Goal: Task Accomplishment & Management: Use online tool/utility

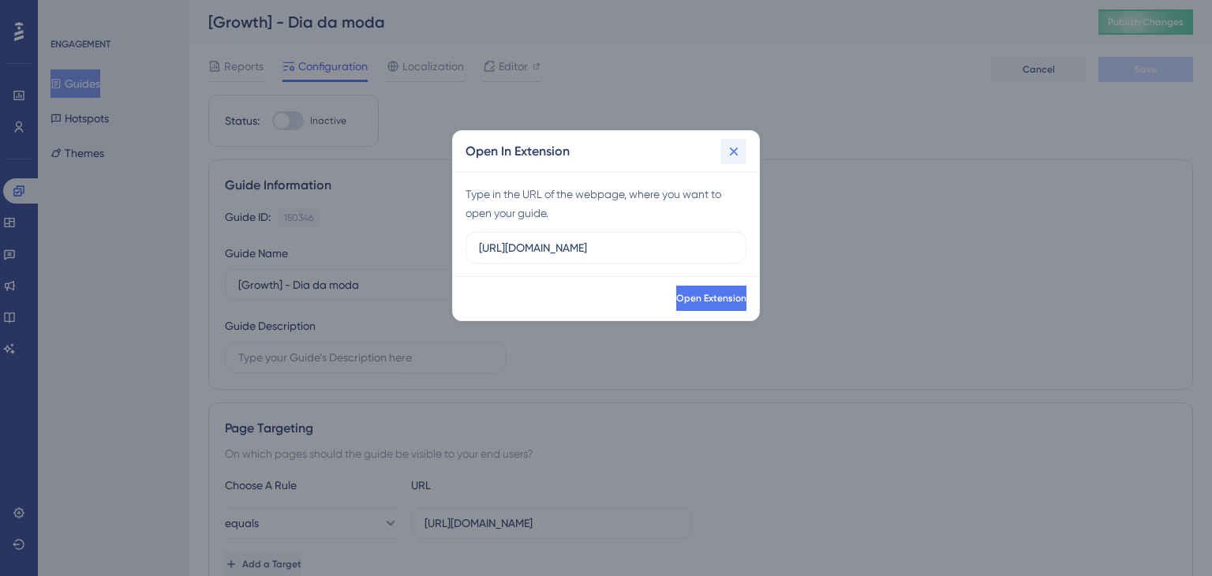
click at [728, 145] on icon at bounding box center [734, 152] width 16 height 16
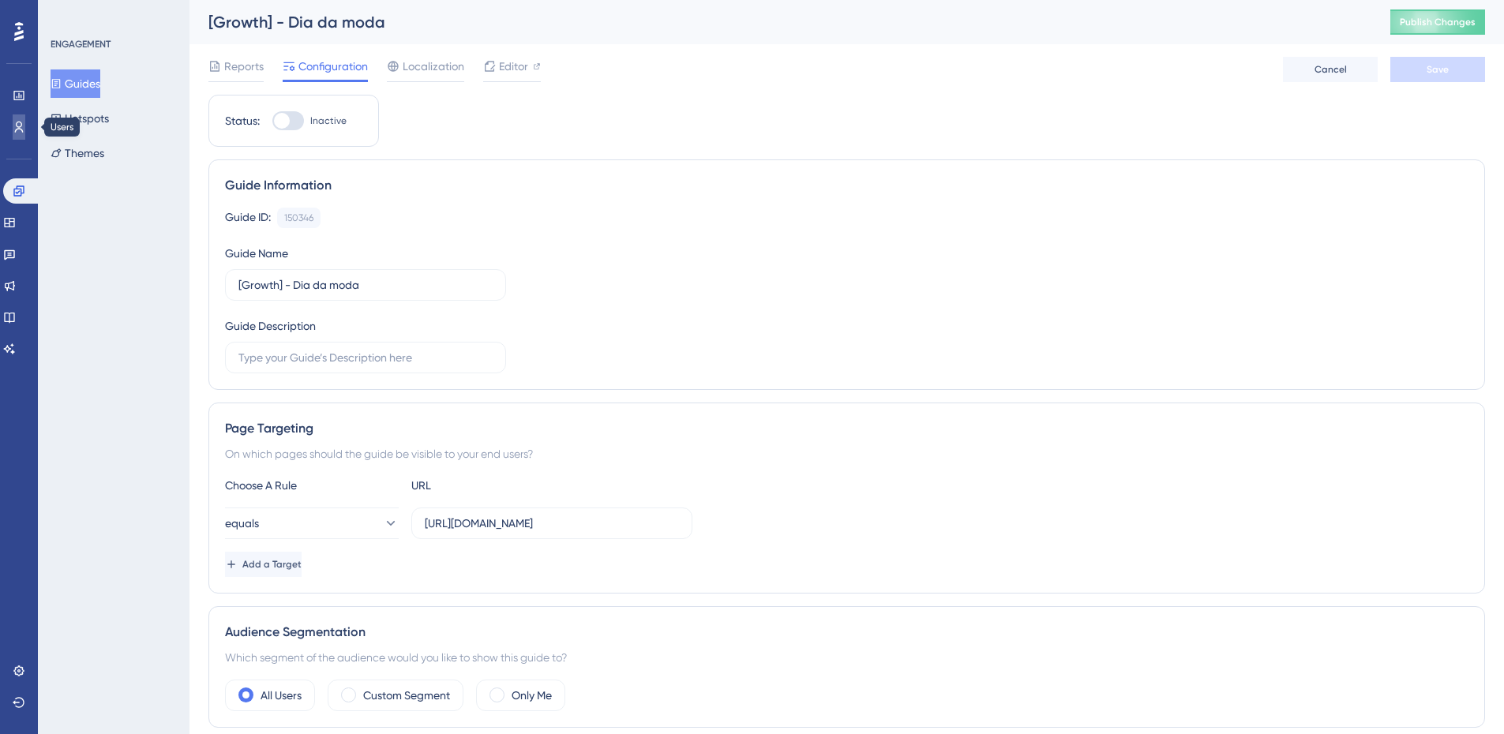
click at [21, 126] on icon at bounding box center [19, 127] width 9 height 11
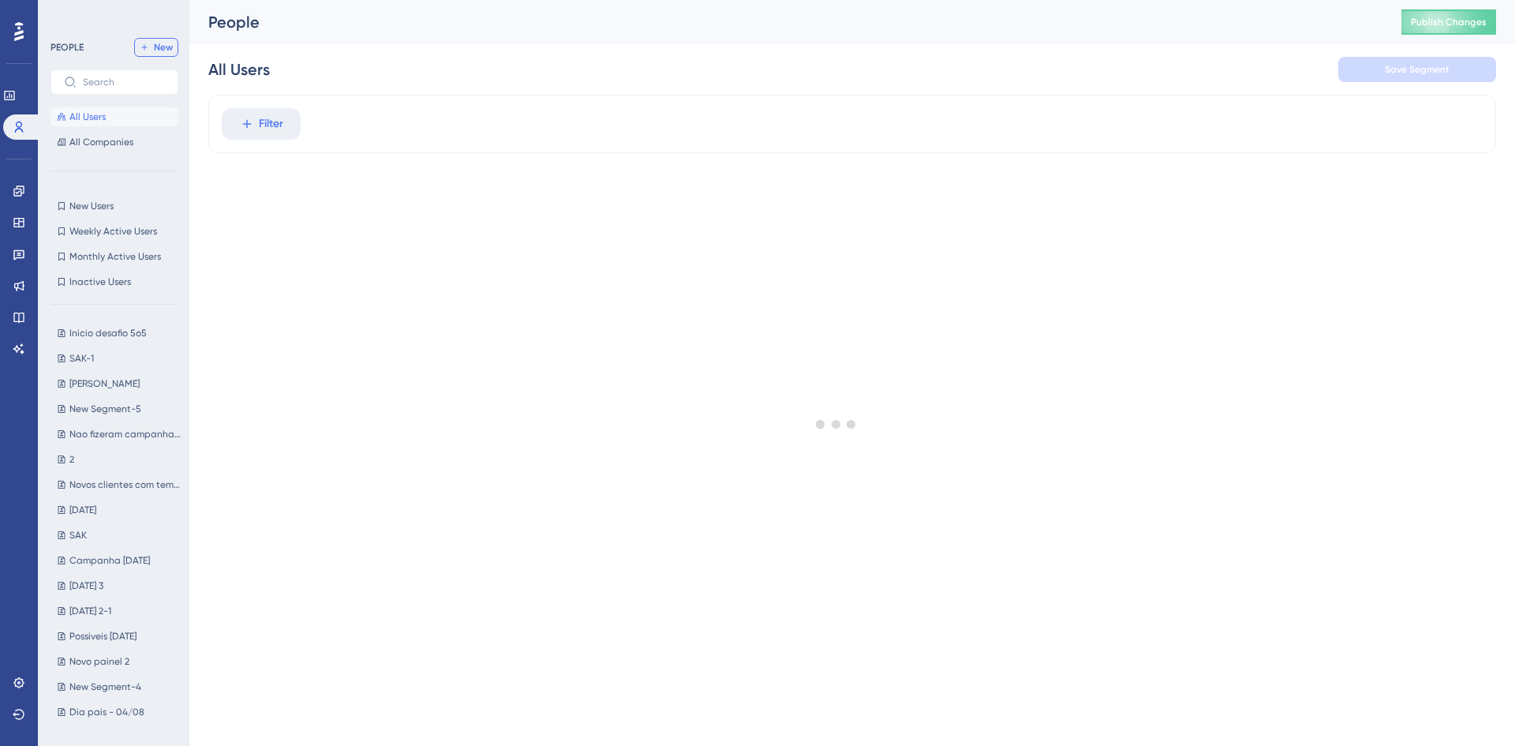
click at [168, 44] on span "New" at bounding box center [163, 47] width 19 height 13
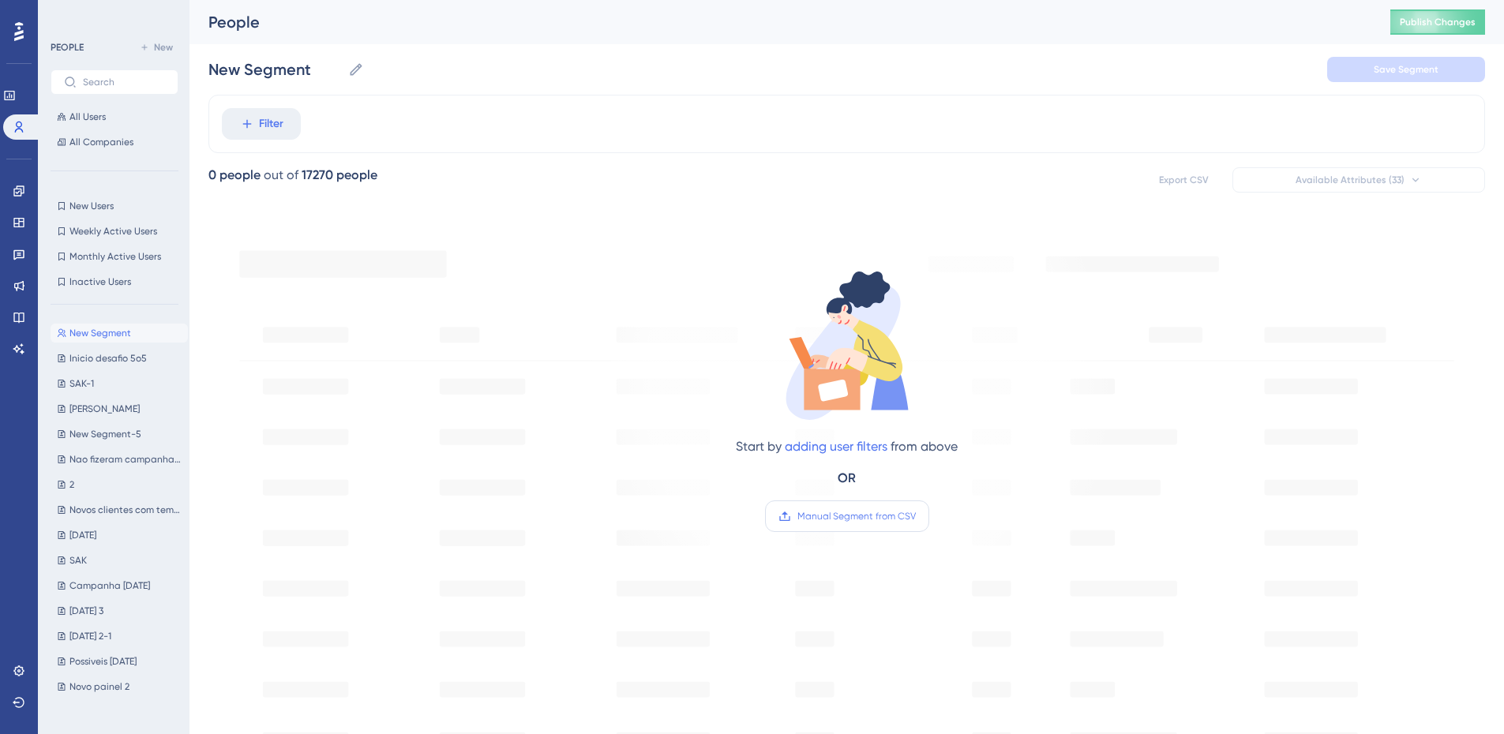
click at [818, 518] on span "Manual Segment from CSV" at bounding box center [856, 516] width 118 height 13
click at [916, 516] on input "Manual Segment from CSV" at bounding box center [916, 516] width 0 height 0
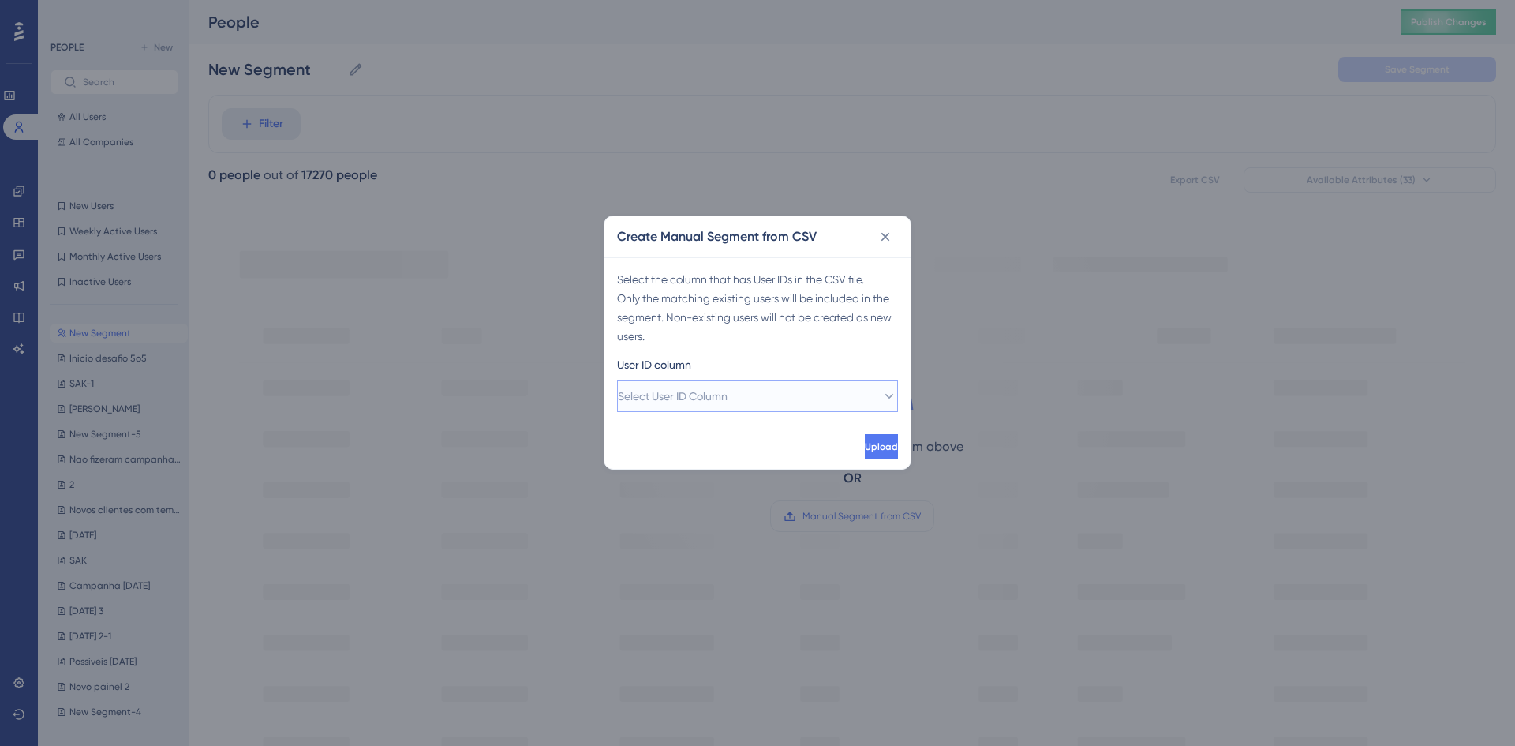
click at [782, 388] on button "Select User ID Column" at bounding box center [757, 396] width 281 height 32
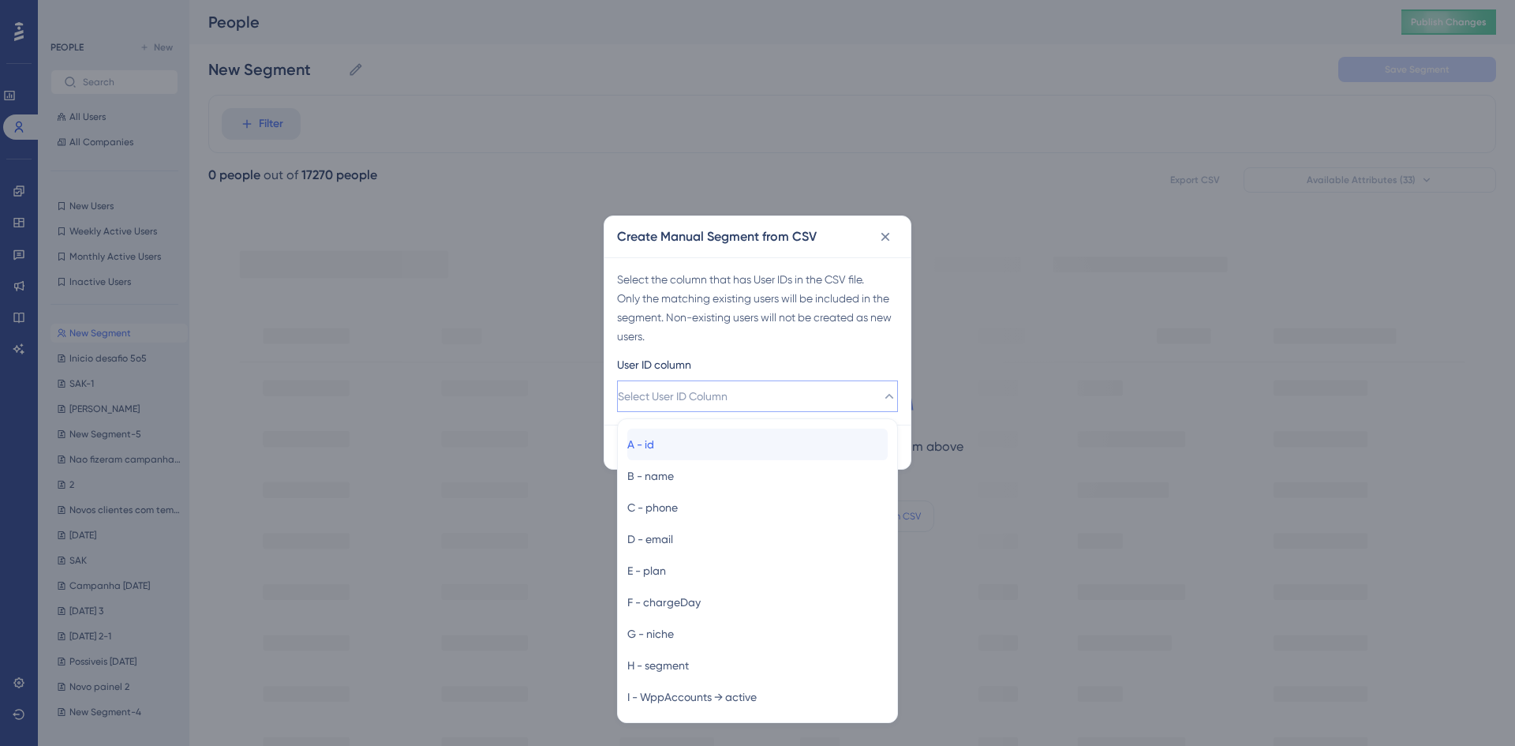
click at [746, 433] on div "A - id A - id" at bounding box center [757, 445] width 260 height 32
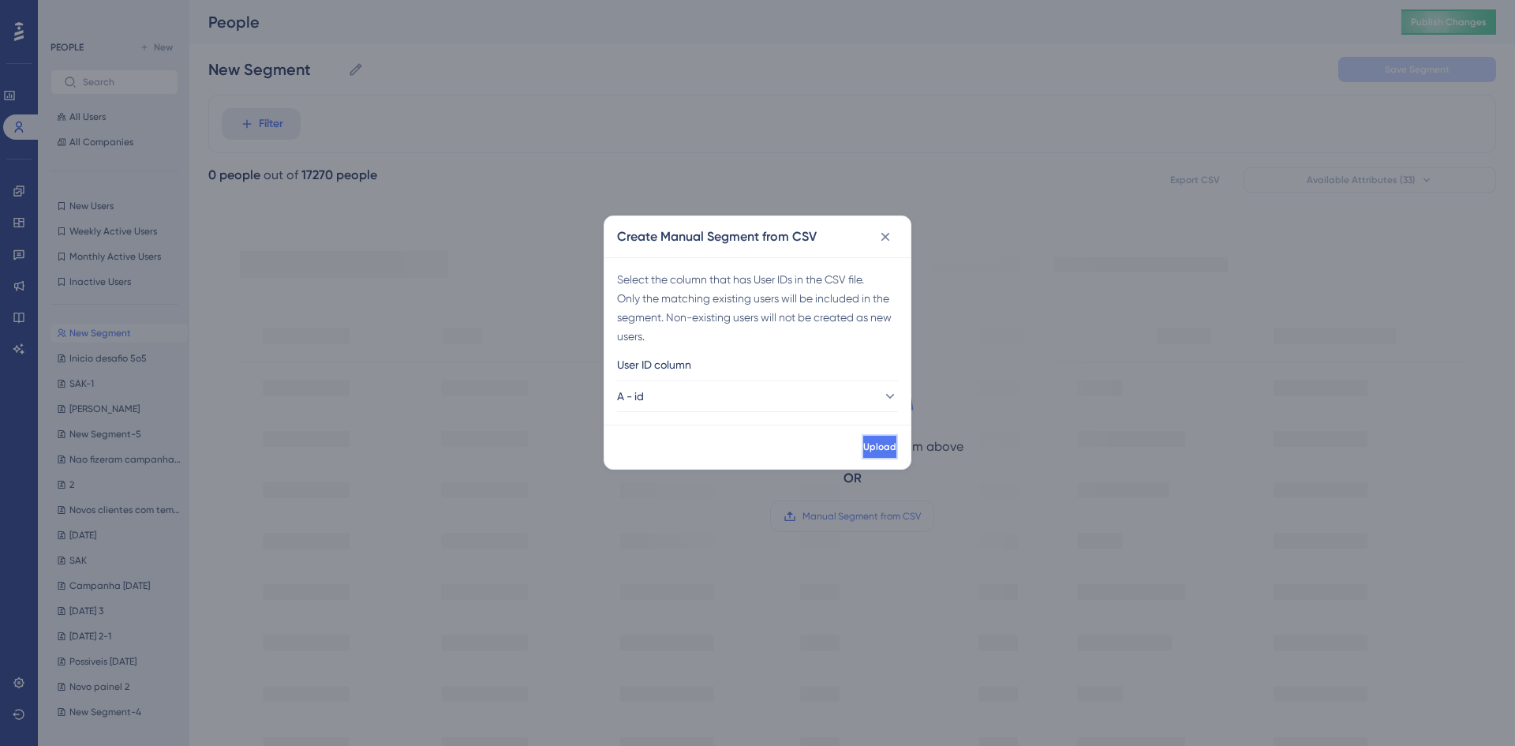
click at [862, 453] on button "Upload" at bounding box center [880, 446] width 36 height 25
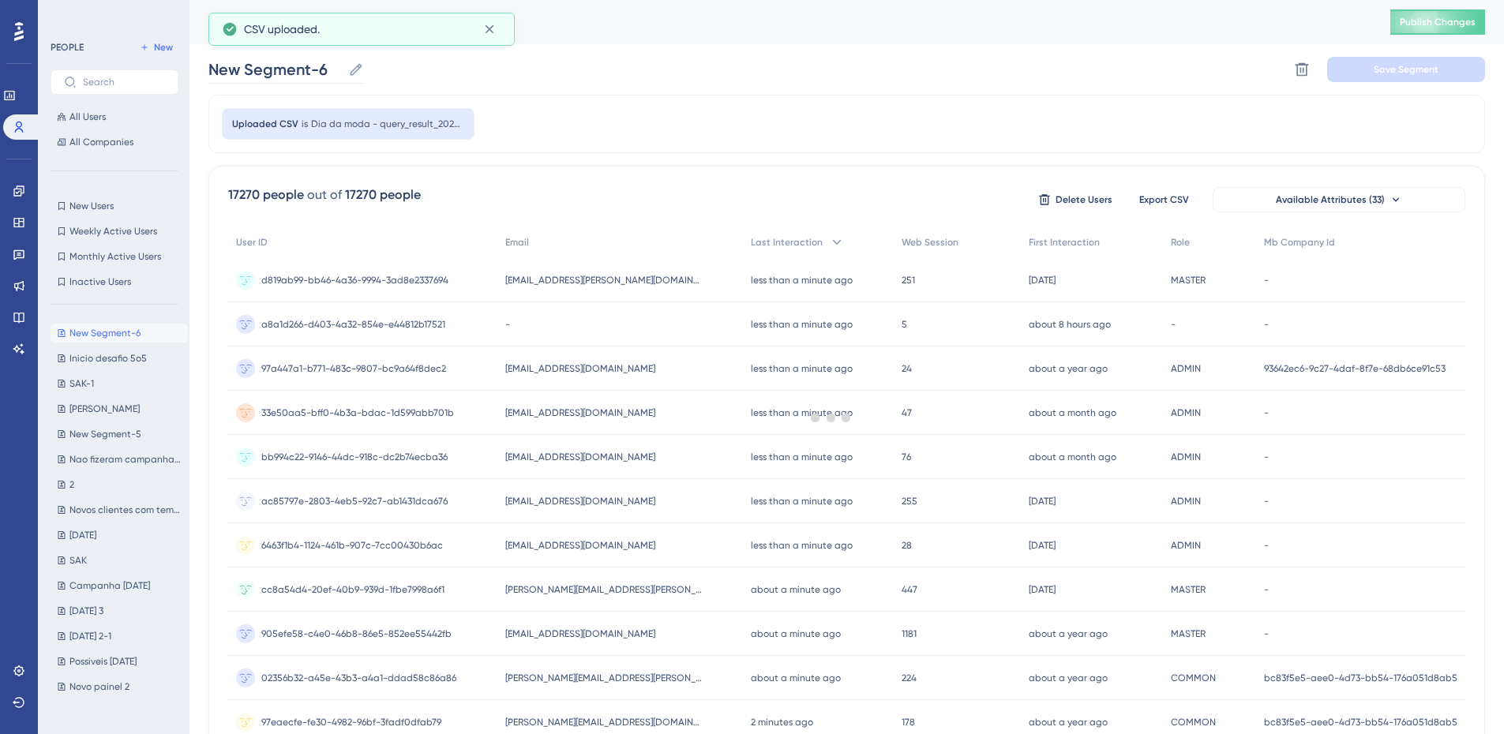
type input "New Segment-6"
click at [289, 62] on input "New Segment-6" at bounding box center [283, 69] width 150 height 22
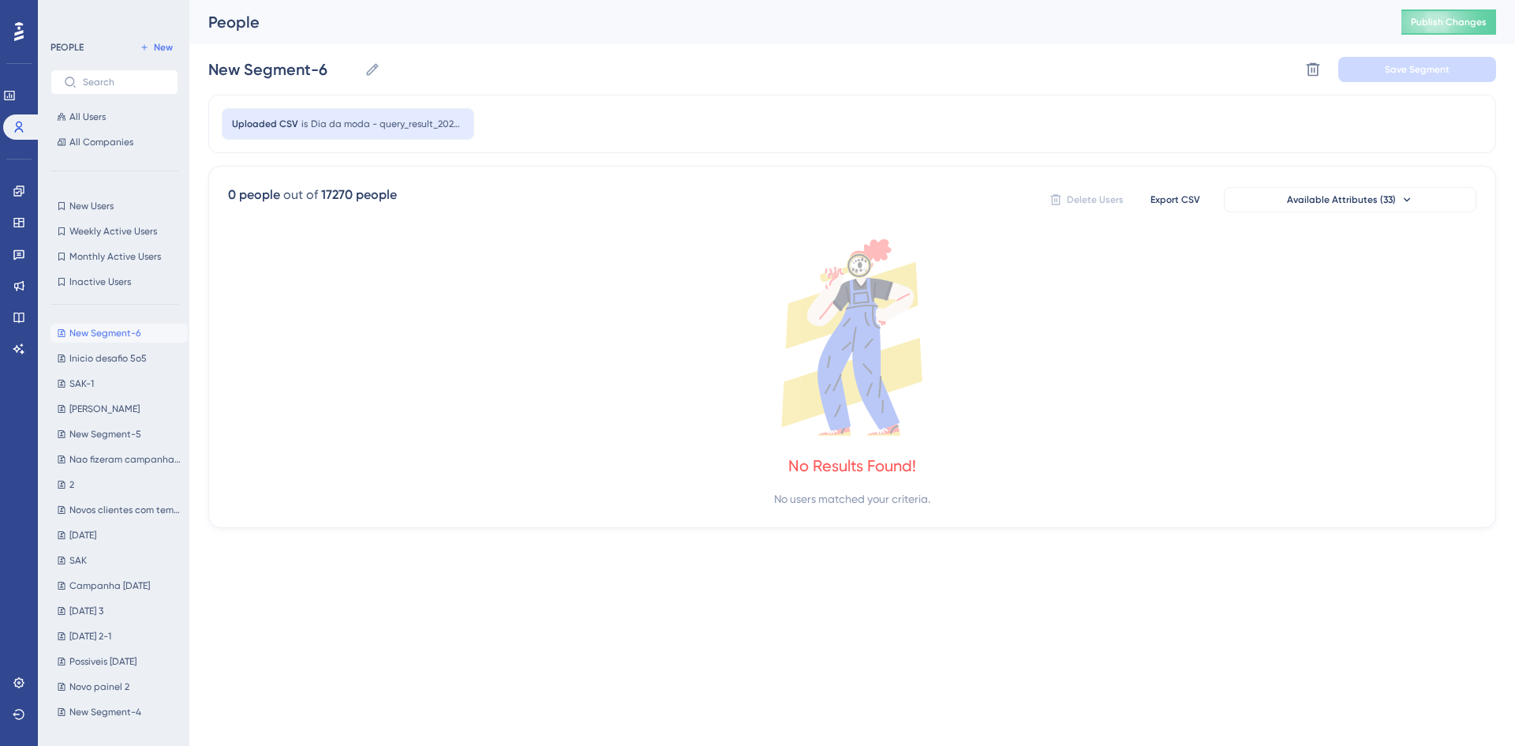
click at [535, 289] on icon at bounding box center [852, 337] width 1249 height 197
click at [346, 122] on span "Dia da moda - query_result_2025-08-20T19_32_32.250908917Z" at bounding box center [387, 124] width 153 height 13
click at [1212, 66] on div "New Segment-6 New Segment-6 Delete Segment Save Segment" at bounding box center [852, 69] width 1288 height 51
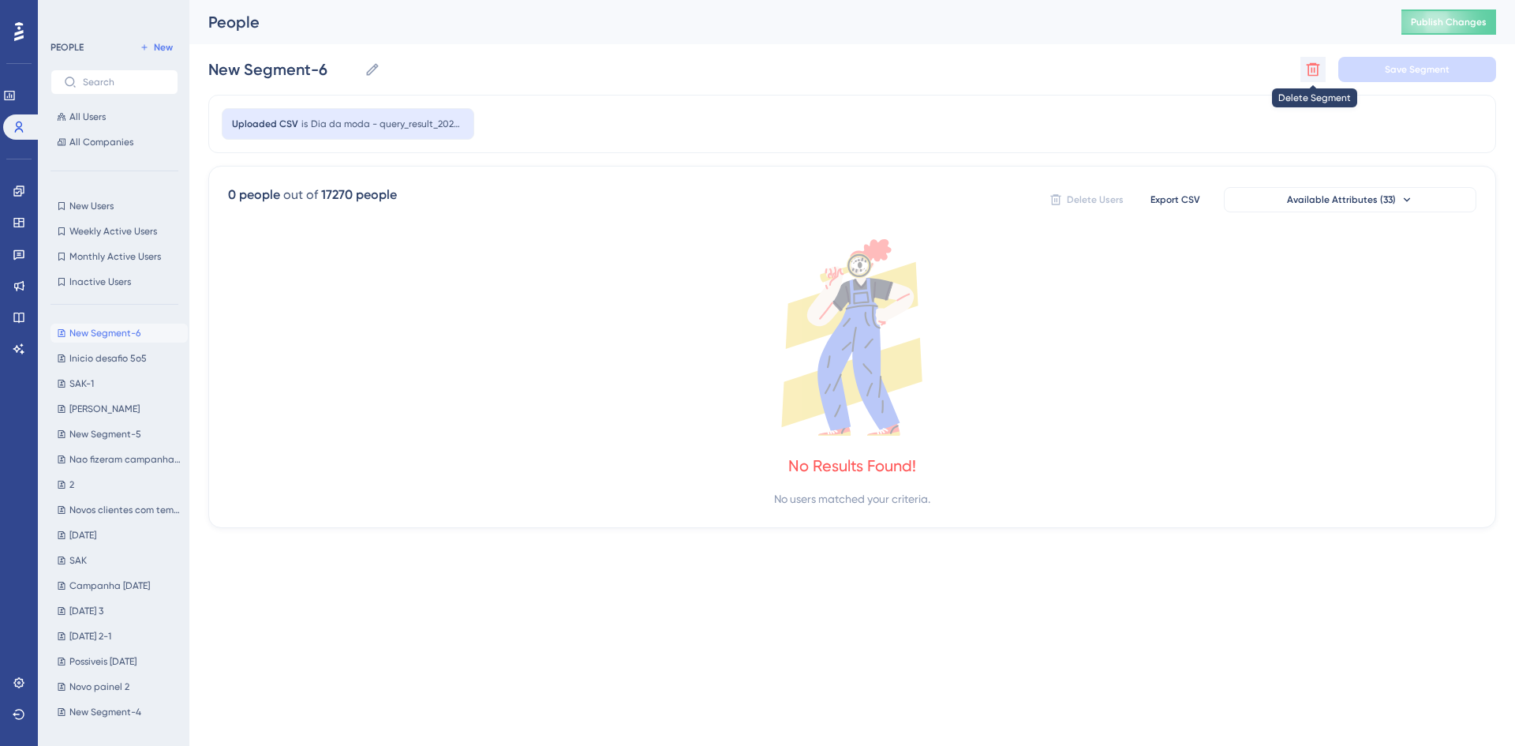
click at [1212, 62] on icon at bounding box center [1313, 70] width 16 height 16
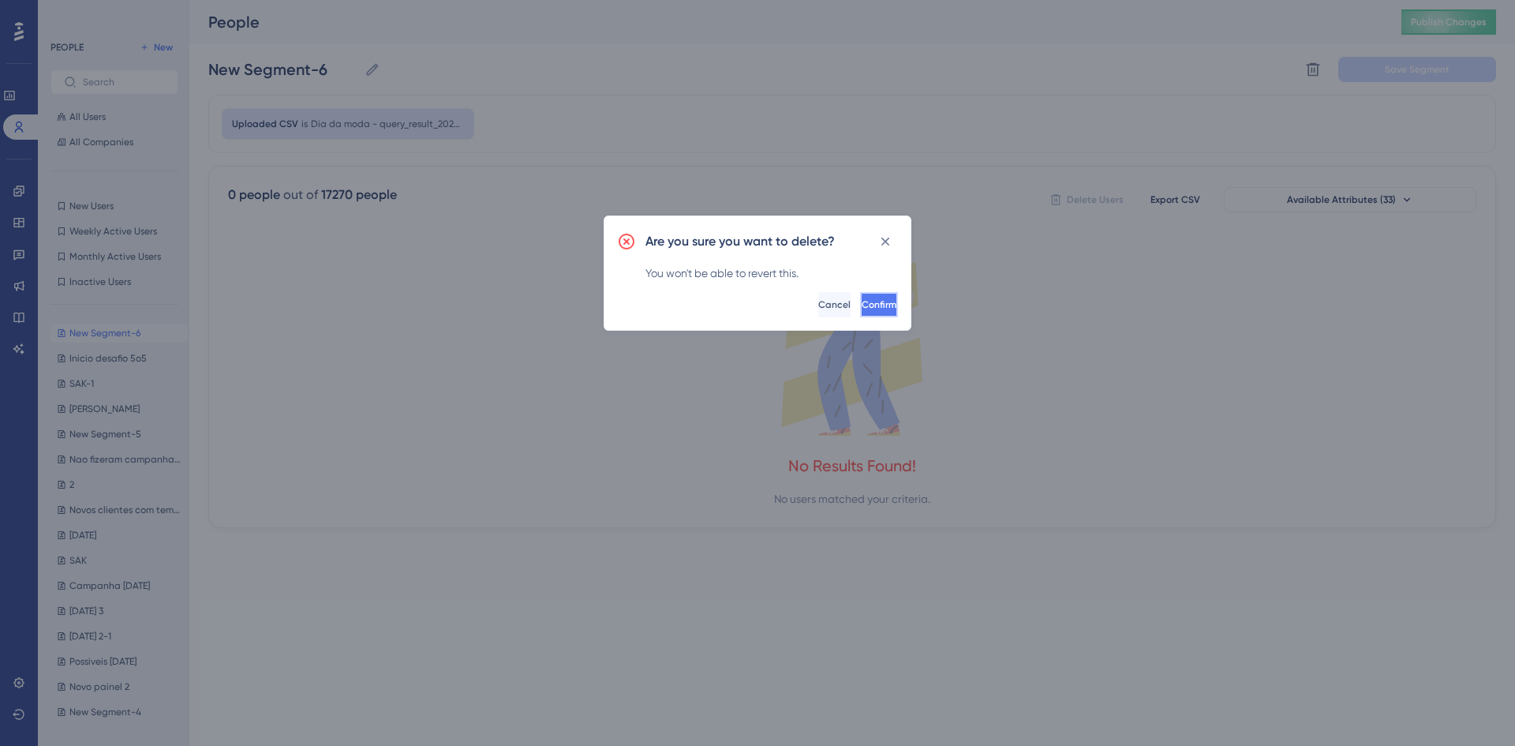
click at [867, 303] on span "Confirm" at bounding box center [879, 304] width 35 height 13
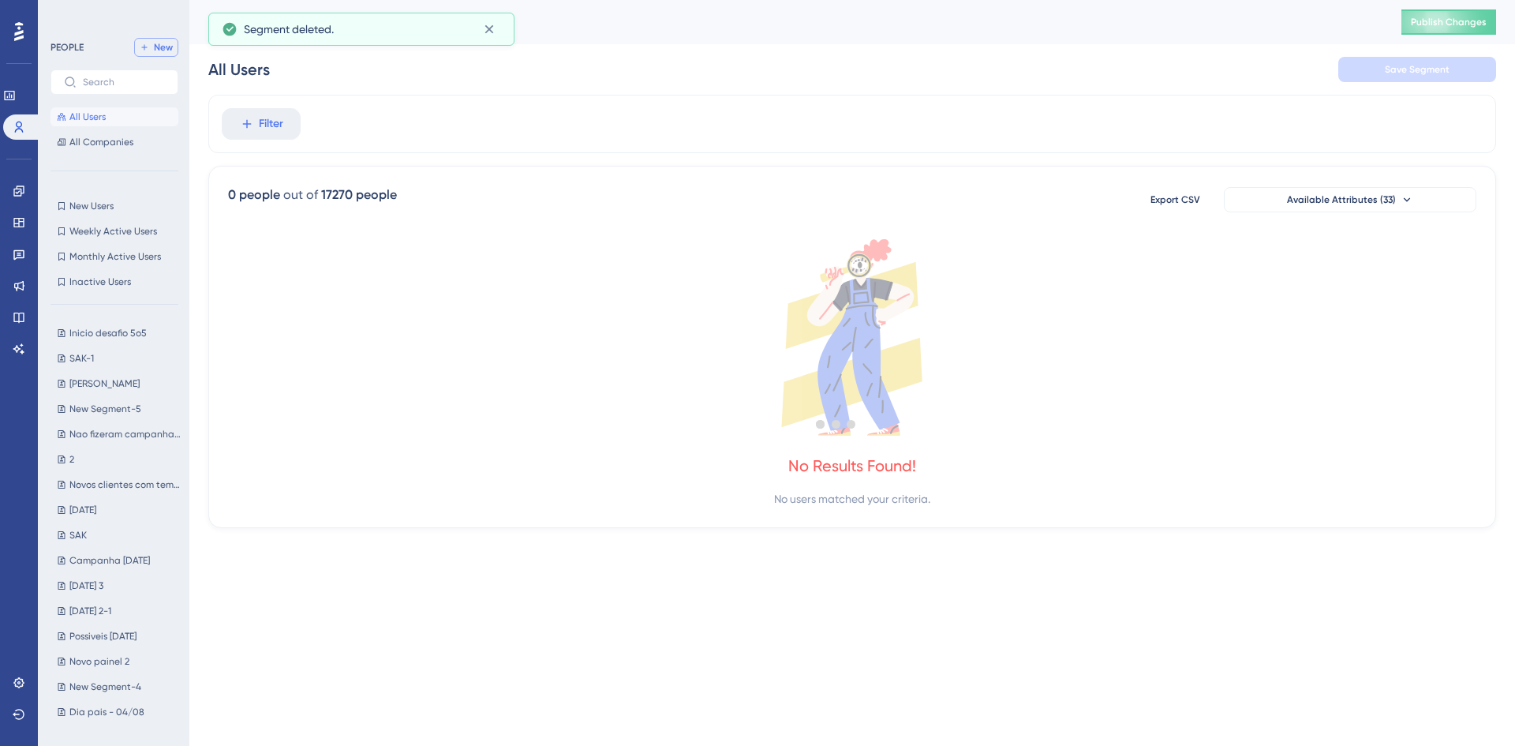
click at [166, 47] on span "New" at bounding box center [163, 47] width 19 height 13
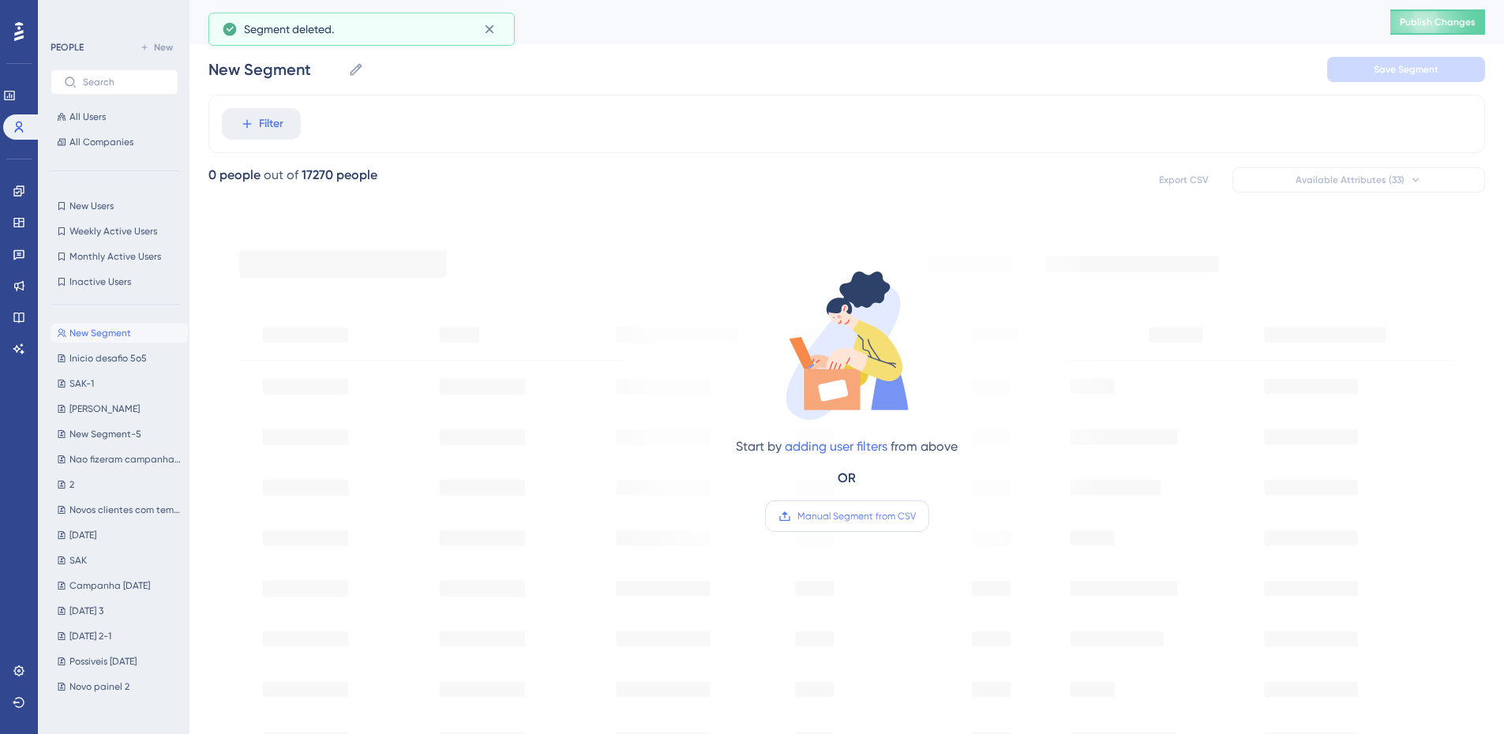
click at [890, 517] on span "Manual Segment from CSV" at bounding box center [856, 516] width 118 height 13
click at [916, 516] on input "Manual Segment from CSV" at bounding box center [916, 516] width 0 height 0
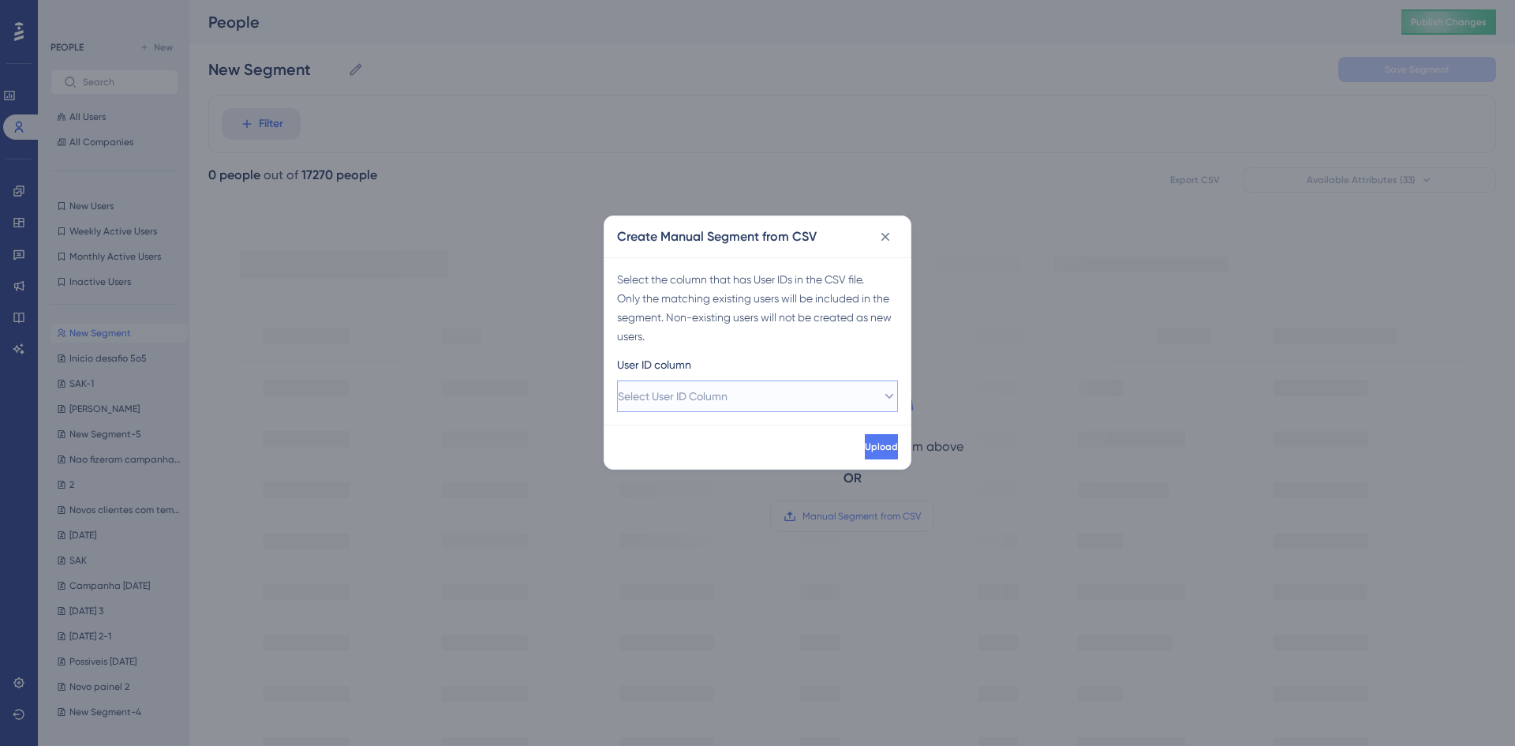
click at [706, 396] on span "Select User ID Column" at bounding box center [673, 396] width 110 height 19
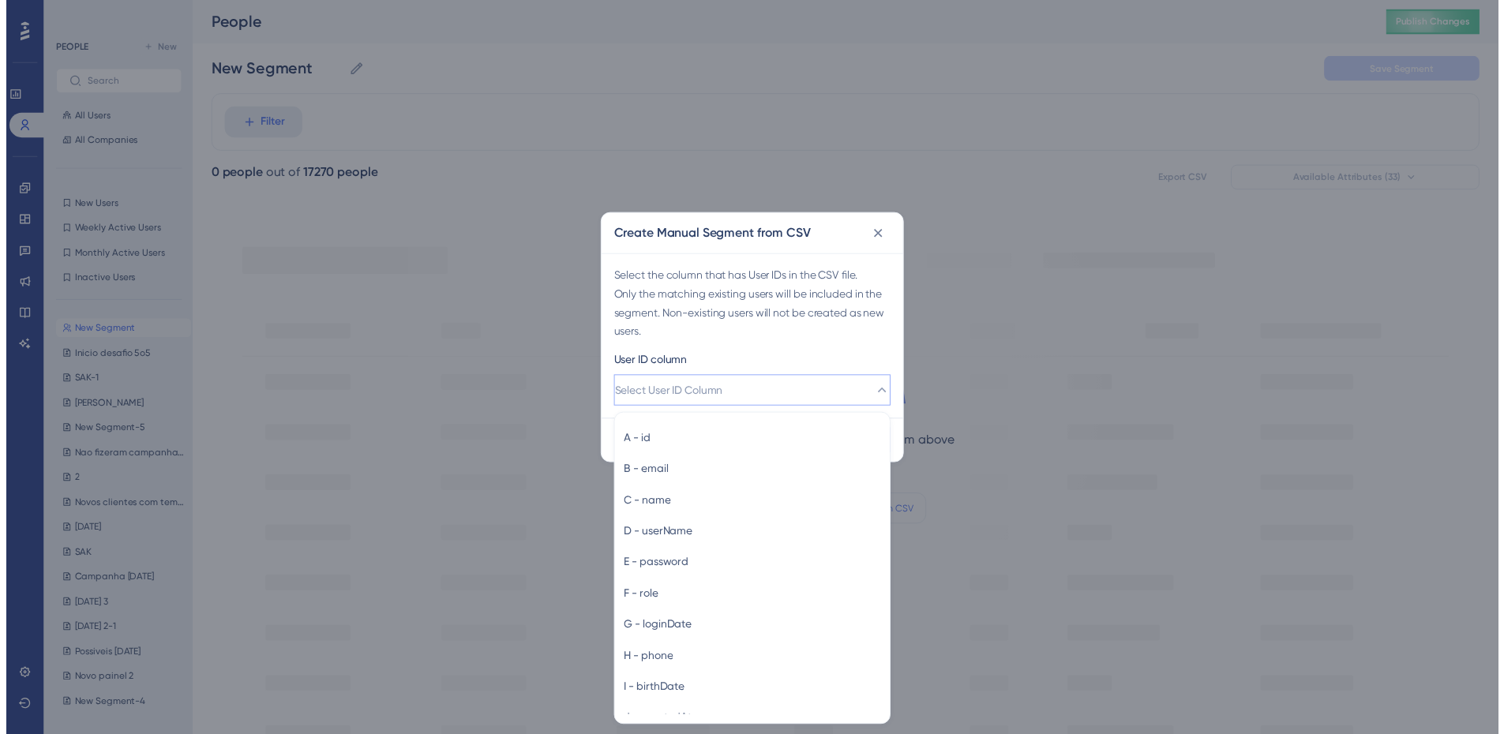
scroll to position [1, 0]
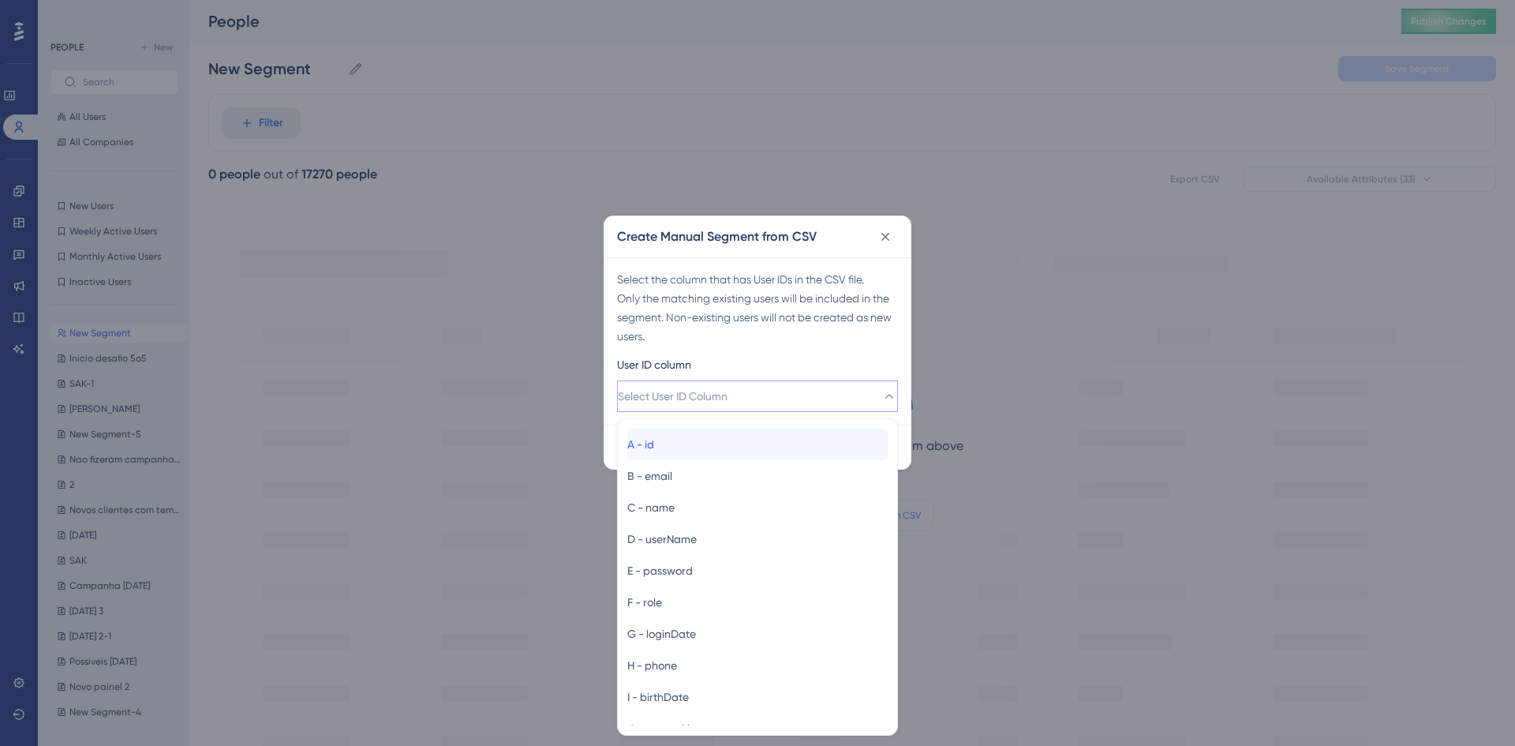
click at [701, 441] on div "A - id A - id" at bounding box center [757, 445] width 260 height 32
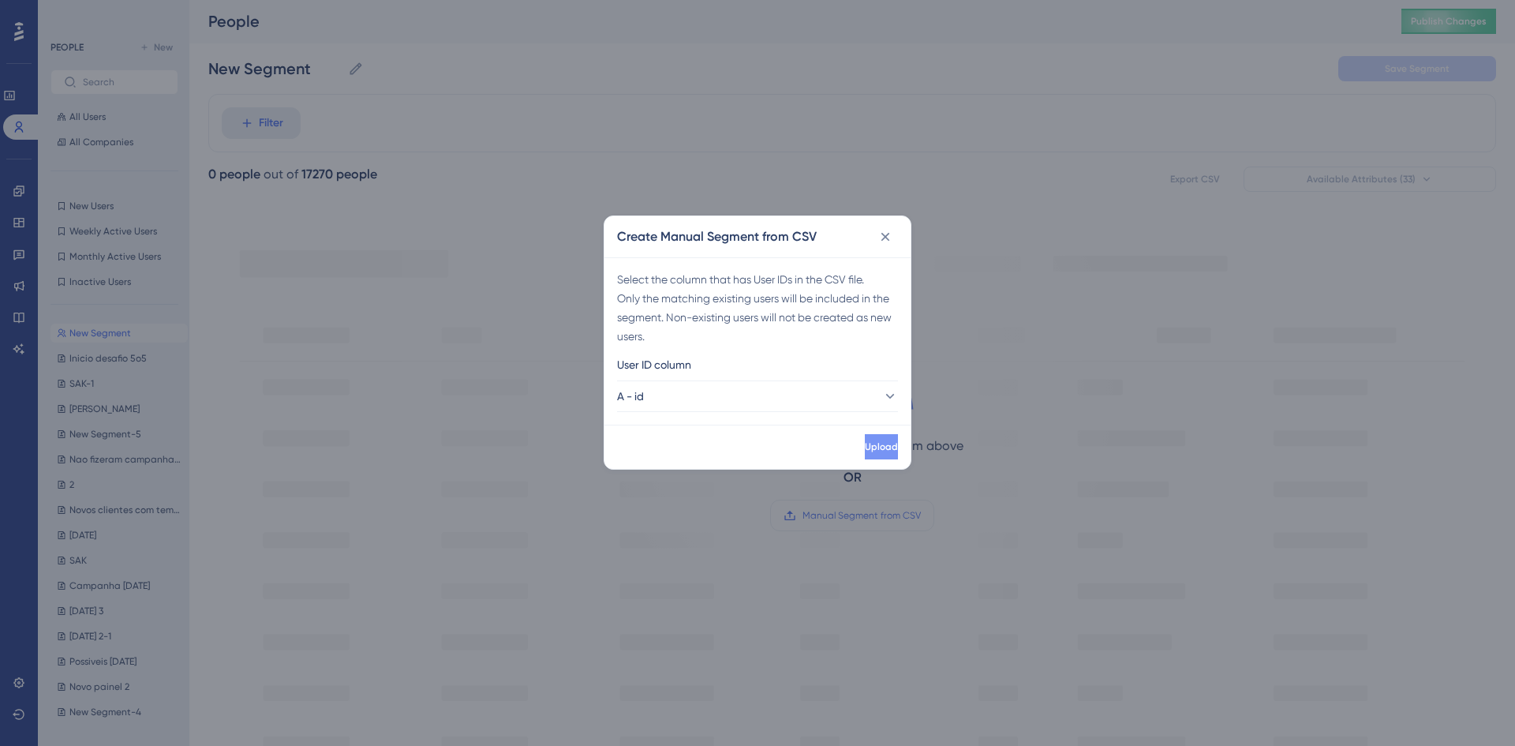
click at [865, 441] on span "Upload" at bounding box center [881, 446] width 33 height 13
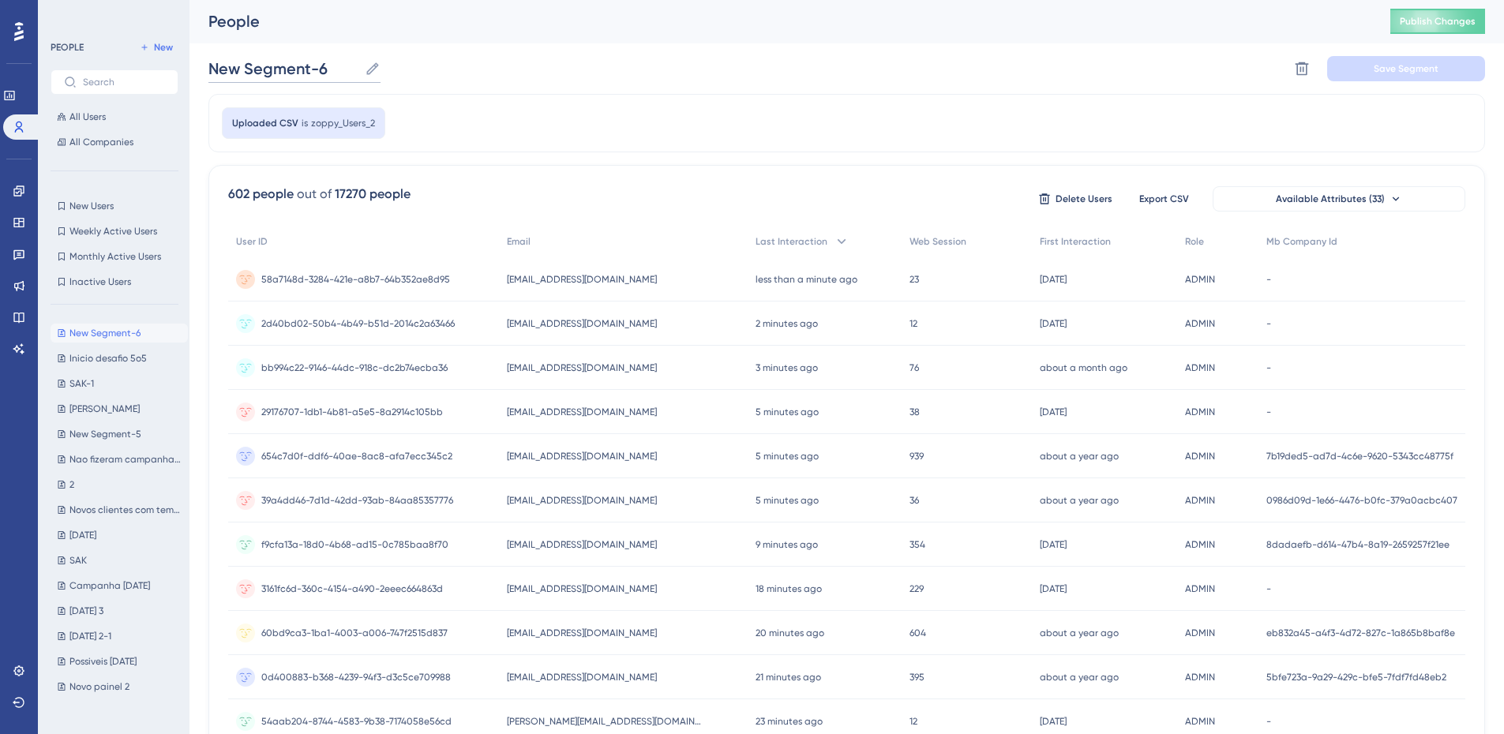
click at [321, 78] on input "New Segment-6" at bounding box center [283, 69] width 150 height 22
type input "Dia da moda"
click at [1212, 81] on button "Save Segment" at bounding box center [1406, 68] width 158 height 25
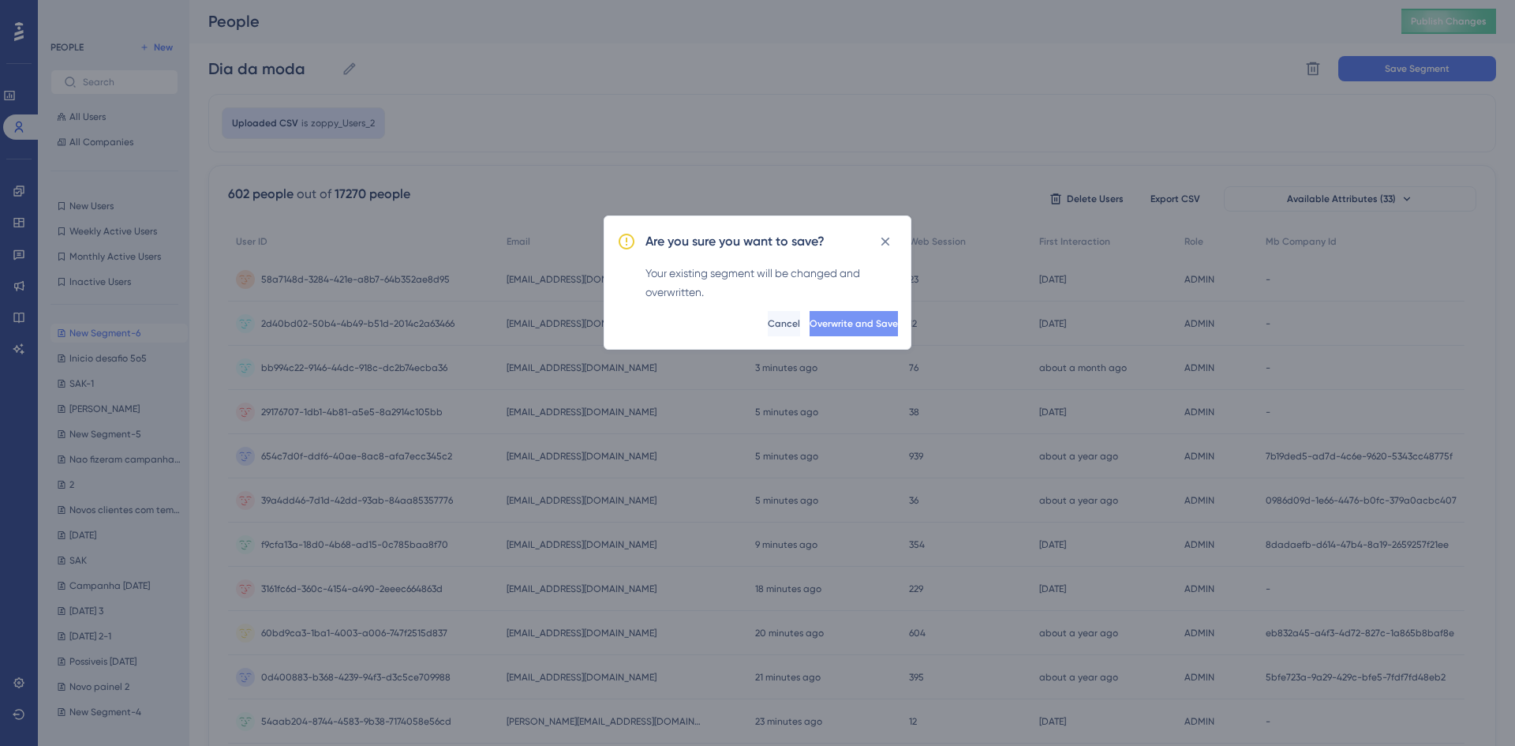
click at [884, 317] on button "Overwrite and Save" at bounding box center [854, 323] width 88 height 25
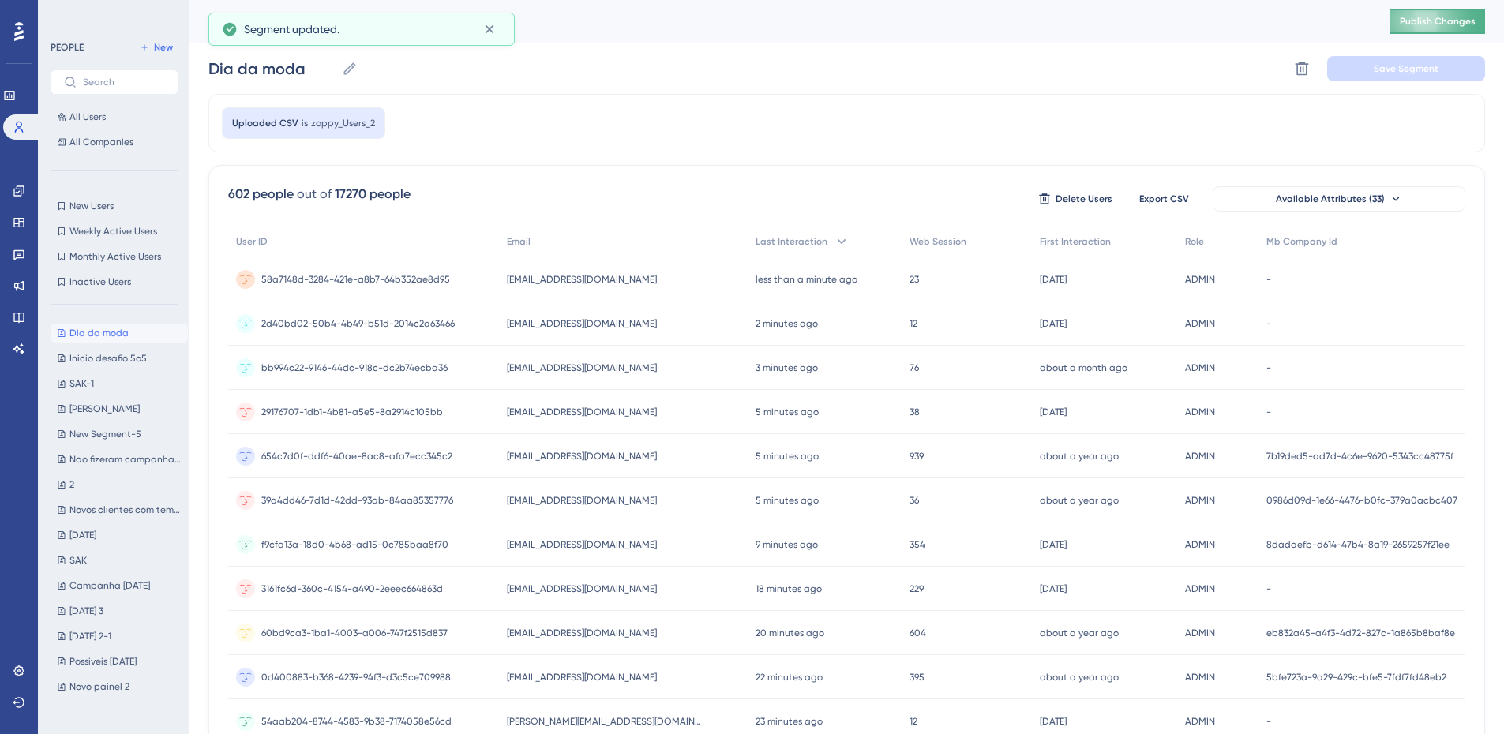
click at [1212, 26] on span "Publish Changes" at bounding box center [1437, 21] width 76 height 13
click at [13, 186] on link at bounding box center [19, 190] width 13 height 25
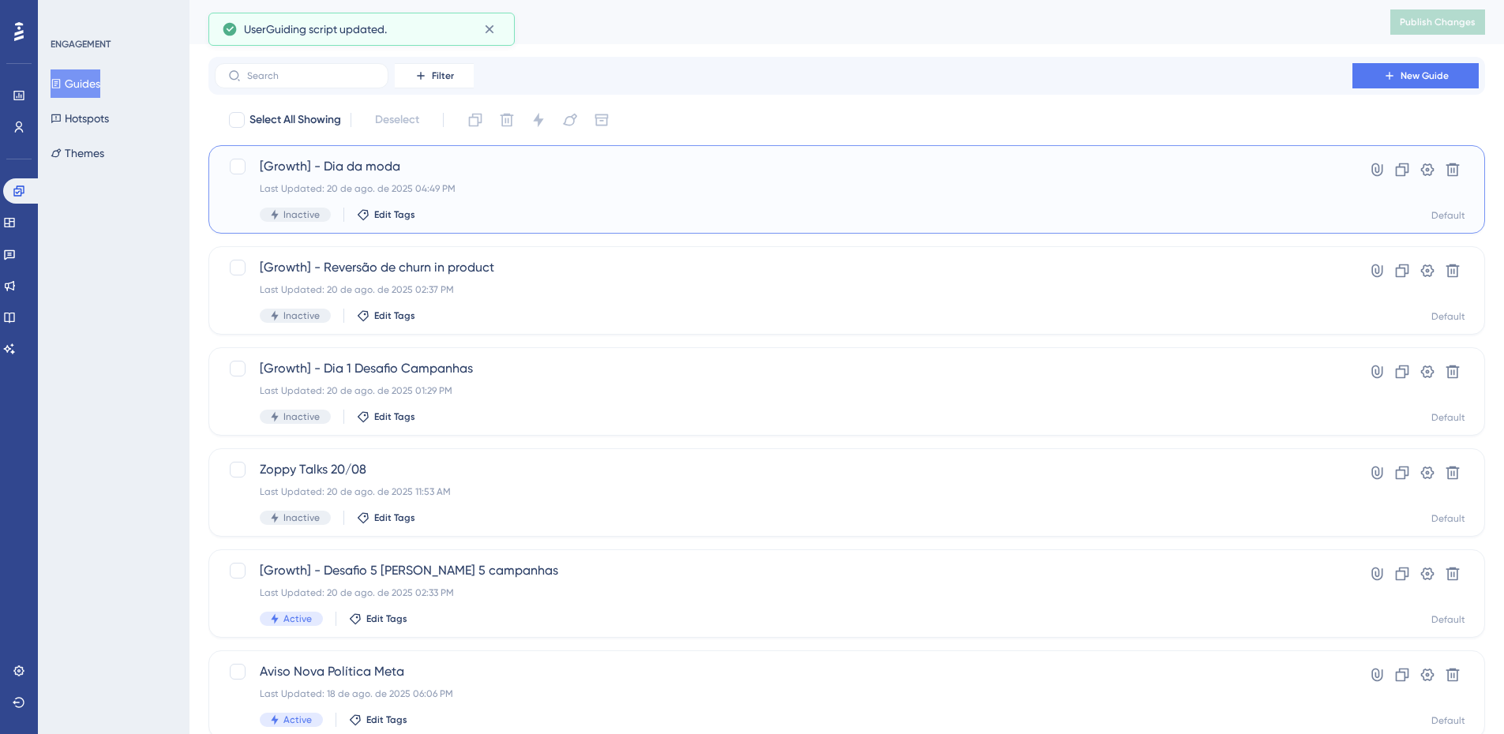
click at [499, 174] on span "[Growth] - Dia da moda" at bounding box center [783, 166] width 1047 height 19
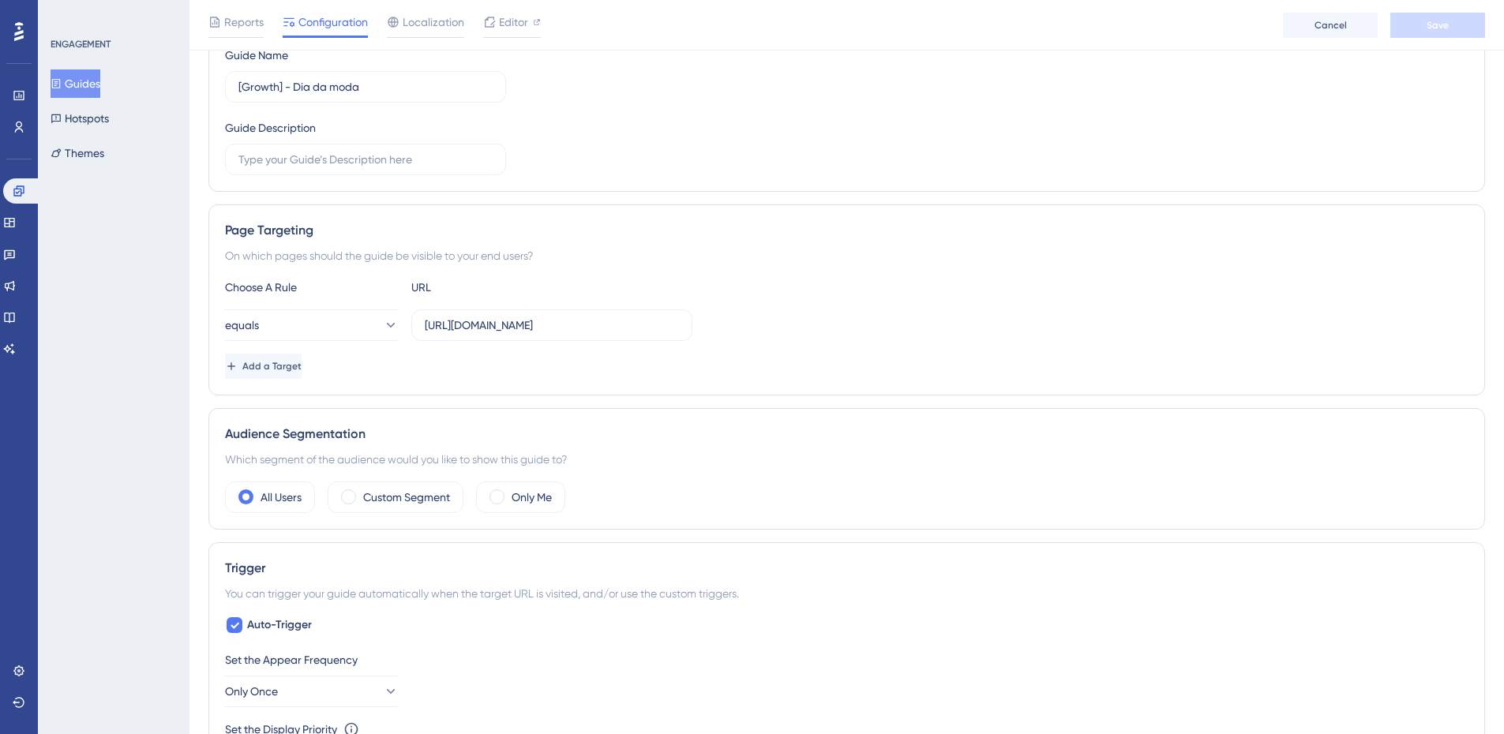
scroll to position [237, 0]
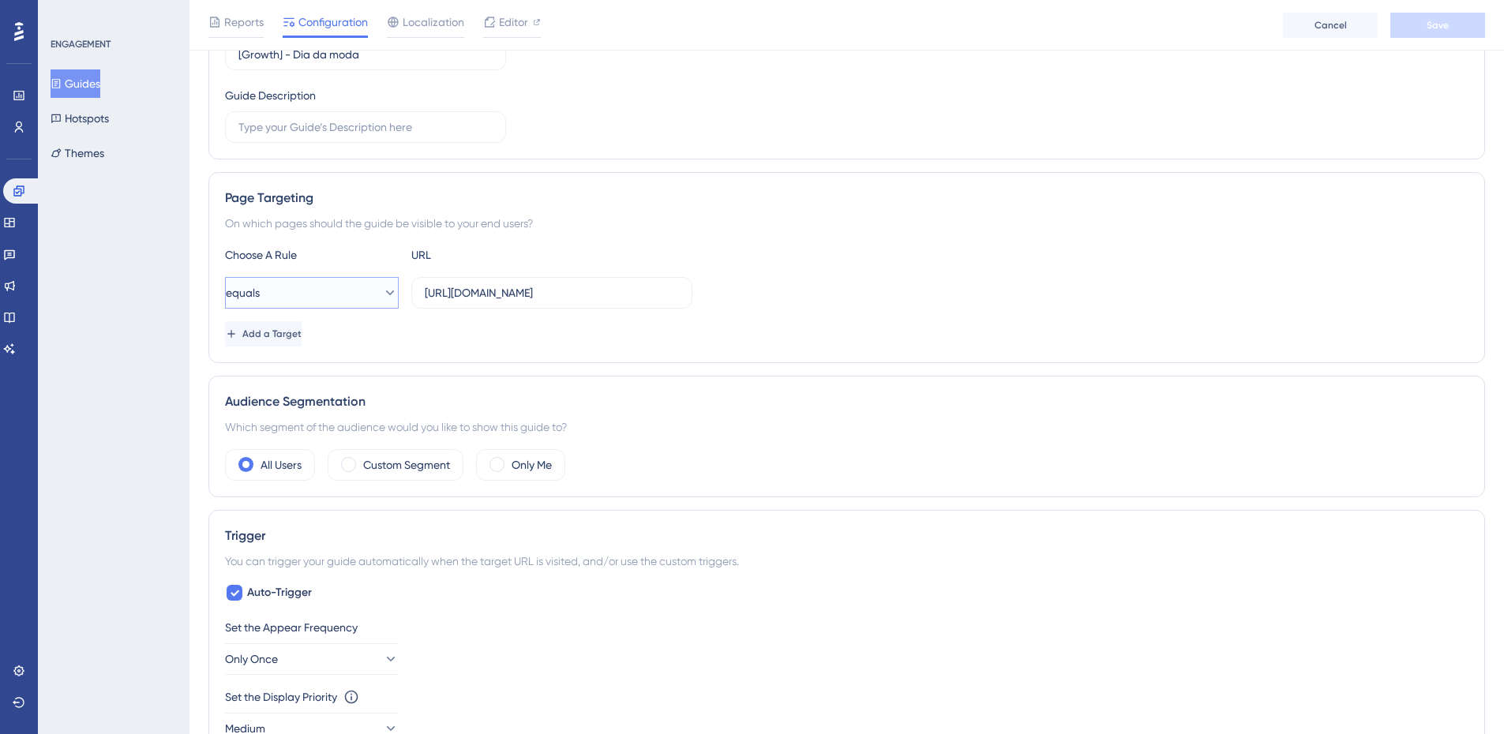
click at [343, 292] on button "equals" at bounding box center [312, 293] width 174 height 32
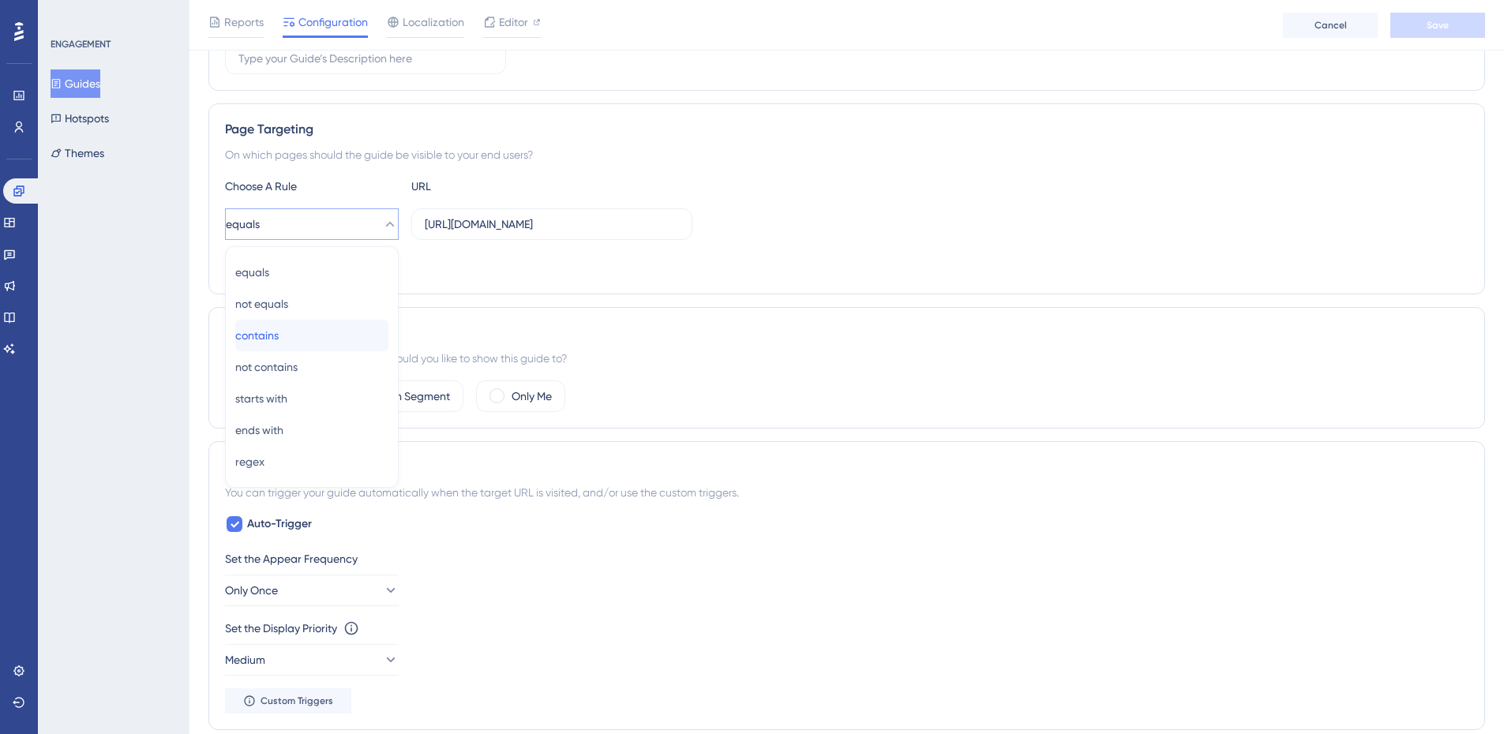
click at [326, 328] on div "contains contains" at bounding box center [311, 336] width 153 height 32
drag, startPoint x: 620, startPoint y: 230, endPoint x: 847, endPoint y: 271, distance: 230.1
click at [847, 271] on div "Choose A Rule URL contains https://app.zoppy.com.br/dashboard/campaigns/templat…" at bounding box center [846, 227] width 1243 height 101
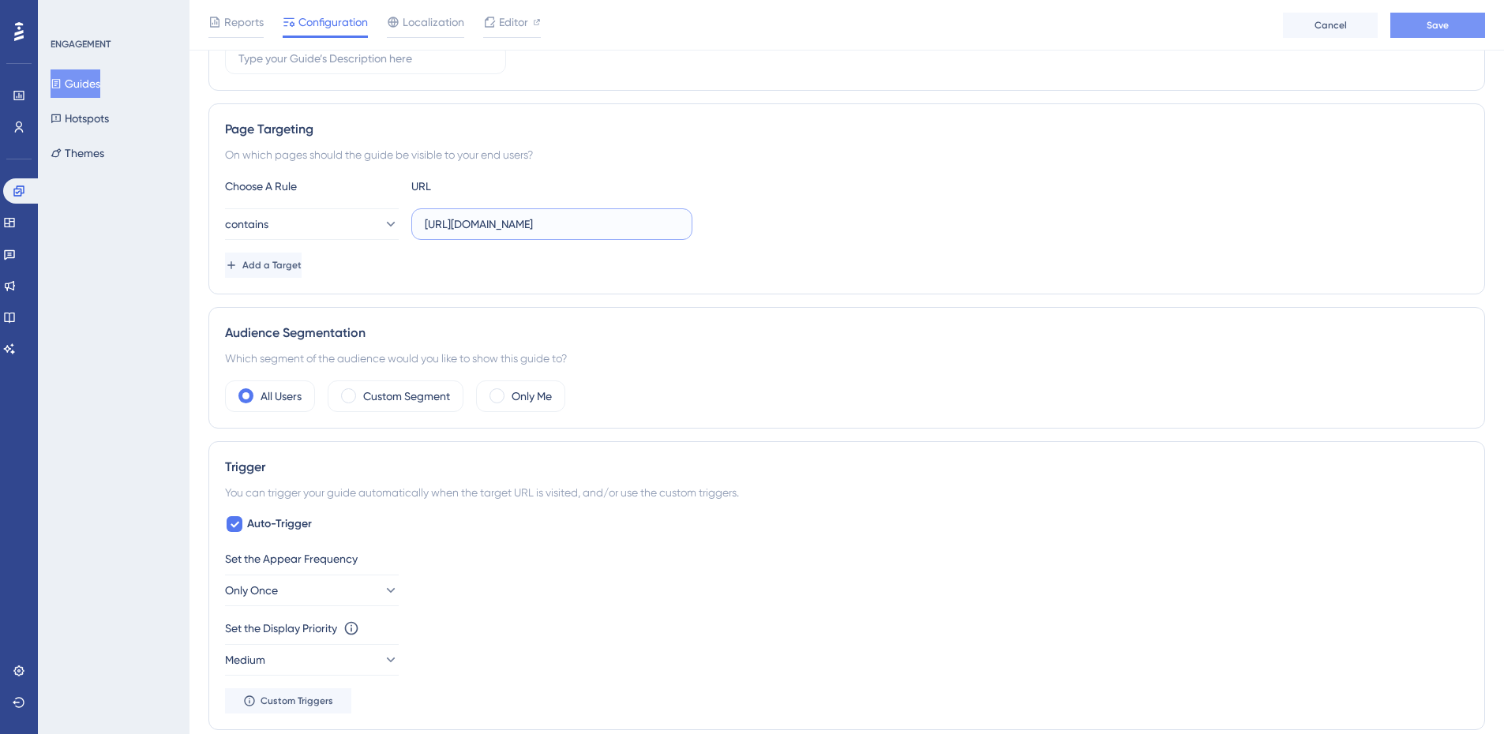
type input "https://app.zoppy.com.br/dashboard"
click at [1212, 21] on button "Save" at bounding box center [1437, 25] width 95 height 25
click at [429, 391] on label "Custom Segment" at bounding box center [406, 396] width 87 height 19
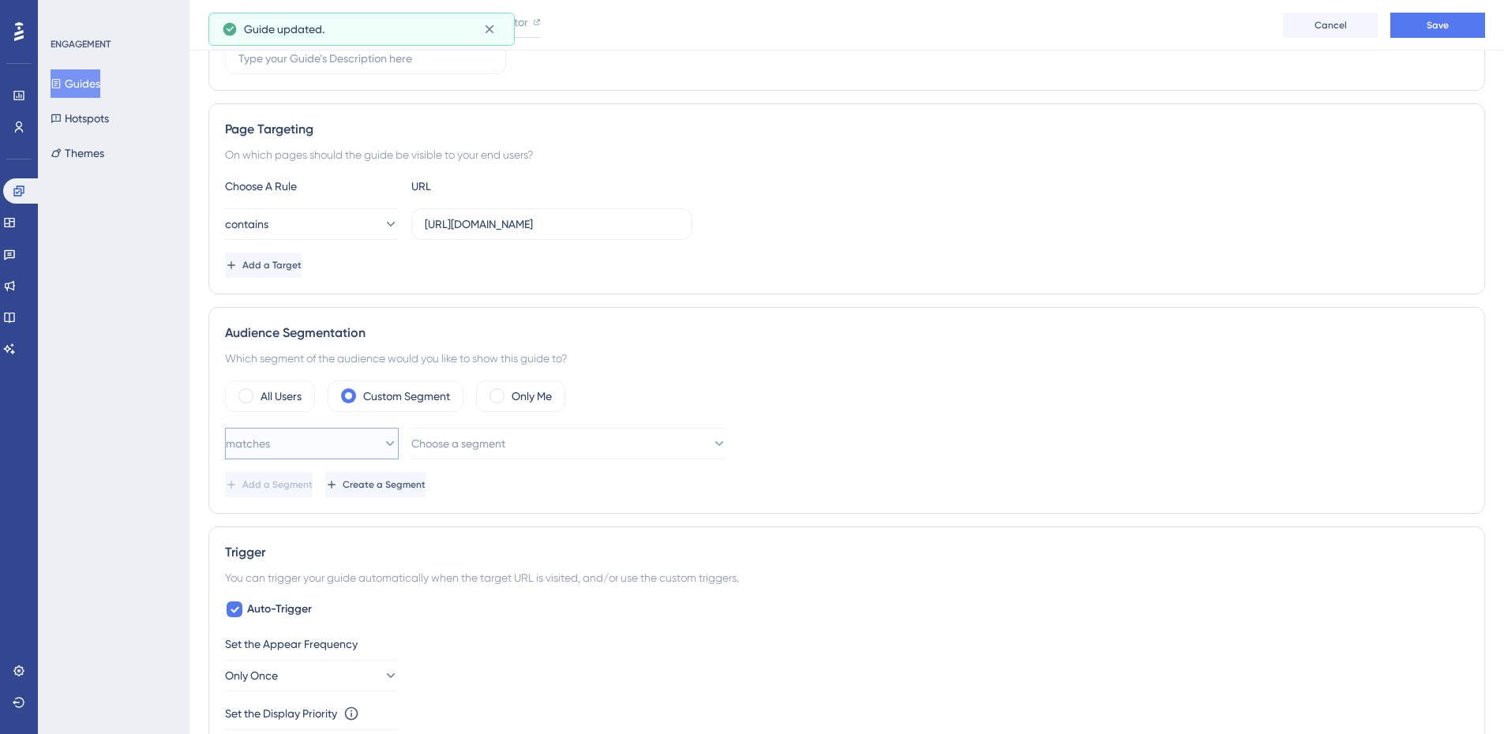
click at [328, 433] on button "matches" at bounding box center [312, 444] width 174 height 32
click at [313, 479] on div "matches matches" at bounding box center [311, 492] width 153 height 32
click at [493, 445] on span "Choose a segment" at bounding box center [459, 443] width 94 height 19
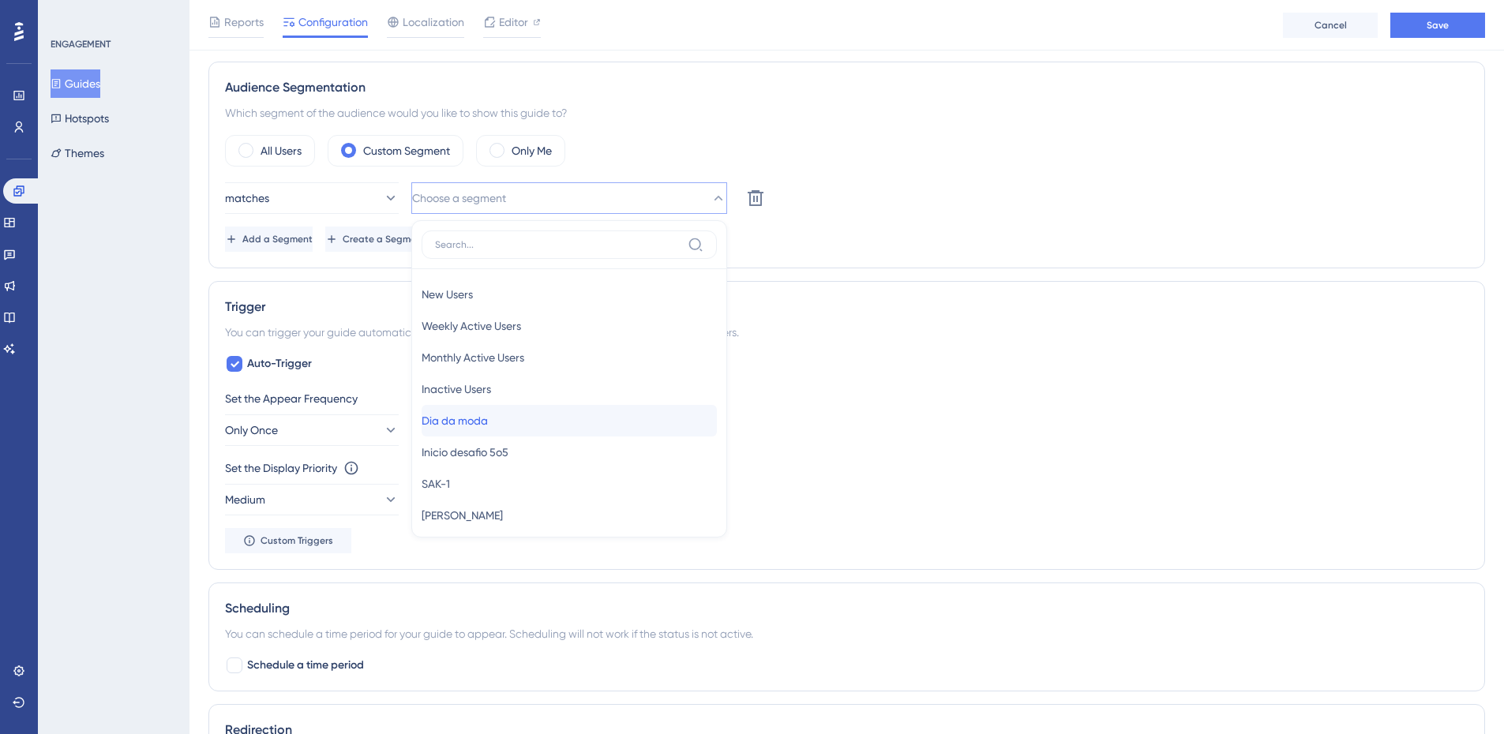
click at [544, 423] on div "Dia da moda Dia da moda" at bounding box center [568, 421] width 295 height 32
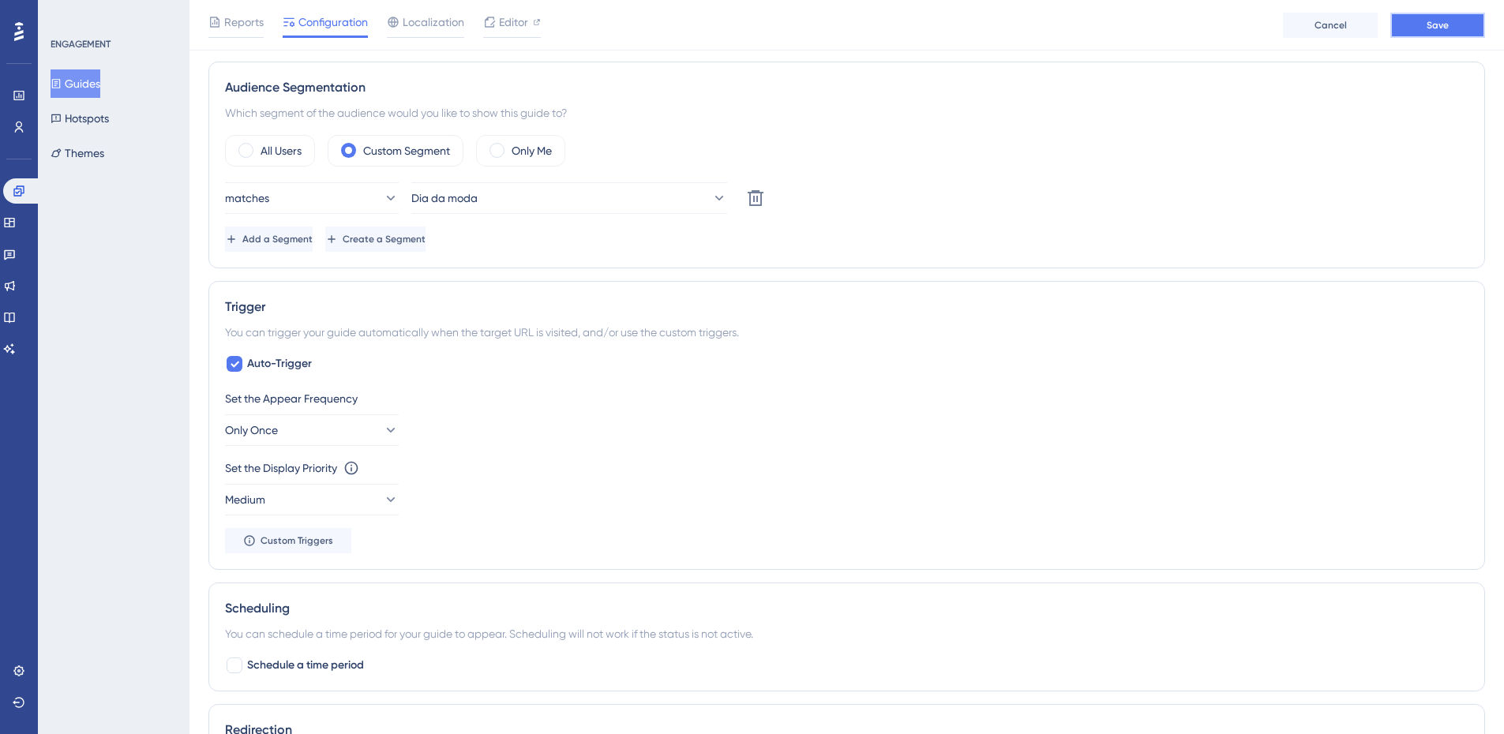
click at [1212, 23] on span "Save" at bounding box center [1437, 25] width 22 height 13
click at [386, 430] on icon at bounding box center [390, 430] width 9 height 5
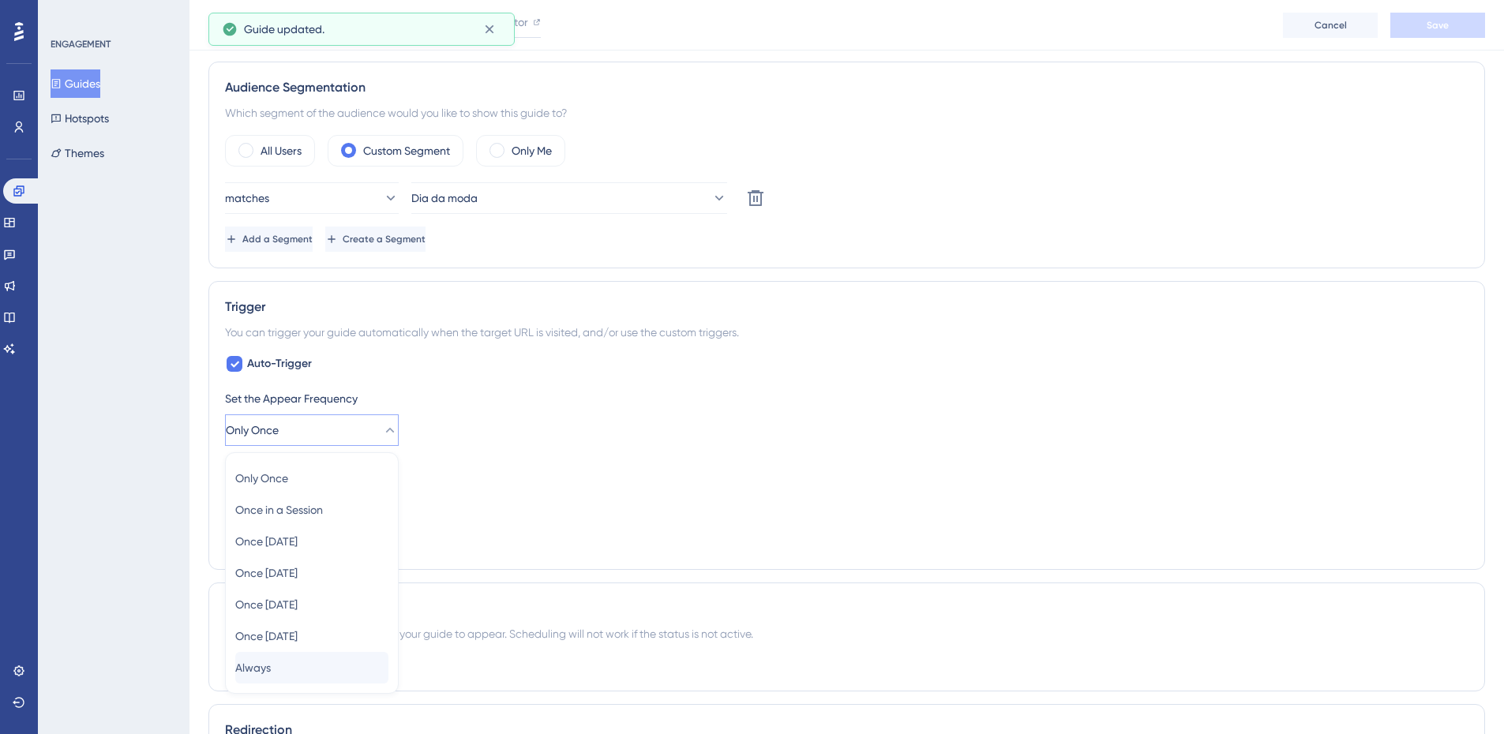
scroll to position [757, 0]
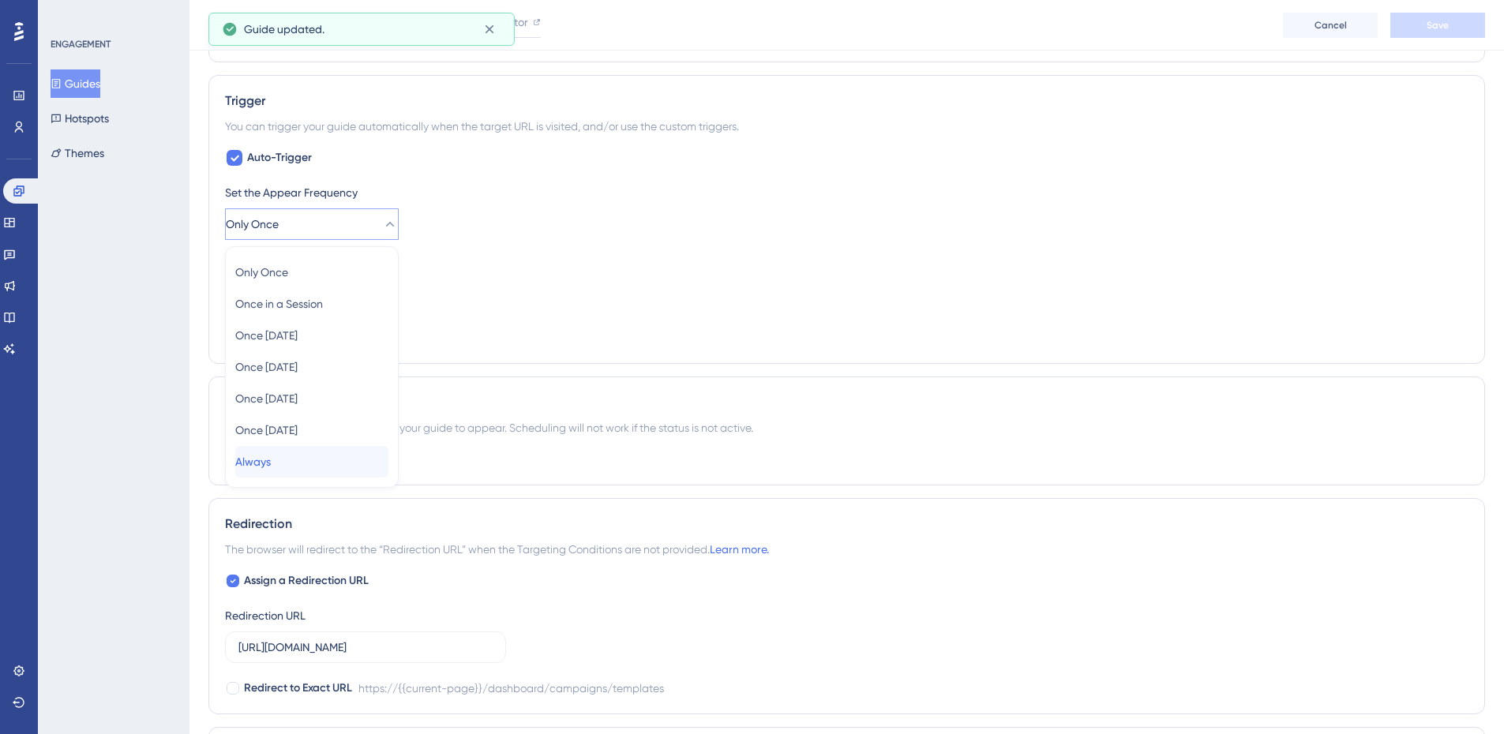
click at [287, 473] on div "Always Always" at bounding box center [311, 462] width 153 height 32
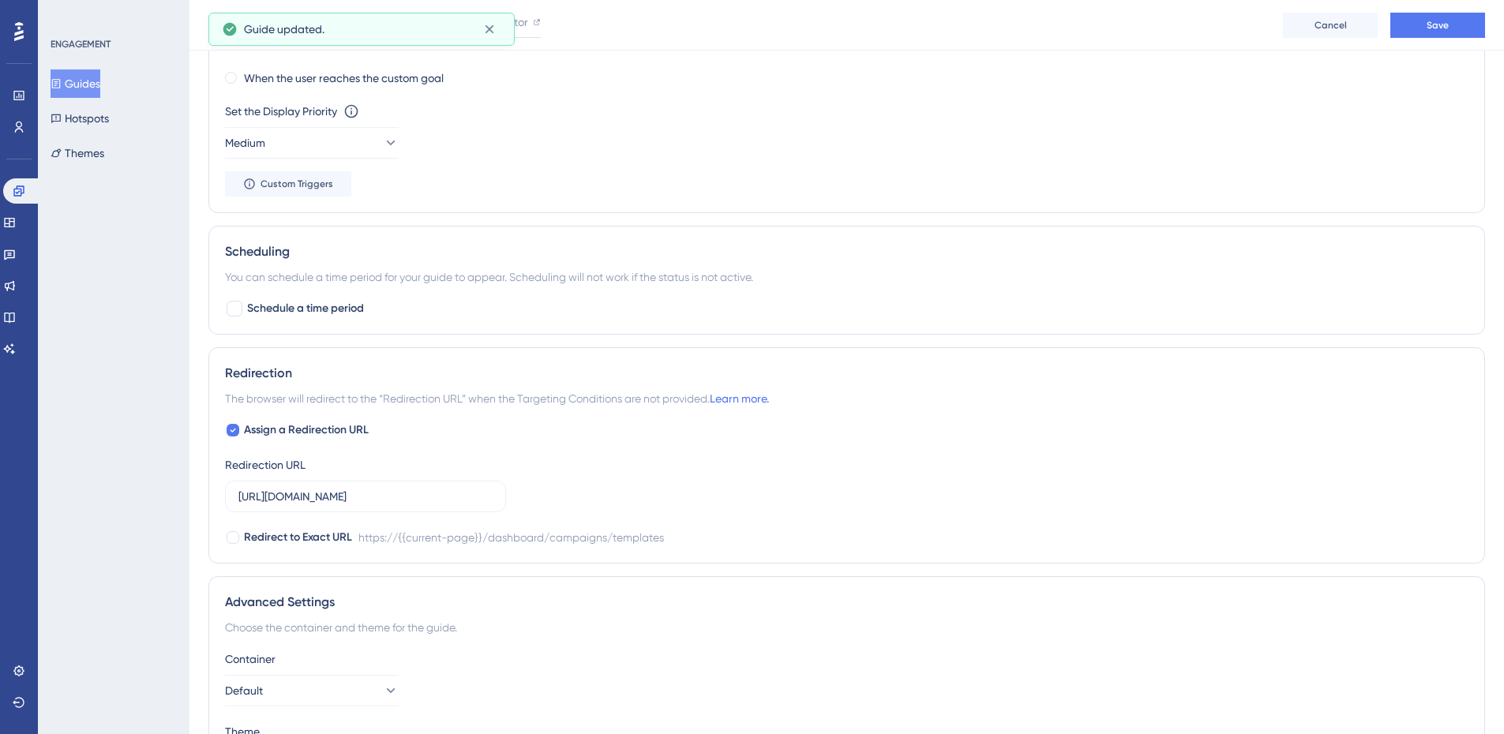
scroll to position [1073, 0]
click at [238, 295] on div "Scheduling You can schedule a time period for your guide to appear. Scheduling …" at bounding box center [846, 279] width 1276 height 109
click at [234, 306] on div at bounding box center [235, 308] width 16 height 16
checkbox input "true"
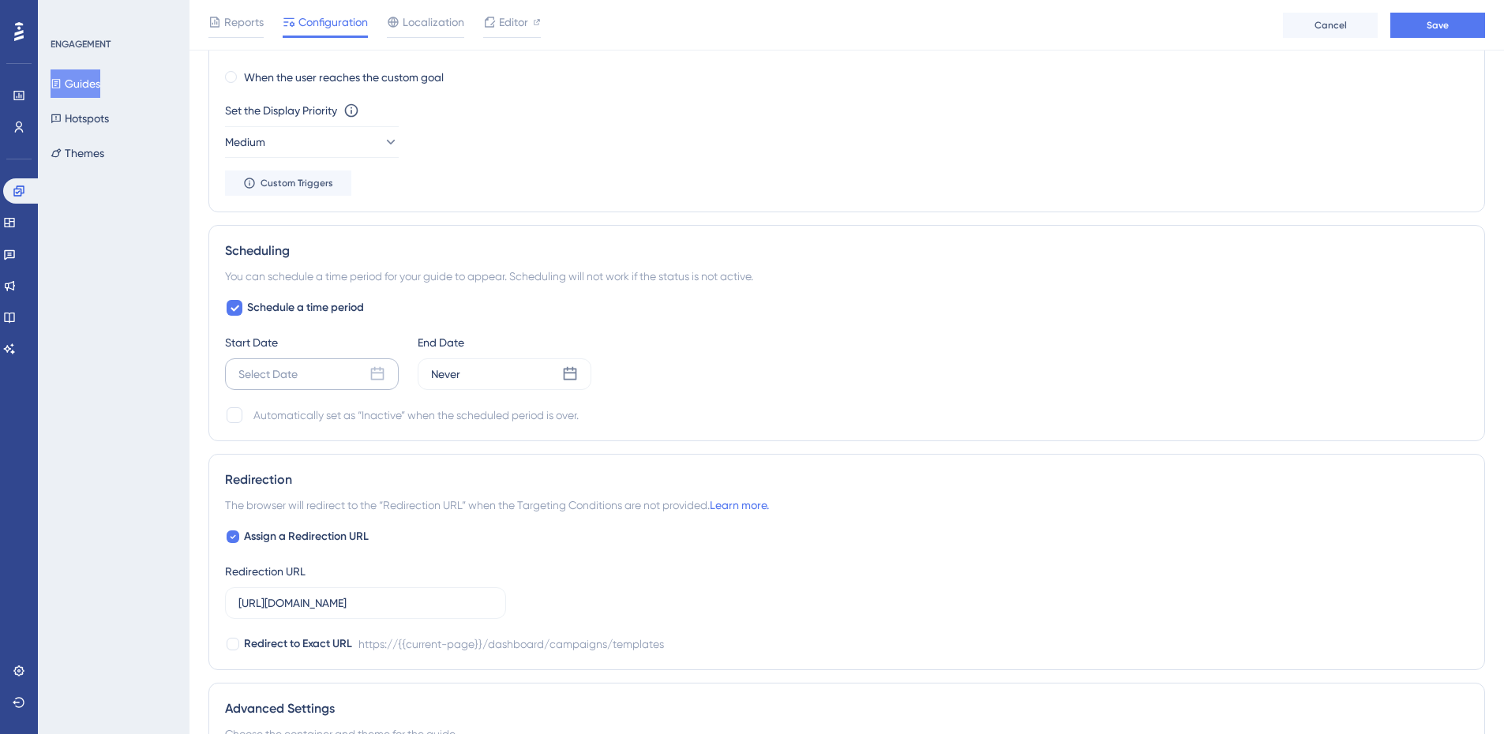
click at [275, 365] on div "Select Date" at bounding box center [267, 374] width 59 height 19
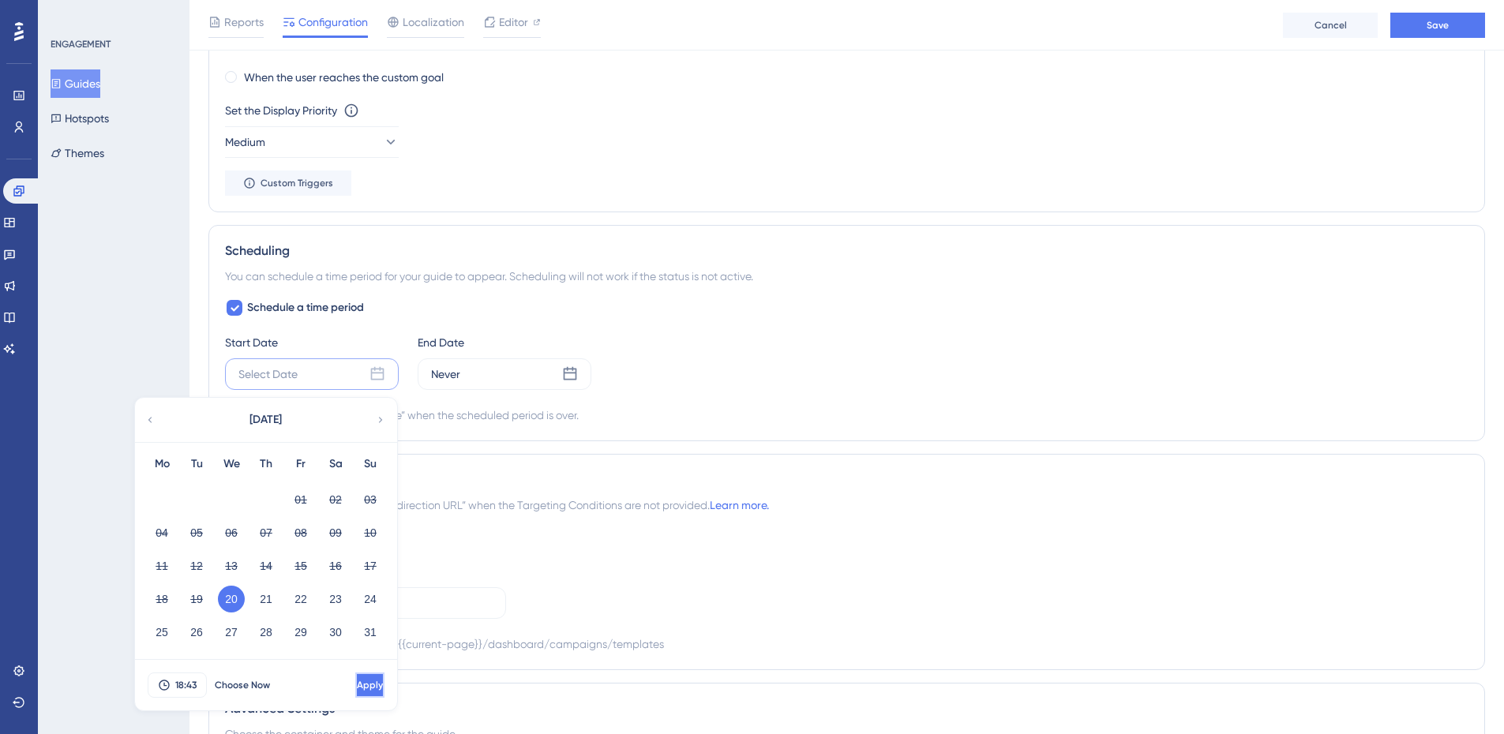
click at [358, 575] on button "Apply" at bounding box center [369, 684] width 29 height 25
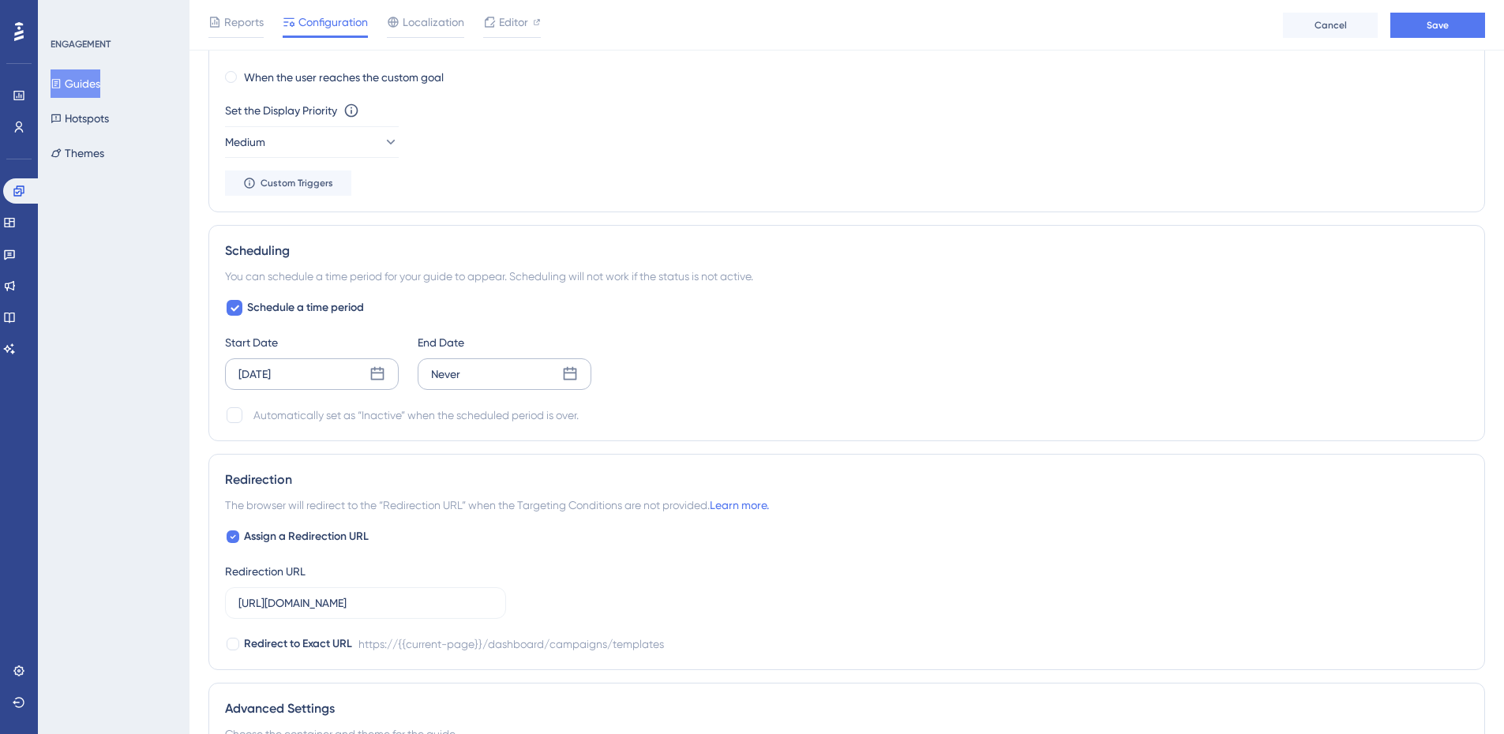
click at [511, 381] on div "Never" at bounding box center [505, 374] width 174 height 32
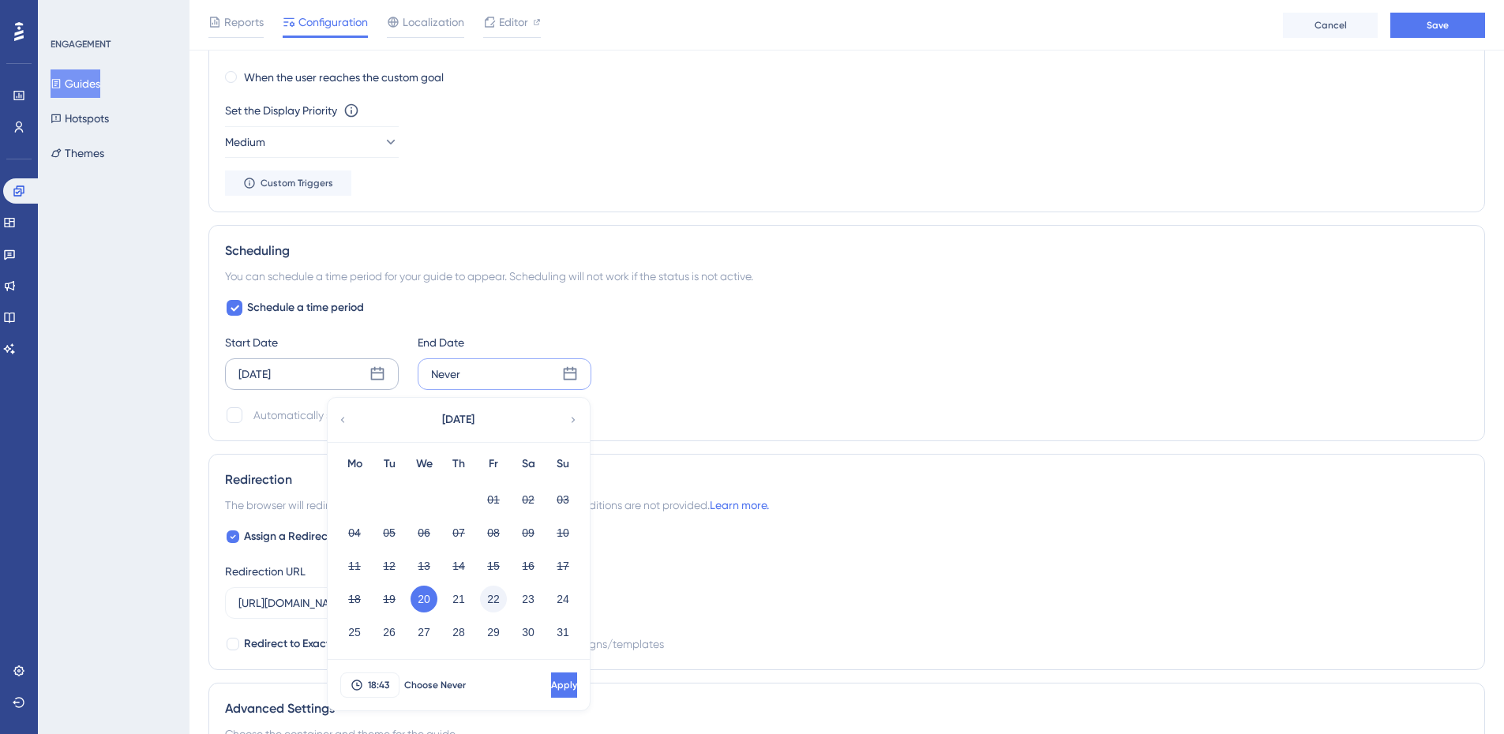
click at [485, 575] on button "22" at bounding box center [493, 599] width 27 height 27
click at [383, 575] on span "18:43" at bounding box center [378, 685] width 21 height 13
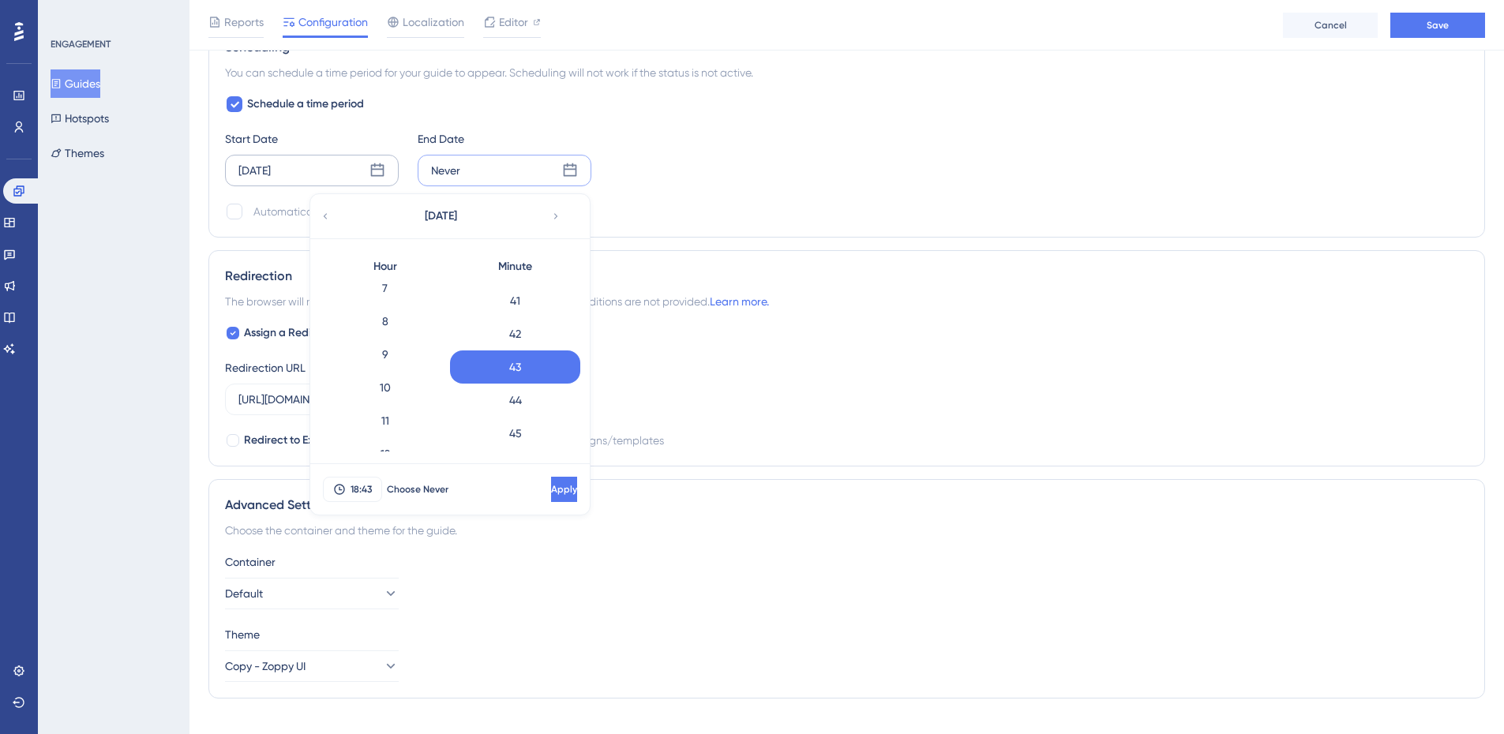
scroll to position [0, 0]
click at [396, 397] on div "3" at bounding box center [385, 398] width 130 height 33
click at [530, 469] on div "03:43 Choose Never Apply" at bounding box center [449, 489] width 279 height 51
click at [548, 495] on button "Apply" at bounding box center [562, 489] width 29 height 25
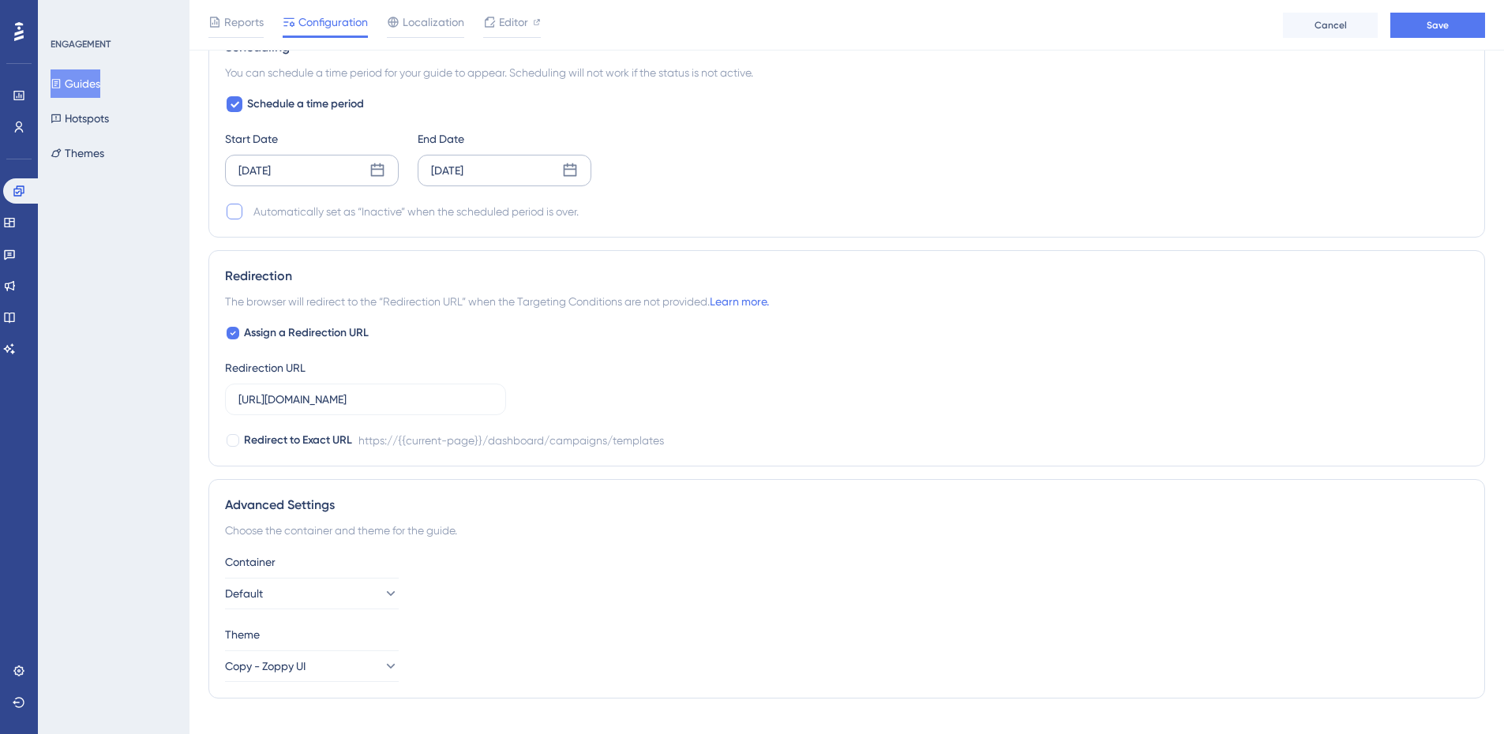
click at [238, 207] on div at bounding box center [235, 212] width 16 height 16
checkbox input "true"
click at [467, 397] on input "https://app.zoppy.com.br/dashboard/campaigns/templates" at bounding box center [365, 399] width 254 height 17
click at [579, 378] on div "Assign a Redirection URL Redirection URL https://app.zoppy.com.br/dashboard/cam…" at bounding box center [846, 387] width 1243 height 126
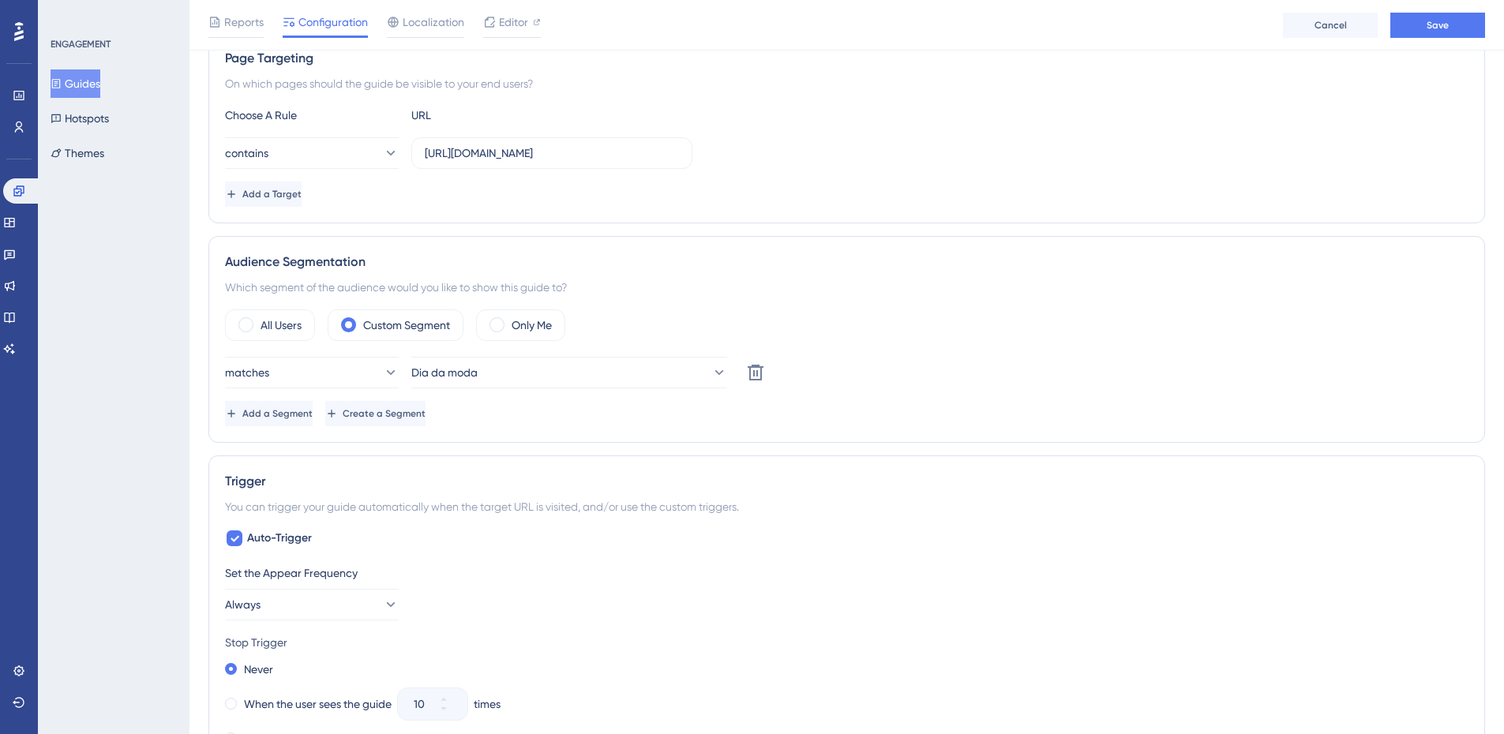
scroll to position [120, 0]
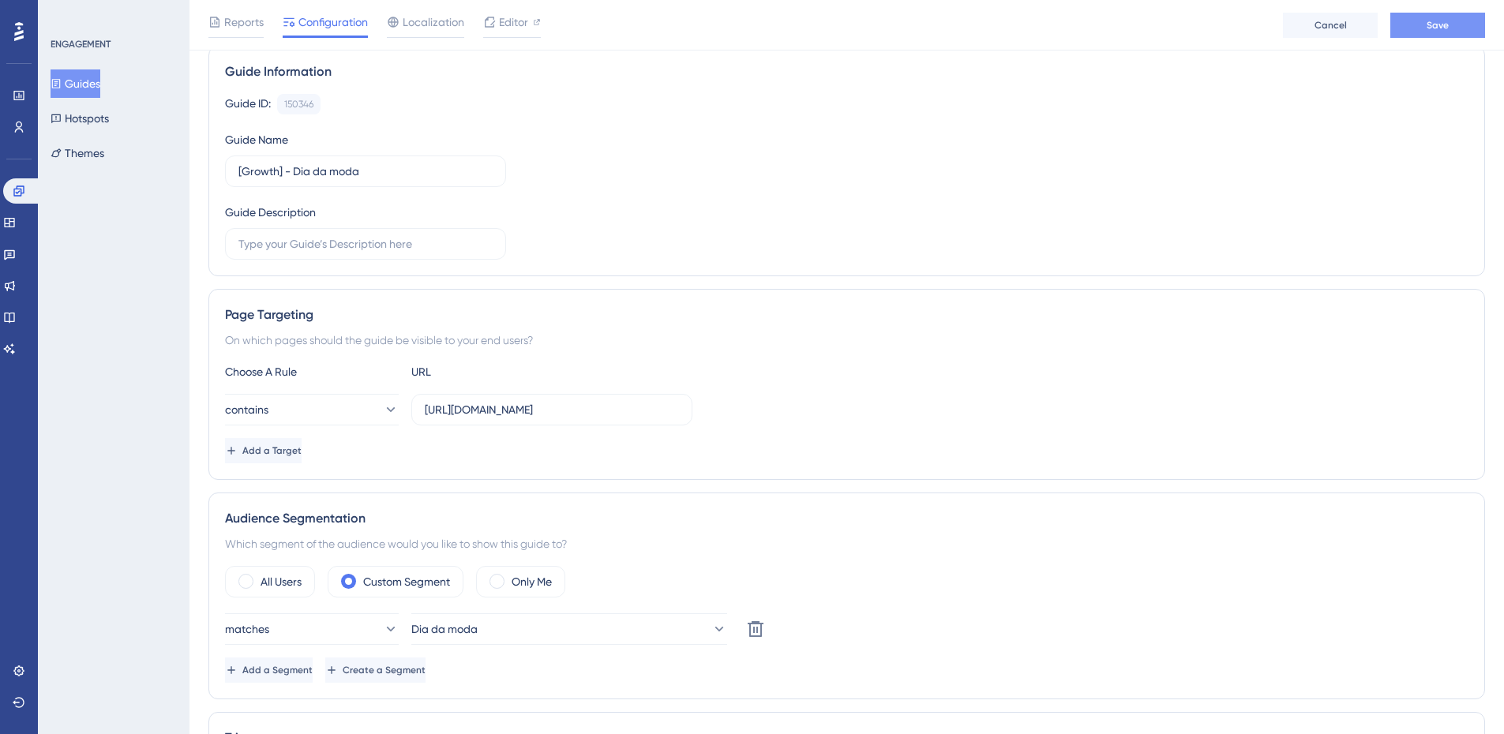
click at [1212, 28] on button "Save" at bounding box center [1437, 25] width 95 height 25
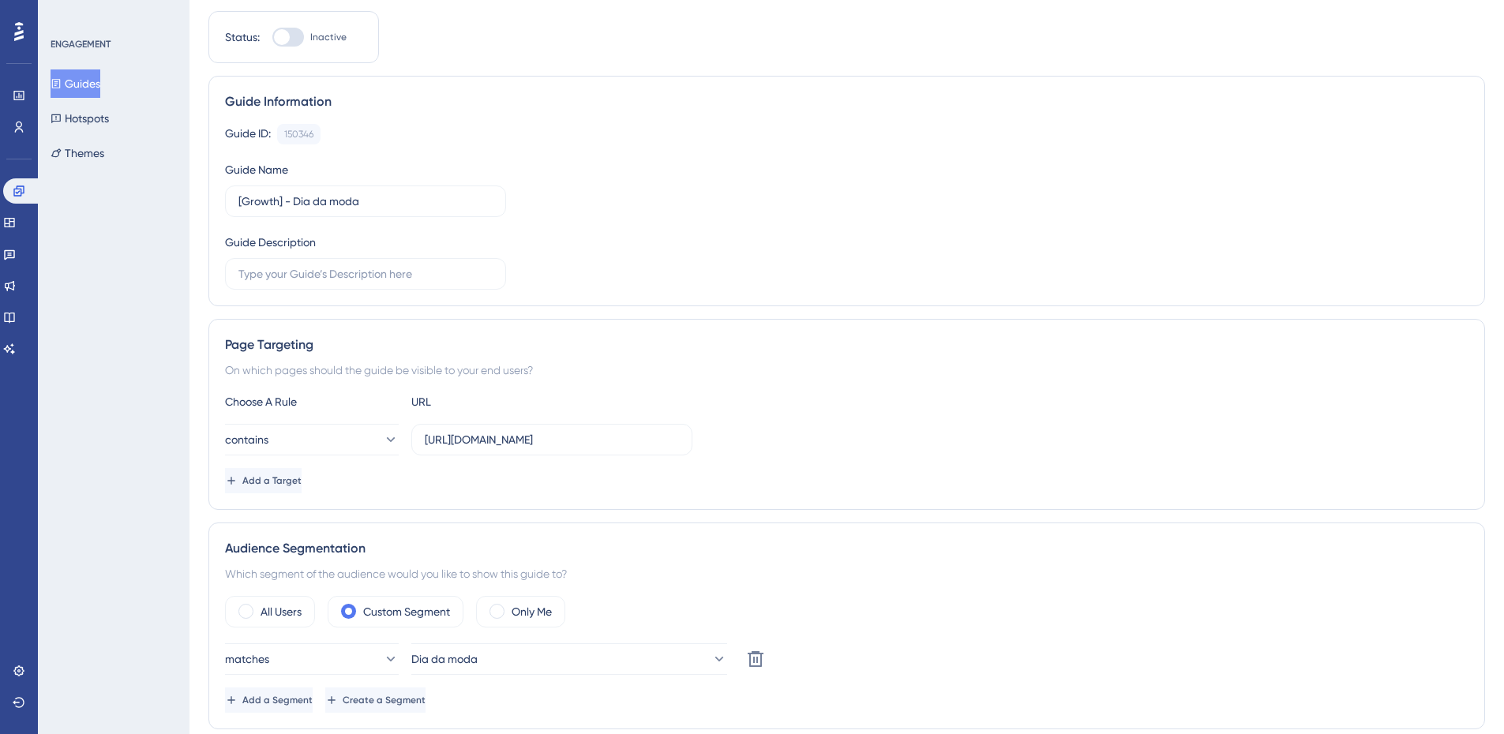
scroll to position [0, 0]
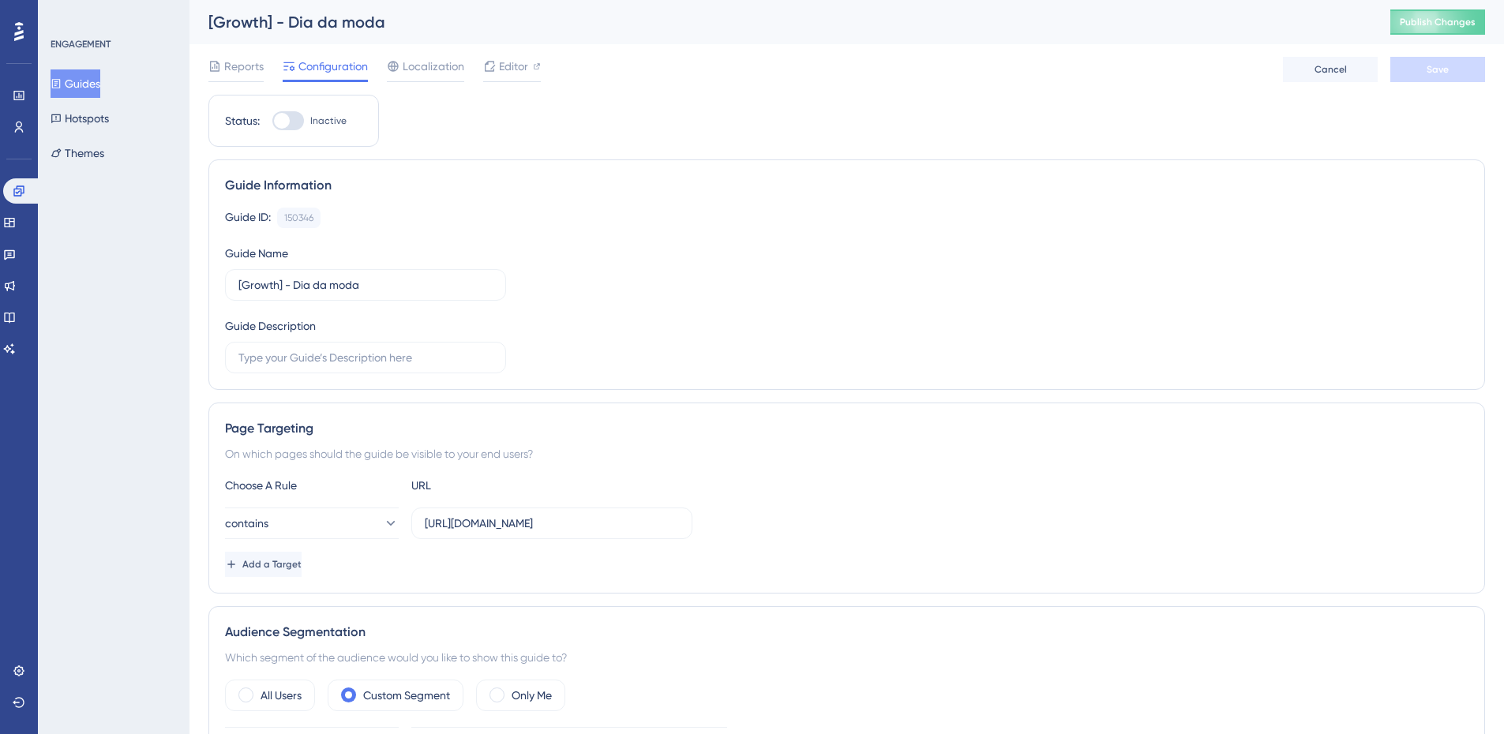
drag, startPoint x: 298, startPoint y: 120, endPoint x: 308, endPoint y: 122, distance: 9.8
click at [298, 120] on div at bounding box center [288, 120] width 32 height 19
click at [272, 121] on input "Inactive" at bounding box center [272, 121] width 1 height 1
checkbox input "true"
click at [1212, 68] on button "Save" at bounding box center [1437, 69] width 95 height 25
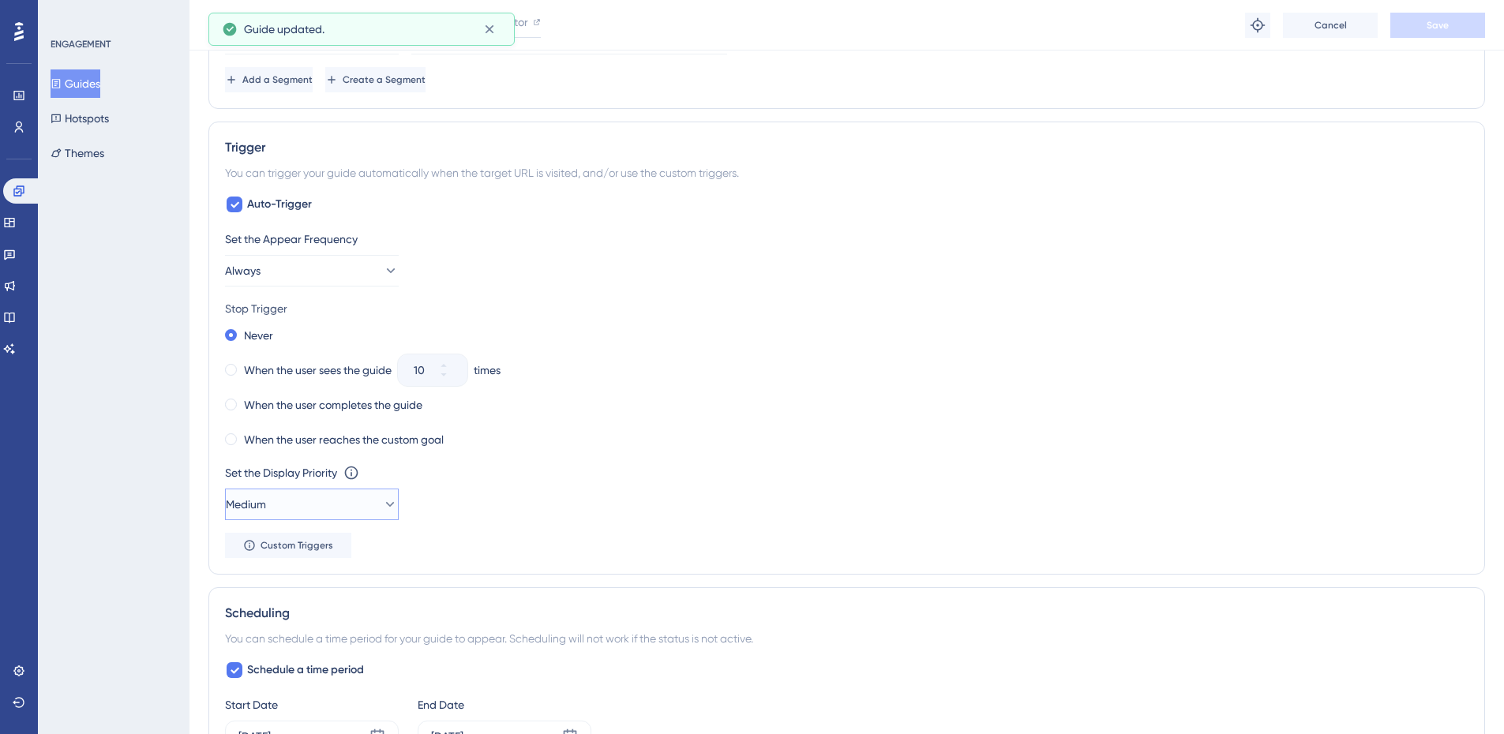
click at [318, 501] on button "Medium" at bounding box center [312, 505] width 174 height 32
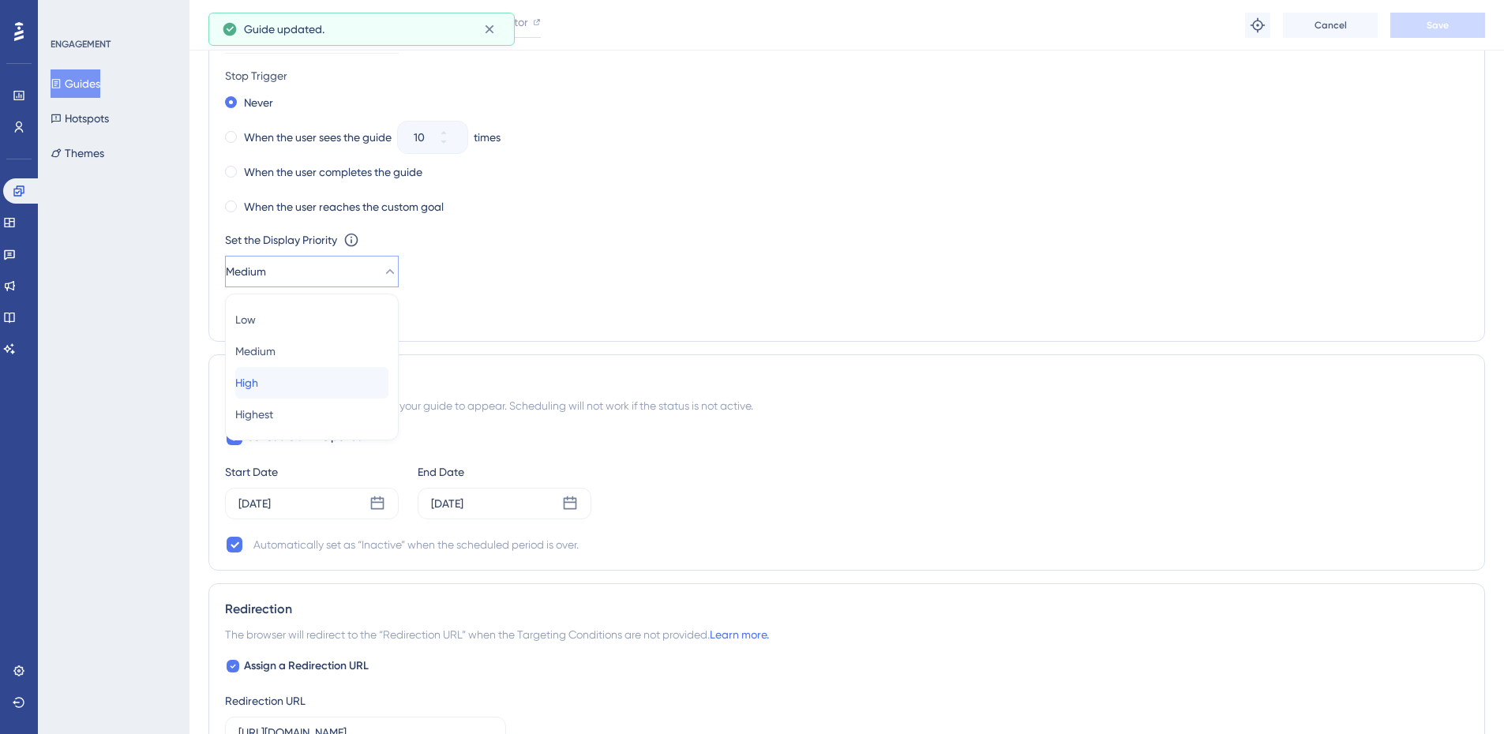
click at [302, 377] on div "High High" at bounding box center [311, 383] width 153 height 32
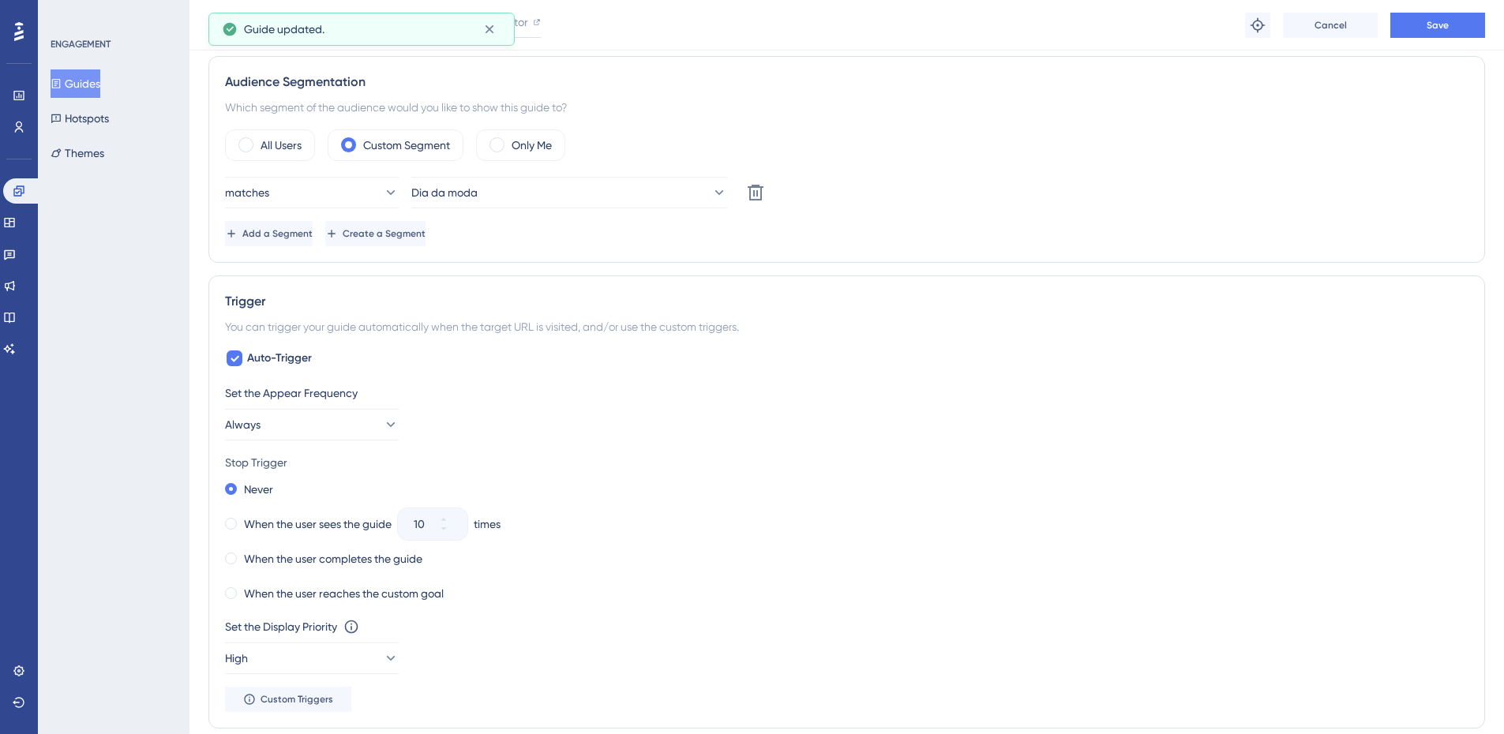
scroll to position [391, 0]
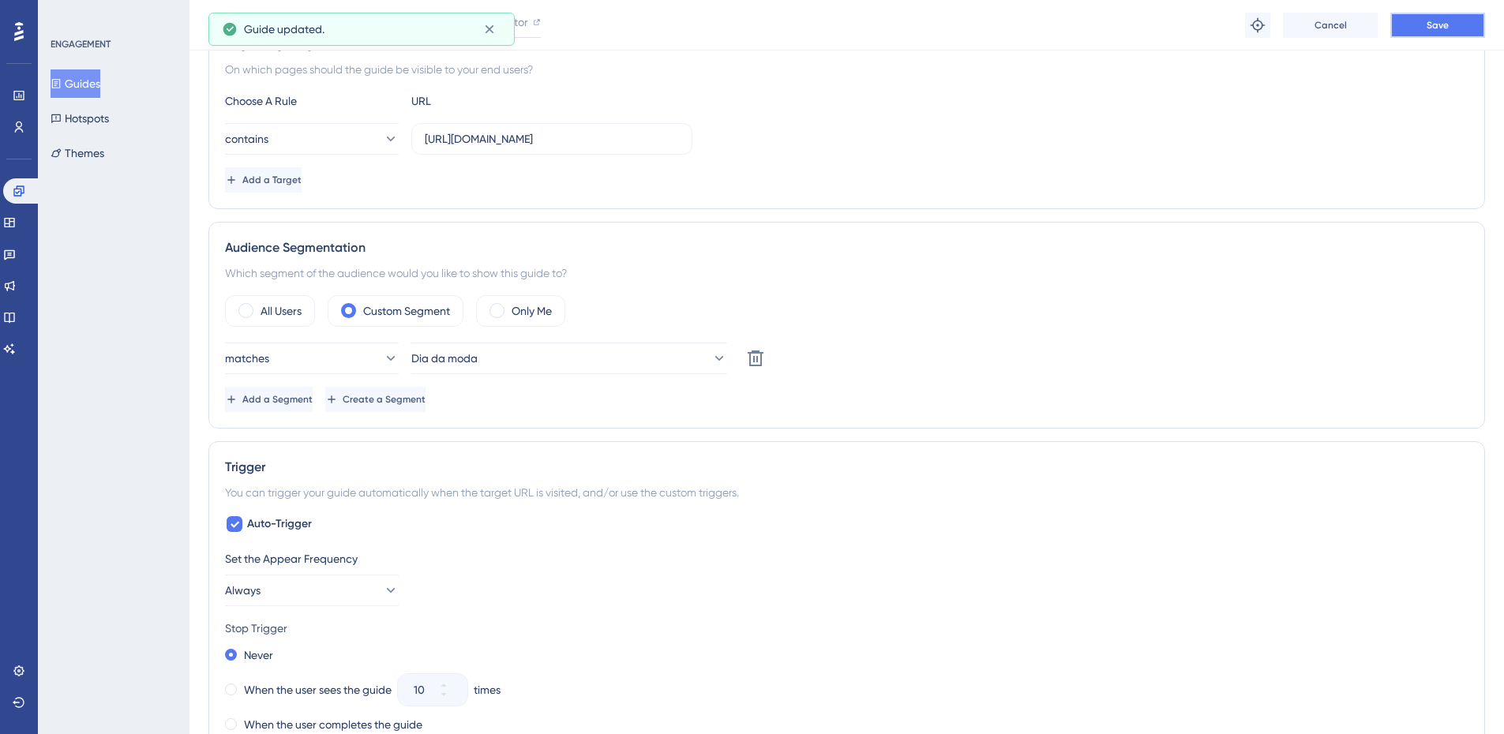
click at [1212, 30] on button "Save" at bounding box center [1437, 25] width 95 height 25
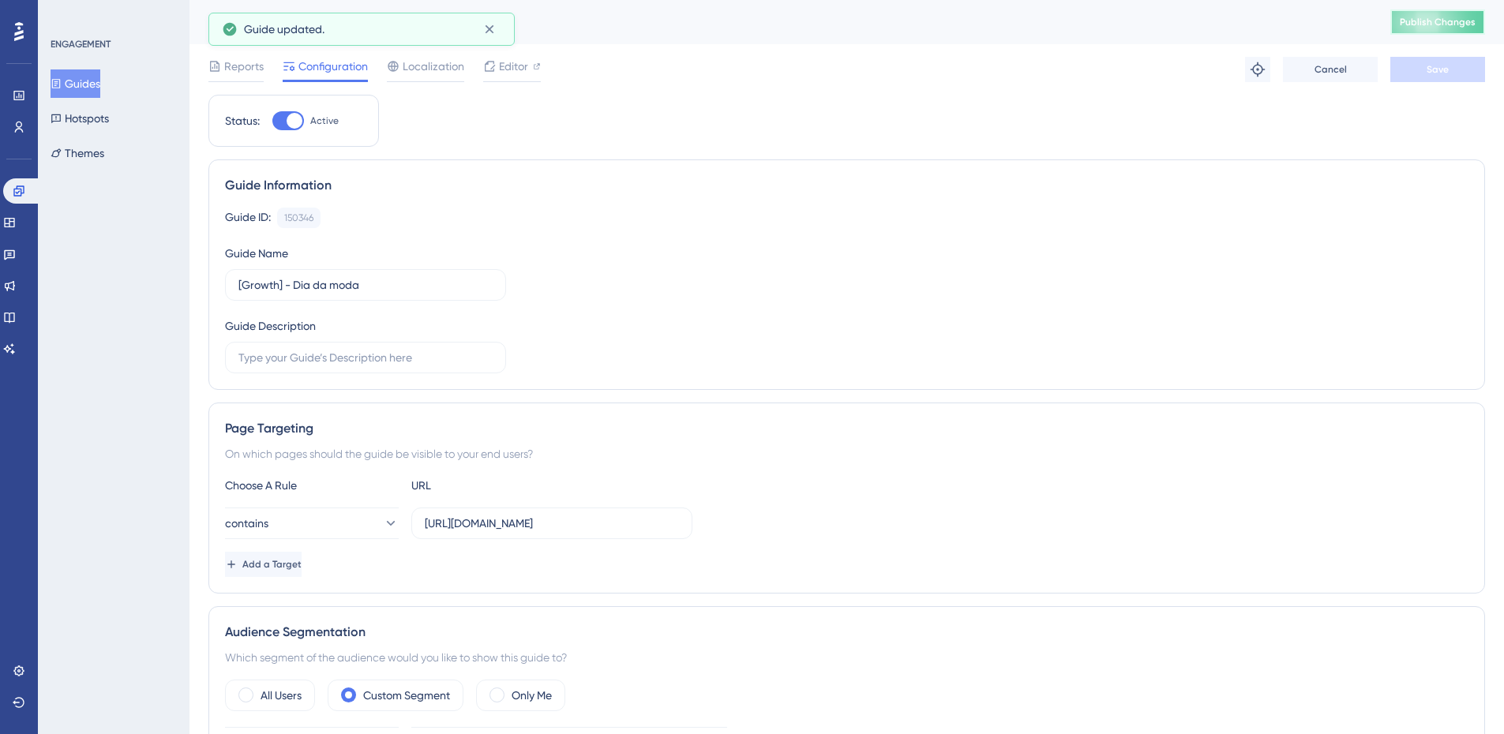
click at [1212, 28] on button "Publish Changes" at bounding box center [1437, 21] width 95 height 25
click at [480, 0] on div "Performance Users Engagement Widgets Feedback Product Updates Knowledge Base AI…" at bounding box center [752, 0] width 1504 height 0
click at [481, 62] on div "Reports Configuration Localization Editor" at bounding box center [374, 69] width 332 height 25
click at [485, 32] on icon at bounding box center [489, 29] width 16 height 16
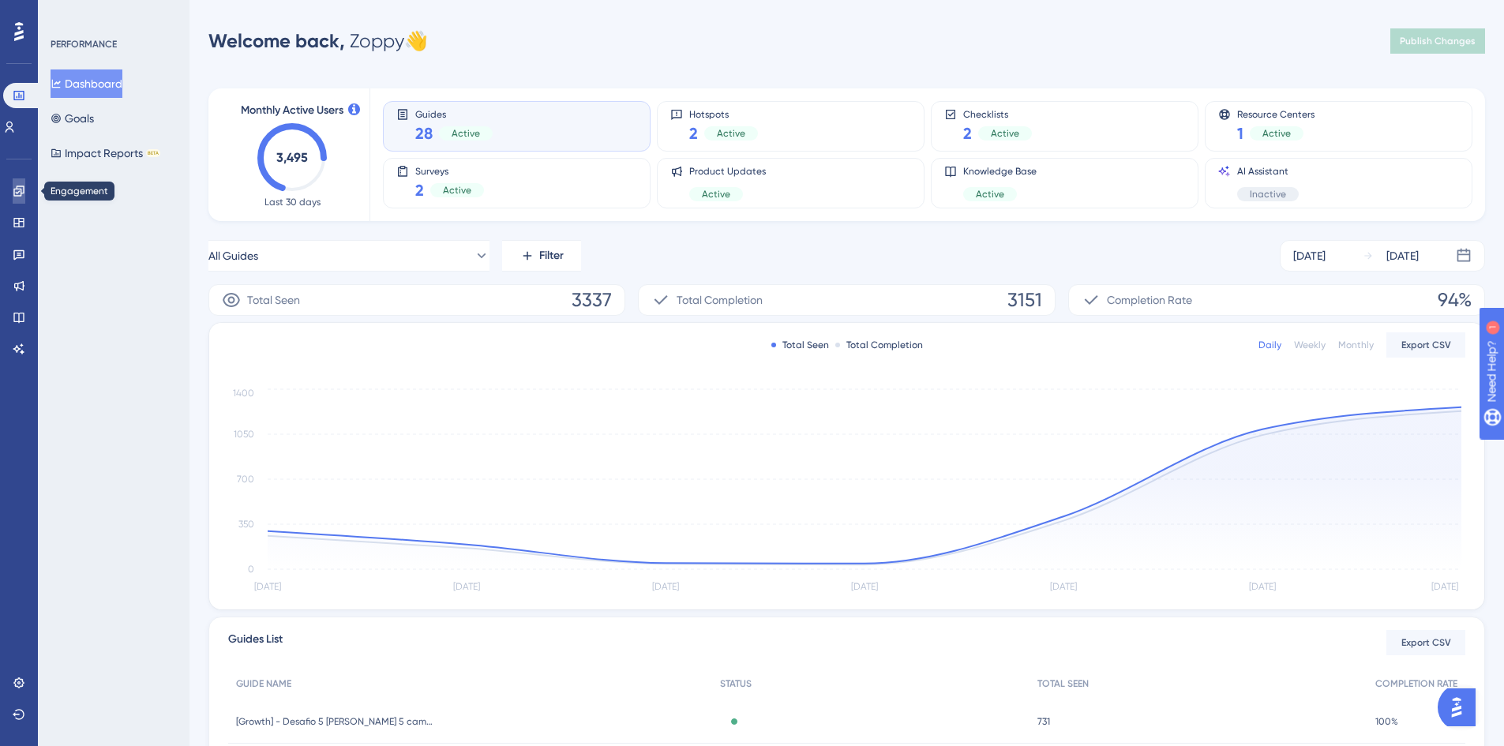
click at [13, 187] on icon at bounding box center [19, 191] width 13 height 13
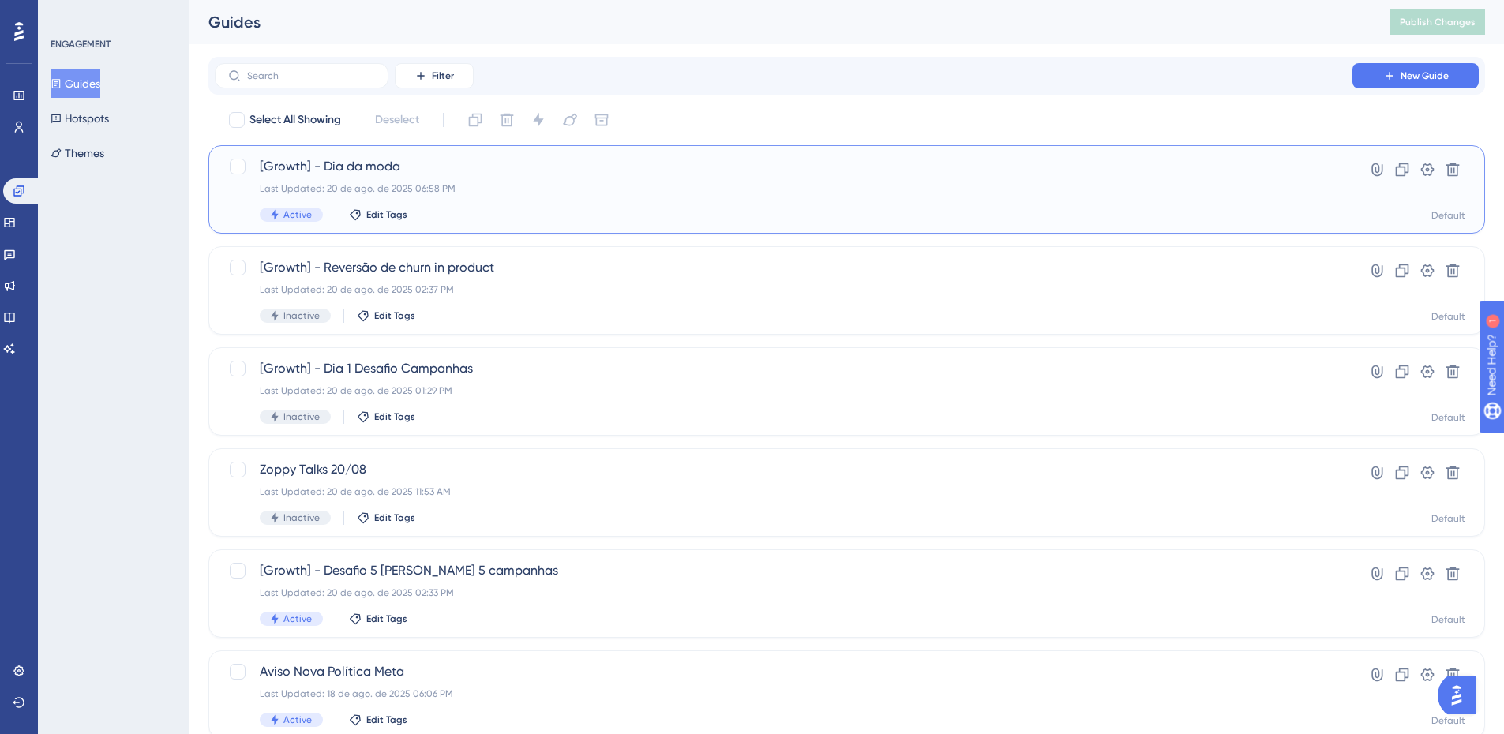
click at [407, 175] on span "[Growth] - Dia da moda" at bounding box center [783, 166] width 1047 height 19
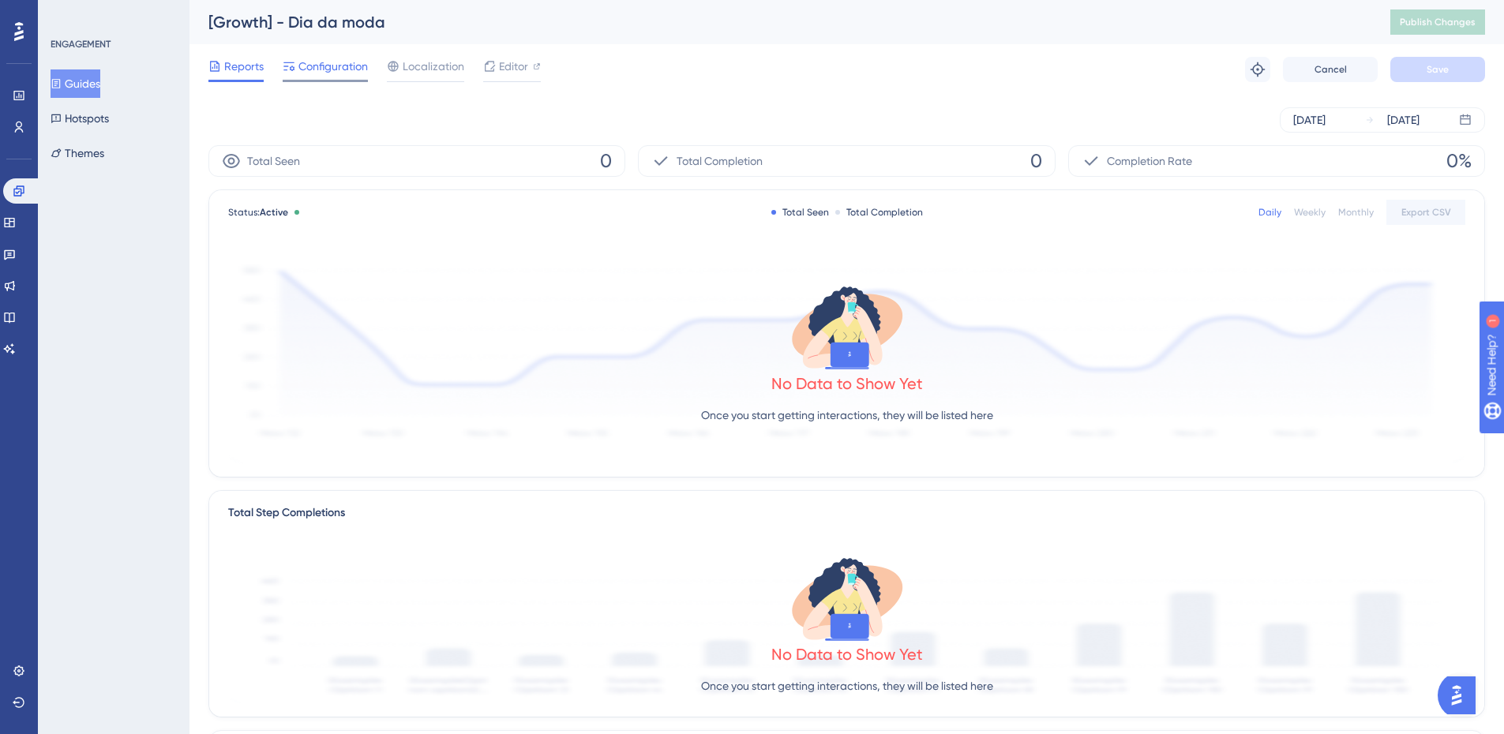
click at [335, 75] on span "Configuration" at bounding box center [332, 66] width 69 height 19
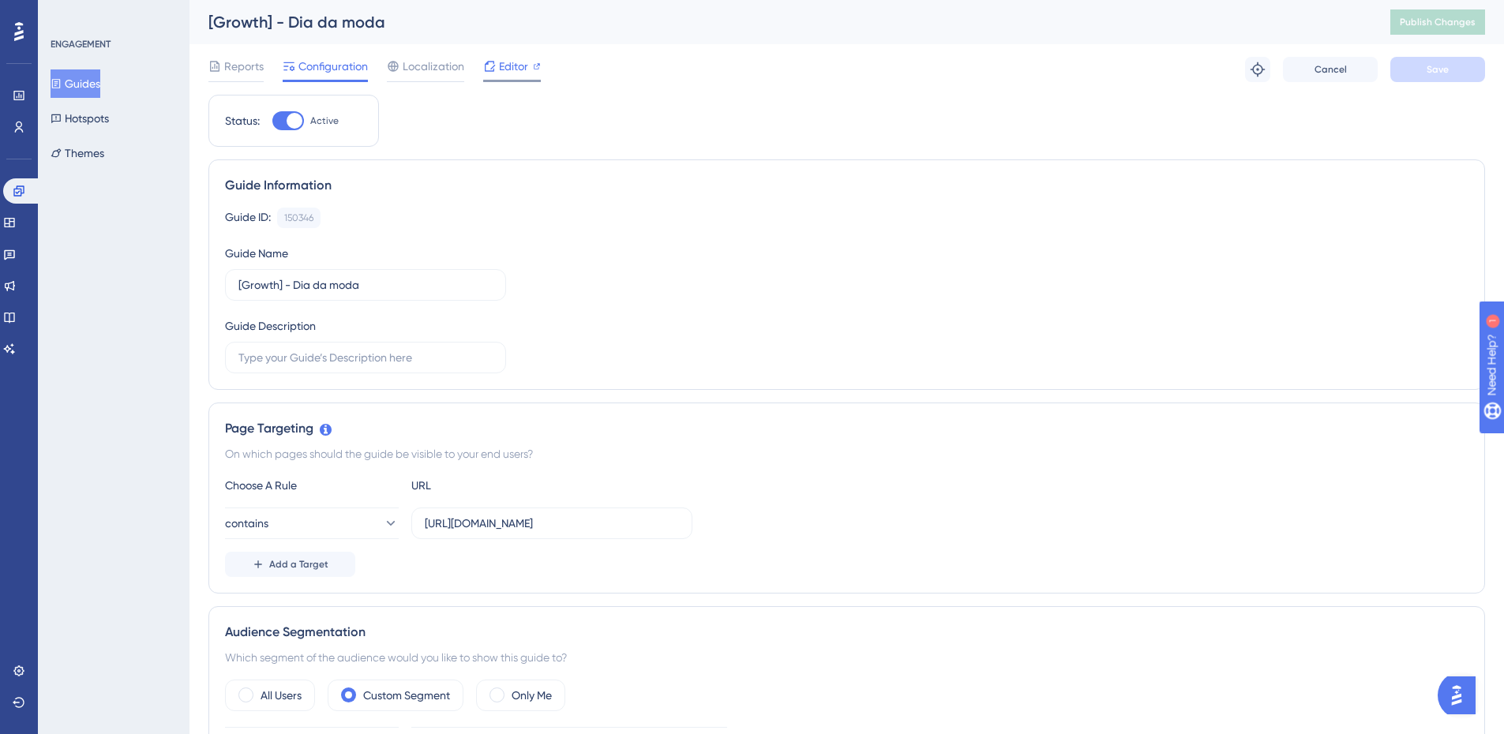
click at [519, 75] on span "Editor" at bounding box center [513, 66] width 29 height 19
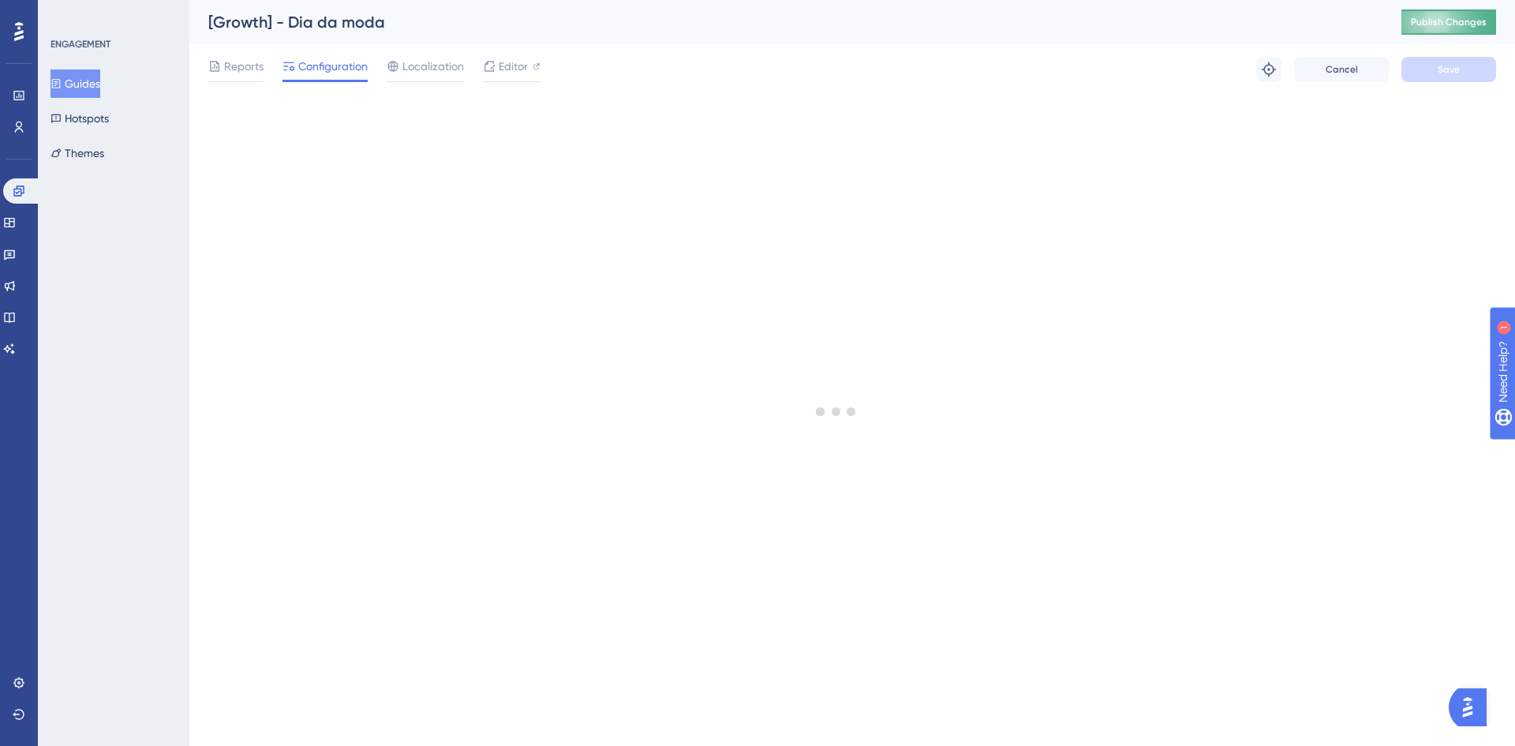
click at [1456, 16] on span "Publish Changes" at bounding box center [1449, 22] width 76 height 13
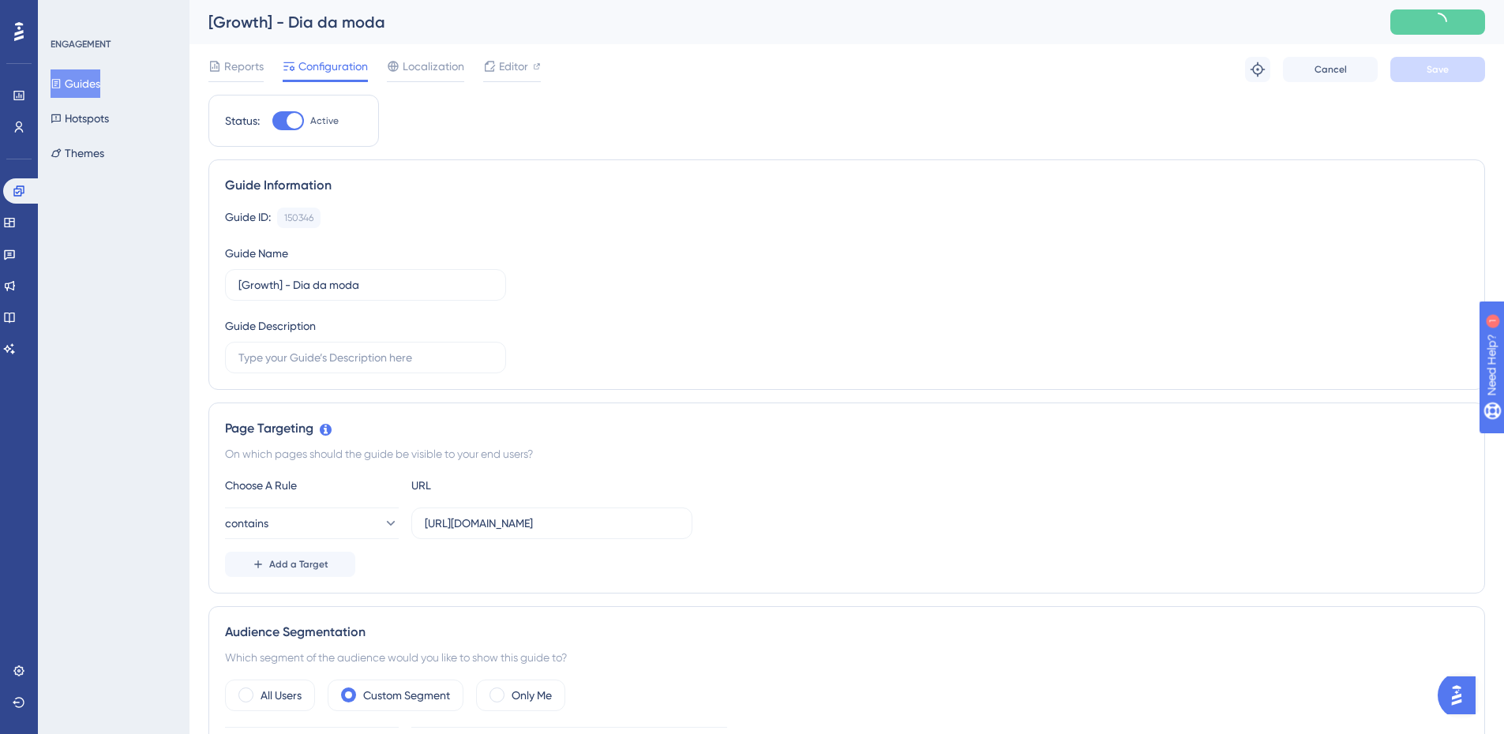
click at [58, 89] on button "Guides" at bounding box center [76, 83] width 50 height 28
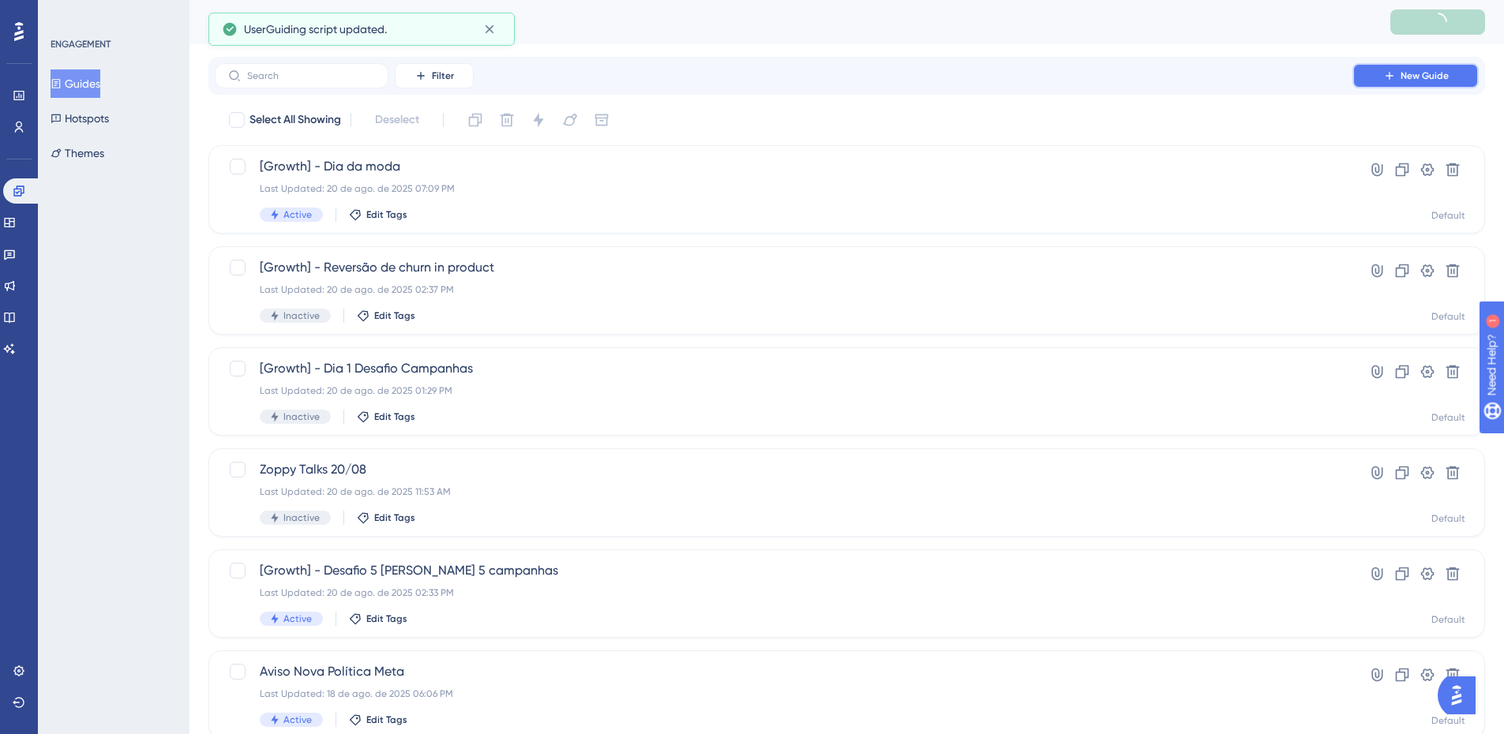
click at [1400, 70] on span "New Guide" at bounding box center [1424, 75] width 48 height 13
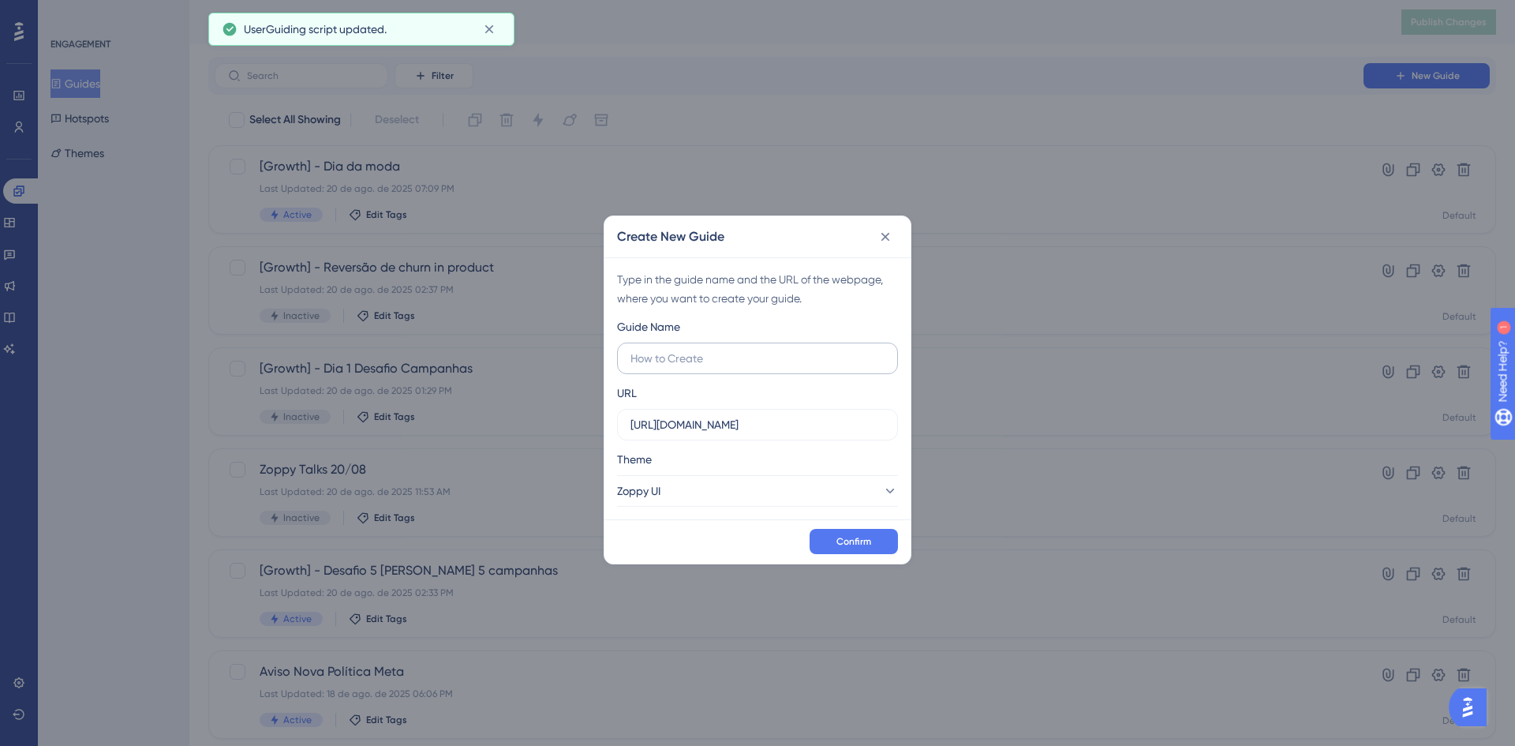
click at [691, 368] on label at bounding box center [757, 359] width 281 height 32
click at [691, 367] on input "text" at bounding box center [758, 358] width 254 height 17
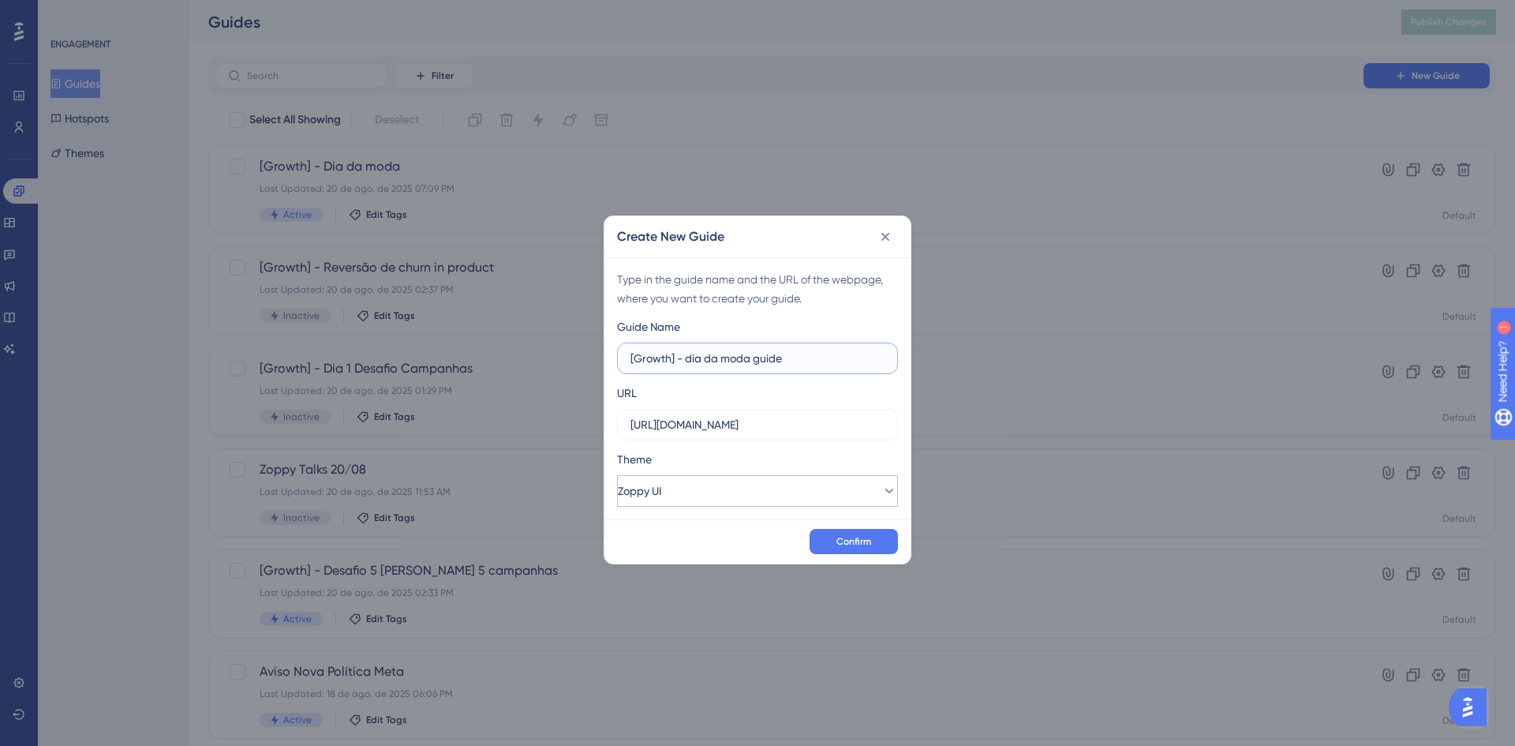
type input "[Growth] - dia da moda guide"
click at [739, 490] on button "Zoppy UI" at bounding box center [757, 491] width 281 height 32
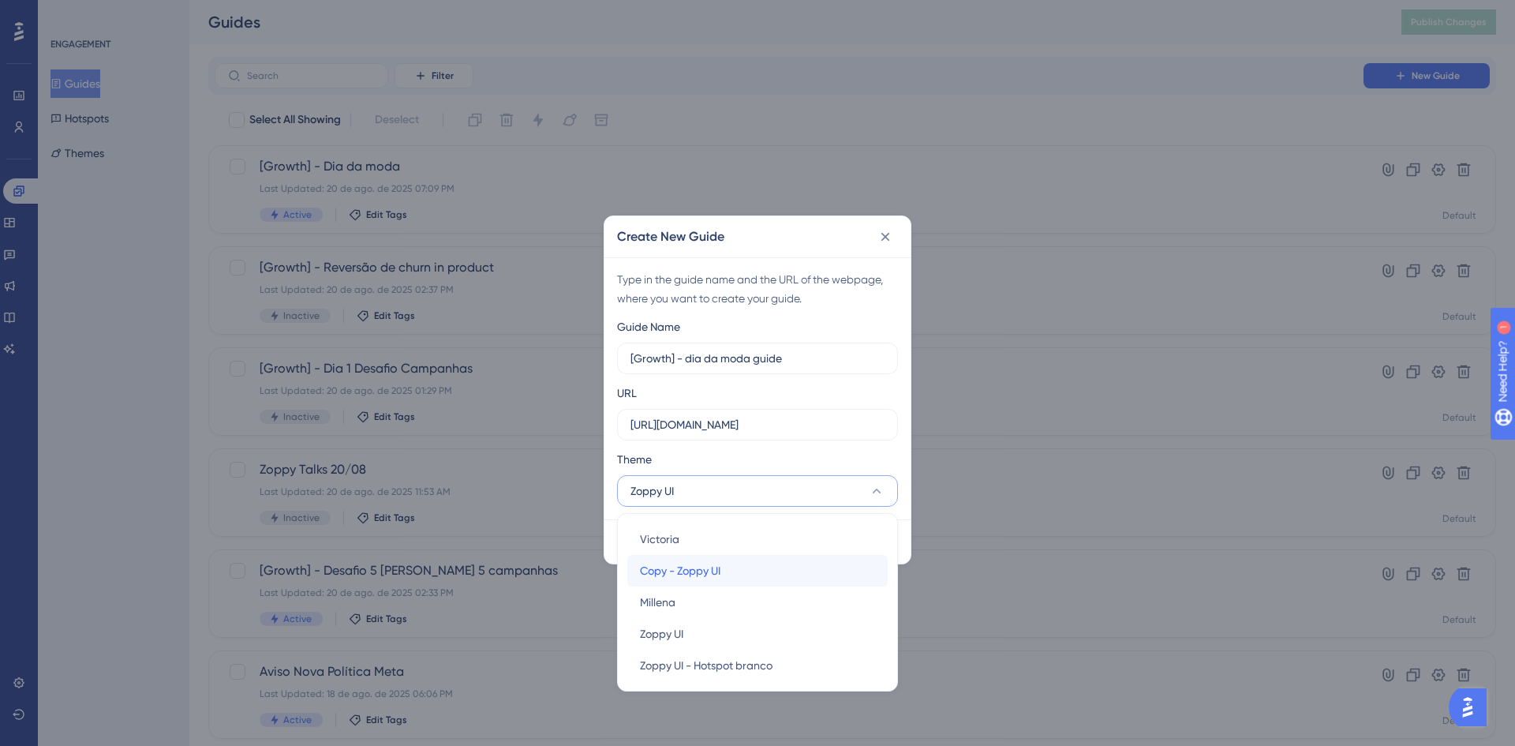
click at [688, 579] on span "Copy - Zoppy UI" at bounding box center [680, 570] width 81 height 19
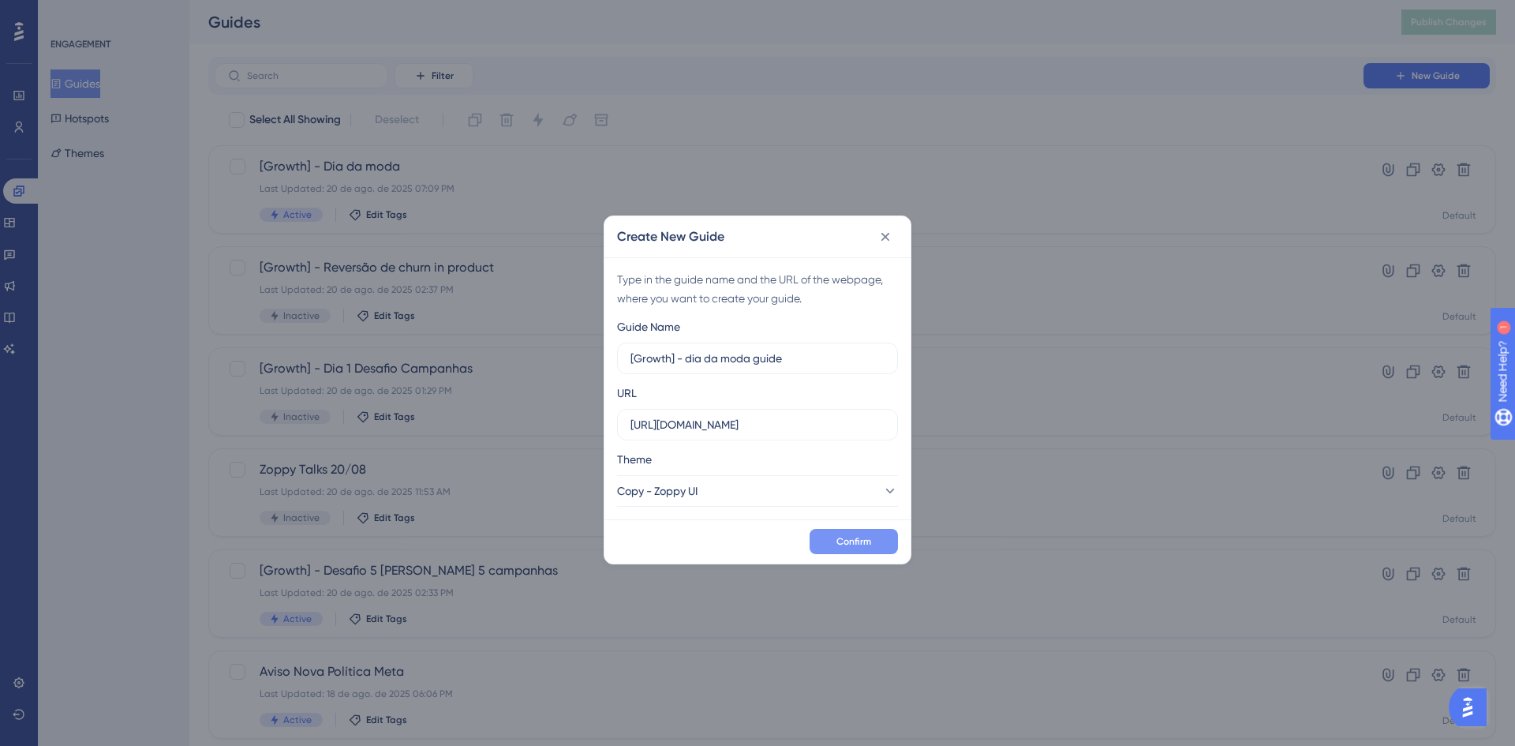
click at [869, 542] on span "Confirm" at bounding box center [854, 541] width 35 height 13
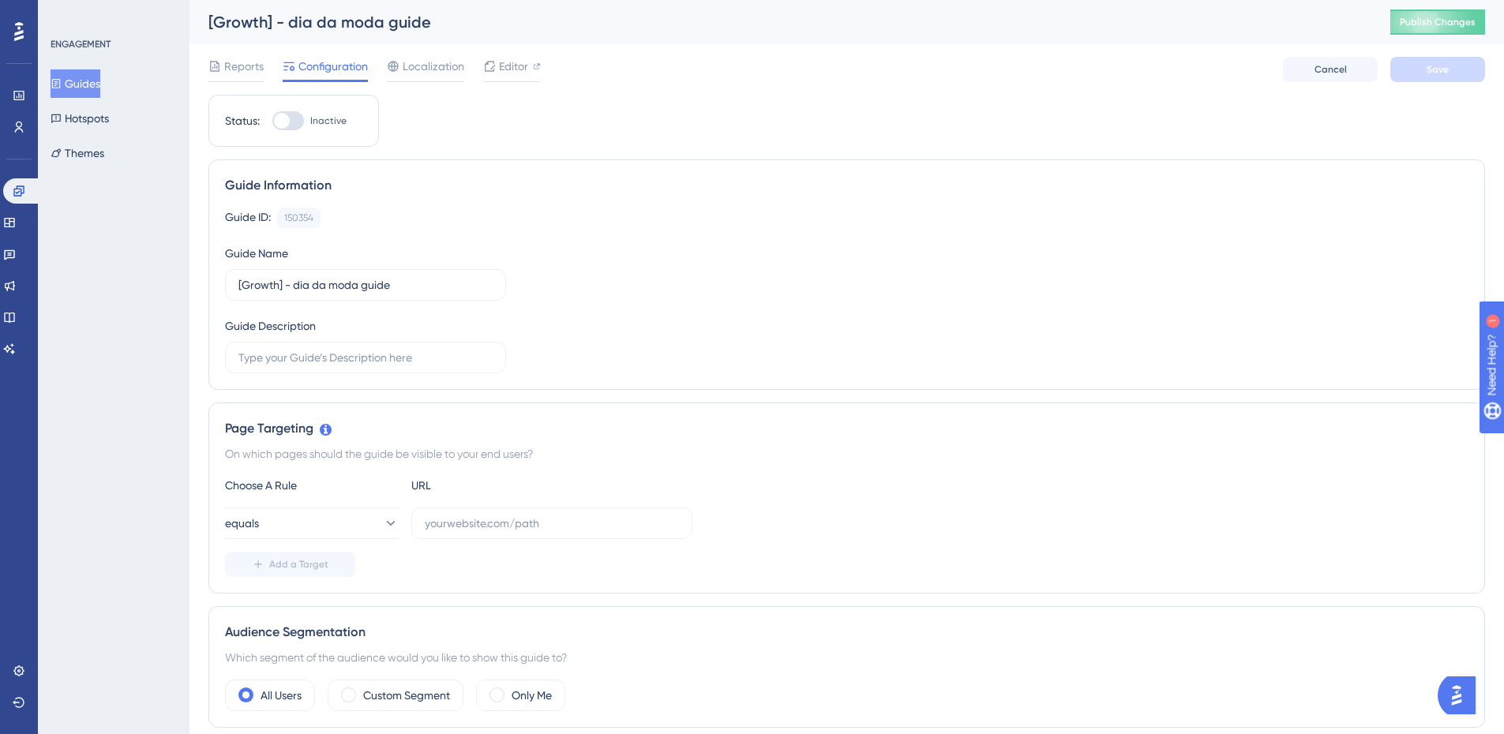
click at [100, 77] on button "Guides" at bounding box center [76, 83] width 50 height 28
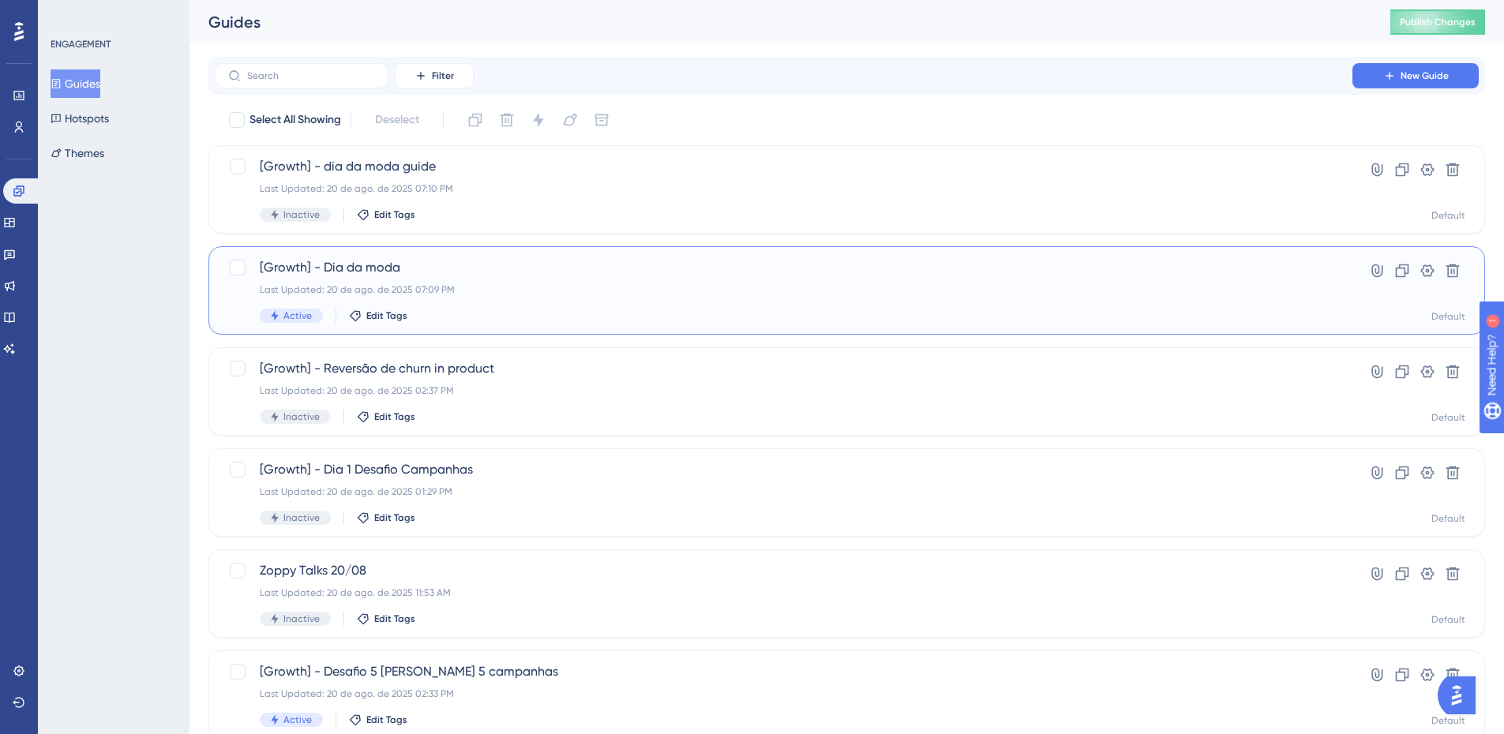
click at [469, 284] on div "Last Updated: 20 de ago. de 2025 07:09 PM" at bounding box center [783, 289] width 1047 height 13
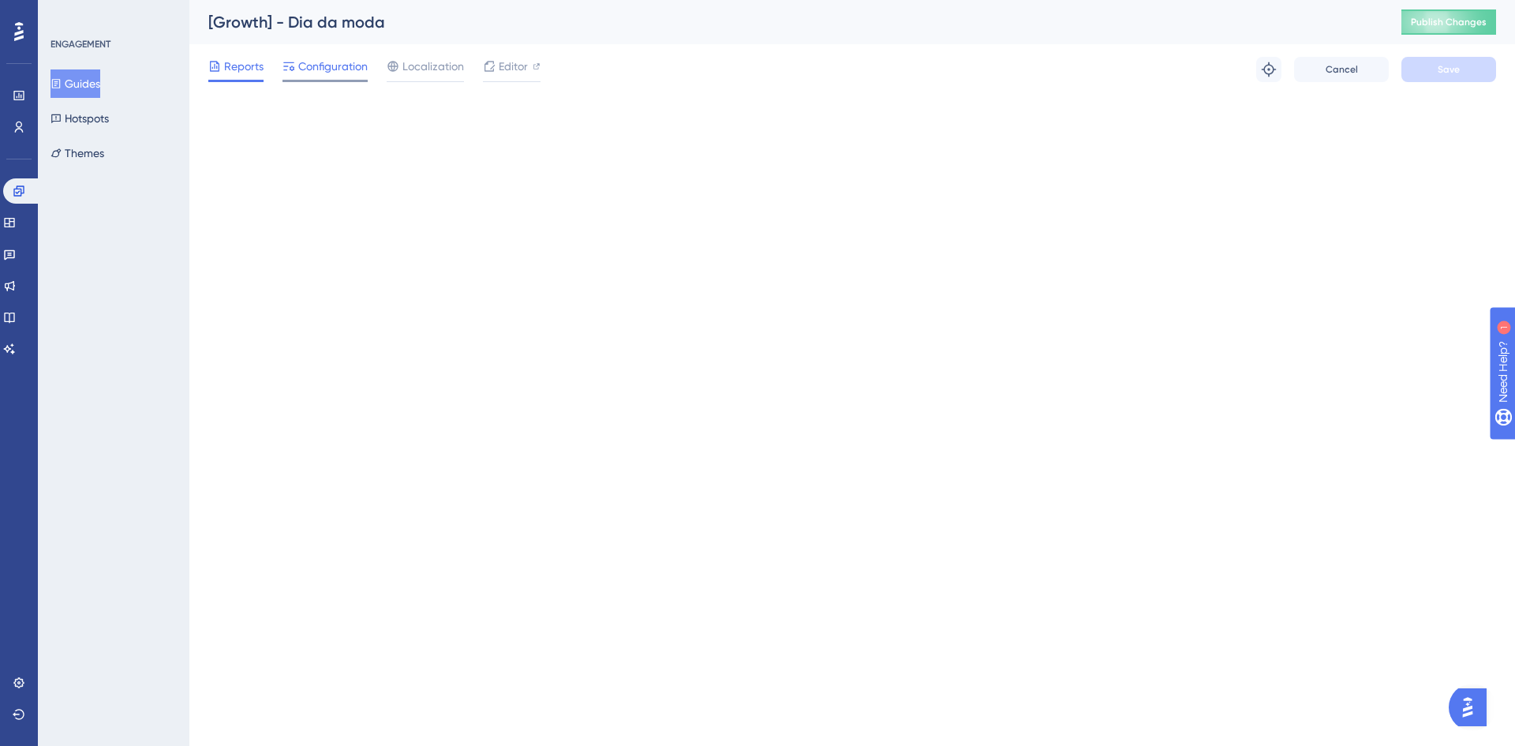
click at [347, 74] on span "Configuration" at bounding box center [332, 66] width 69 height 19
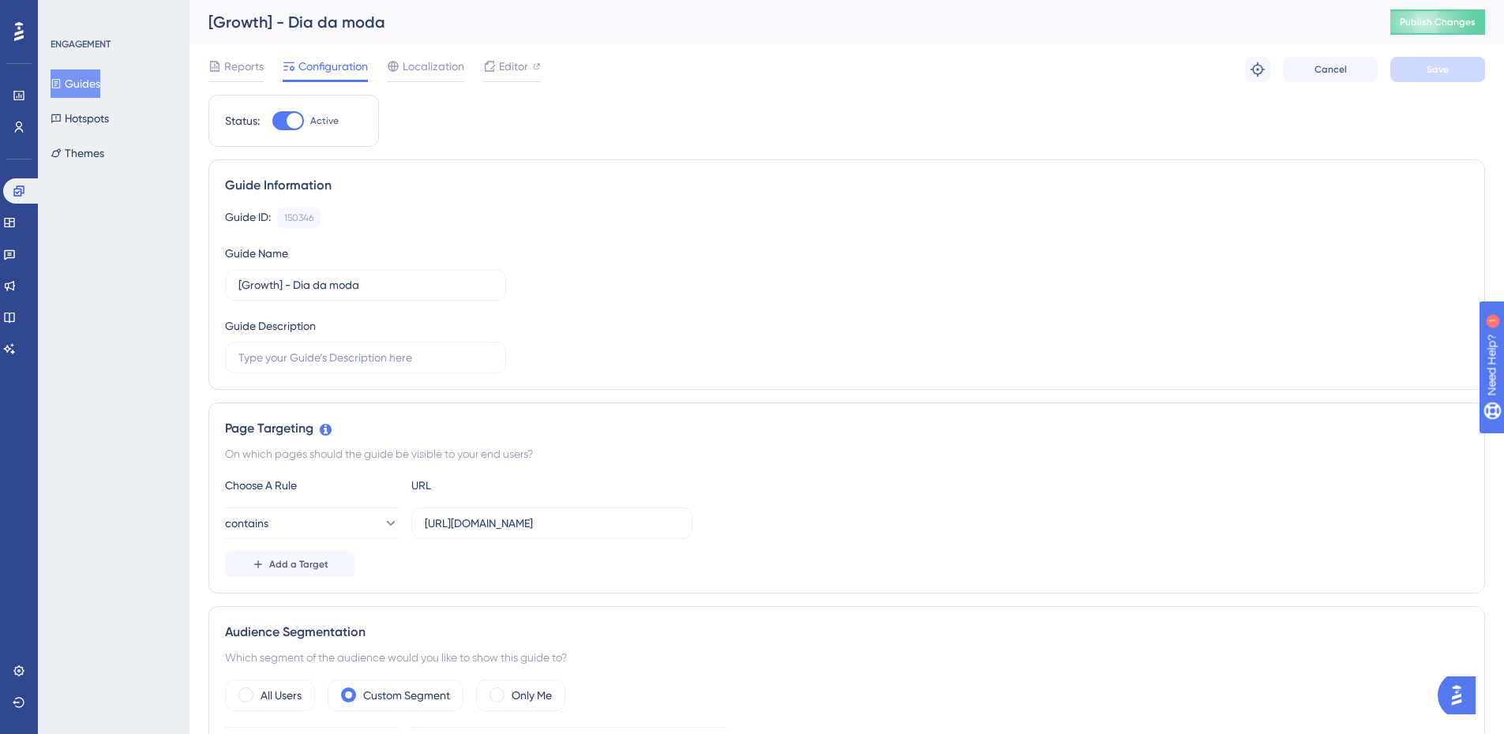
click at [74, 73] on button "Guides" at bounding box center [76, 83] width 50 height 28
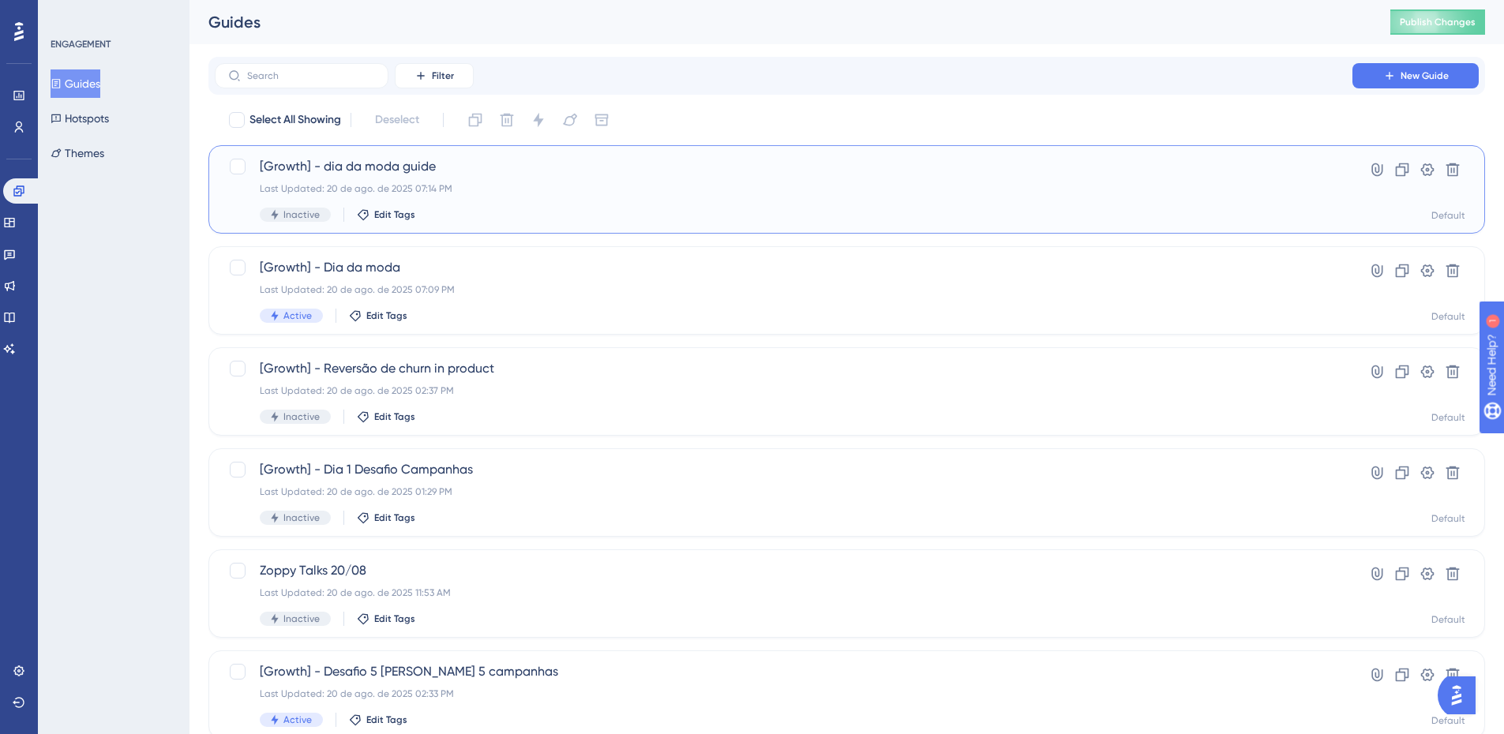
click at [478, 186] on div "Last Updated: 20 de ago. de 2025 07:14 PM" at bounding box center [783, 188] width 1047 height 13
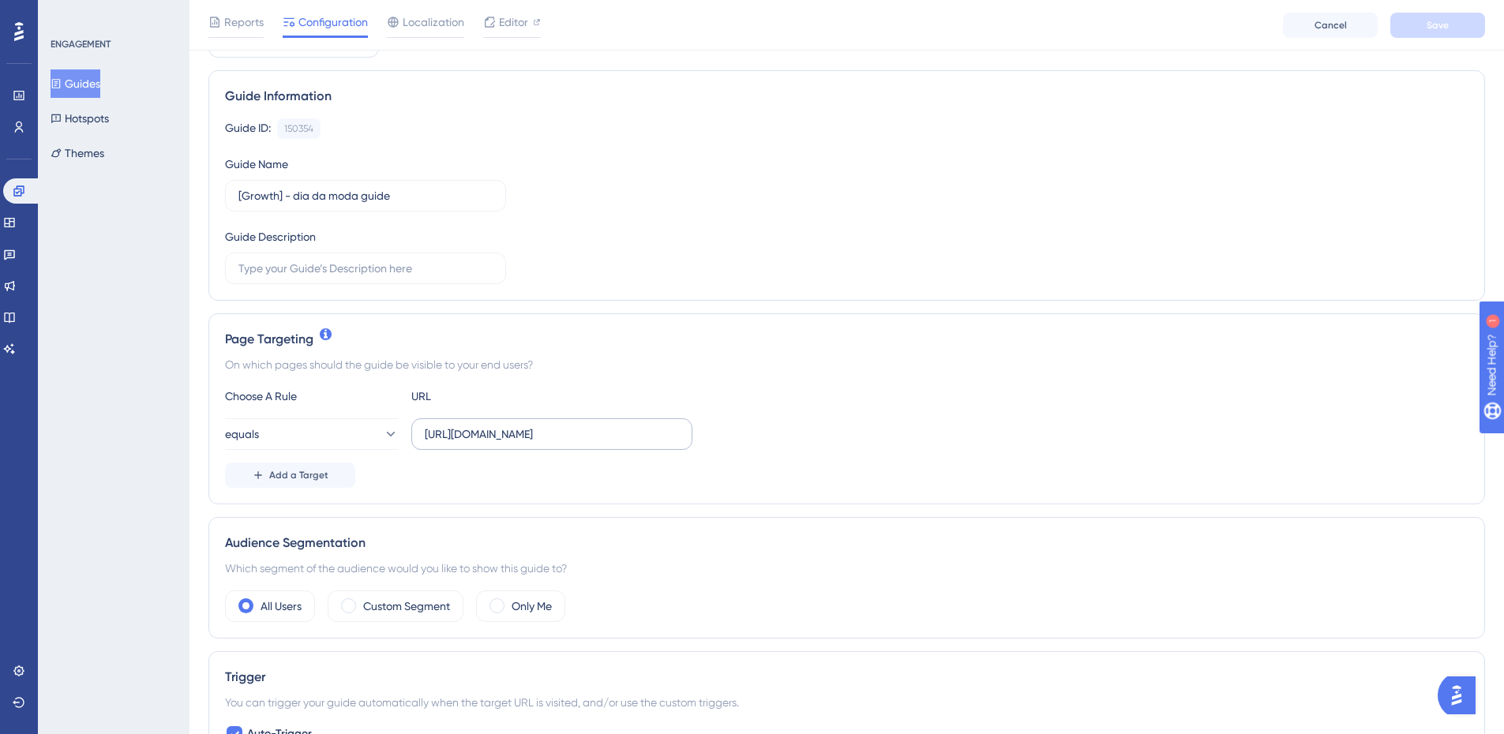
scroll to position [158, 0]
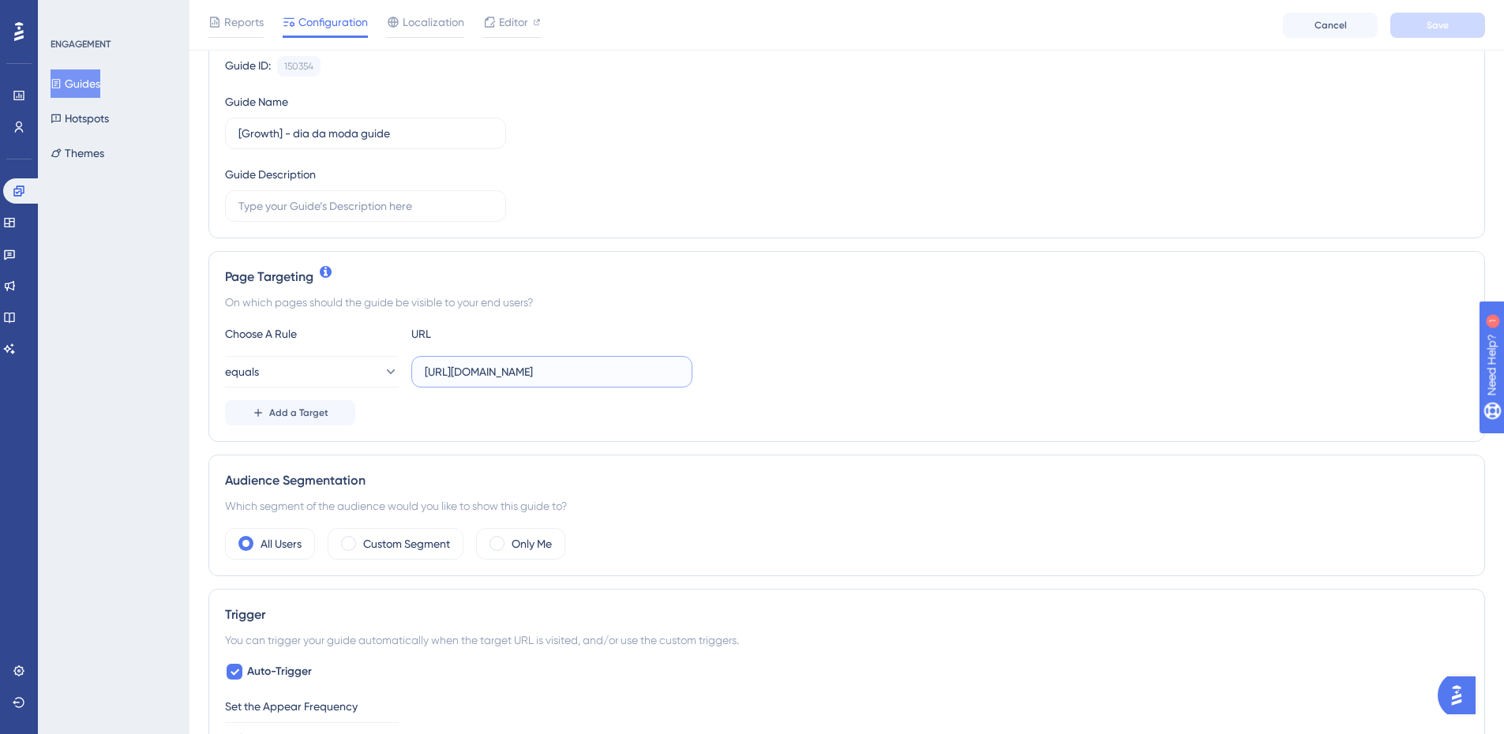
click at [582, 375] on input "https://app.zoppy.com.br/dashboard/campaigns/templates?demo=true" at bounding box center [552, 371] width 254 height 17
click at [703, 408] on div "Add a Target" at bounding box center [846, 412] width 1243 height 25
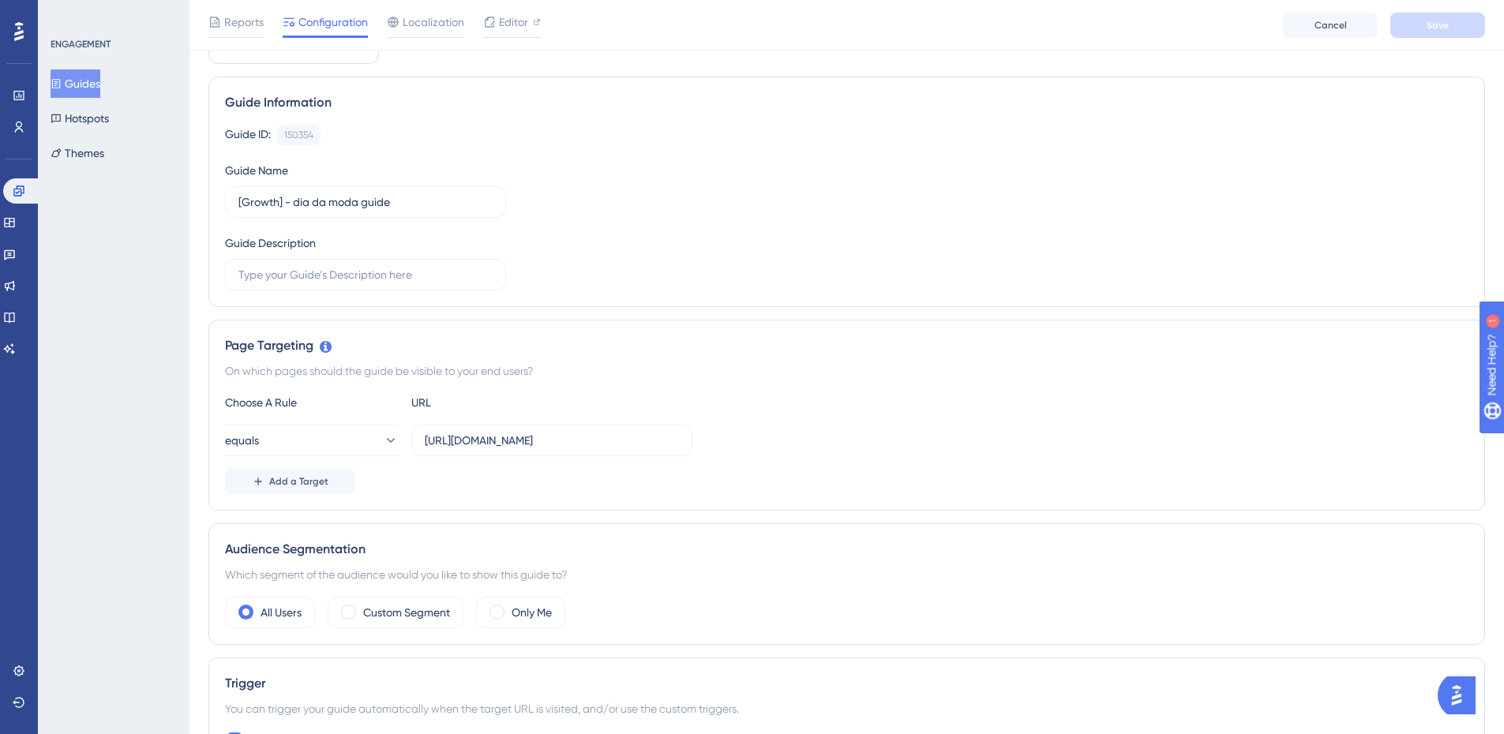
scroll to position [0, 0]
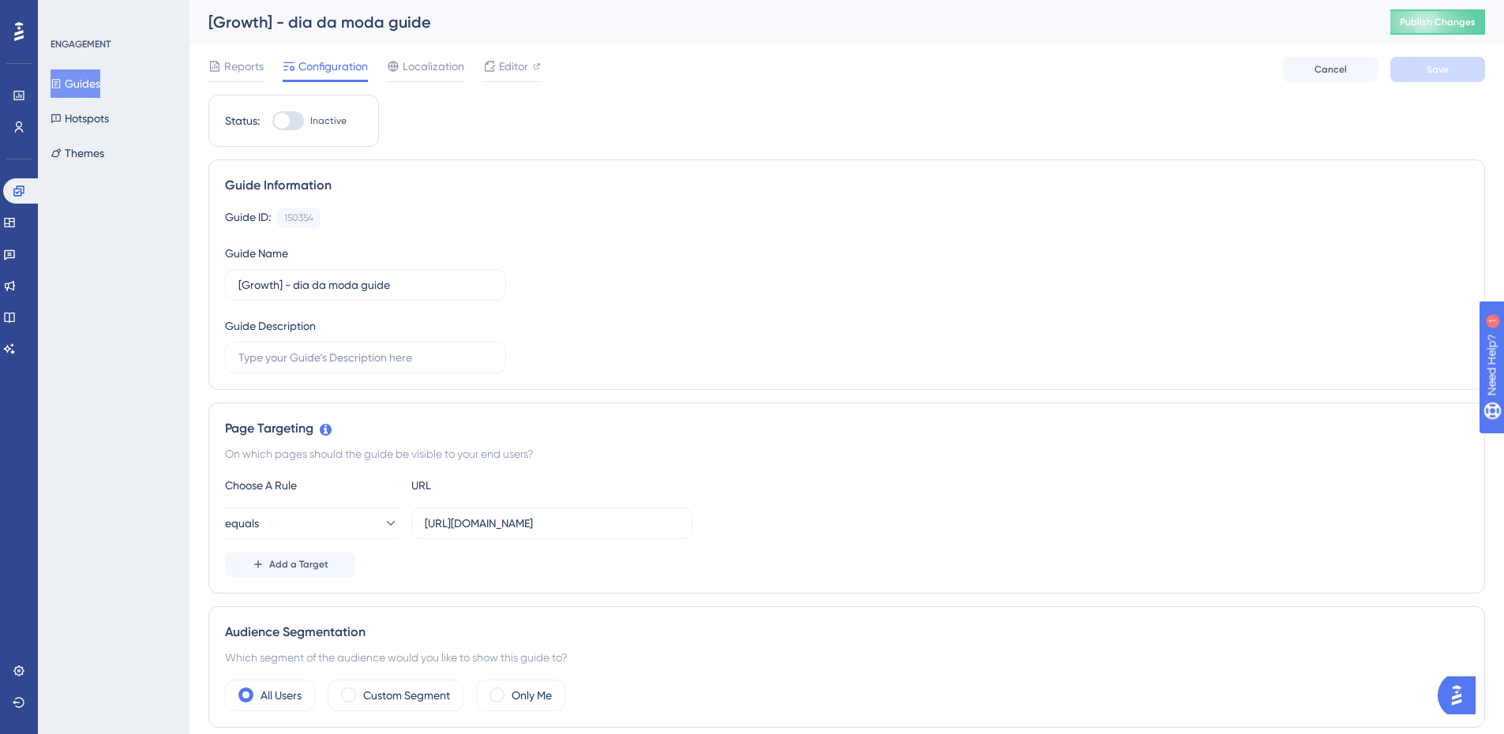
click at [288, 113] on div at bounding box center [288, 120] width 32 height 19
click at [272, 121] on input "Inactive" at bounding box center [272, 121] width 1 height 1
checkbox input "true"
drag, startPoint x: 1409, startPoint y: 24, endPoint x: 1426, endPoint y: 39, distance: 22.9
click at [1410, 24] on button "Publish Changes" at bounding box center [1437, 21] width 95 height 25
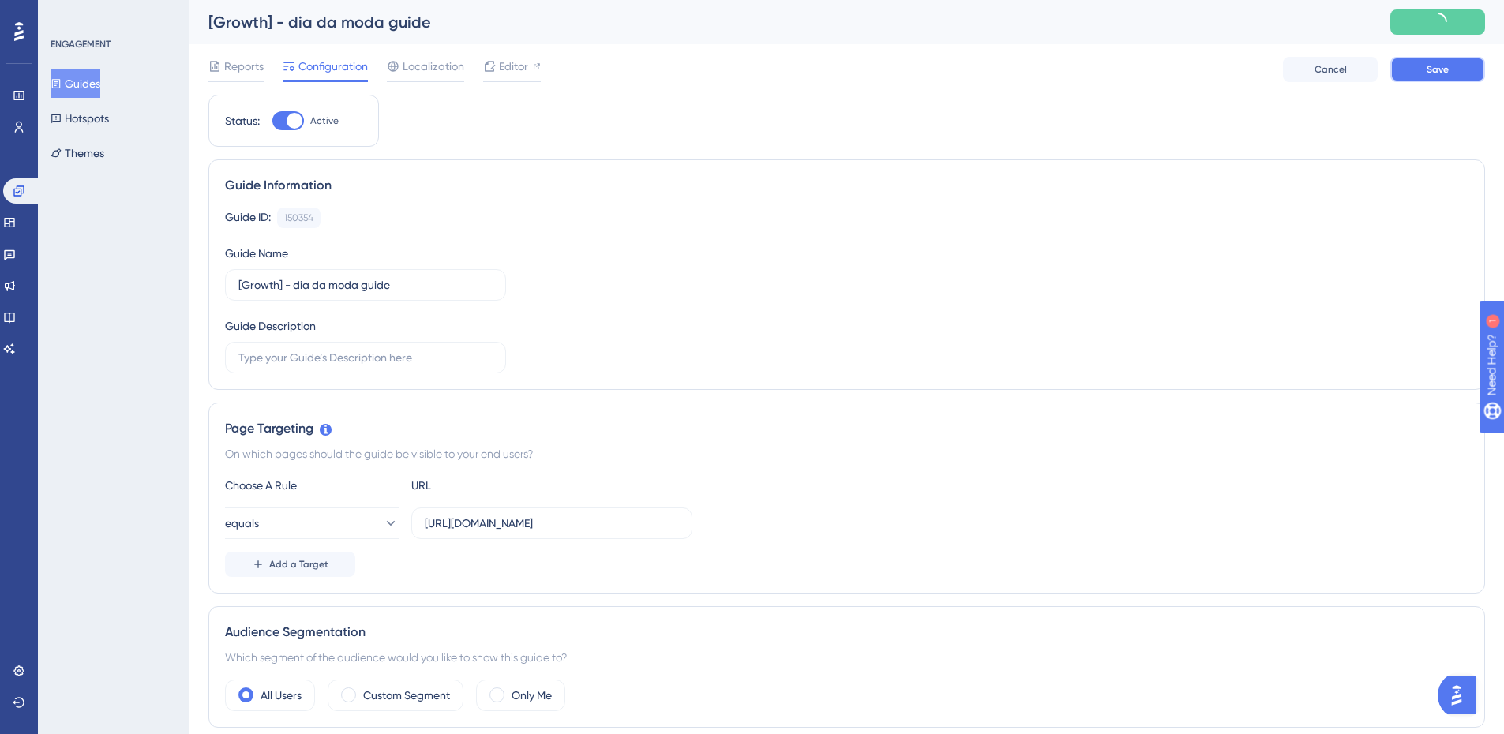
click at [1454, 69] on button "Save" at bounding box center [1437, 69] width 95 height 25
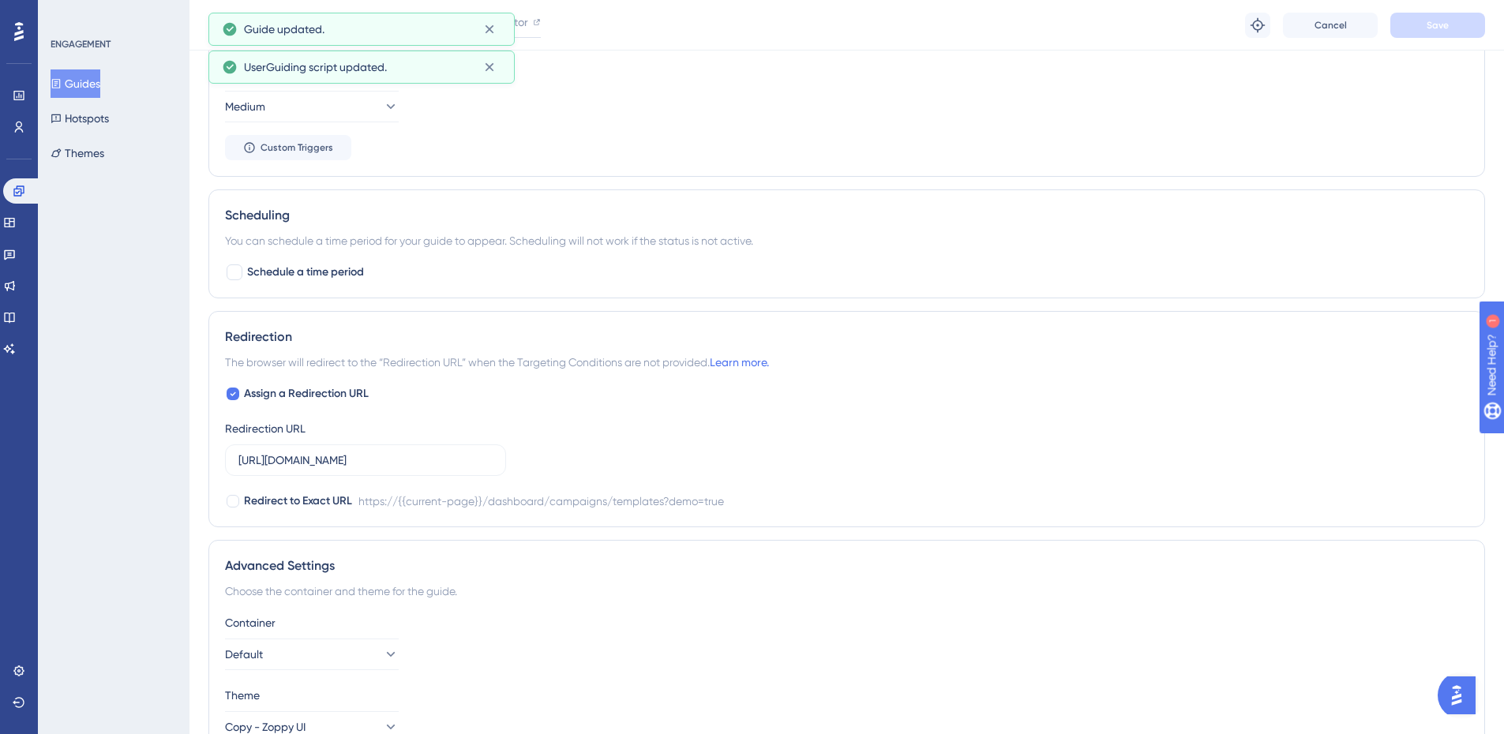
scroll to position [868, 0]
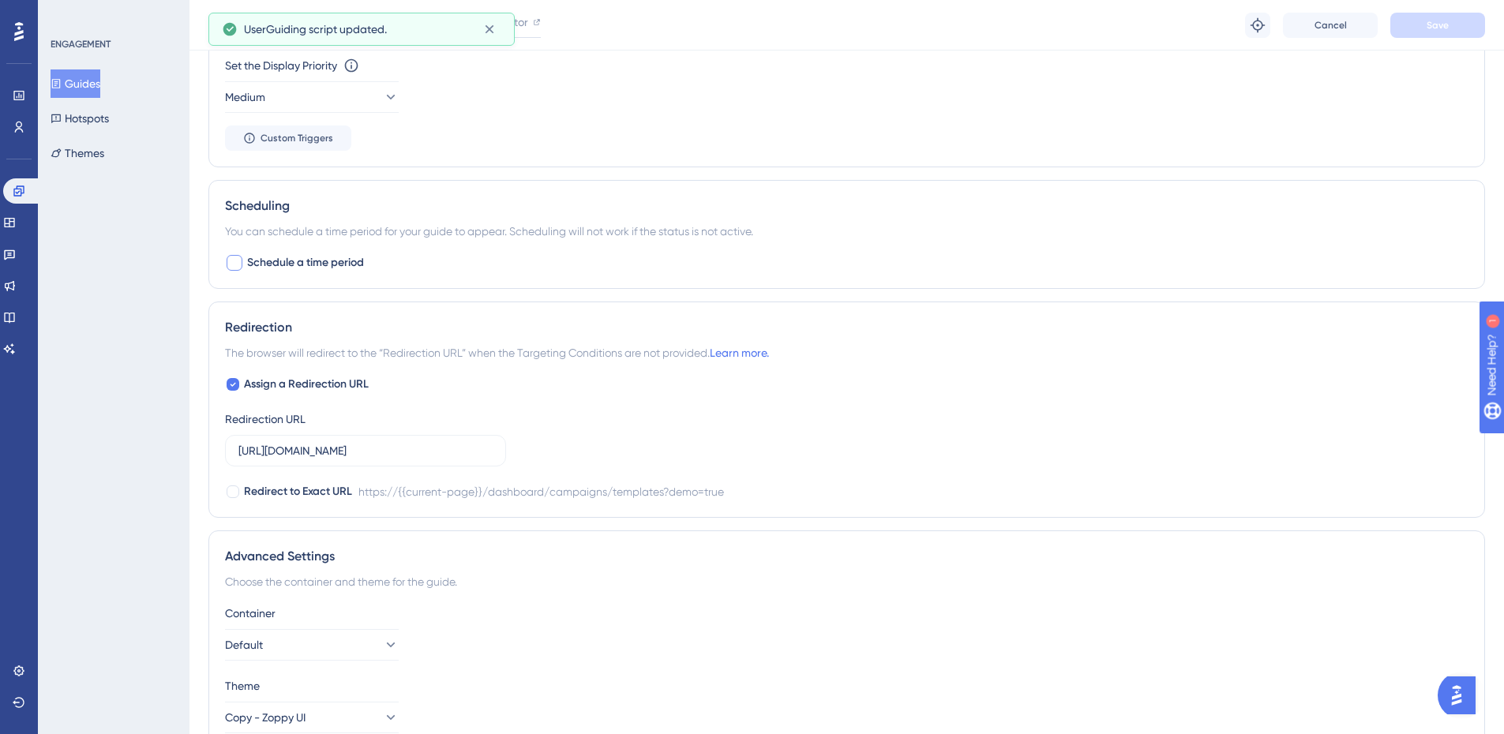
click at [249, 266] on span "Schedule a time period" at bounding box center [305, 262] width 117 height 19
checkbox input "true"
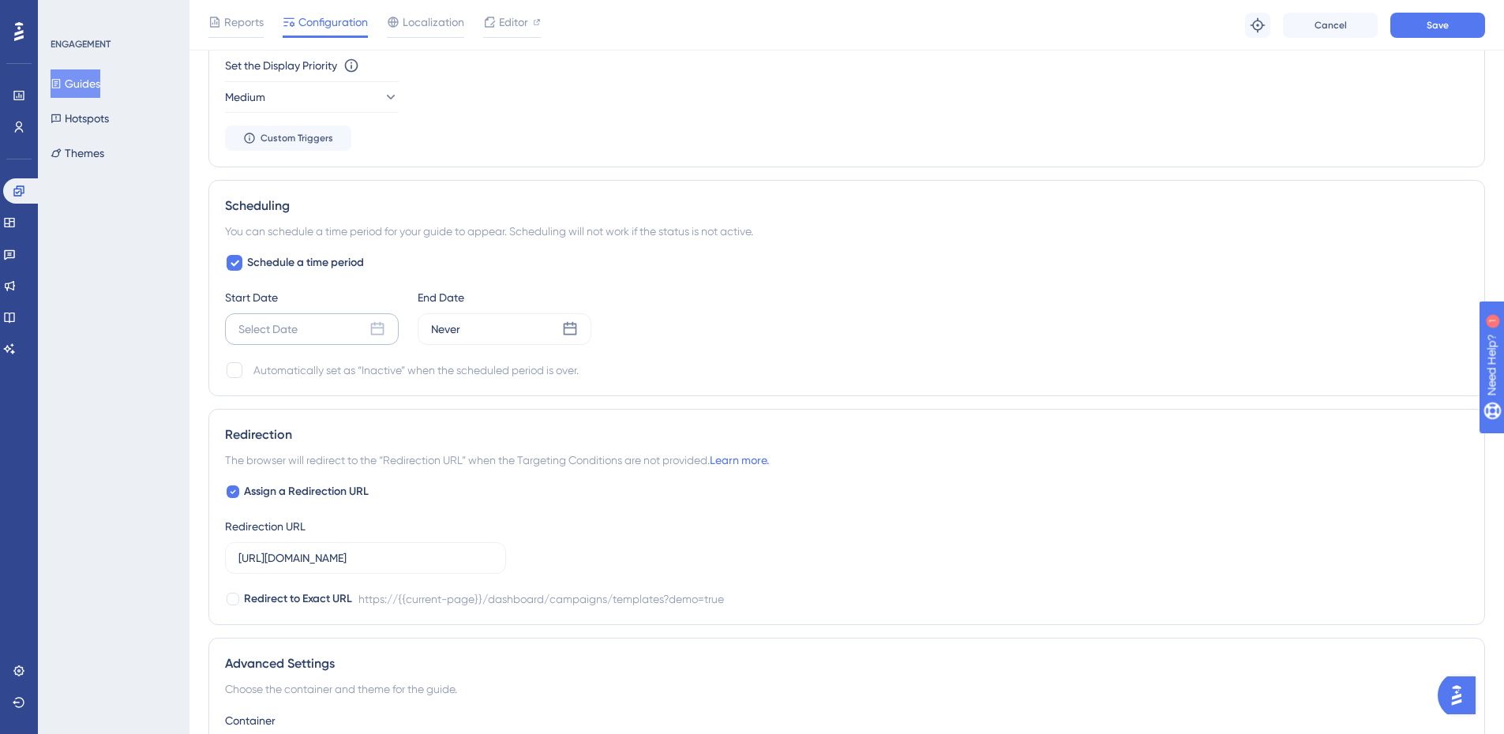
click at [309, 324] on div "Select Date" at bounding box center [312, 329] width 174 height 32
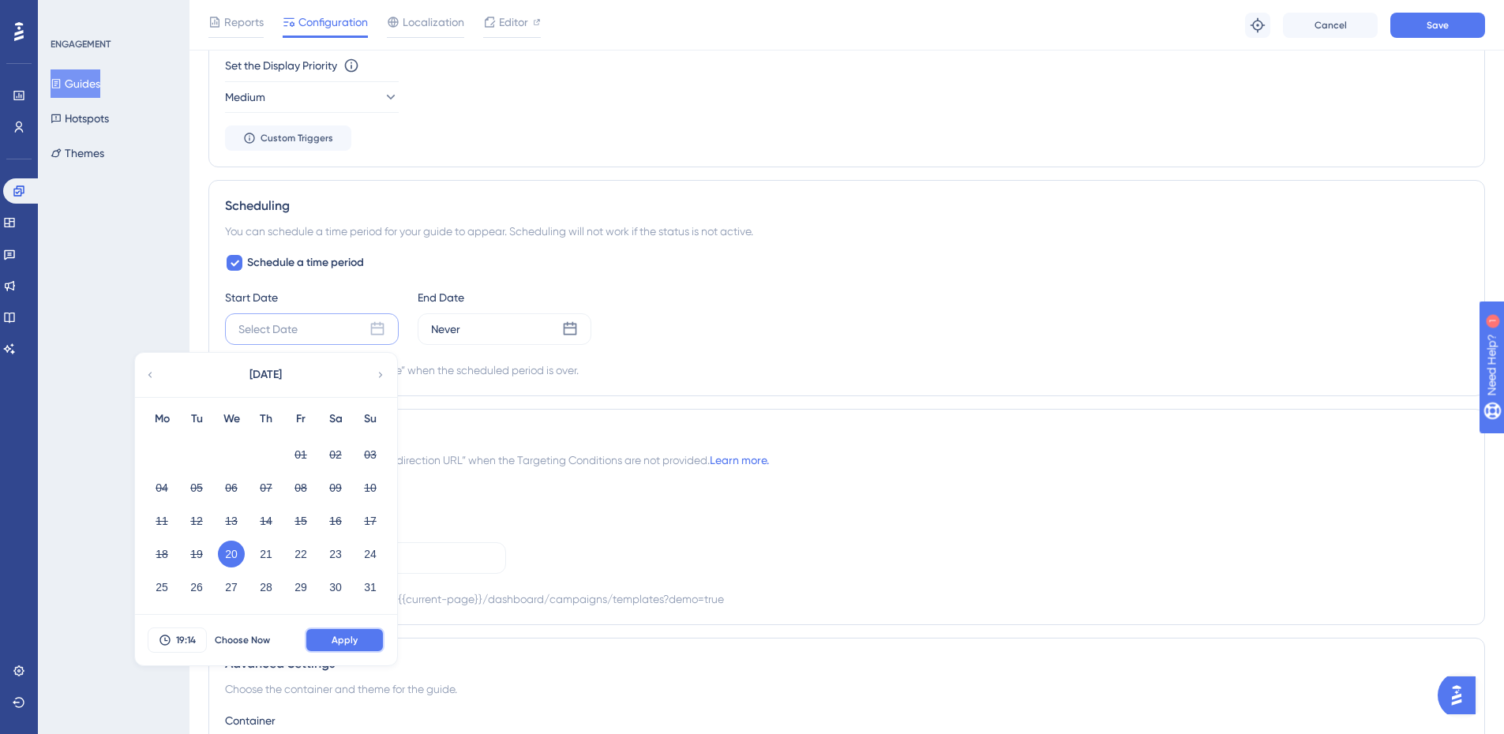
drag, startPoint x: 349, startPoint y: 638, endPoint x: 369, endPoint y: 617, distance: 29.0
click at [350, 637] on span "Apply" at bounding box center [344, 640] width 26 height 13
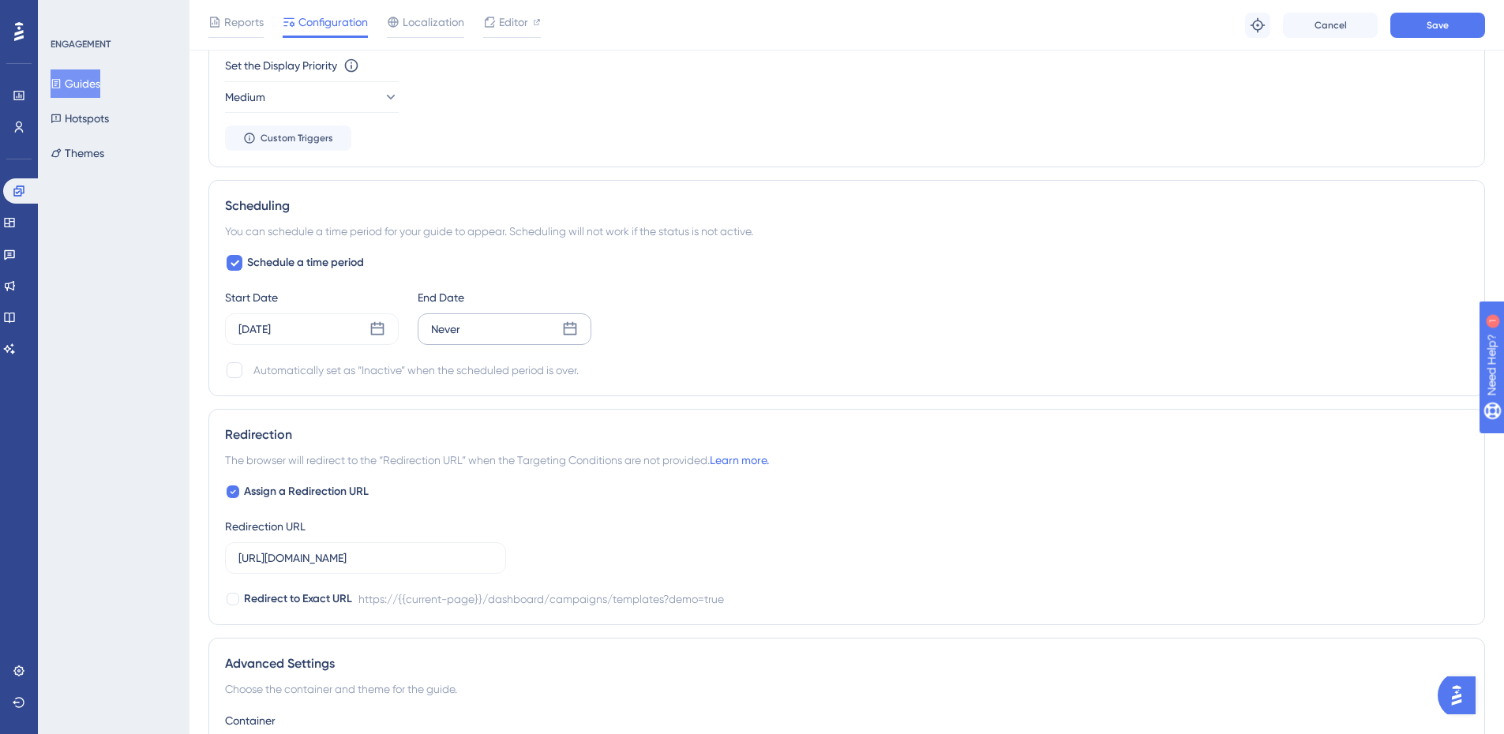
click at [519, 328] on div "Never" at bounding box center [505, 329] width 174 height 32
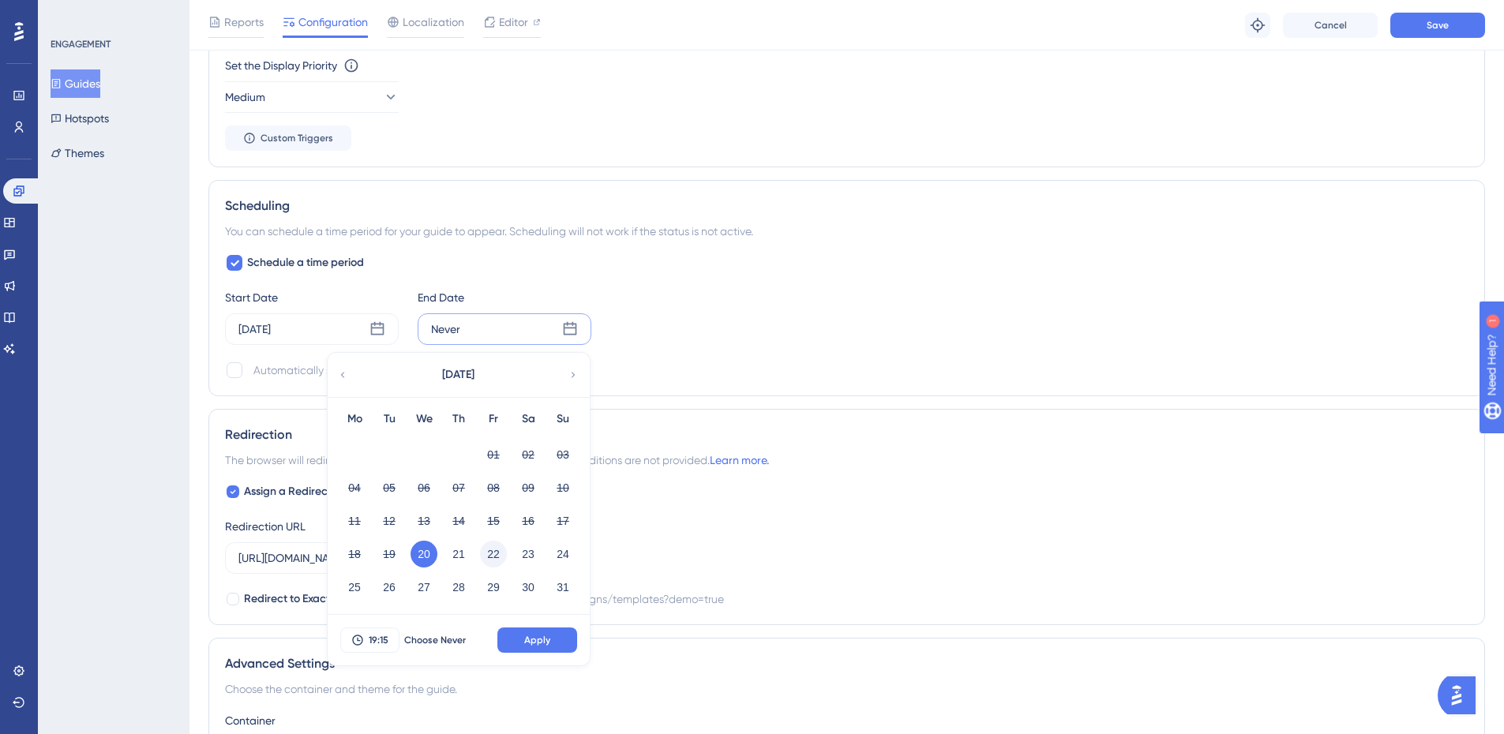
click at [484, 557] on div "22" at bounding box center [493, 554] width 35 height 30
click at [493, 541] on button "22" at bounding box center [493, 554] width 27 height 27
click at [493, 556] on button "22" at bounding box center [493, 554] width 27 height 27
click at [529, 639] on span "Apply" at bounding box center [537, 640] width 26 height 13
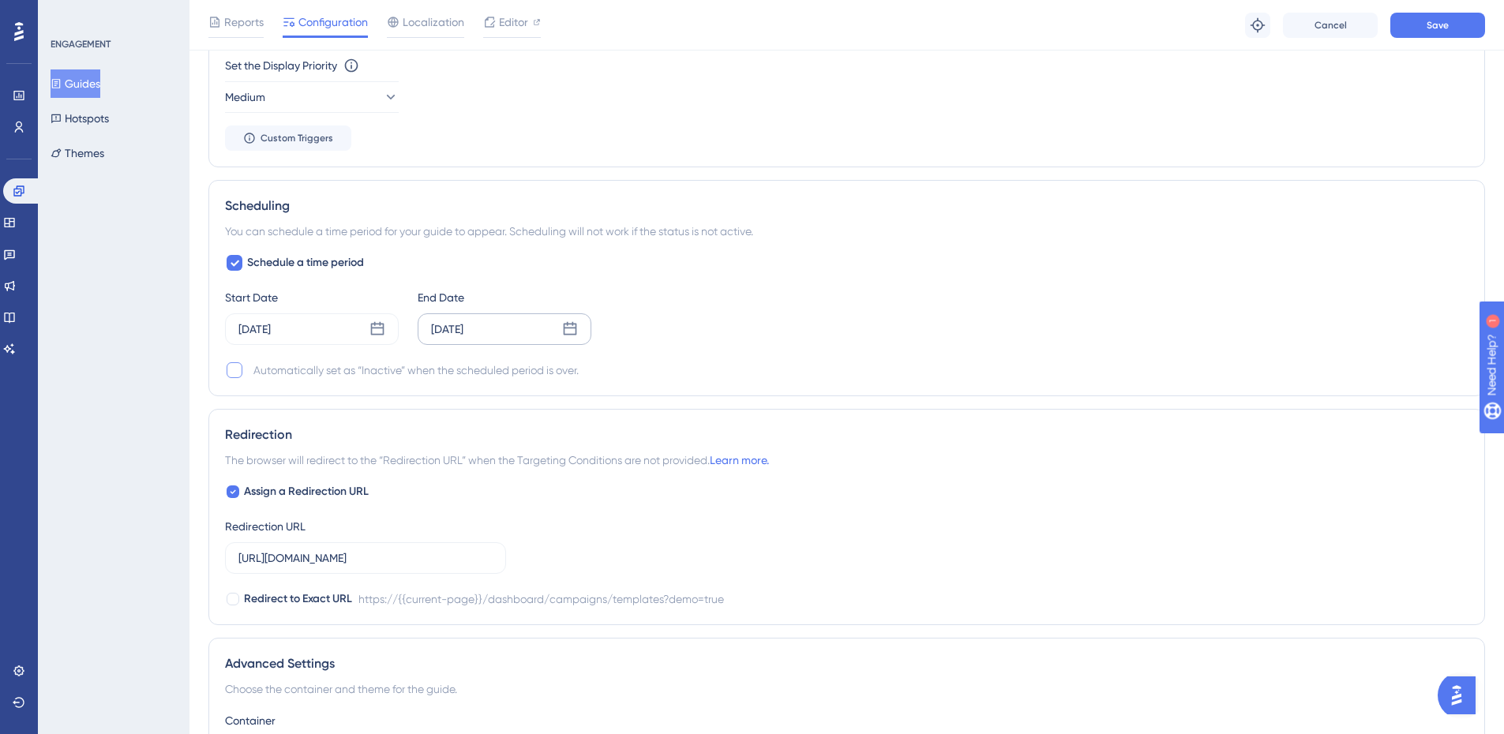
drag, startPoint x: 256, startPoint y: 376, endPoint x: 245, endPoint y: 373, distance: 11.5
click at [254, 375] on div "Automatically set as “Inactive” when the scheduled period is over." at bounding box center [415, 370] width 325 height 19
click at [239, 370] on div at bounding box center [235, 370] width 16 height 16
checkbox input "true"
click at [1440, 18] on button "Save" at bounding box center [1437, 25] width 95 height 25
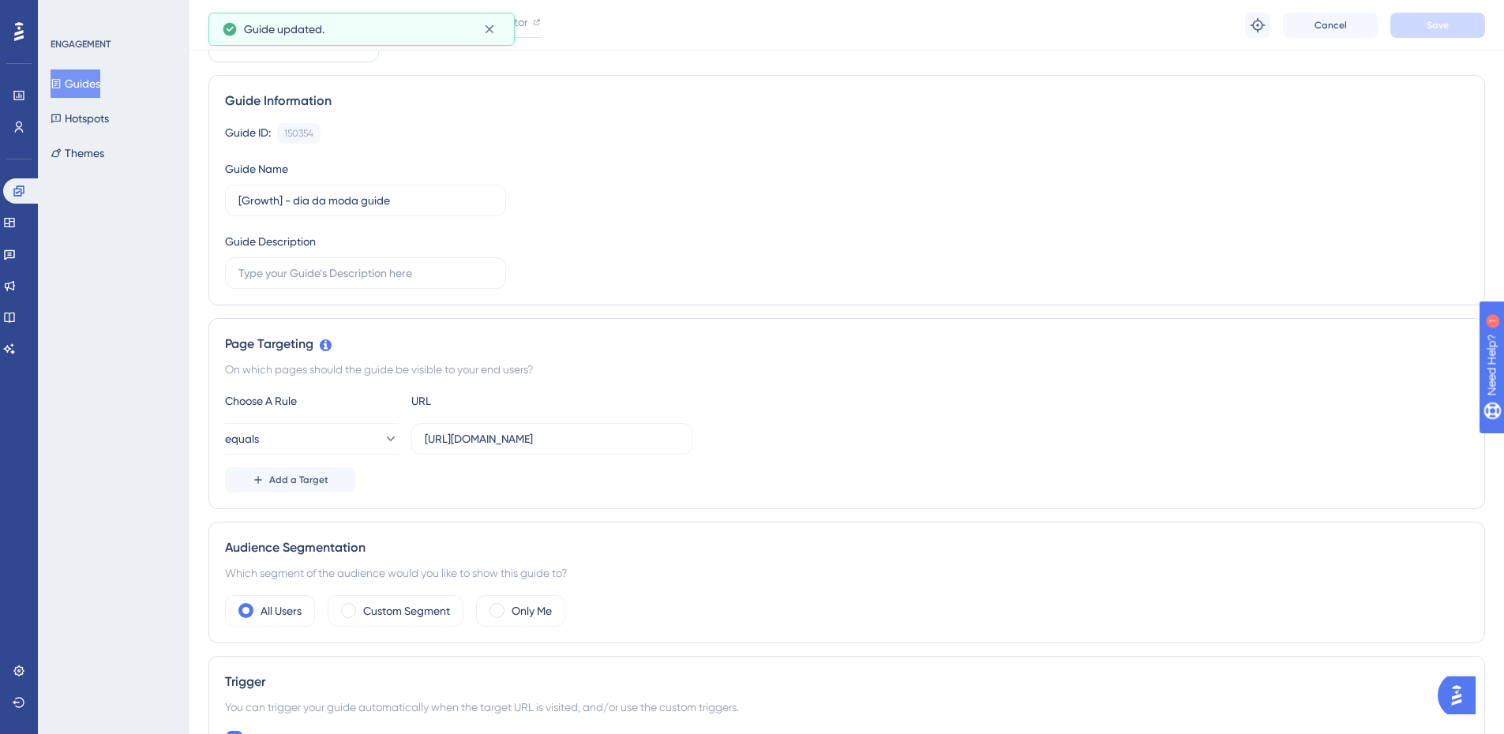
scroll to position [0, 0]
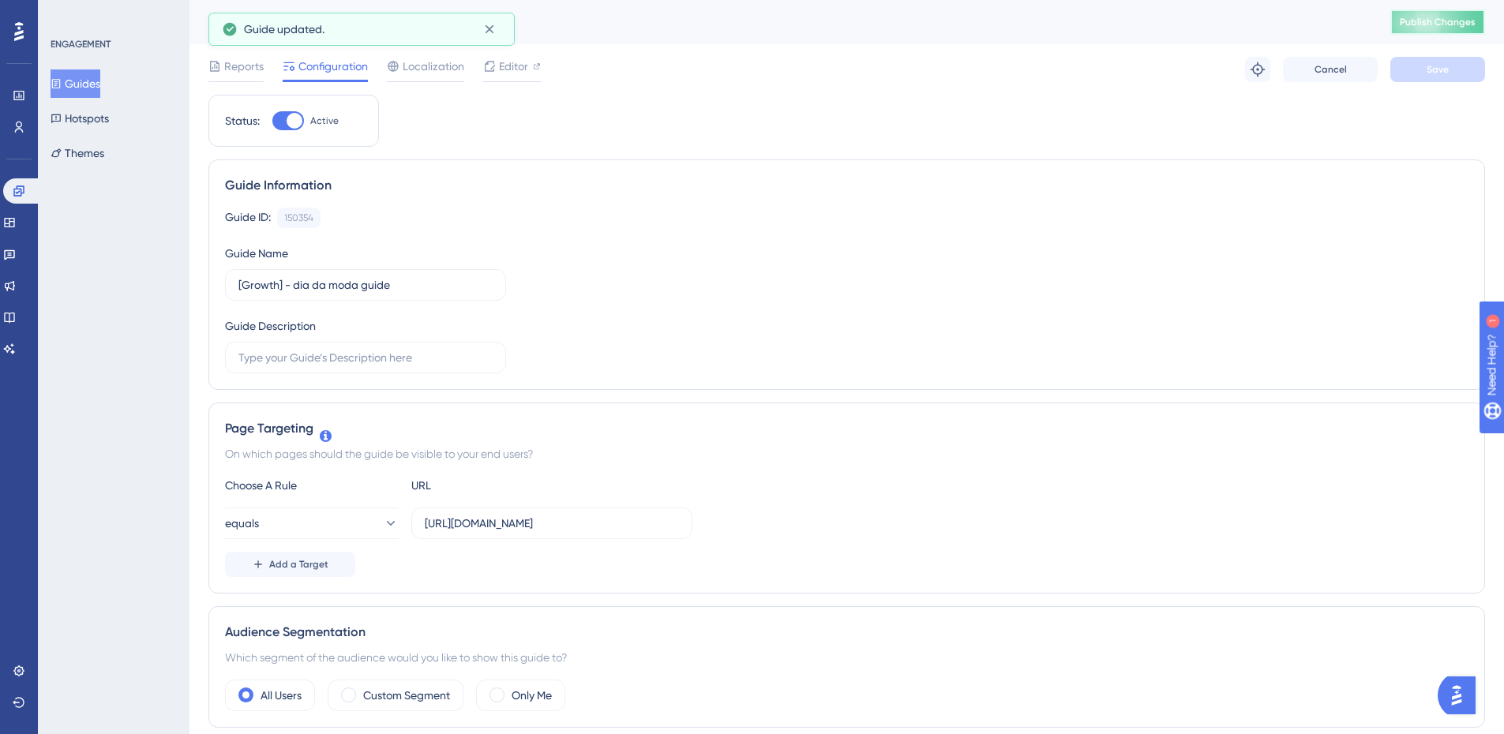
click at [1440, 32] on button "Publish Changes" at bounding box center [1437, 21] width 95 height 25
click at [498, 32] on button at bounding box center [489, 29] width 24 height 25
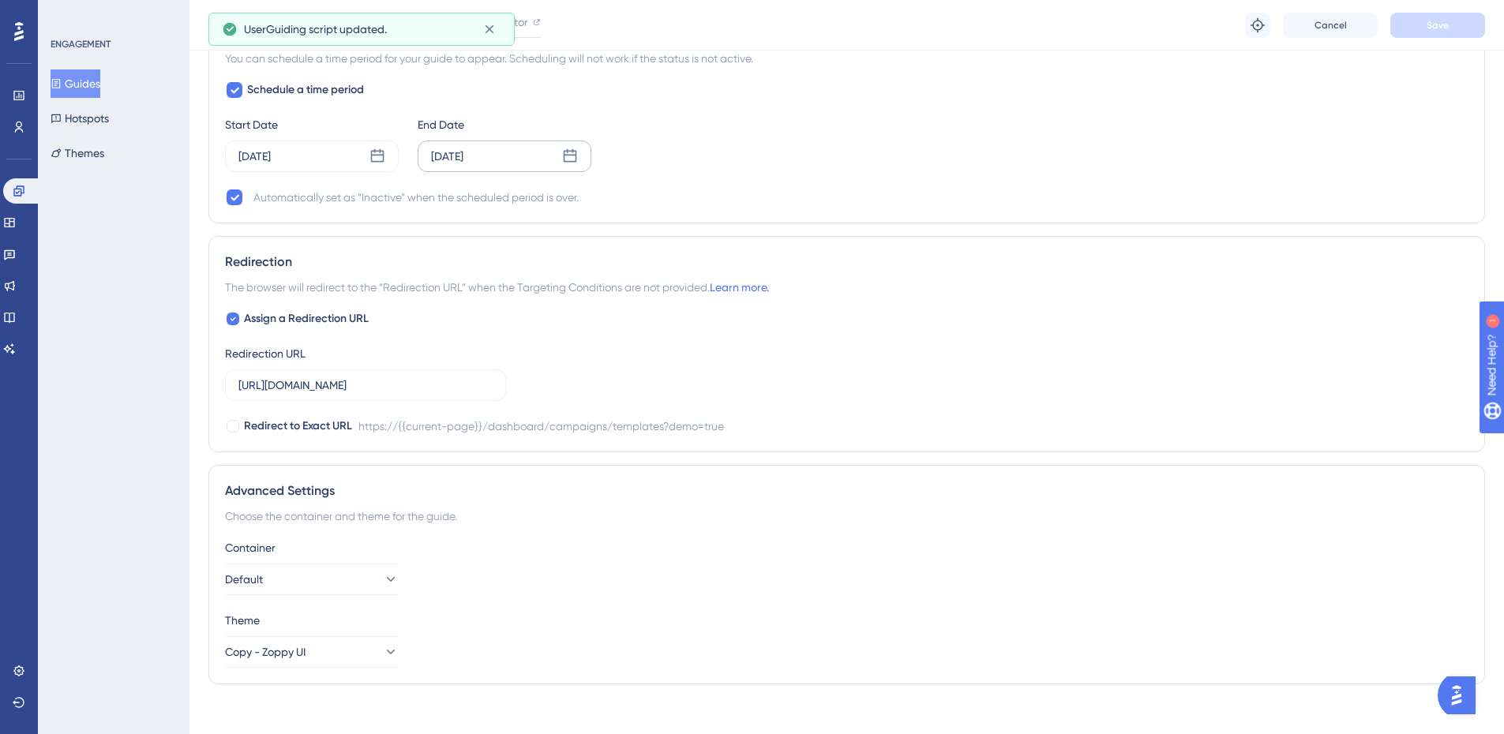
scroll to position [1054, 0]
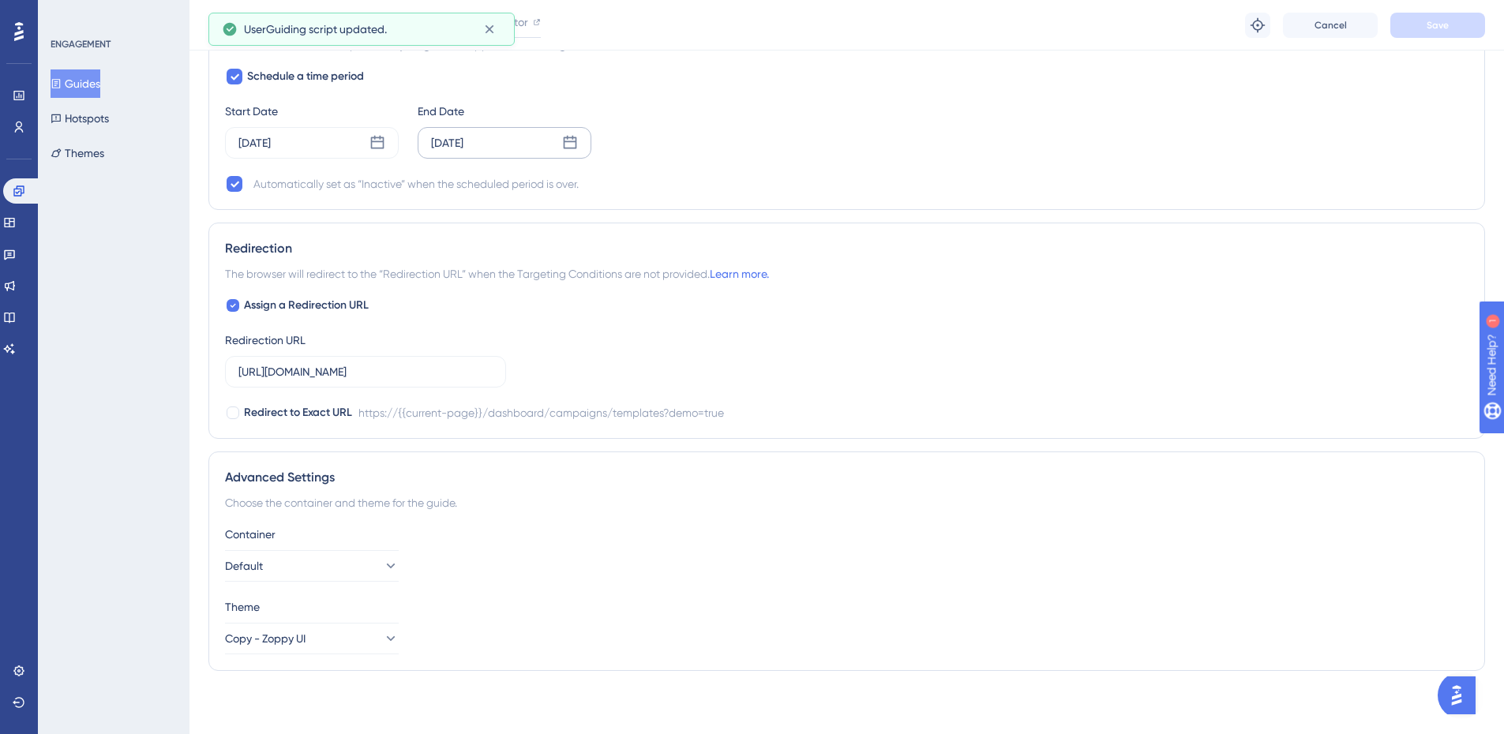
click at [77, 66] on div "ENGAGEMENT Guides Hotspots Themes" at bounding box center [115, 102] width 128 height 129
click at [85, 72] on button "Guides" at bounding box center [76, 83] width 50 height 28
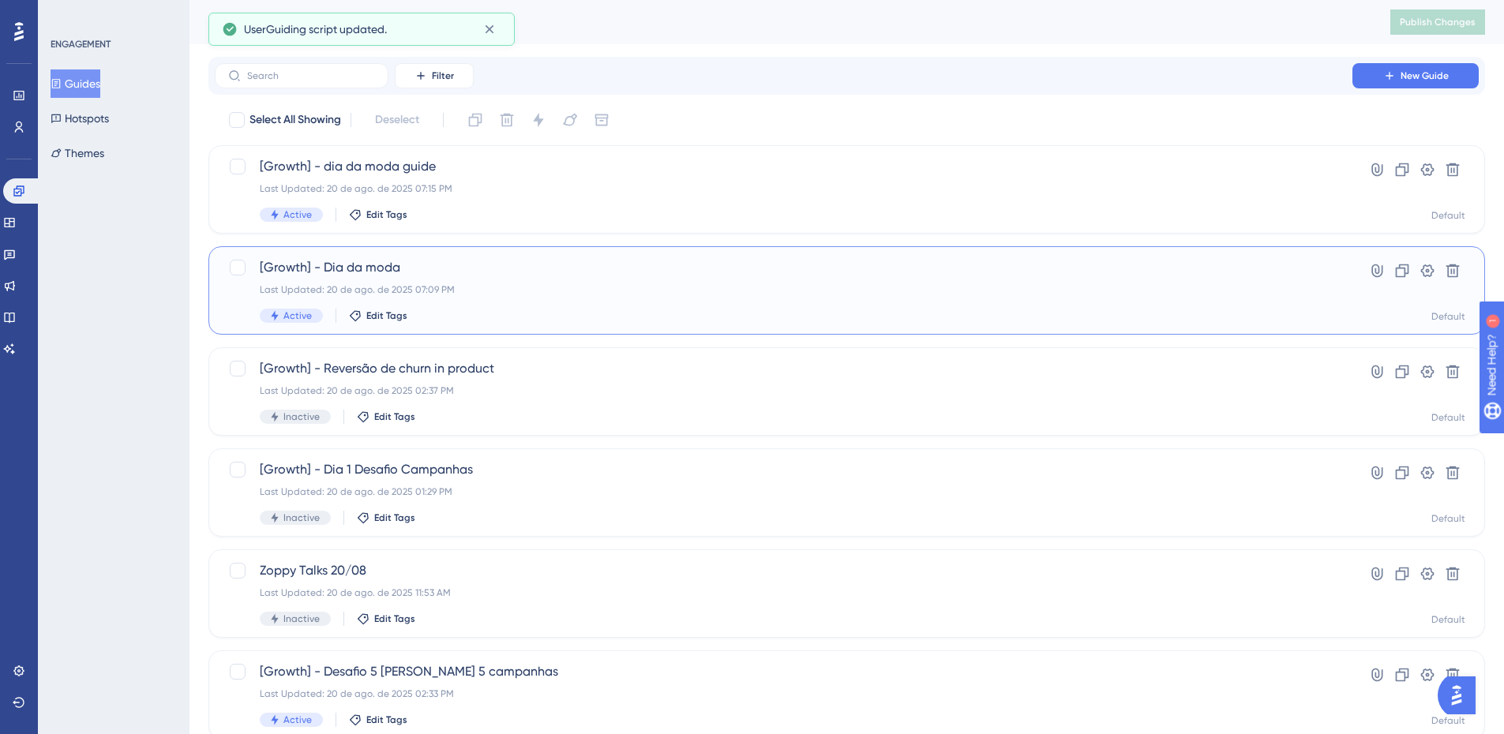
click at [434, 264] on span "[Growth] - Dia da moda" at bounding box center [783, 267] width 1047 height 19
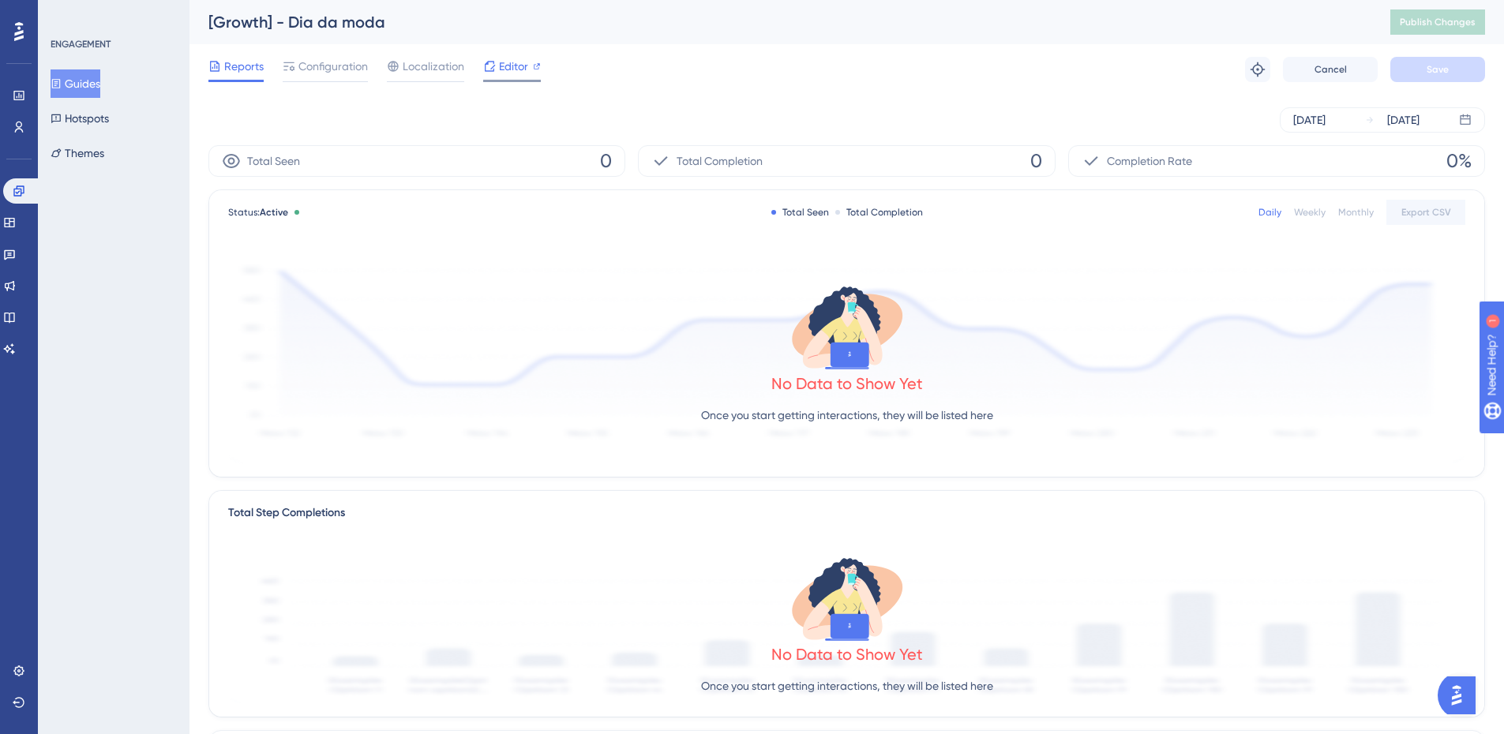
click at [504, 63] on span "Editor" at bounding box center [513, 66] width 29 height 19
click at [76, 79] on button "Guides" at bounding box center [76, 83] width 50 height 28
click at [81, 88] on button "Guides" at bounding box center [76, 83] width 50 height 28
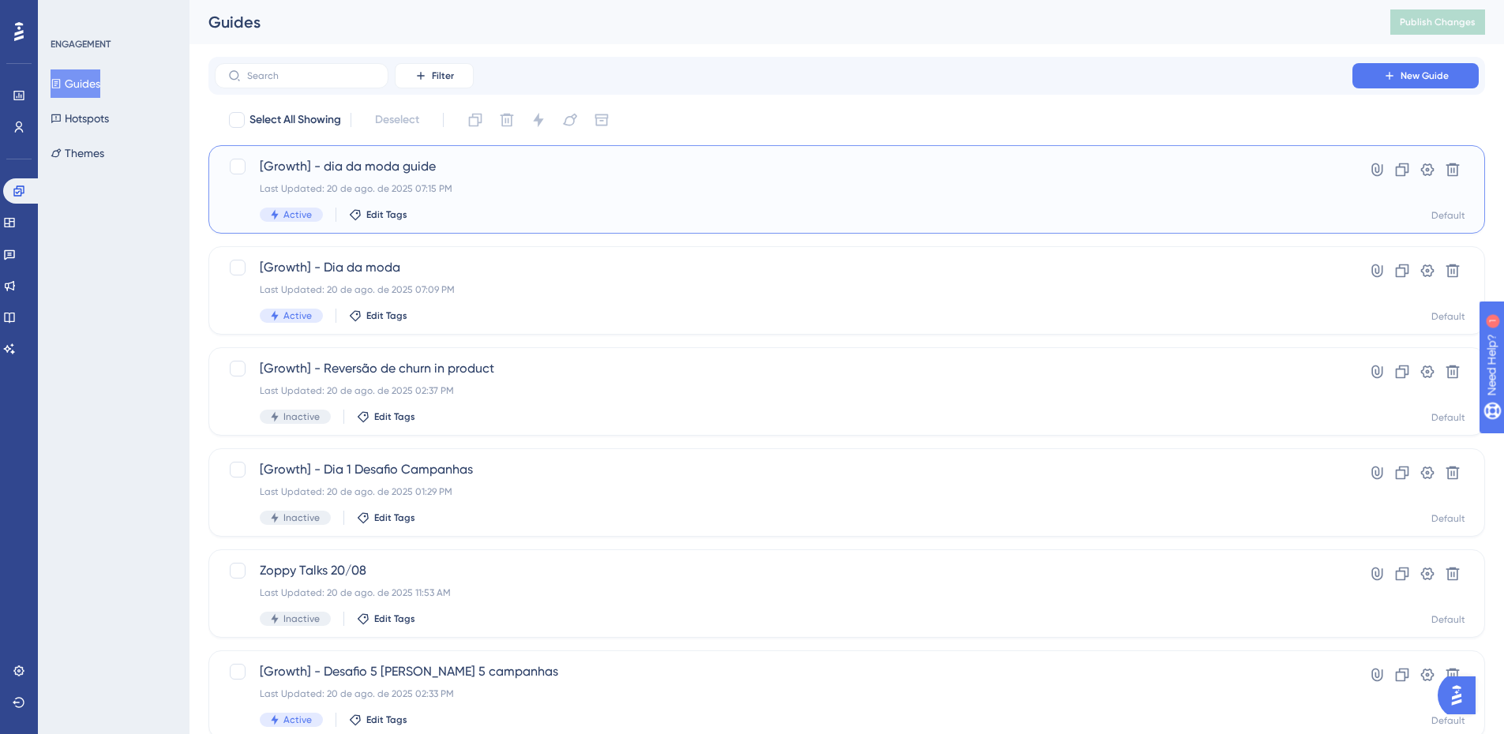
click at [397, 163] on span "[Growth] - dia da moda guide" at bounding box center [783, 166] width 1047 height 19
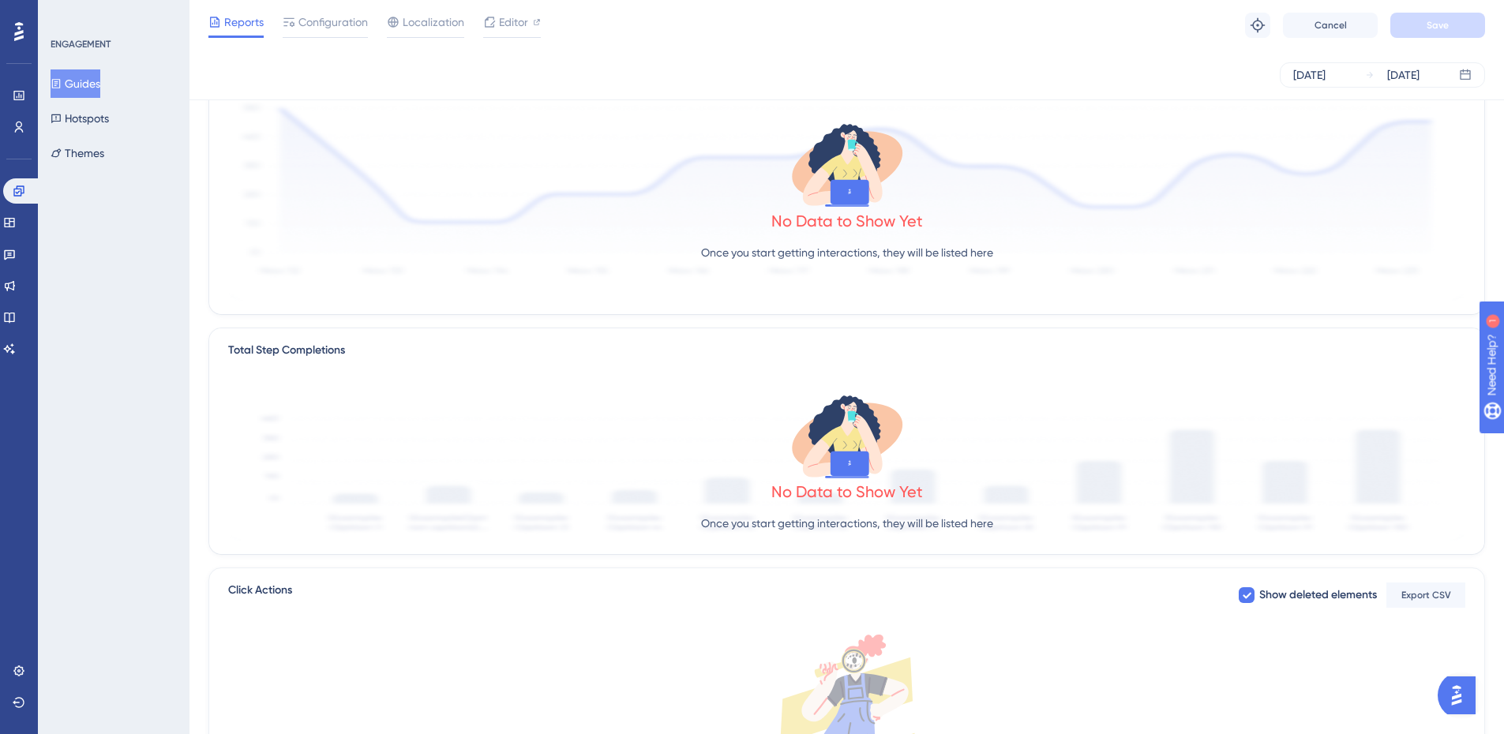
scroll to position [368, 0]
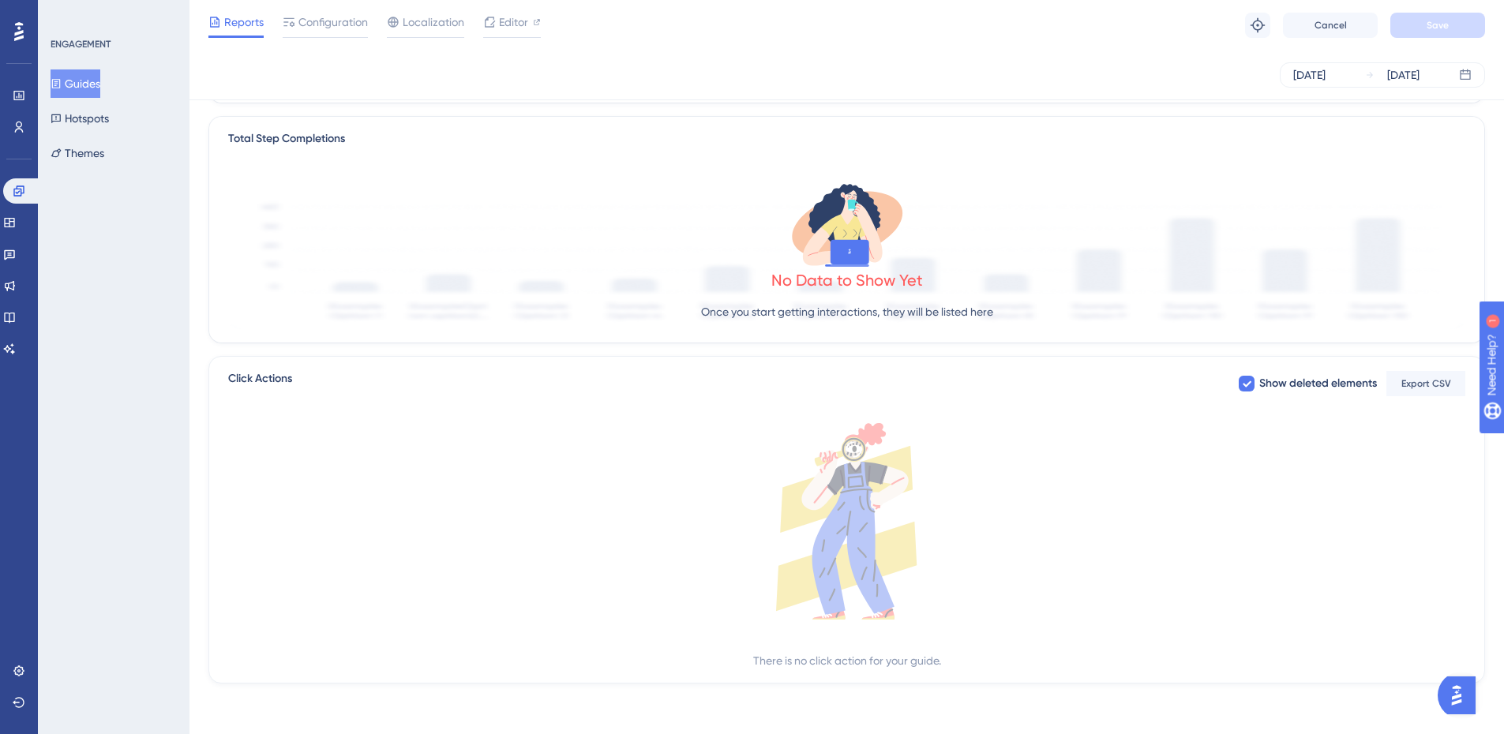
click at [92, 77] on button "Guides" at bounding box center [76, 83] width 50 height 28
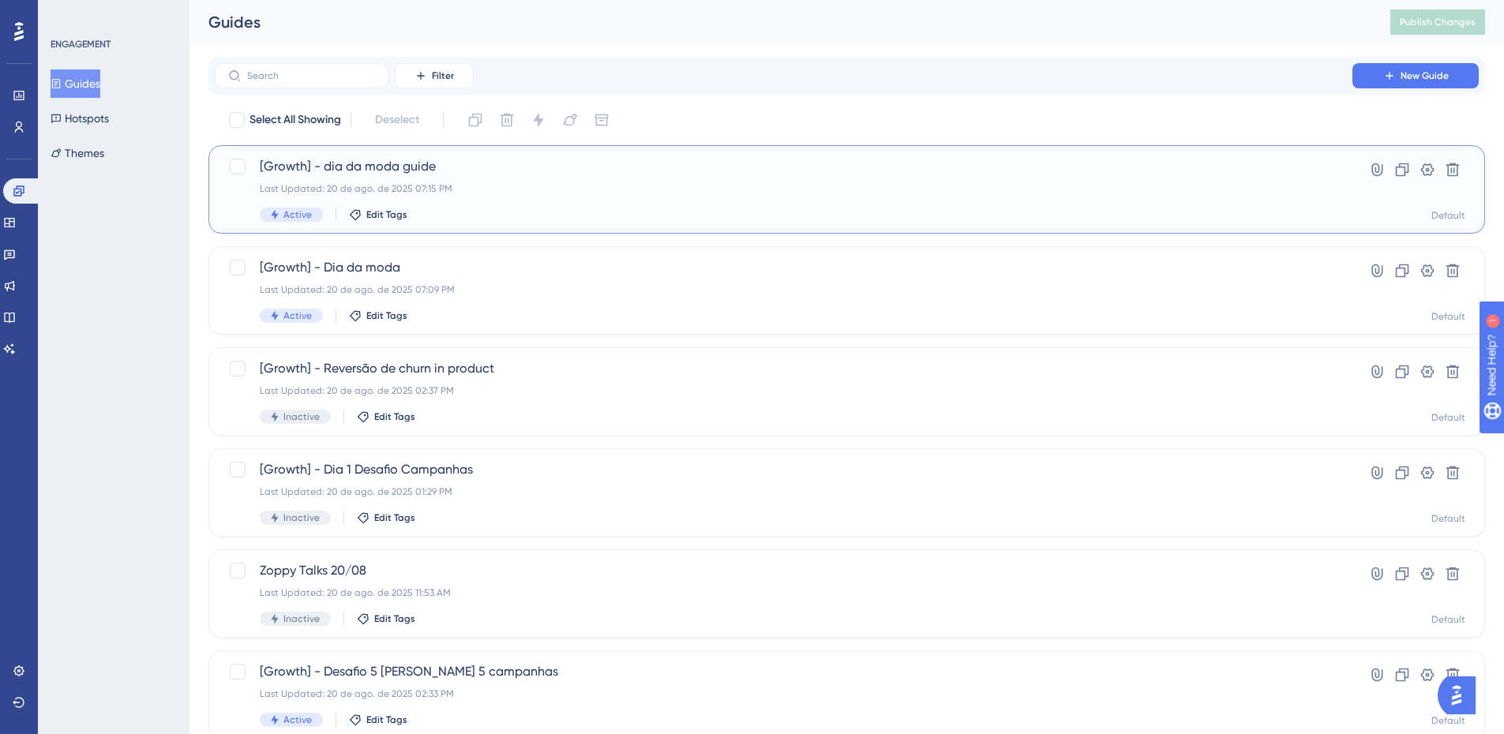
click at [517, 174] on span "[Growth] - dia da moda guide" at bounding box center [783, 166] width 1047 height 19
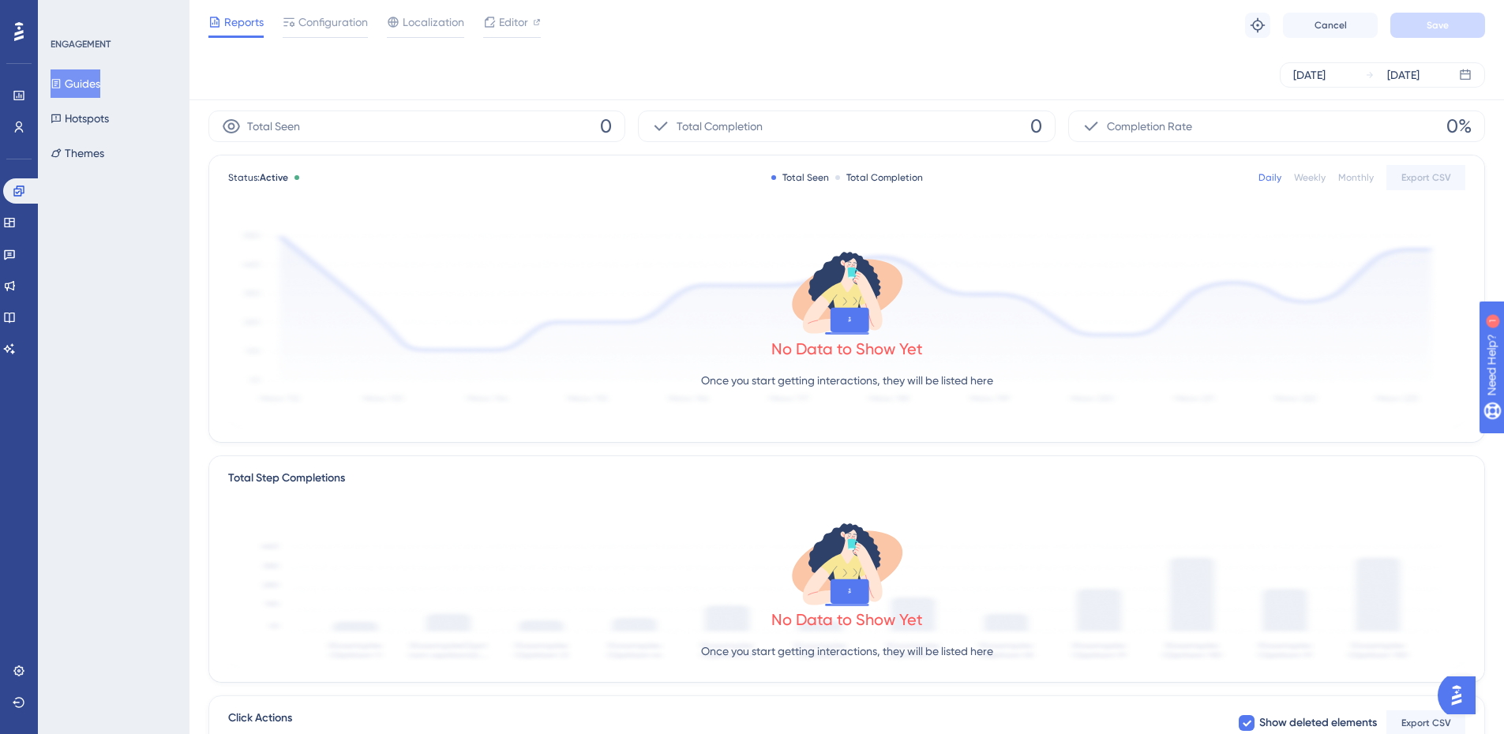
scroll to position [79, 0]
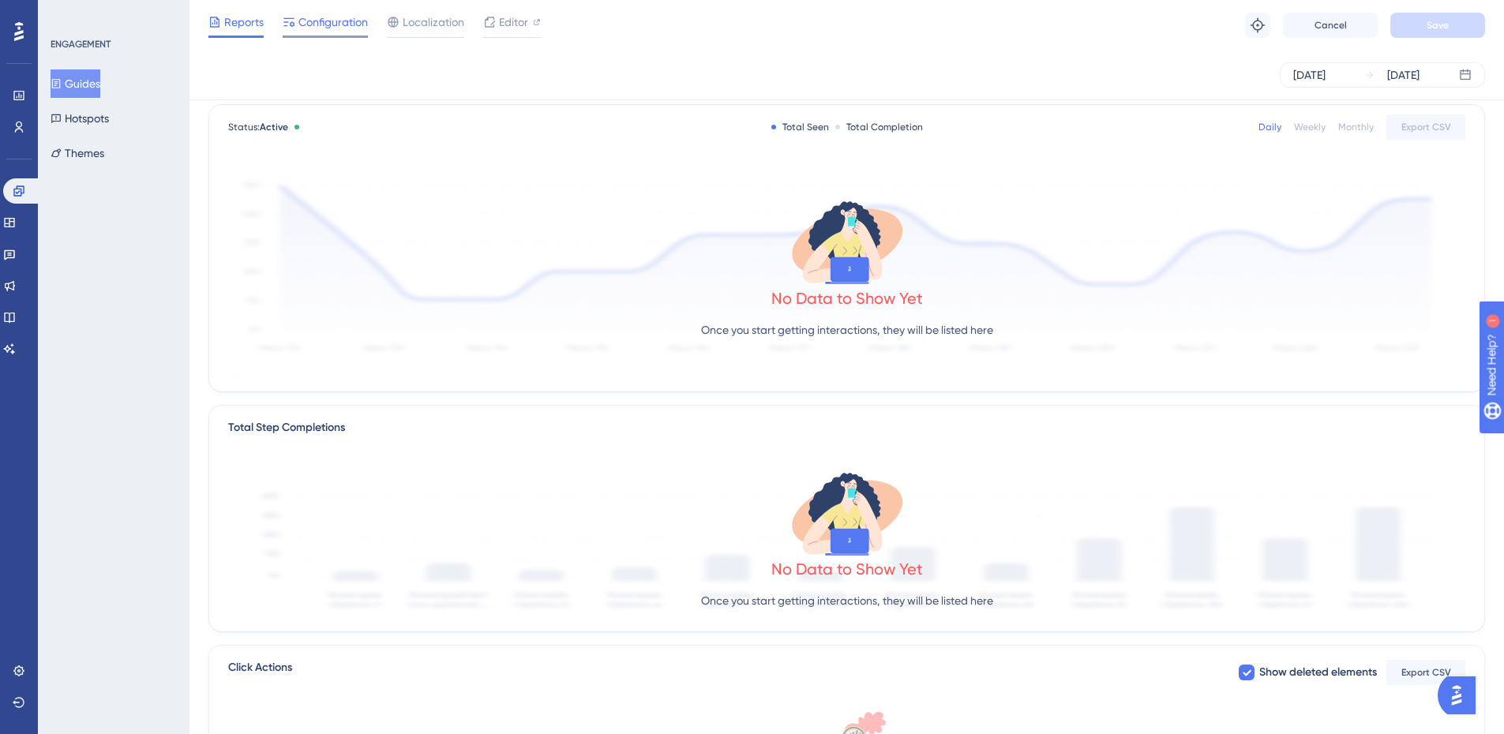
click at [330, 25] on span "Configuration" at bounding box center [332, 22] width 69 height 19
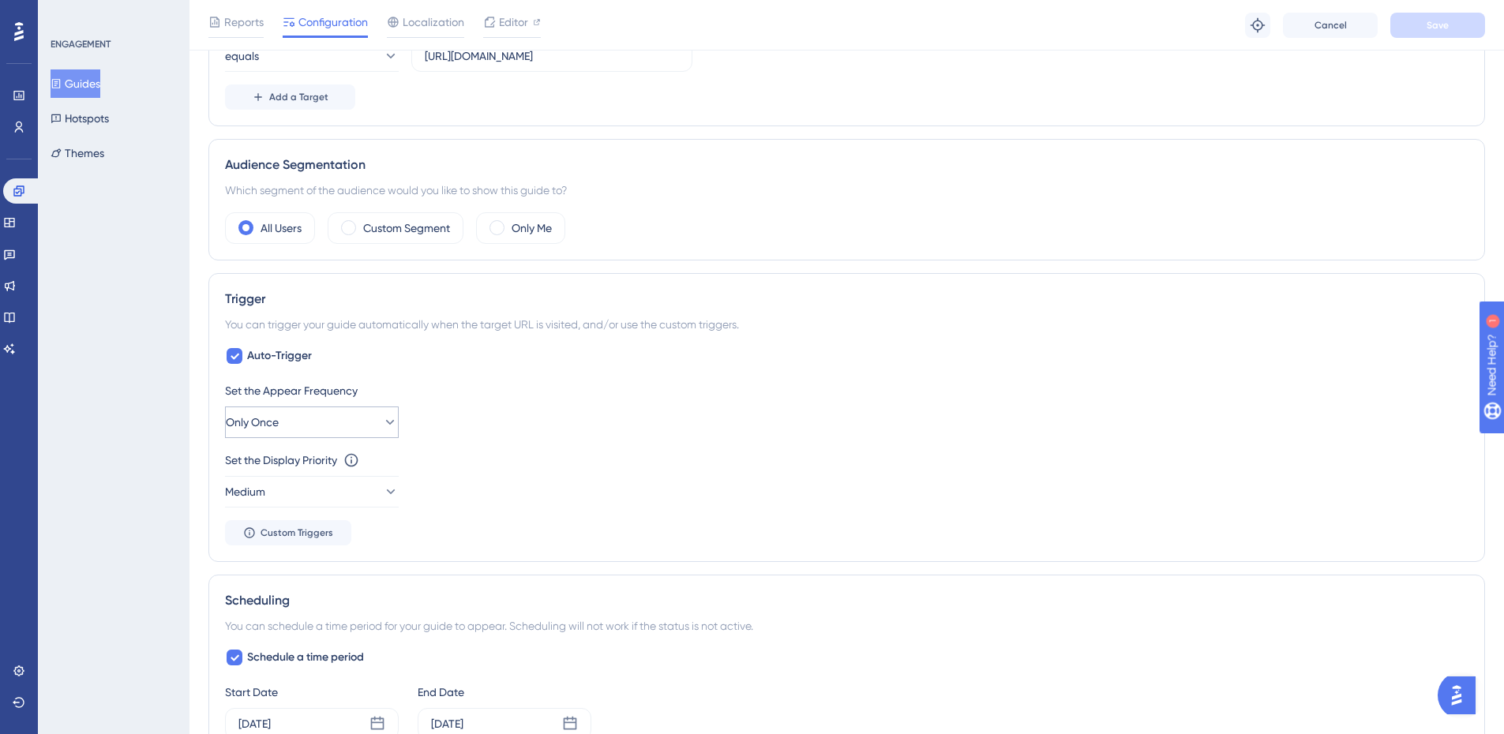
scroll to position [631, 0]
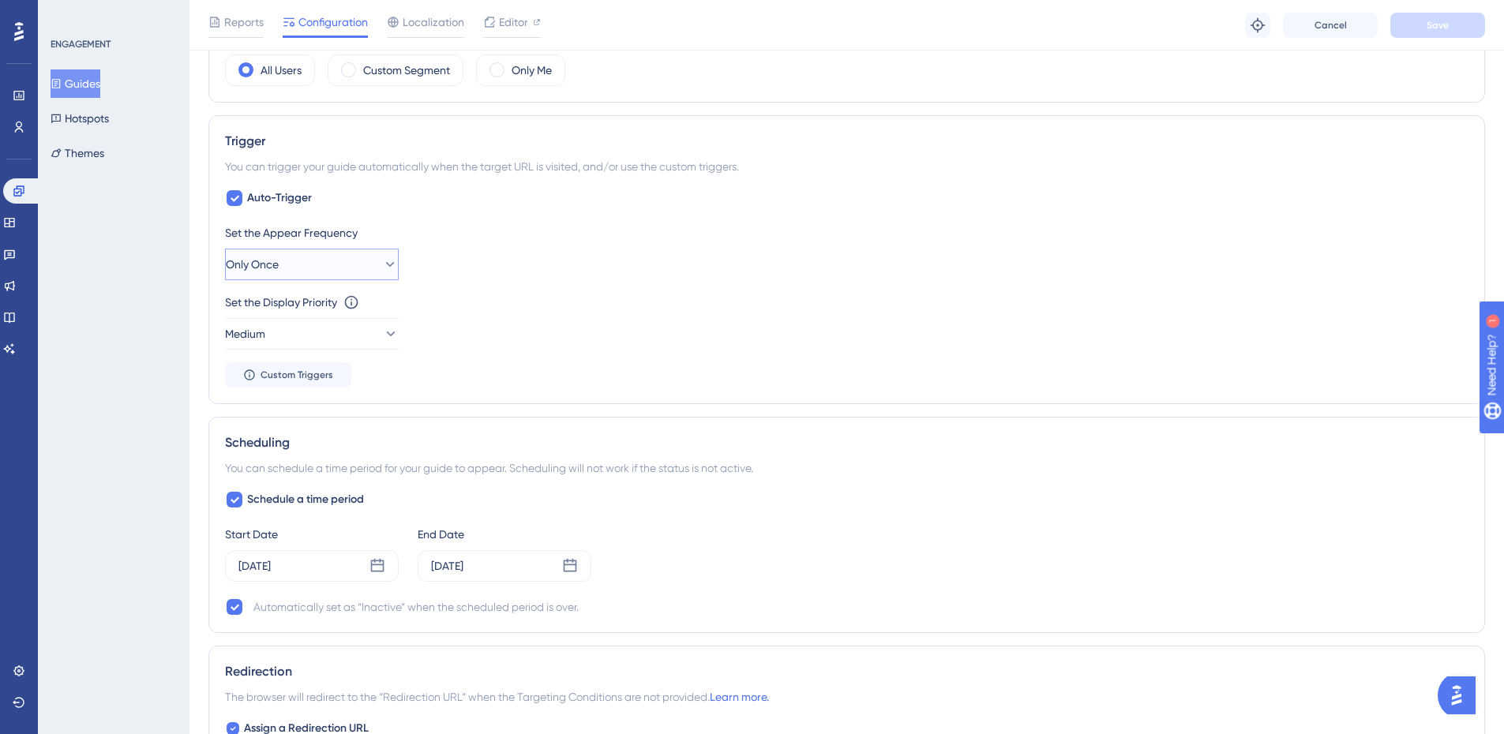
click at [335, 248] on div "Set the Appear Frequency Only Once" at bounding box center [846, 251] width 1243 height 57
click at [305, 267] on button "Only Once" at bounding box center [312, 265] width 174 height 32
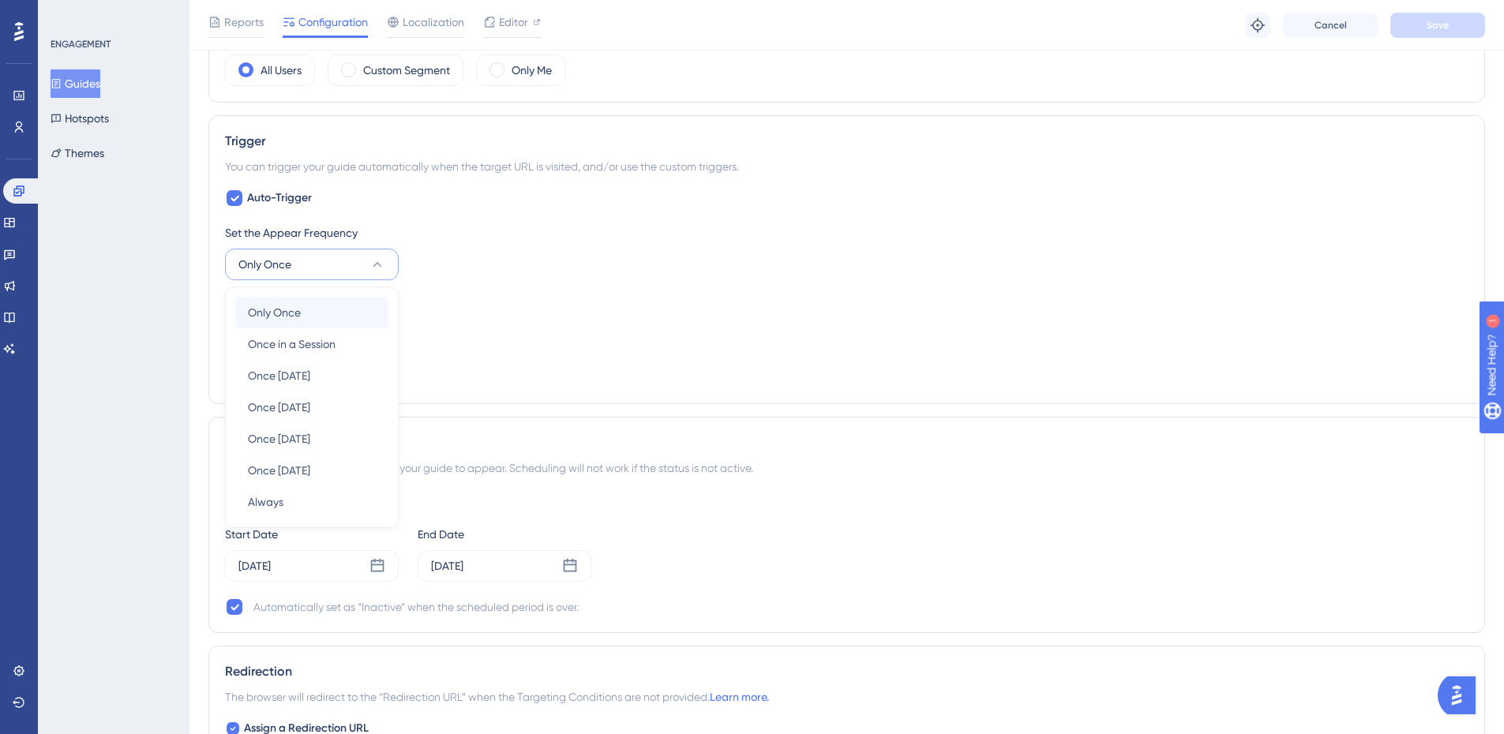
scroll to position [672, 0]
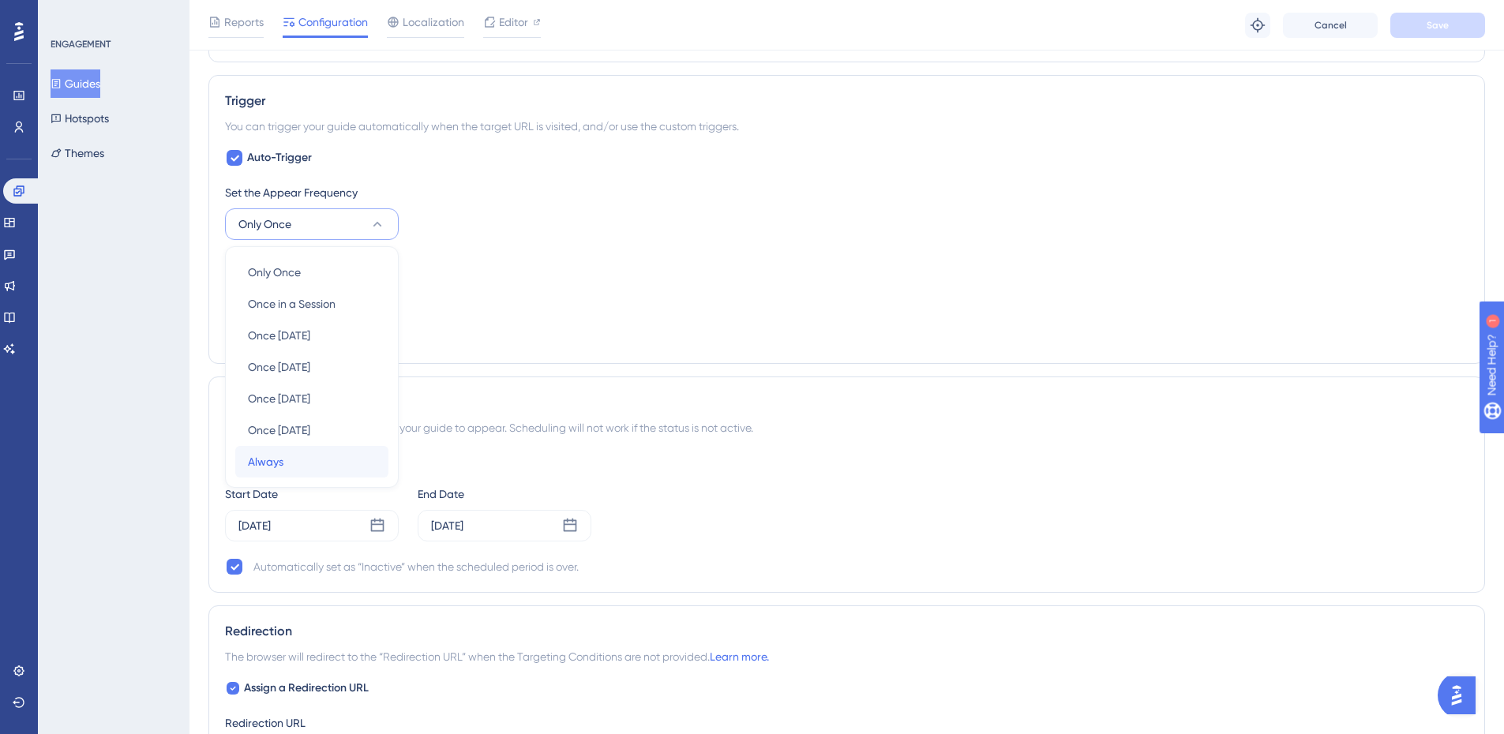
click at [266, 461] on span "Always" at bounding box center [266, 461] width 36 height 19
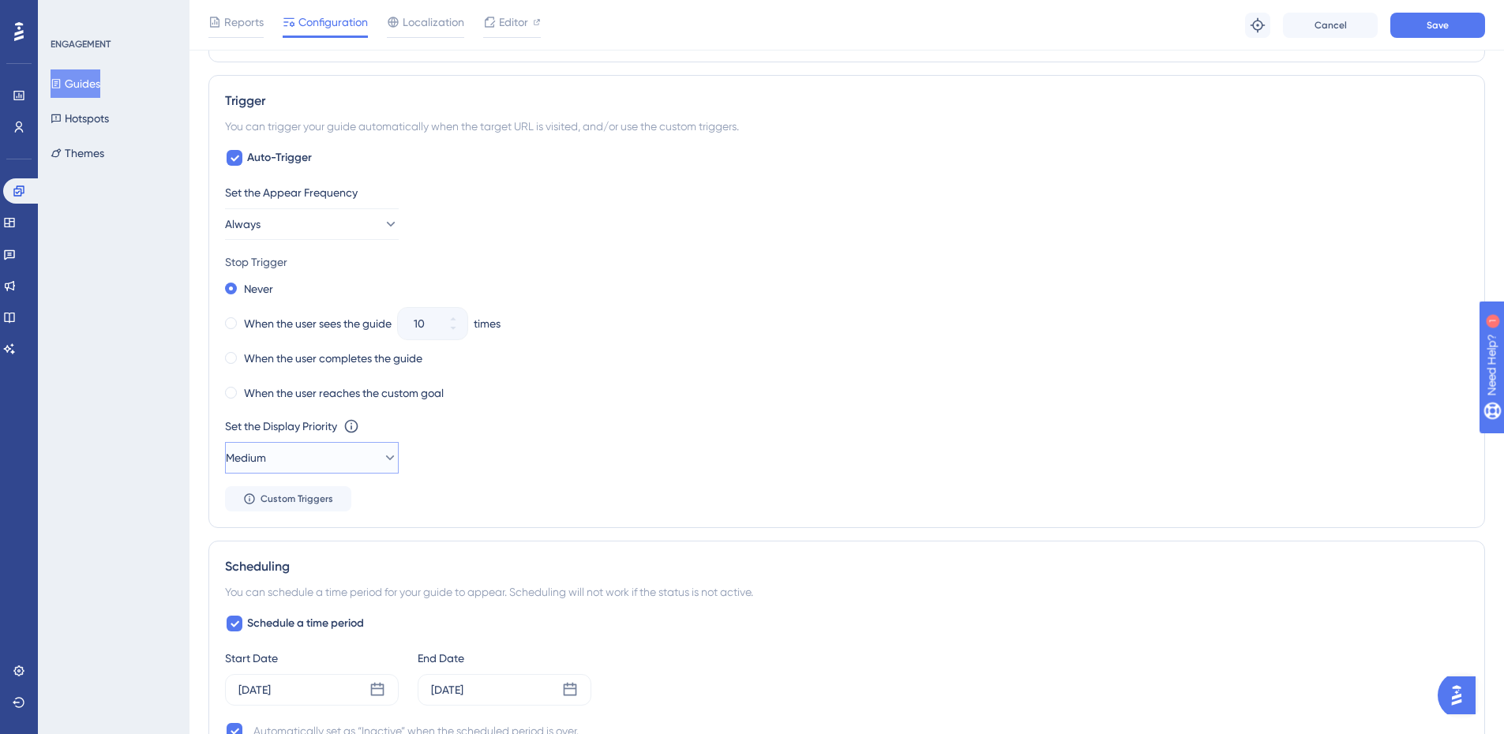
click at [303, 463] on button "Medium" at bounding box center [312, 458] width 174 height 32
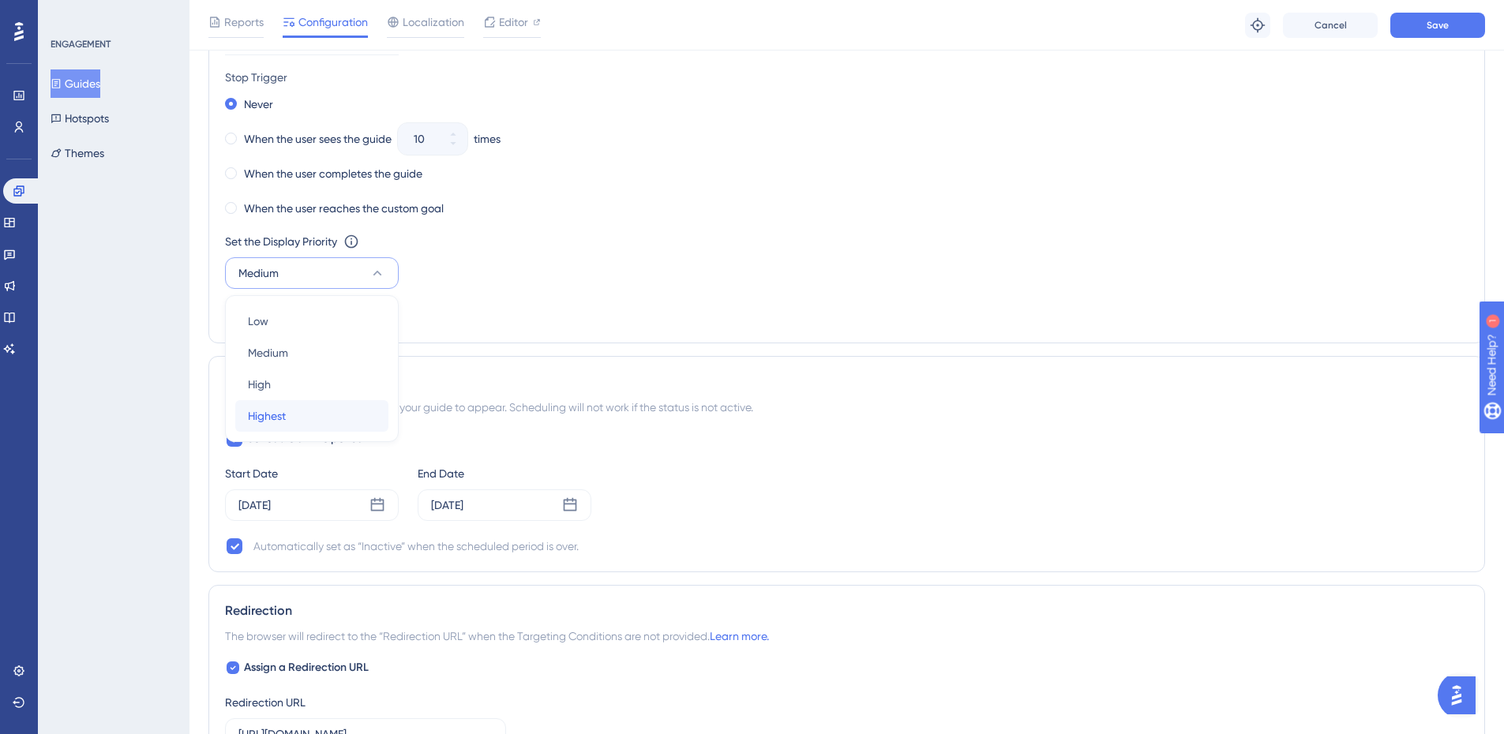
click at [281, 425] on div "Highest Highest" at bounding box center [312, 416] width 128 height 32
click at [1451, 34] on button "Save" at bounding box center [1437, 25] width 95 height 25
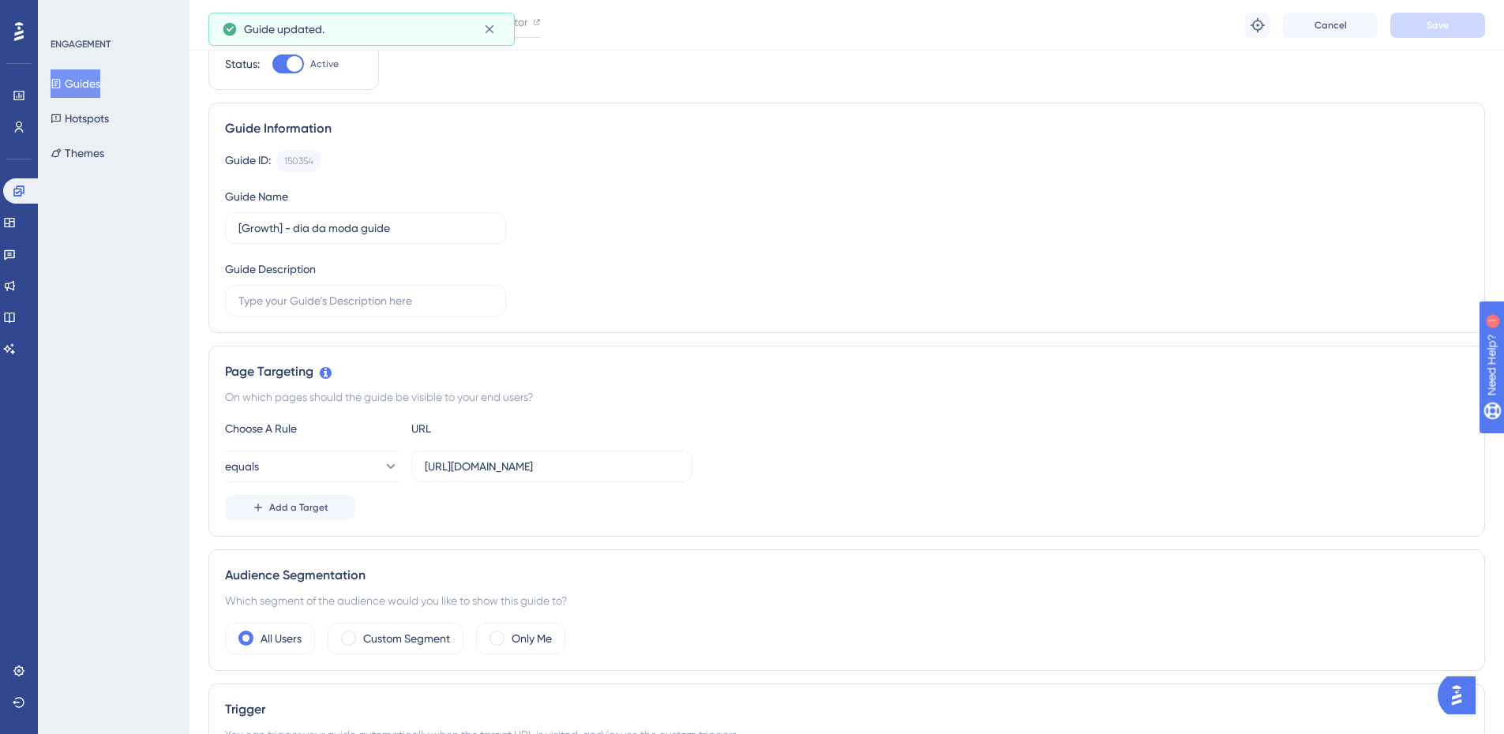
scroll to position [0, 0]
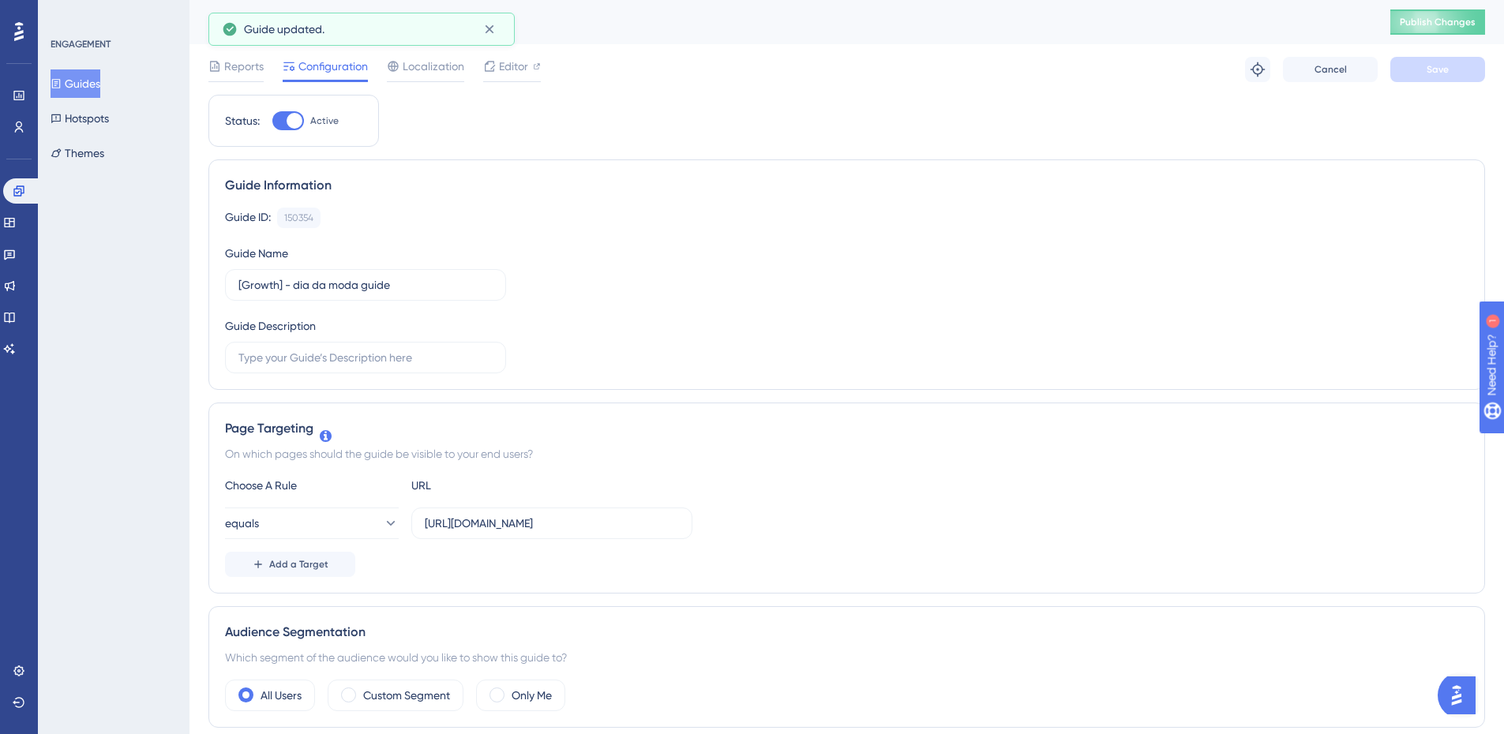
click at [1466, 7] on div "[Growth] - dia da moda guide Publish Changes" at bounding box center [846, 22] width 1314 height 44
click at [1451, 20] on span "Publish Changes" at bounding box center [1437, 22] width 76 height 13
click at [89, 76] on button "Guides" at bounding box center [76, 83] width 50 height 28
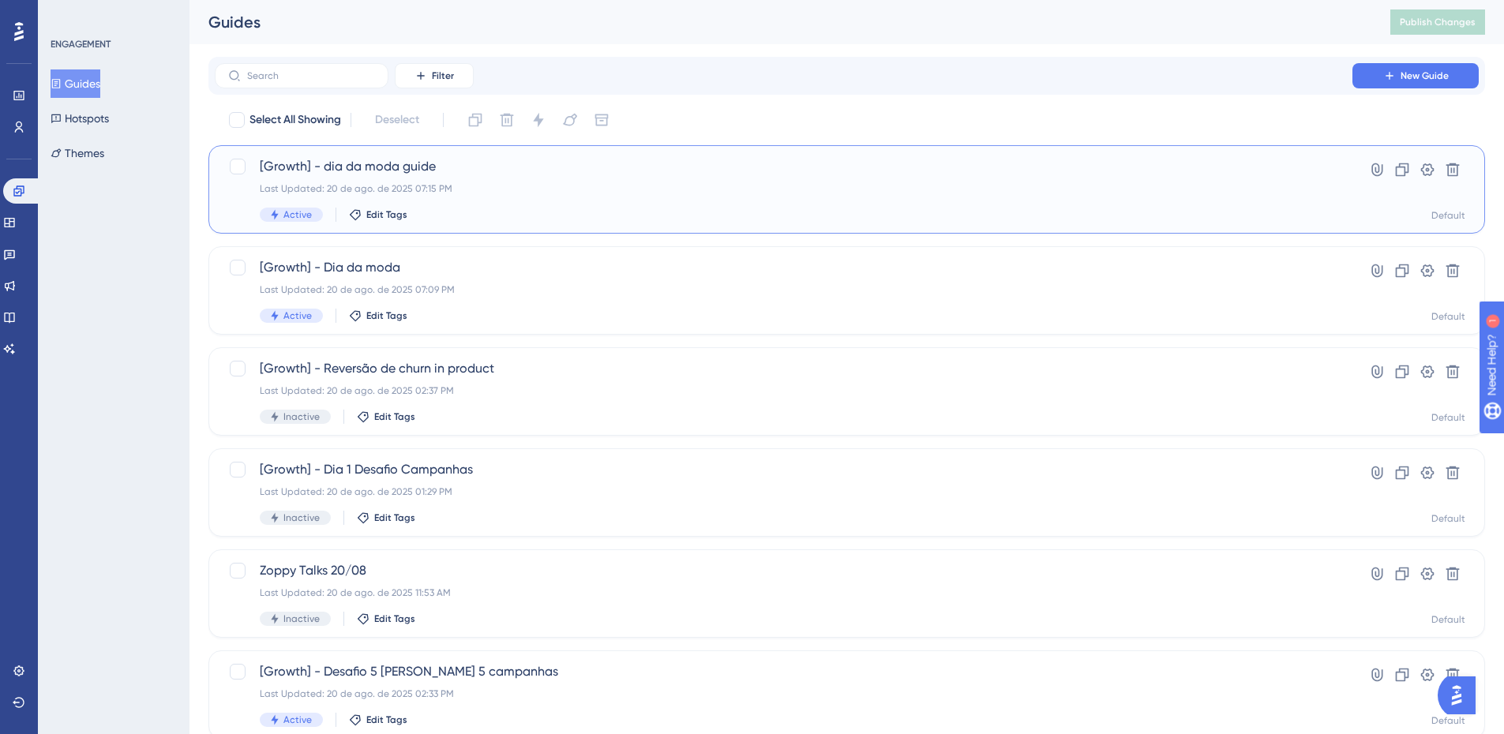
click at [444, 174] on span "[Growth] - dia da moda guide" at bounding box center [783, 166] width 1047 height 19
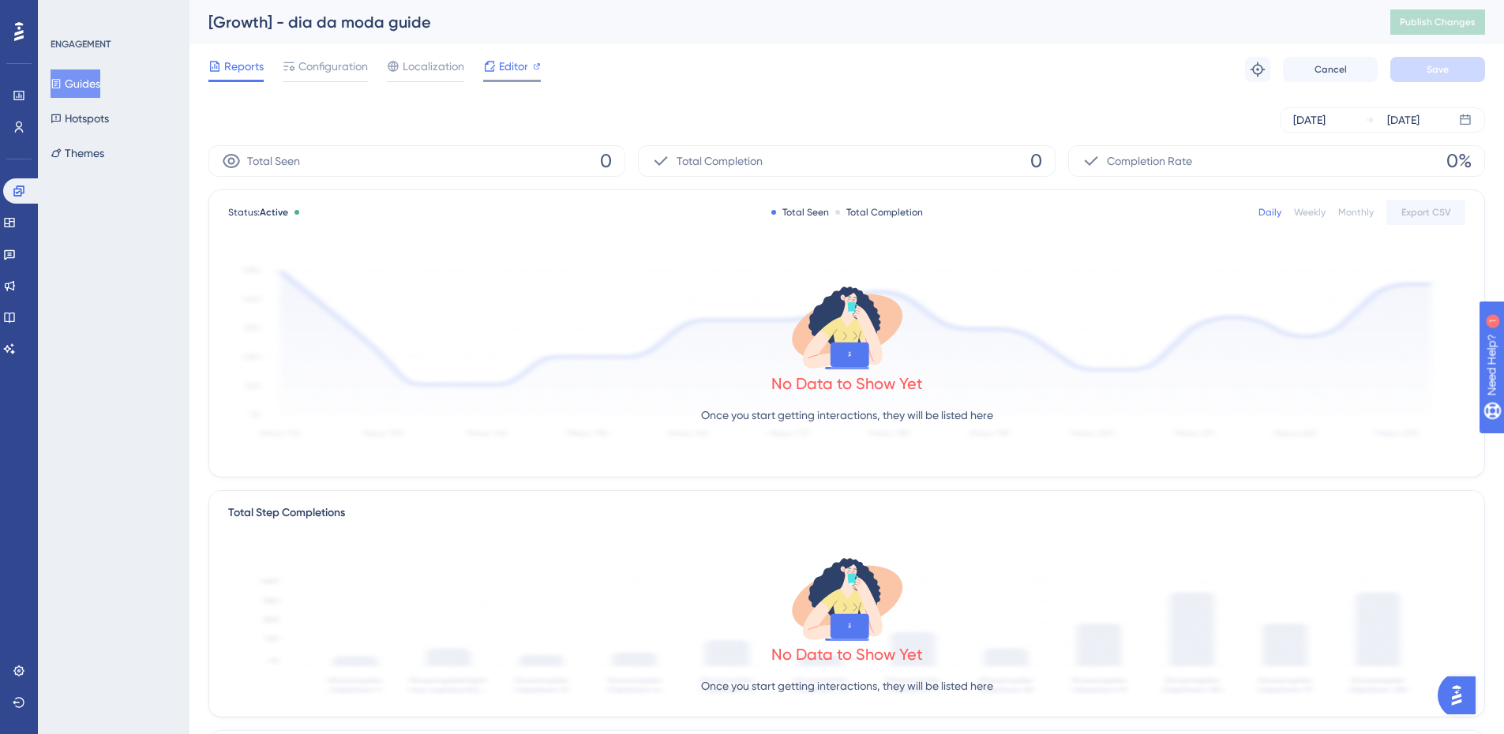
click at [515, 69] on span "Editor" at bounding box center [513, 66] width 29 height 19
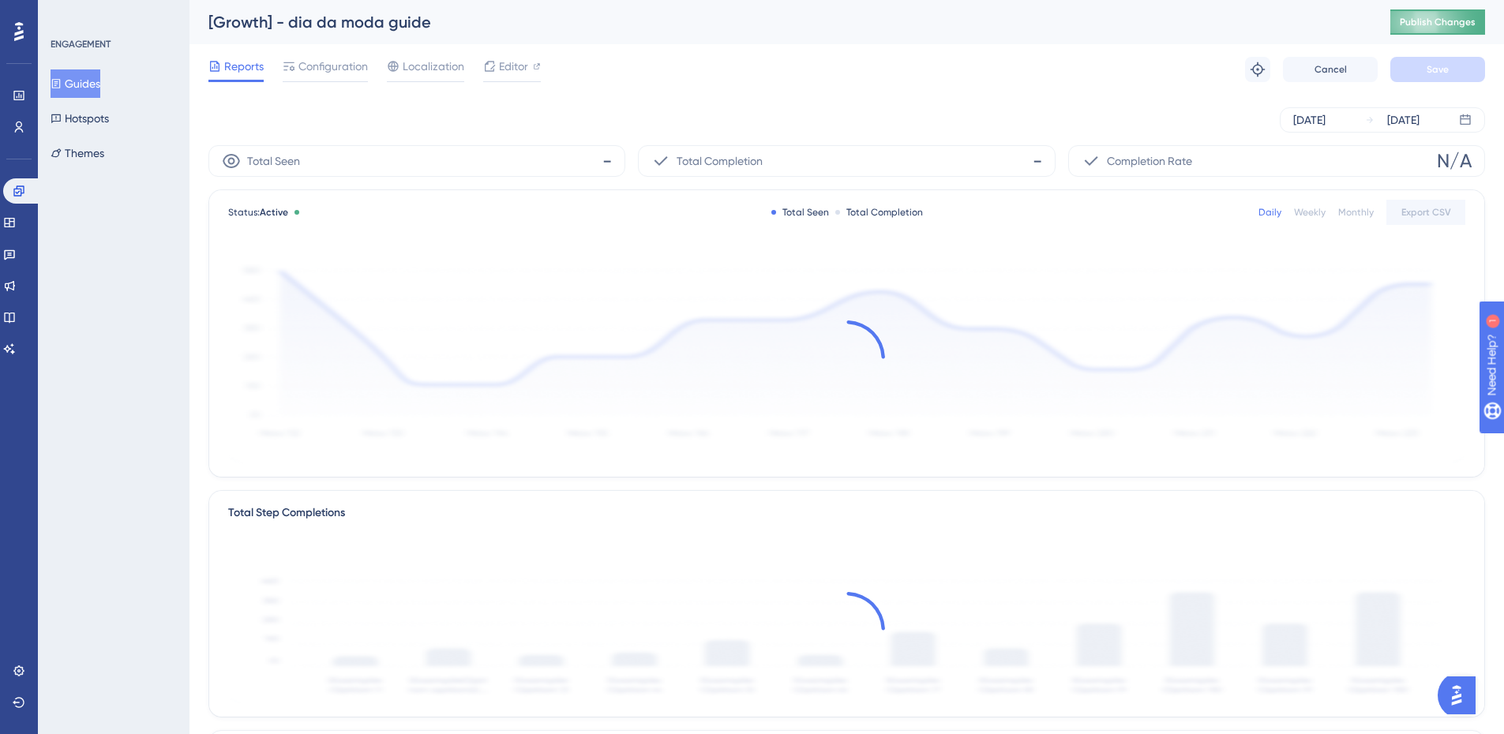
click at [1438, 21] on span "Publish Changes" at bounding box center [1437, 22] width 76 height 13
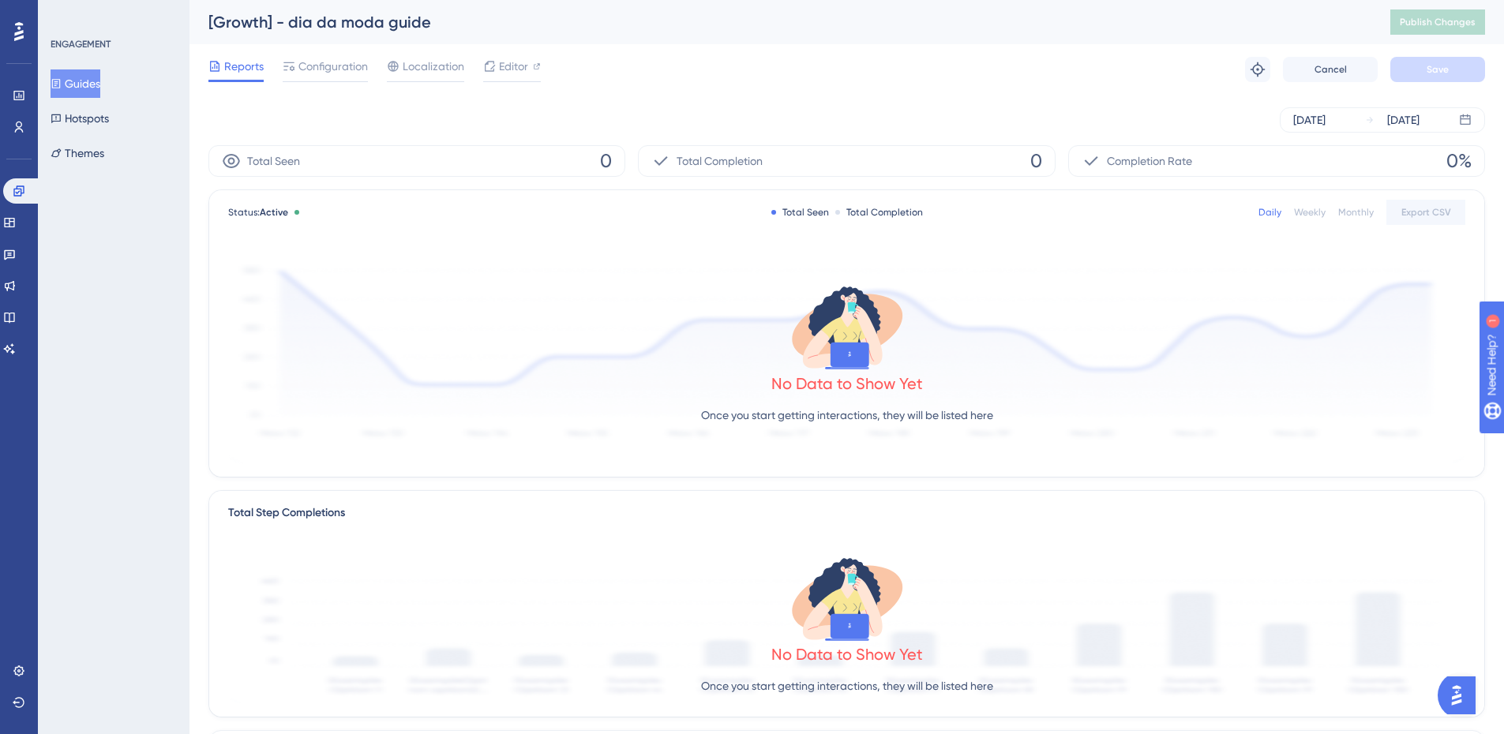
drag, startPoint x: 71, startPoint y: 80, endPoint x: 93, endPoint y: 101, distance: 30.7
click at [72, 80] on button "Guides" at bounding box center [76, 83] width 50 height 28
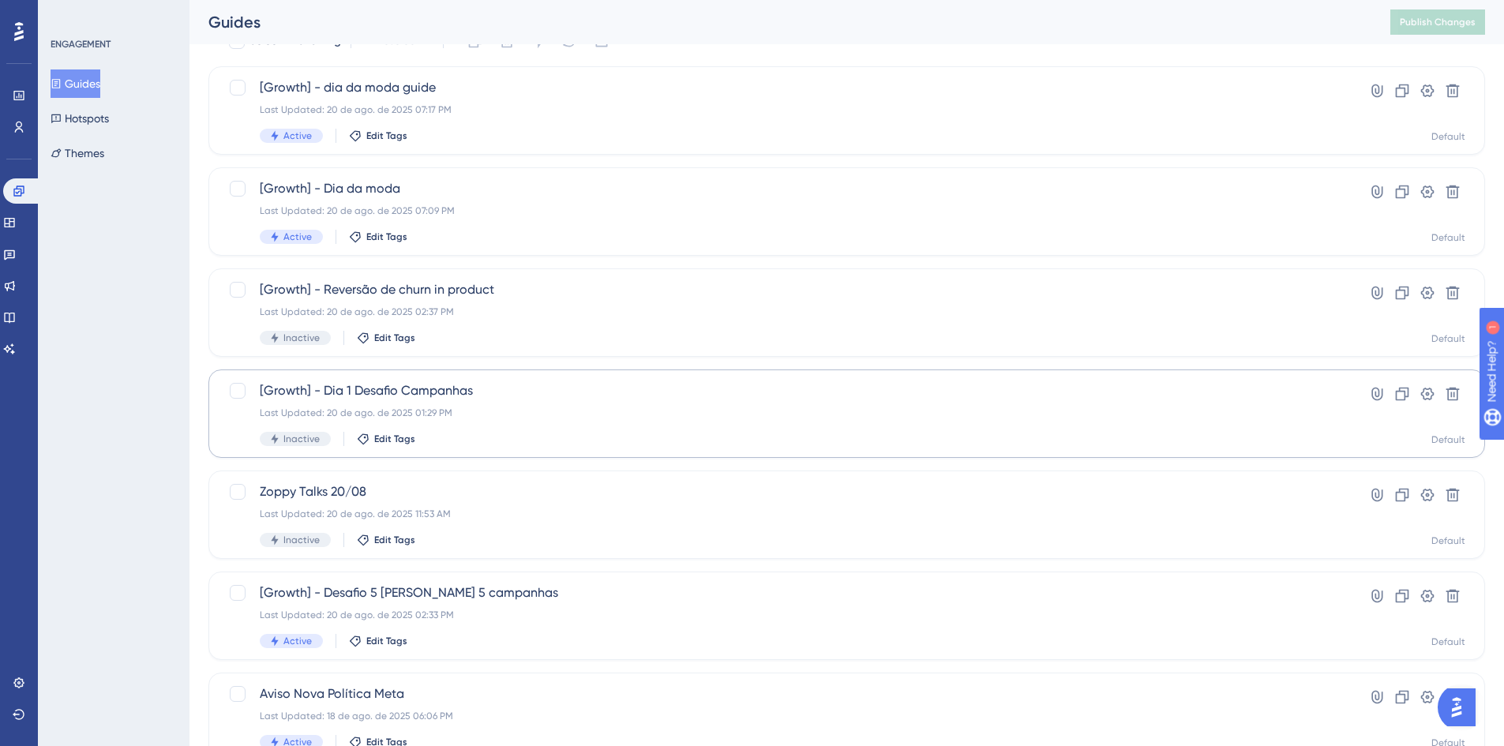
scroll to position [158, 0]
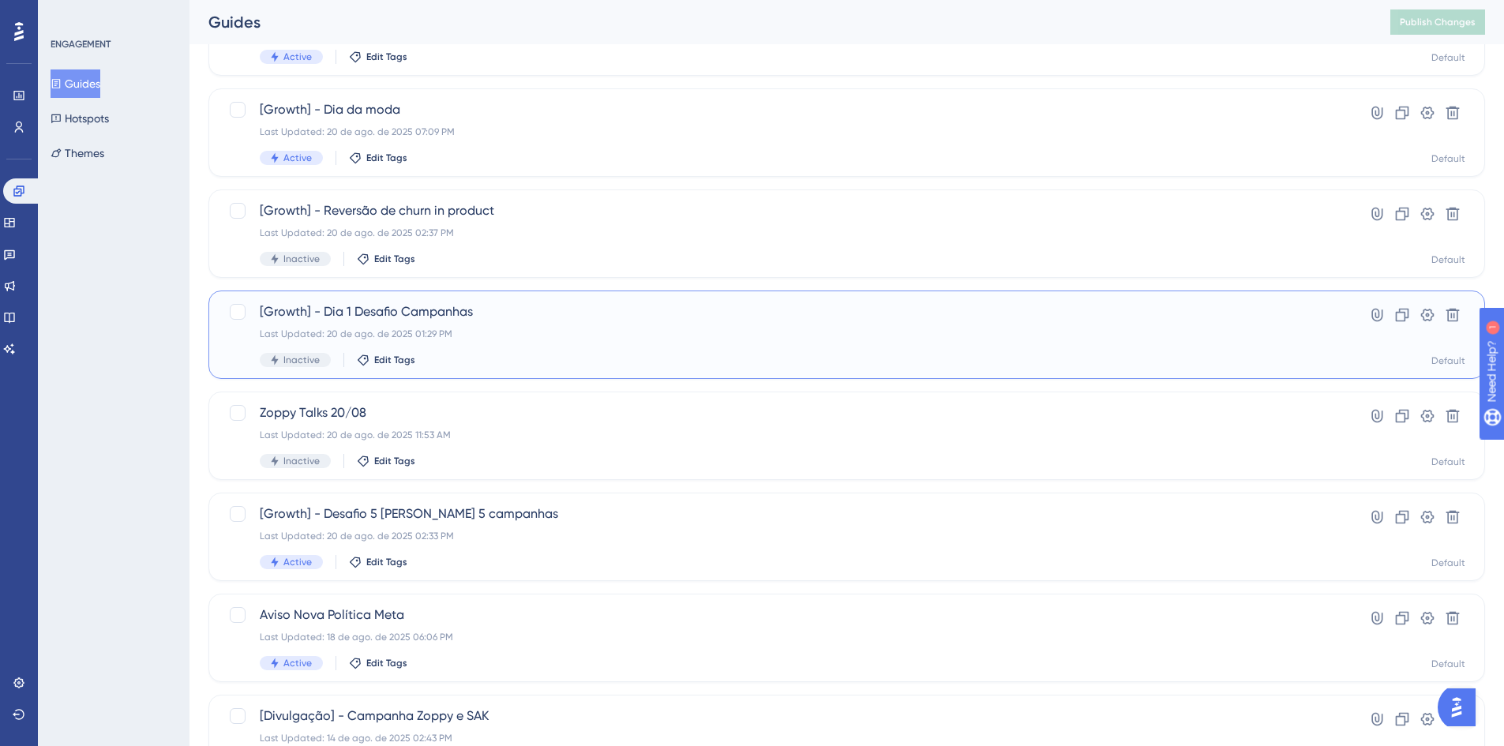
click at [509, 339] on div "Last Updated: 20 de ago. de 2025 01:29 PM" at bounding box center [783, 334] width 1047 height 13
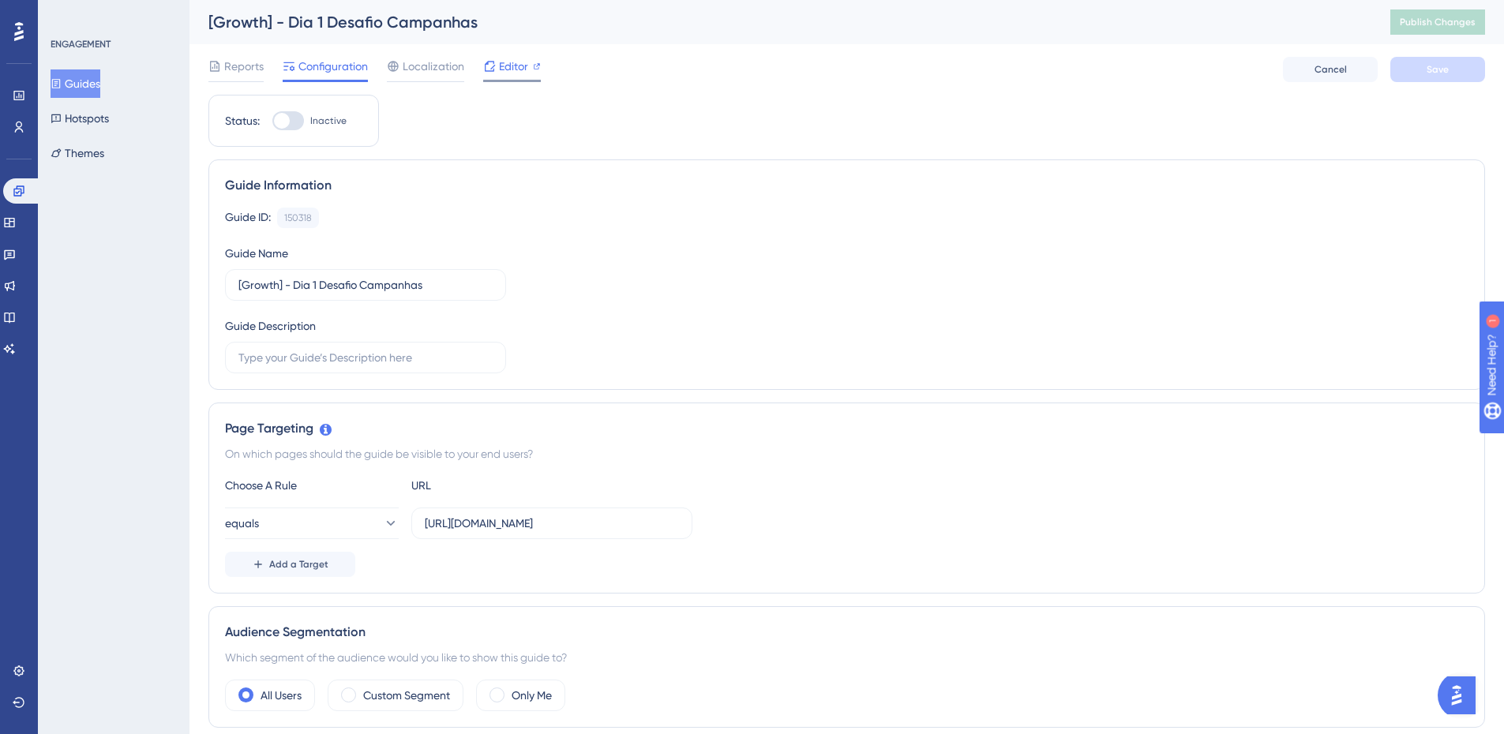
click at [522, 77] on div "Editor" at bounding box center [512, 69] width 58 height 25
drag, startPoint x: 622, startPoint y: 527, endPoint x: 563, endPoint y: 522, distance: 59.5
click at [563, 522] on input "https://app.zoppy.com.br/login" at bounding box center [552, 523] width 254 height 17
type input "https://app.zoppy.com.br/dashboard"
click at [317, 504] on div "Choose A Rule URL equals https://app.zoppy.com.br/dashboard Add a Target" at bounding box center [846, 526] width 1243 height 101
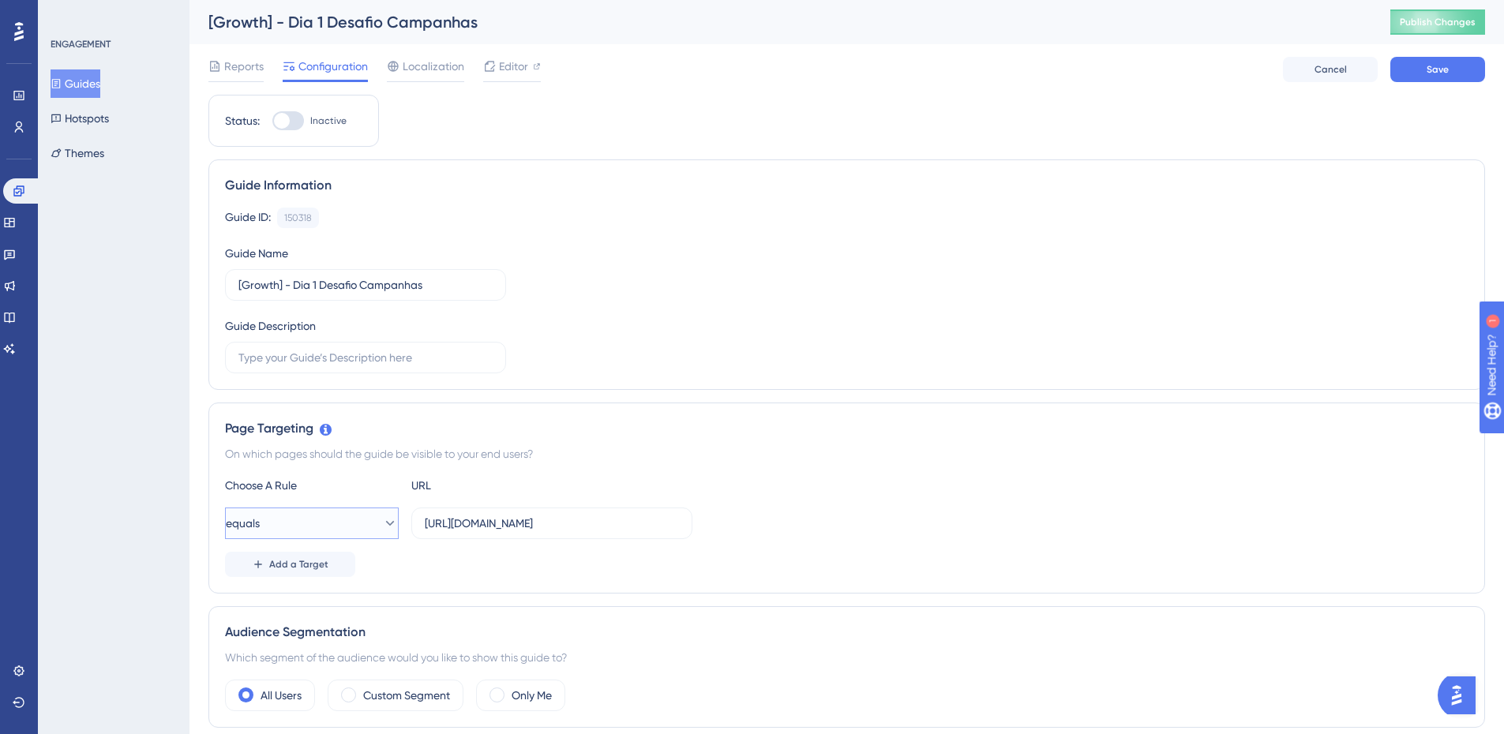
click at [316, 509] on button "equals" at bounding box center [312, 524] width 174 height 32
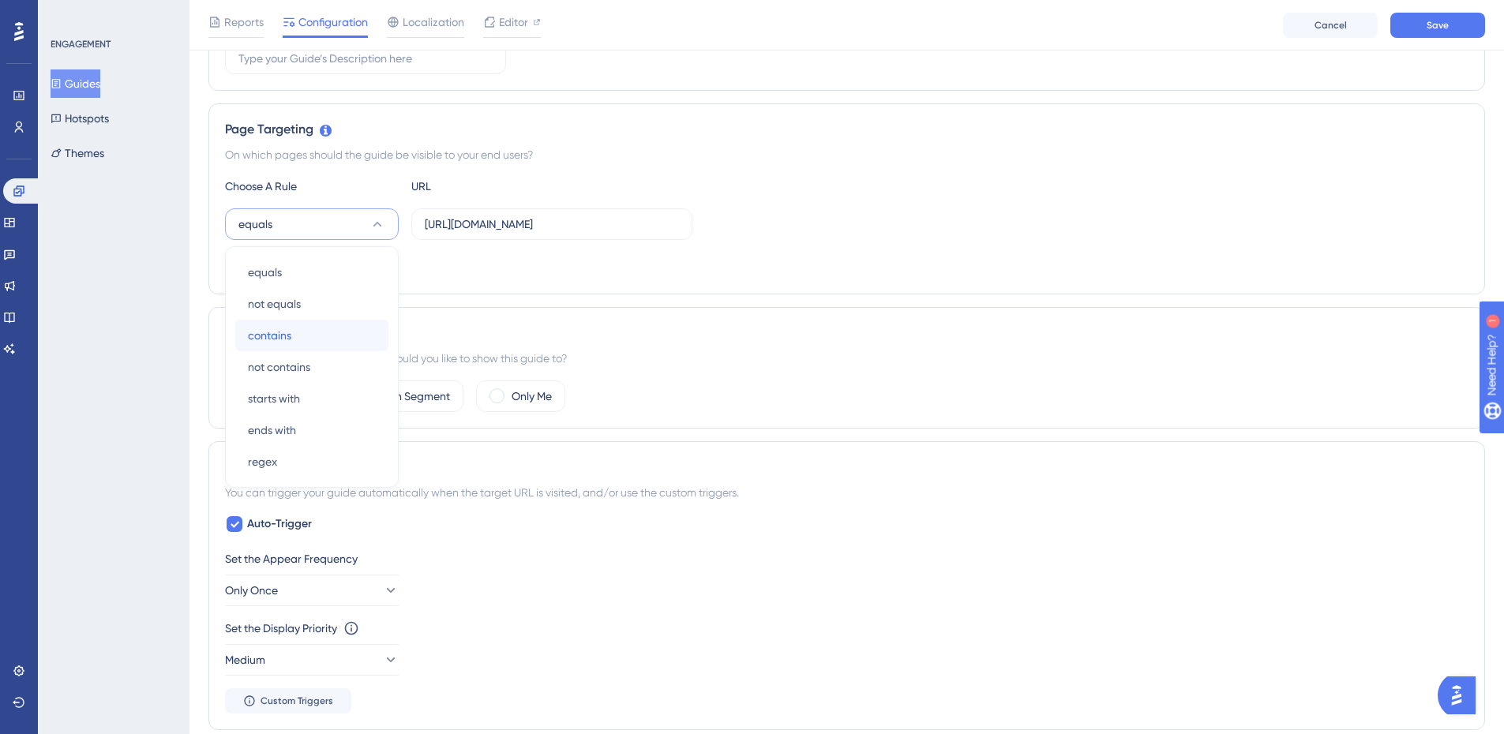
drag, startPoint x: 335, startPoint y: 336, endPoint x: 410, endPoint y: 340, distance: 75.1
click at [335, 336] on div "contains contains" at bounding box center [312, 336] width 128 height 32
click at [1442, 21] on span "Save" at bounding box center [1437, 25] width 22 height 13
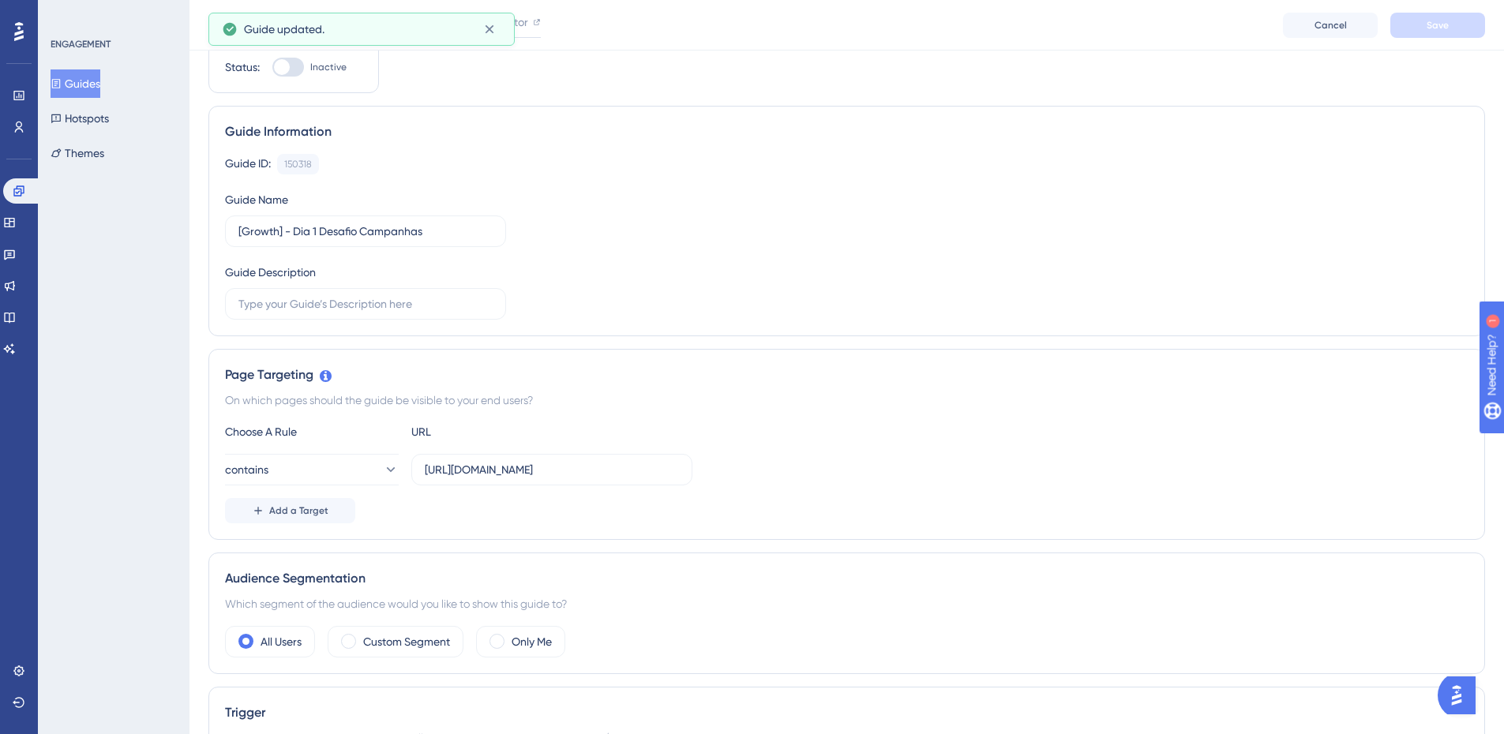
scroll to position [0, 0]
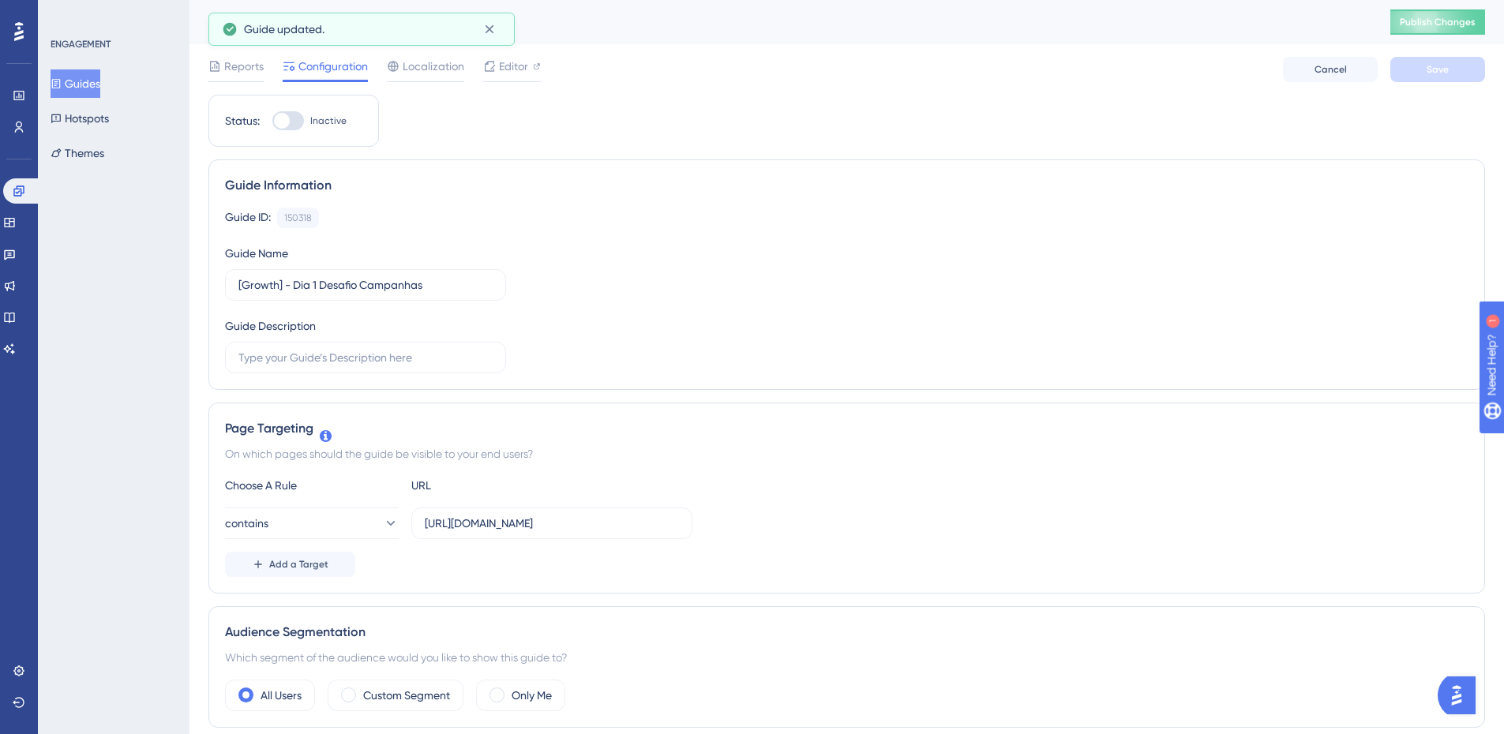
click at [95, 79] on button "Guides" at bounding box center [76, 83] width 50 height 28
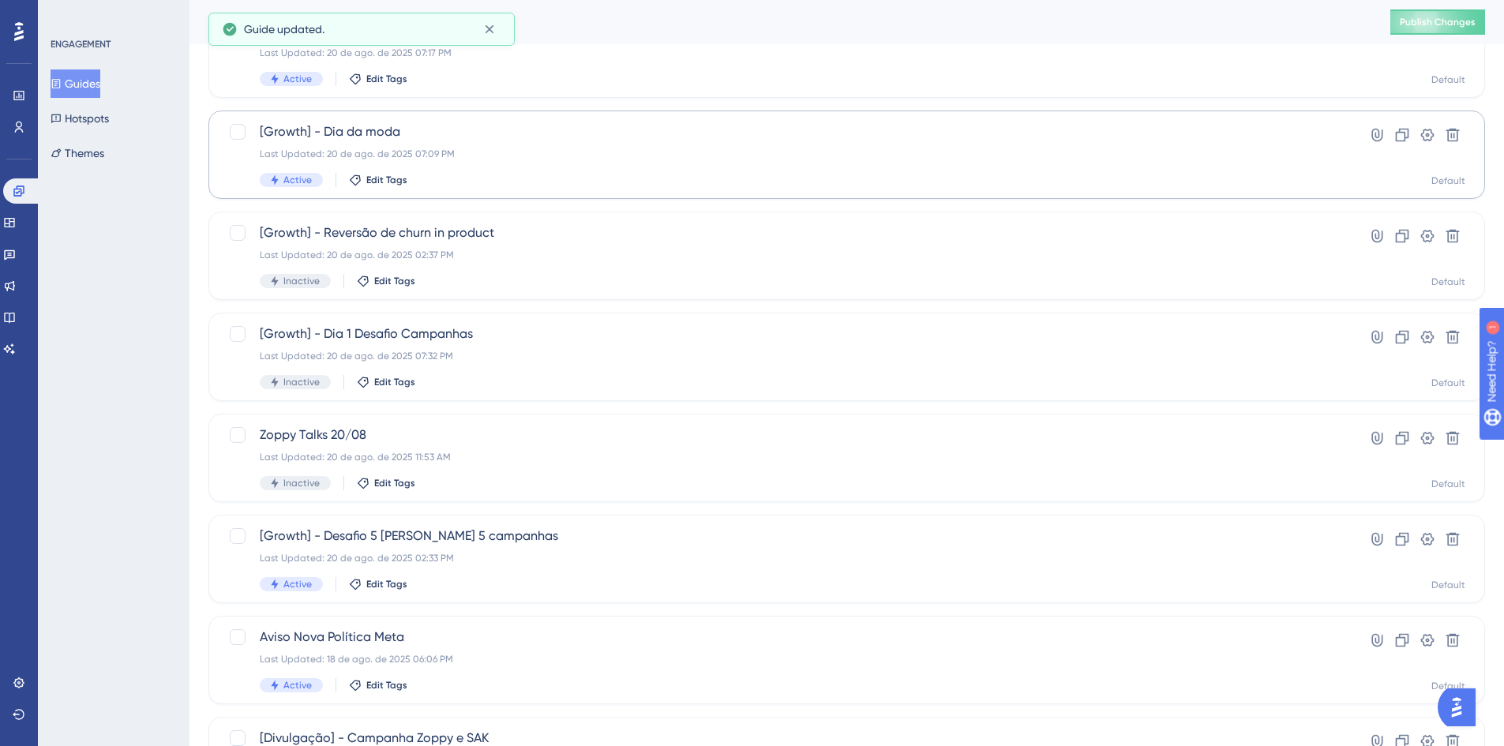
scroll to position [316, 0]
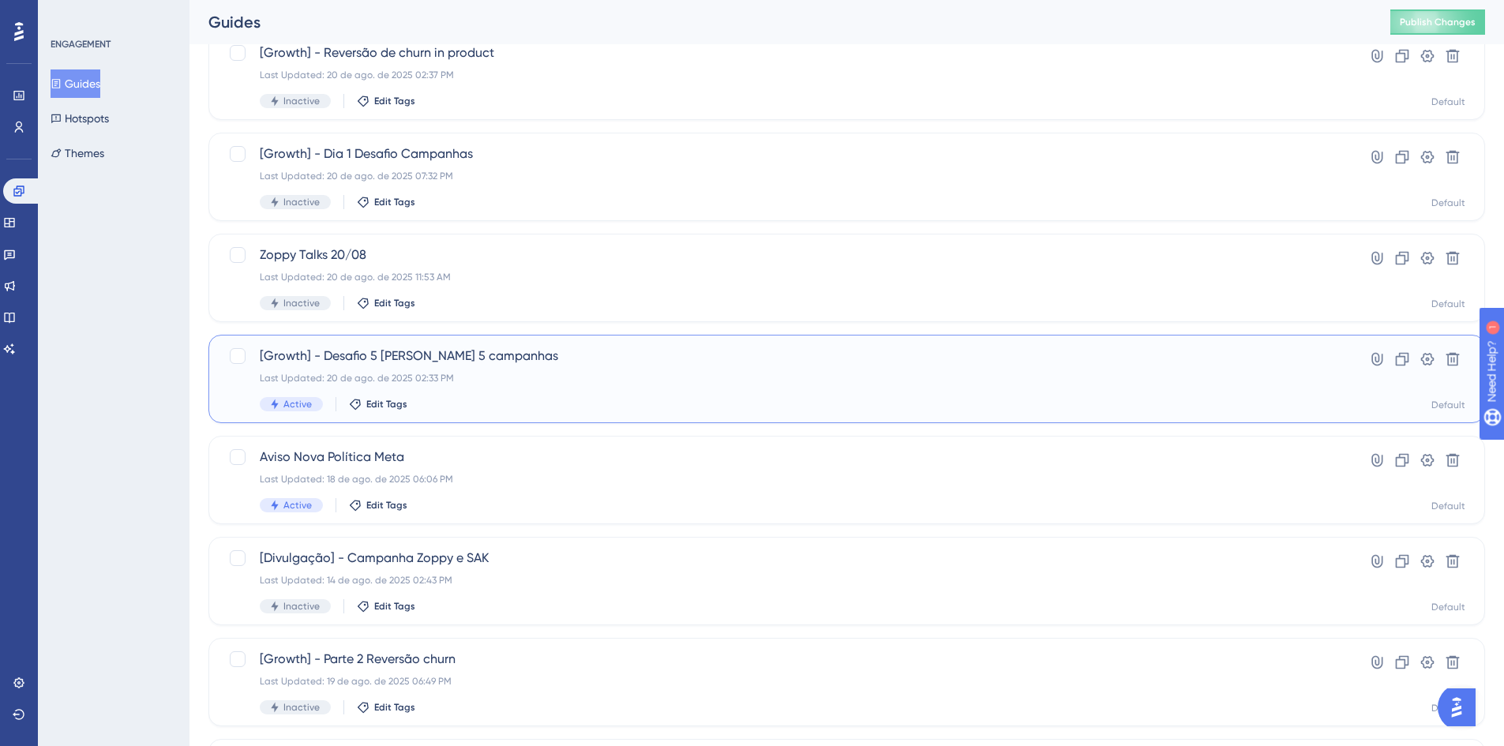
click at [560, 365] on div "[Growth] - Desafio 5 dias 5 campanhas Last Updated: 20 de ago. de 2025 02:33 PM…" at bounding box center [783, 378] width 1047 height 65
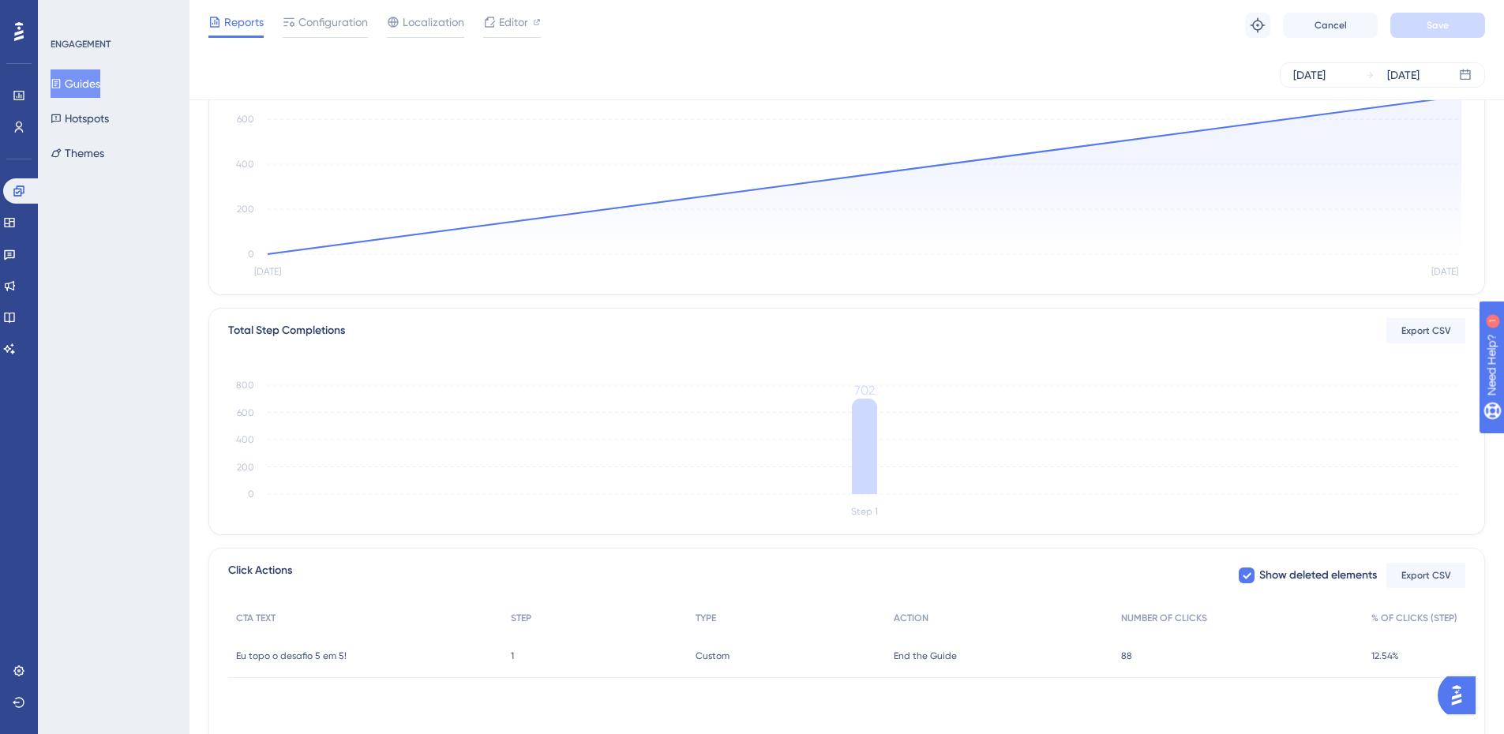
scroll to position [266, 0]
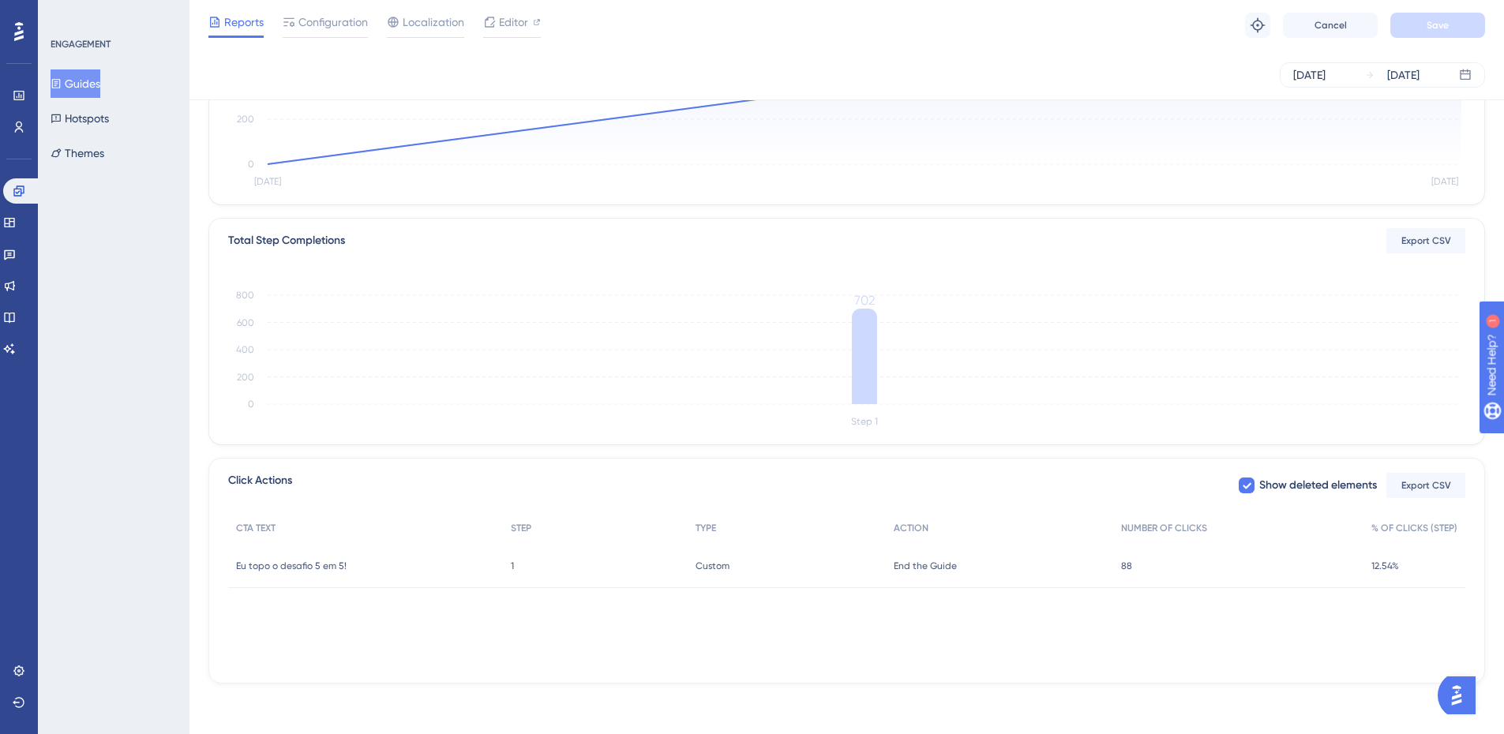
click at [1127, 564] on span "88" at bounding box center [1126, 566] width 11 height 13
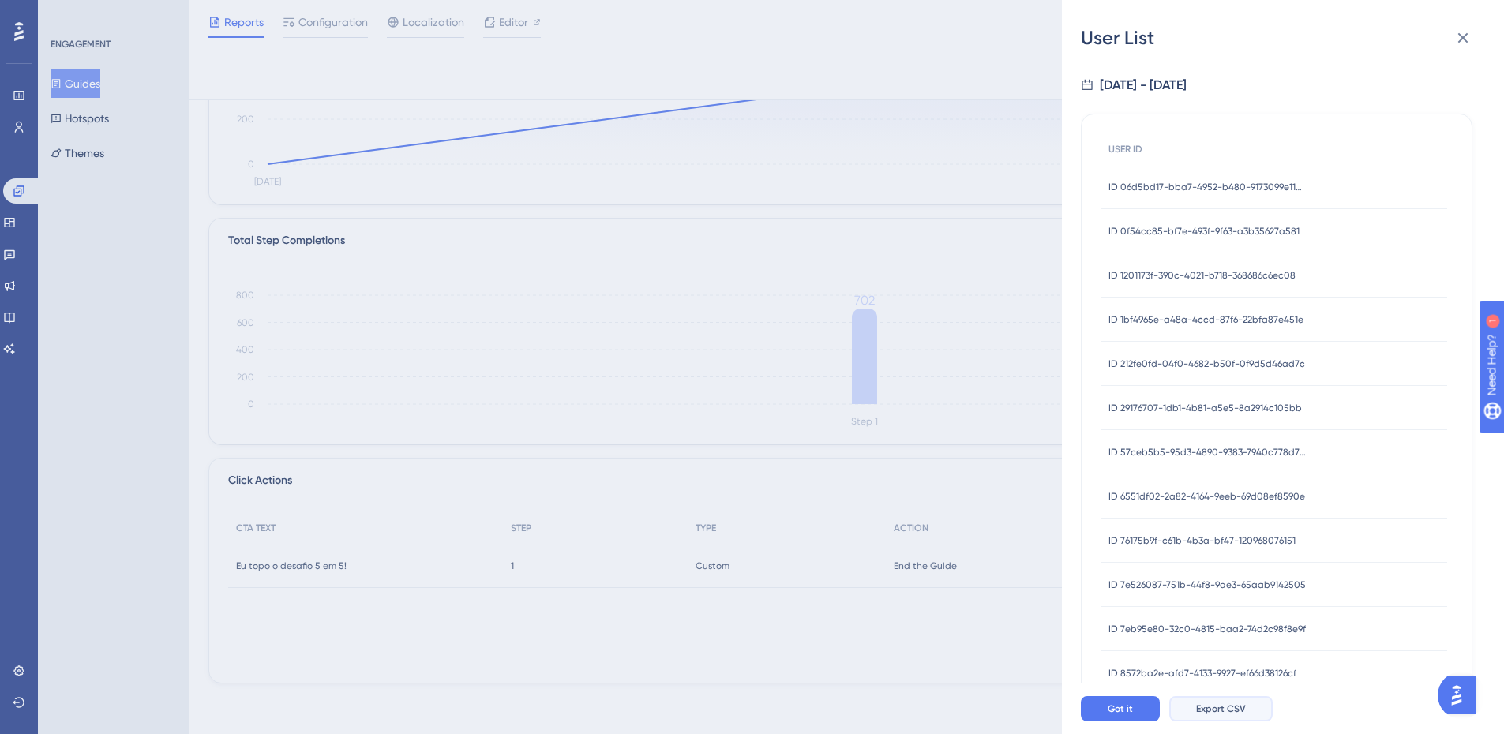
click at [1228, 715] on span "Export CSV" at bounding box center [1221, 708] width 50 height 13
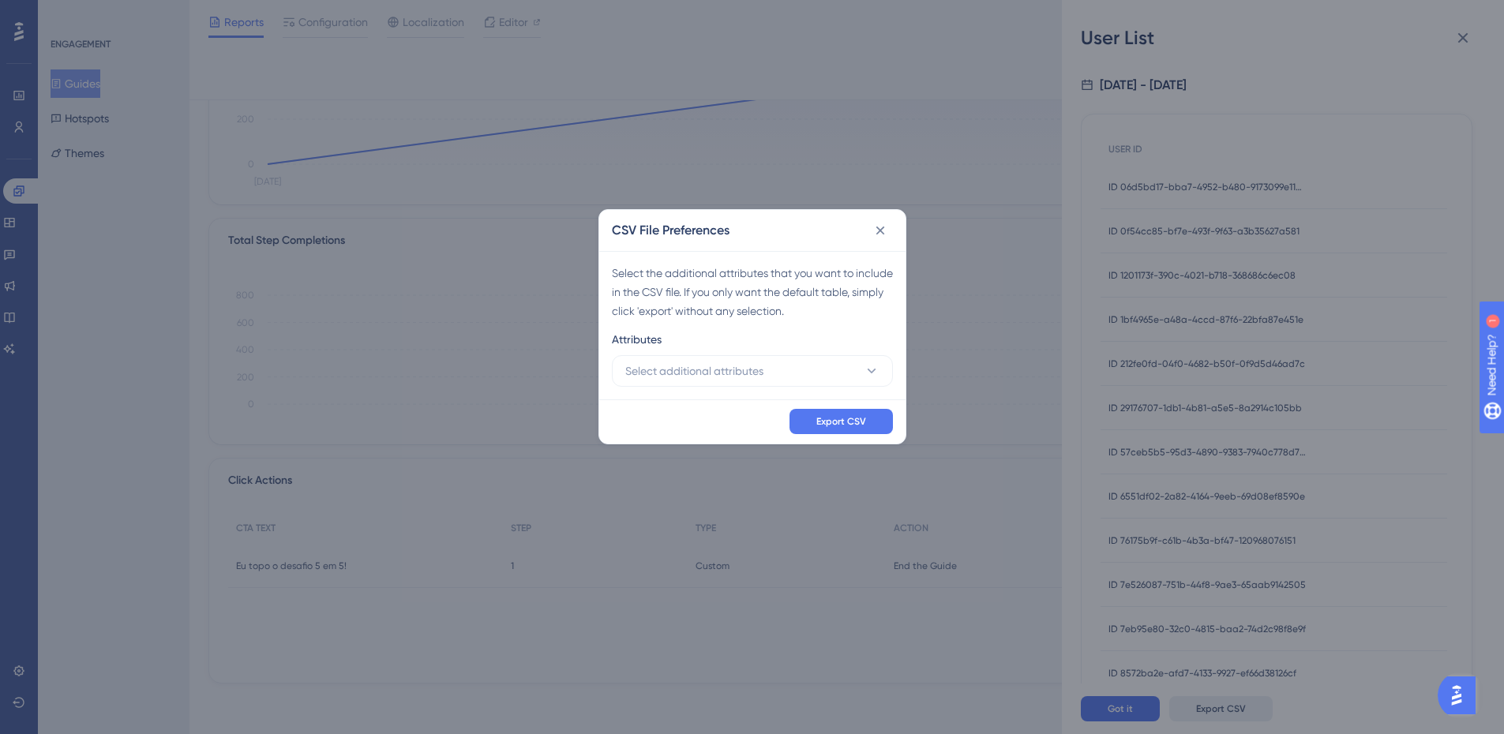
scroll to position [254, 0]
click at [791, 381] on button "Select additional attributes" at bounding box center [757, 377] width 281 height 32
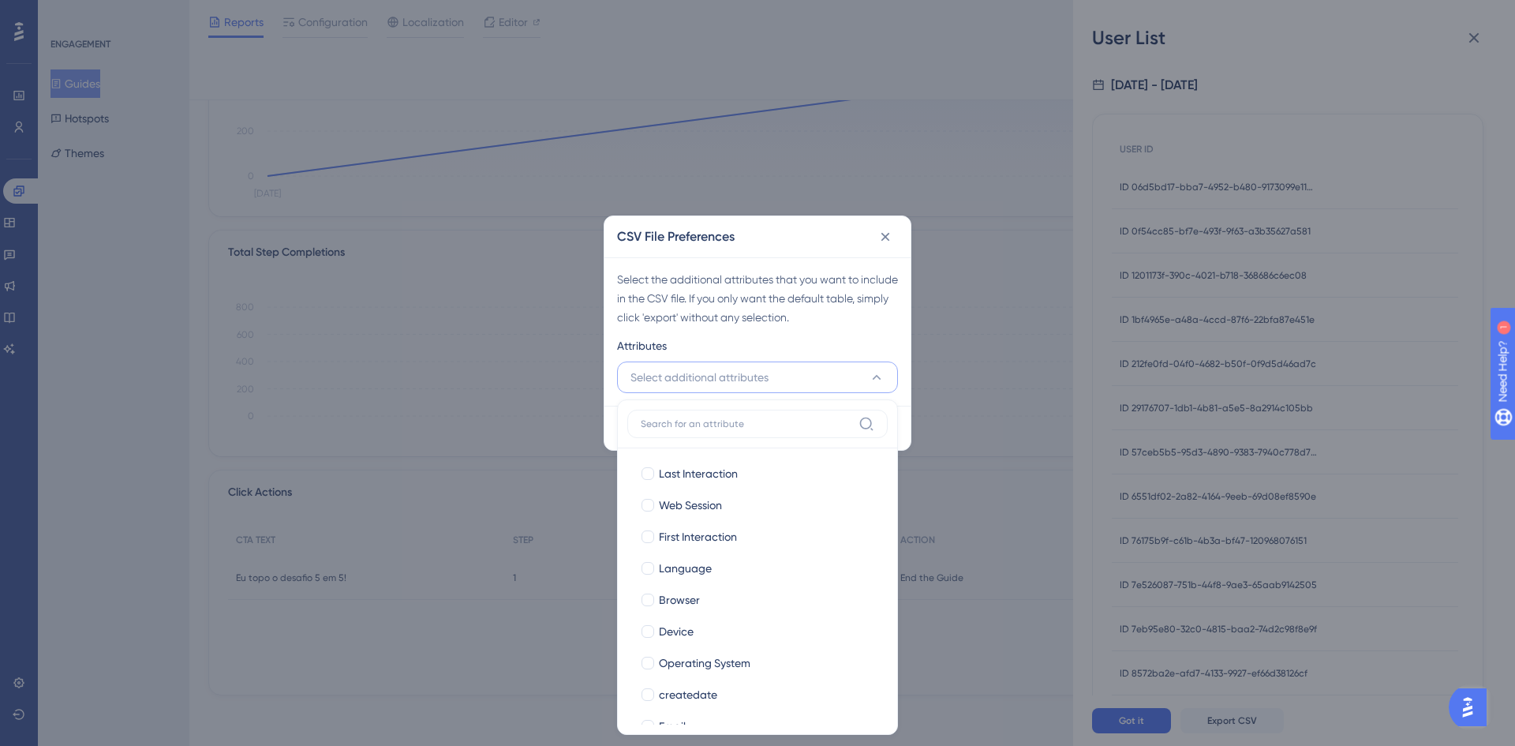
click at [870, 341] on div "Attributes" at bounding box center [757, 348] width 281 height 25
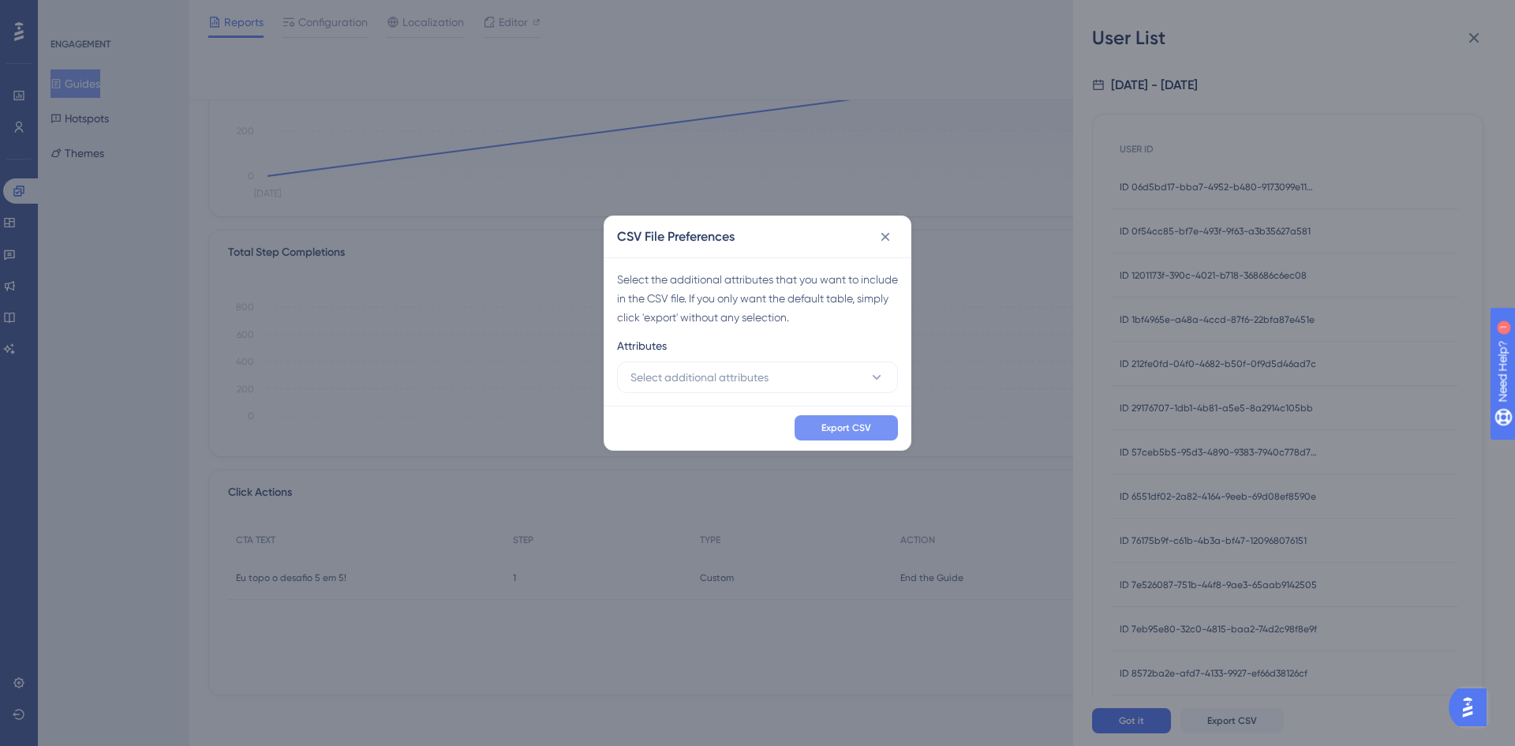
click at [858, 423] on span "Export CSV" at bounding box center [847, 427] width 50 height 13
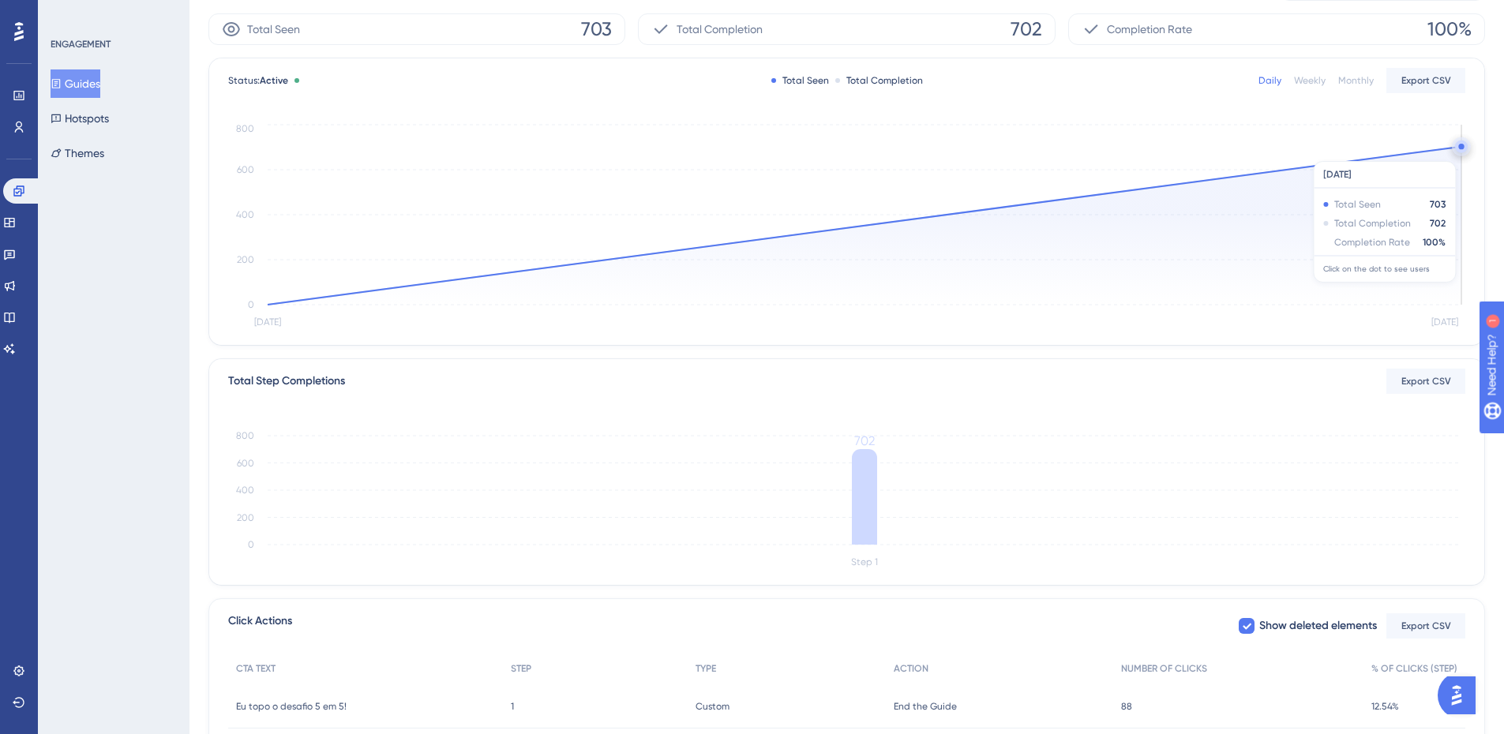
scroll to position [0, 0]
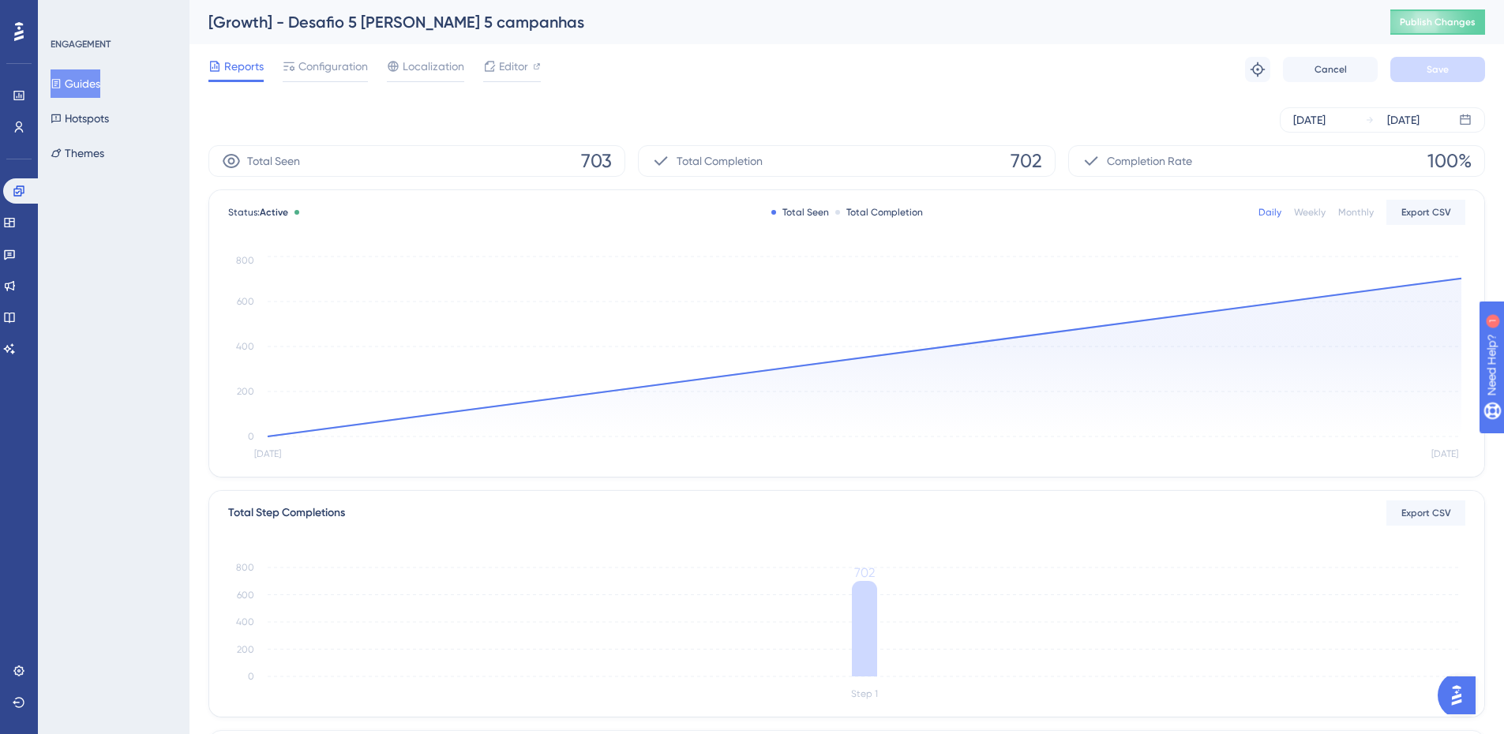
click at [98, 77] on button "Guides" at bounding box center [76, 83] width 50 height 28
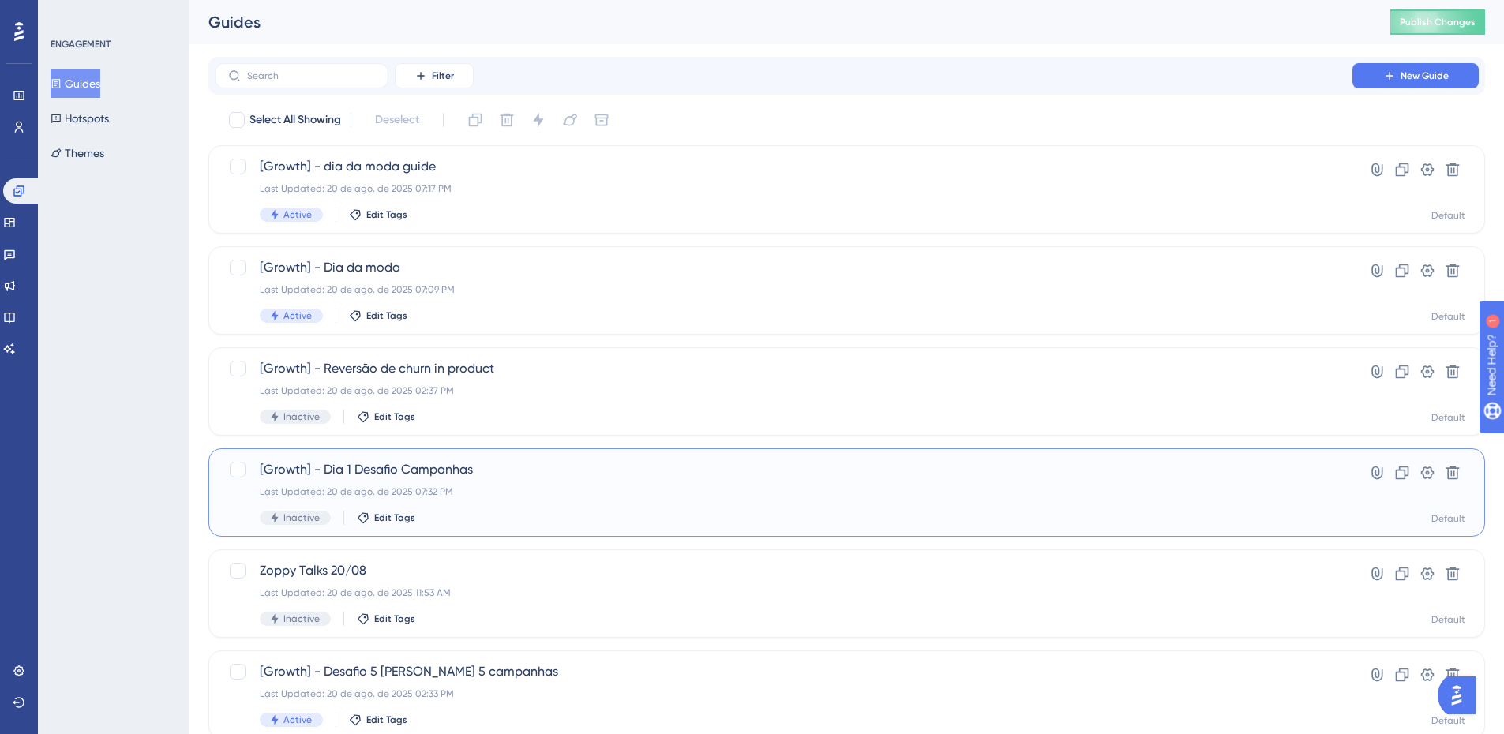
click at [485, 454] on div "[Growth] - Dia 1 Desafio Campanhas Last Updated: 20 de ago. de 2025 07:32 PM In…" at bounding box center [846, 492] width 1276 height 88
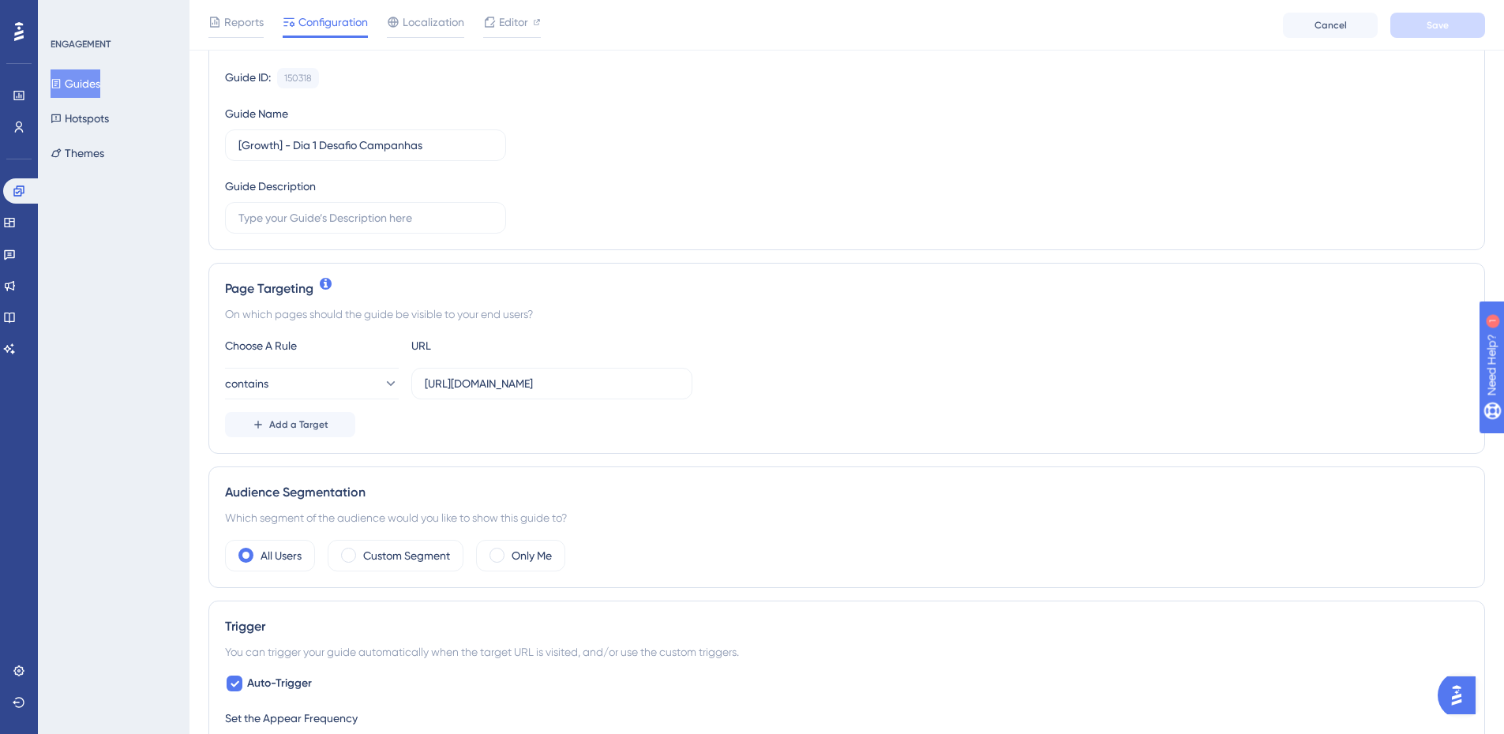
scroll to position [158, 0]
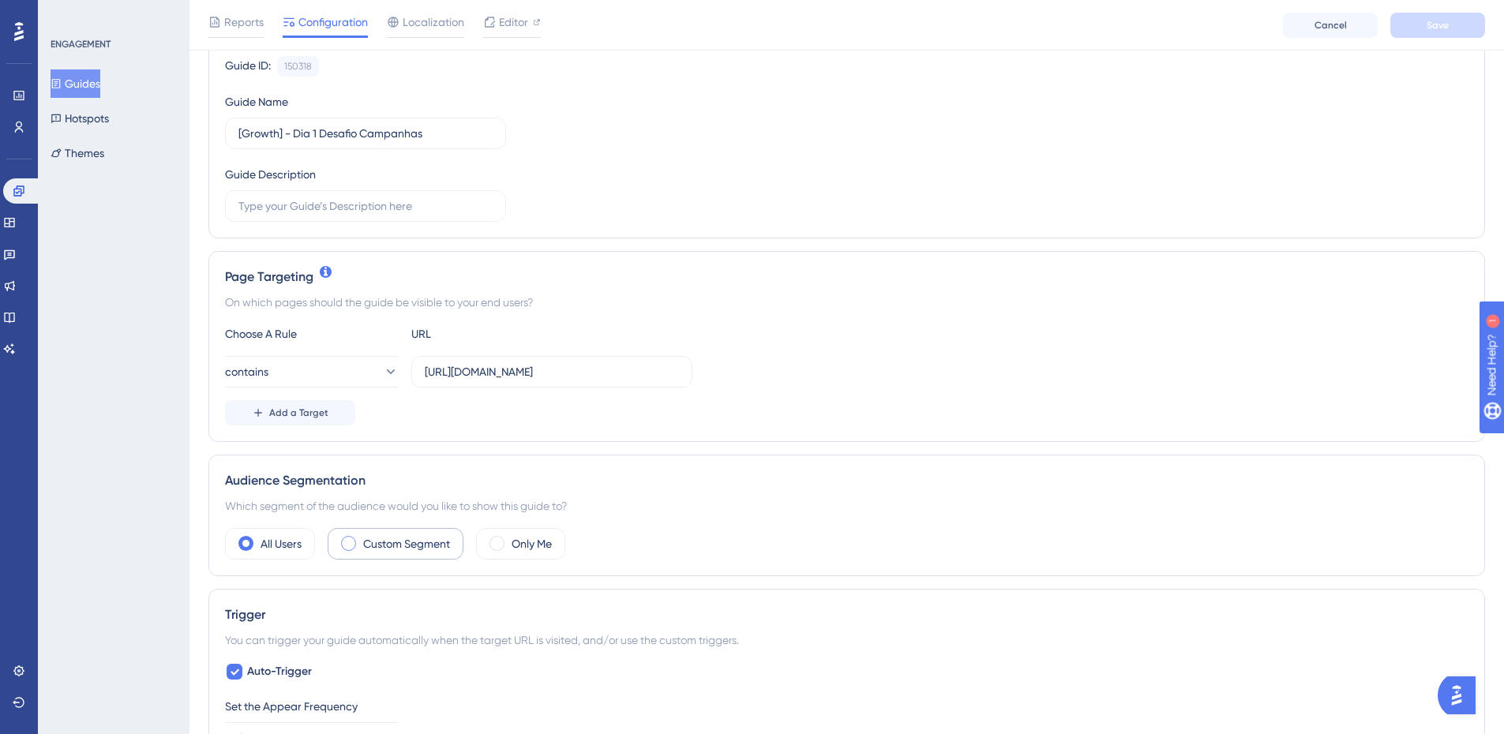
click at [410, 546] on label "Custom Segment" at bounding box center [406, 543] width 87 height 19
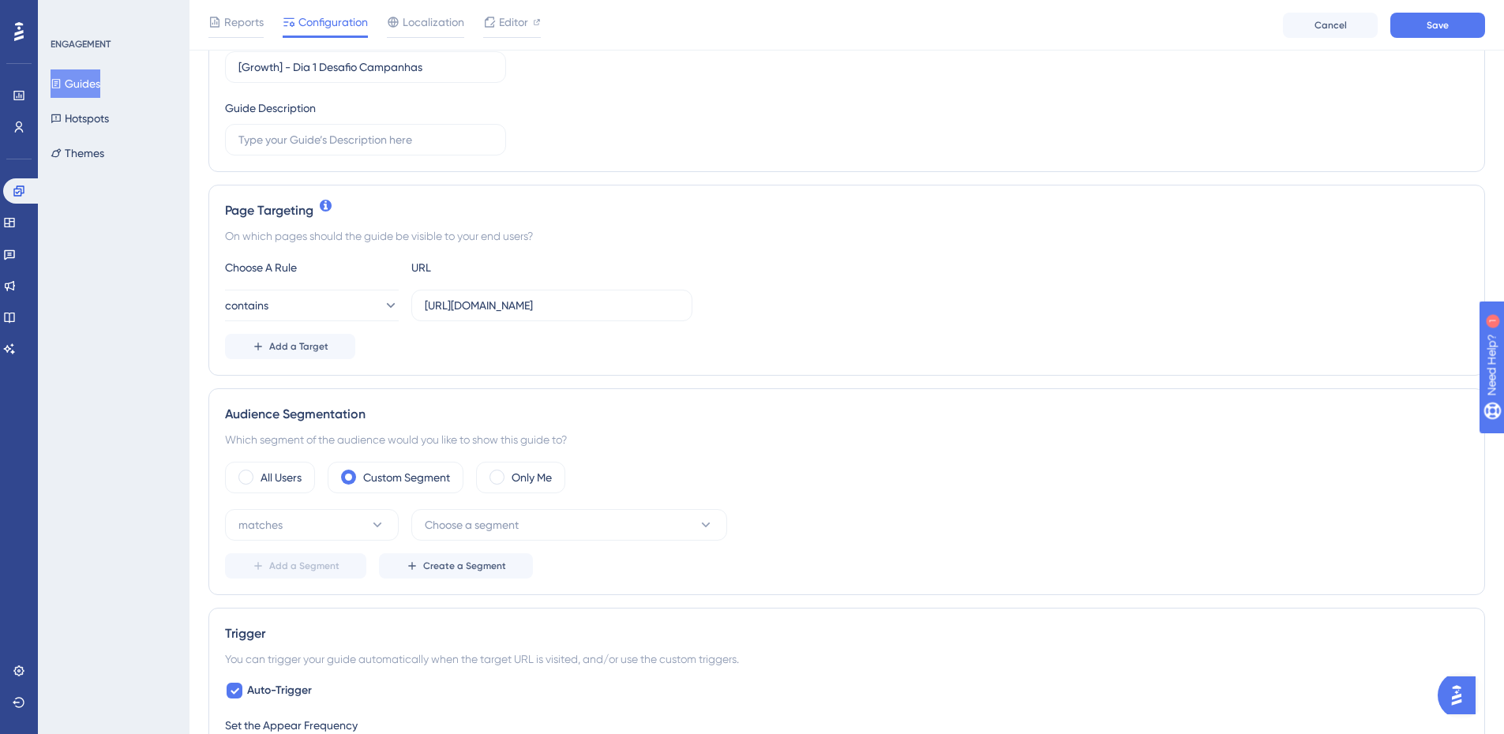
scroll to position [316, 0]
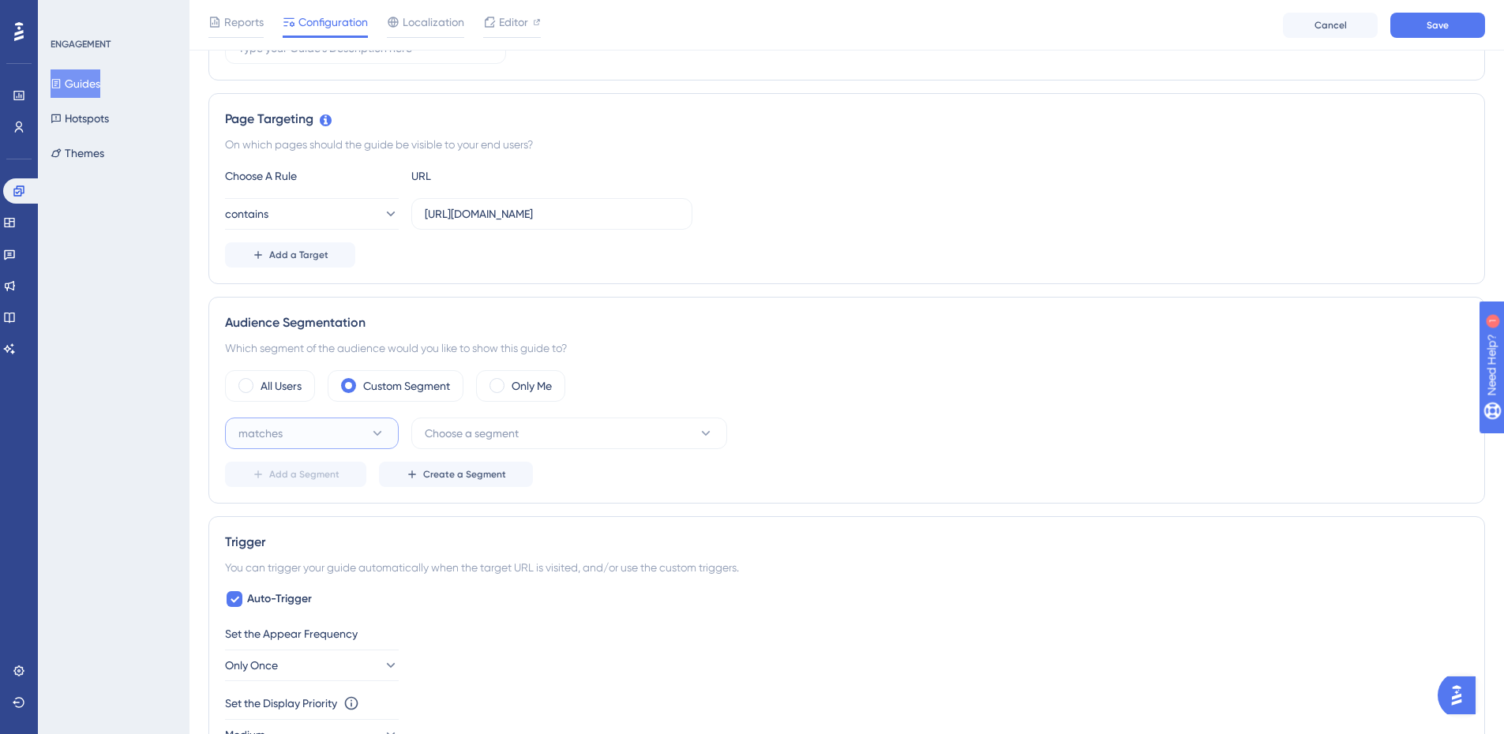
click at [334, 442] on button "matches" at bounding box center [312, 434] width 174 height 32
click at [316, 470] on div "matches matches" at bounding box center [312, 482] width 128 height 32
click at [444, 434] on span "Choose a segment" at bounding box center [472, 433] width 94 height 19
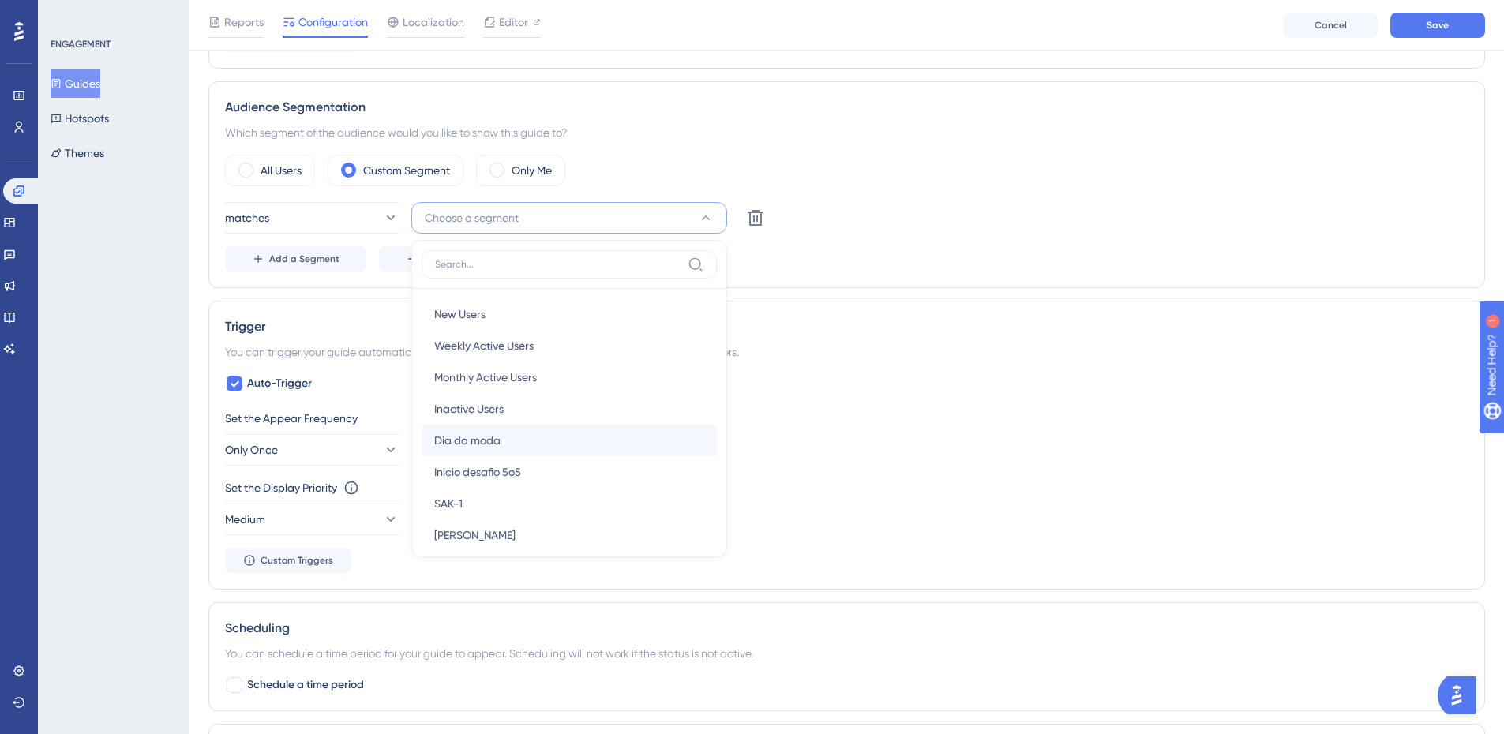
scroll to position [79, 0]
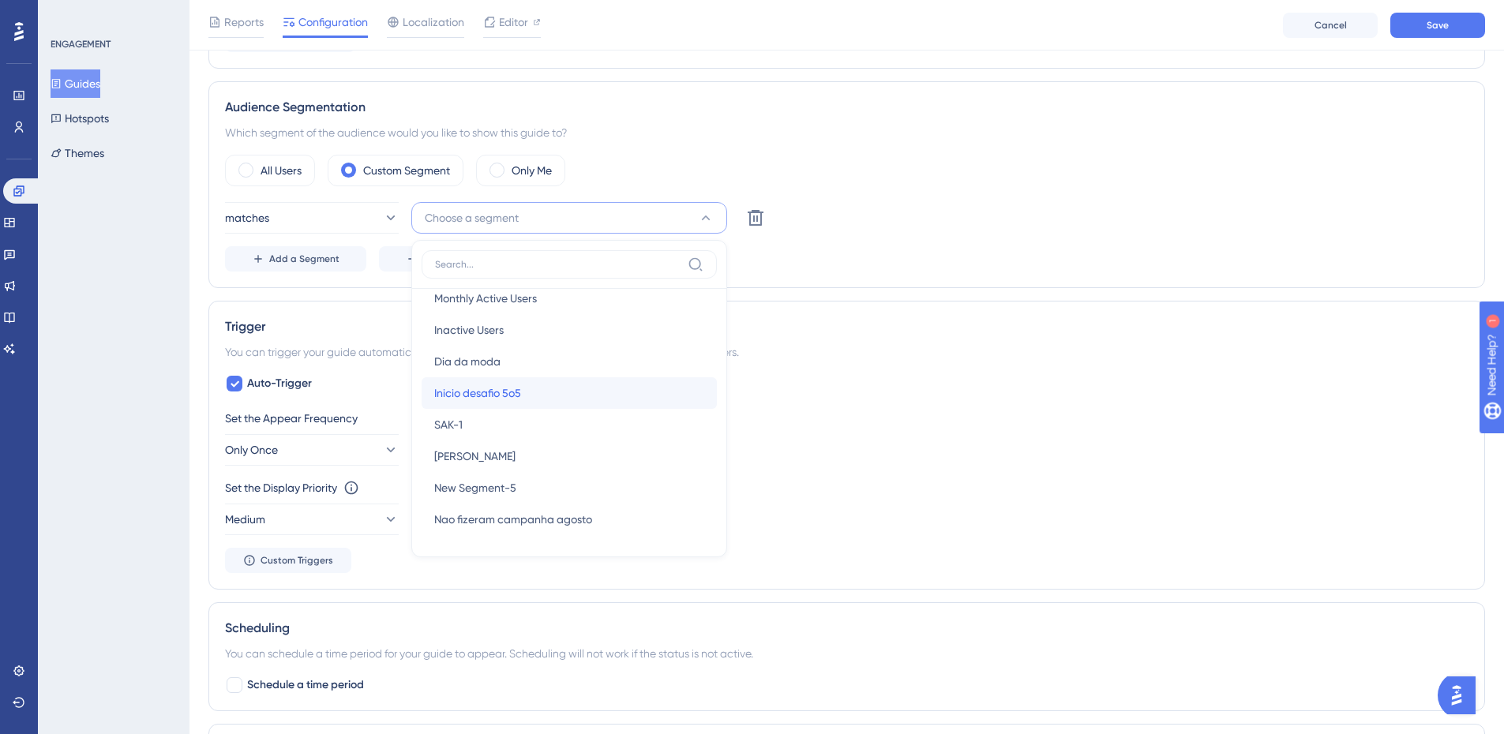
click at [522, 381] on div "Inicio desafio 5o5 Inicio desafio 5o5" at bounding box center [569, 393] width 270 height 32
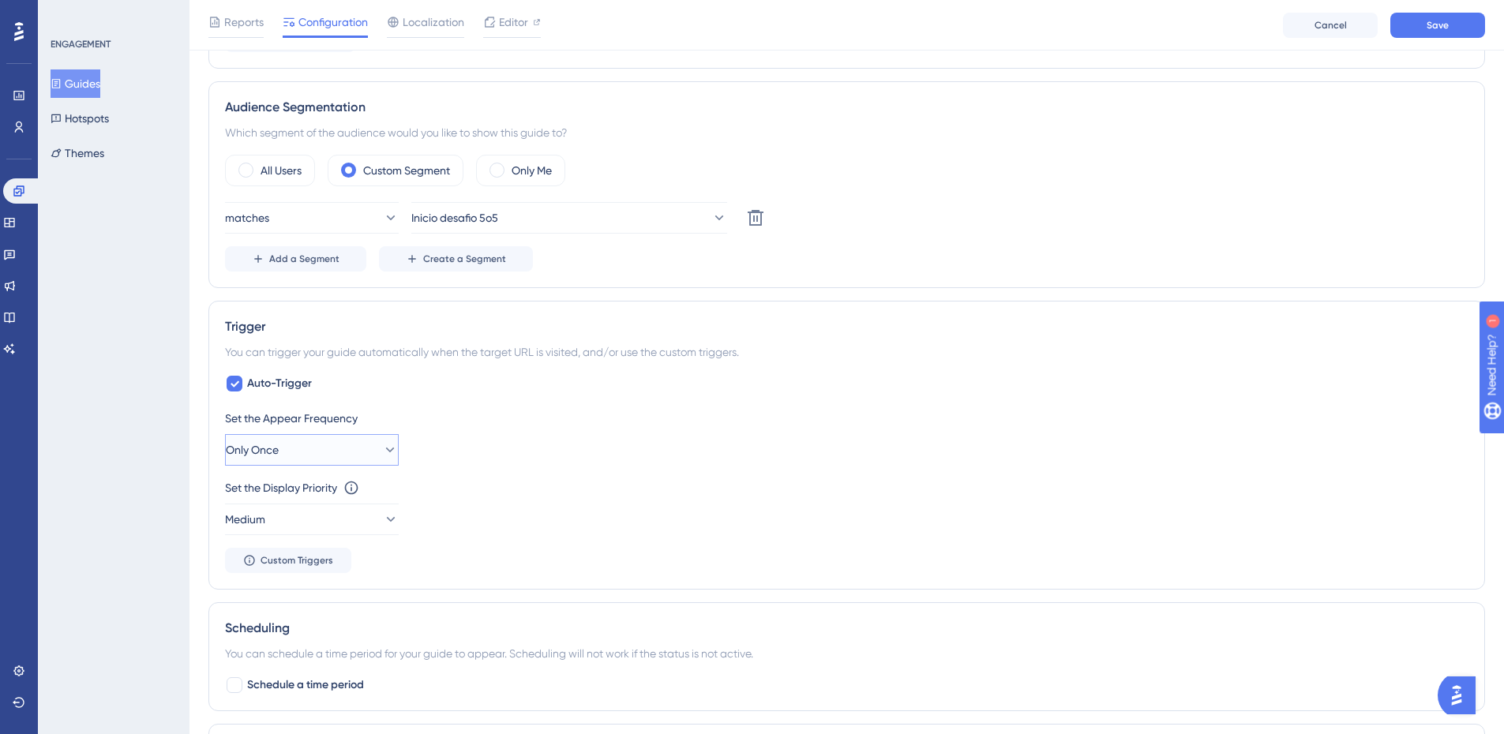
click at [308, 459] on button "Only Once" at bounding box center [312, 450] width 174 height 32
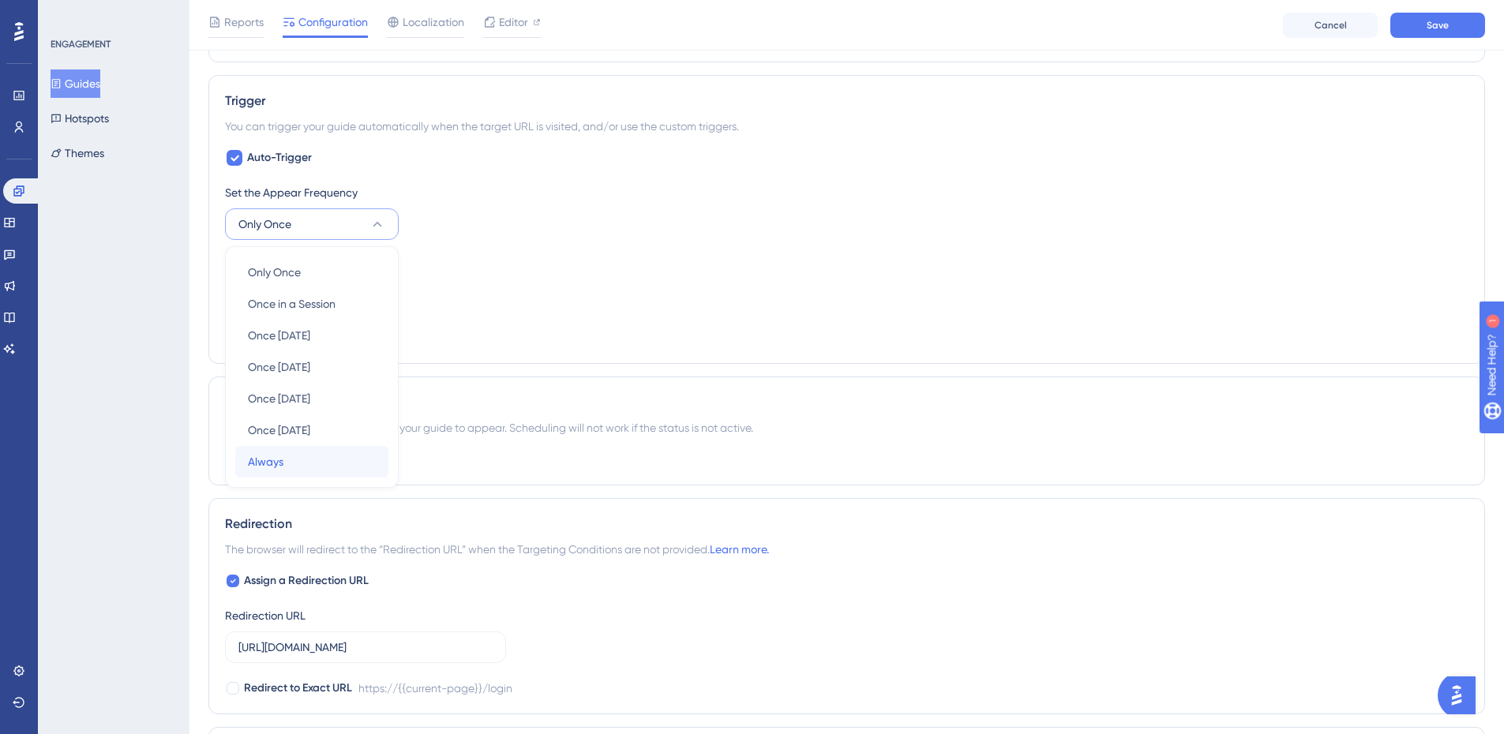
click at [302, 462] on div "Always Always" at bounding box center [312, 462] width 128 height 32
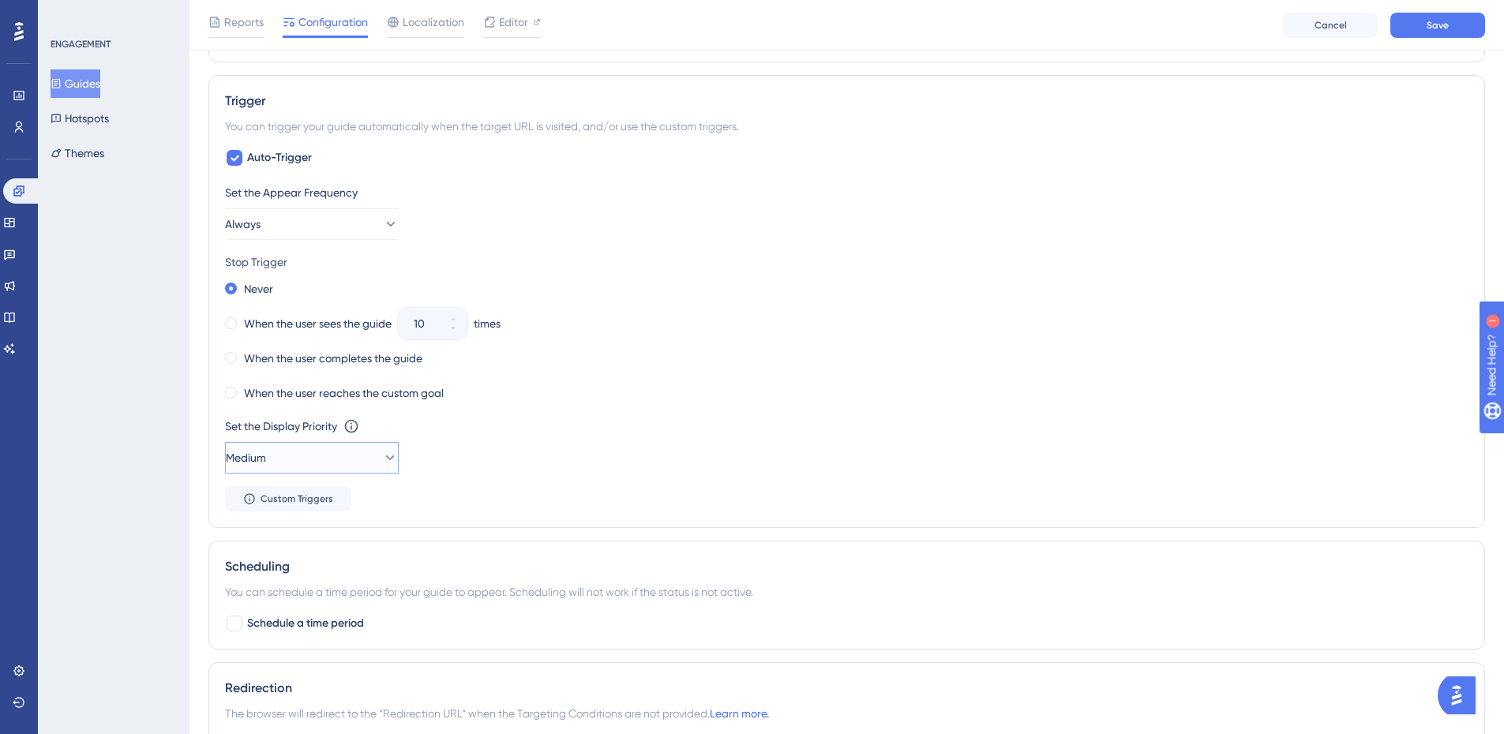
click at [288, 451] on button "Medium" at bounding box center [312, 458] width 174 height 32
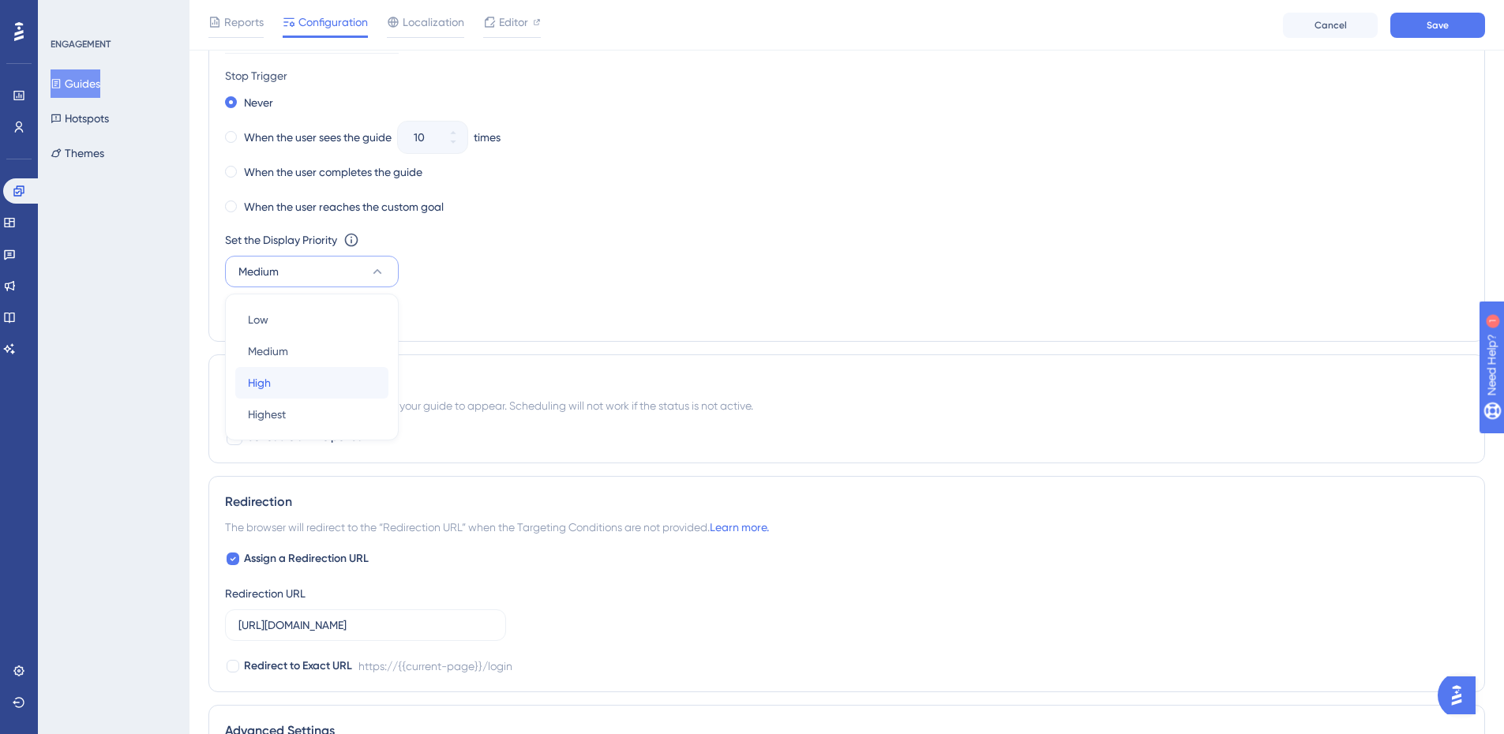
click at [275, 383] on div "High High" at bounding box center [312, 383] width 128 height 32
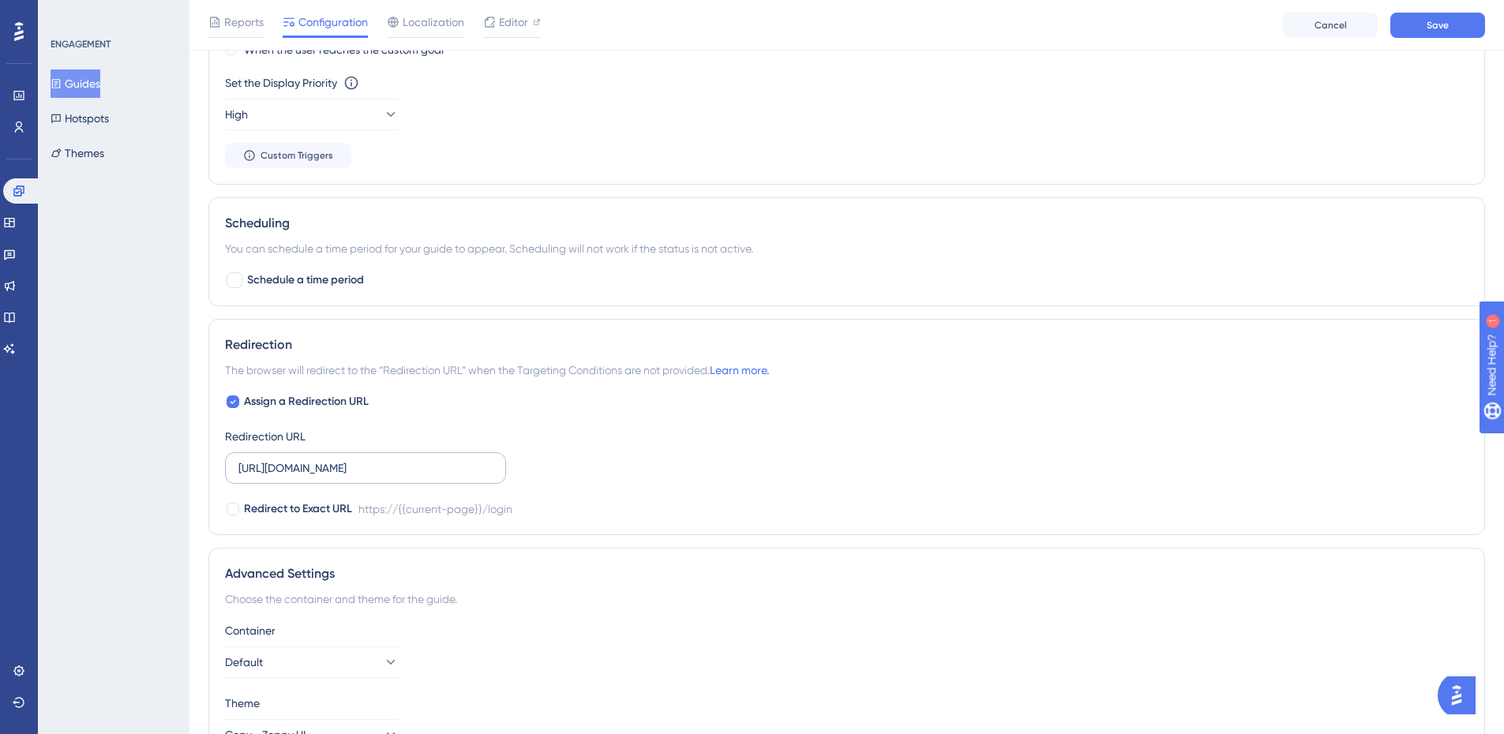
scroll to position [1101, 0]
drag, startPoint x: 406, startPoint y: 471, endPoint x: 389, endPoint y: 466, distance: 17.5
click at [389, 466] on input "https://app.zoppy.com.br/login" at bounding box center [365, 467] width 254 height 17
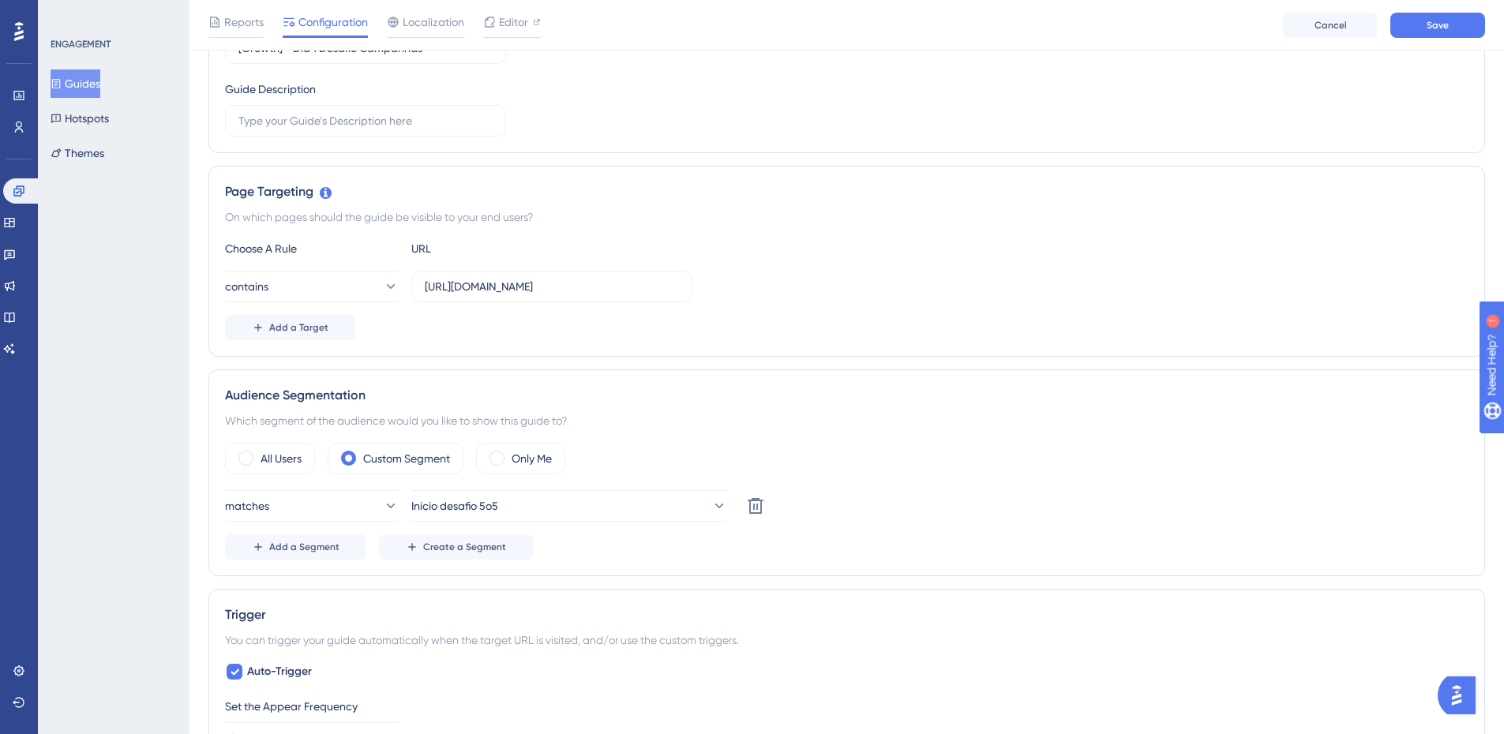
scroll to position [233, 0]
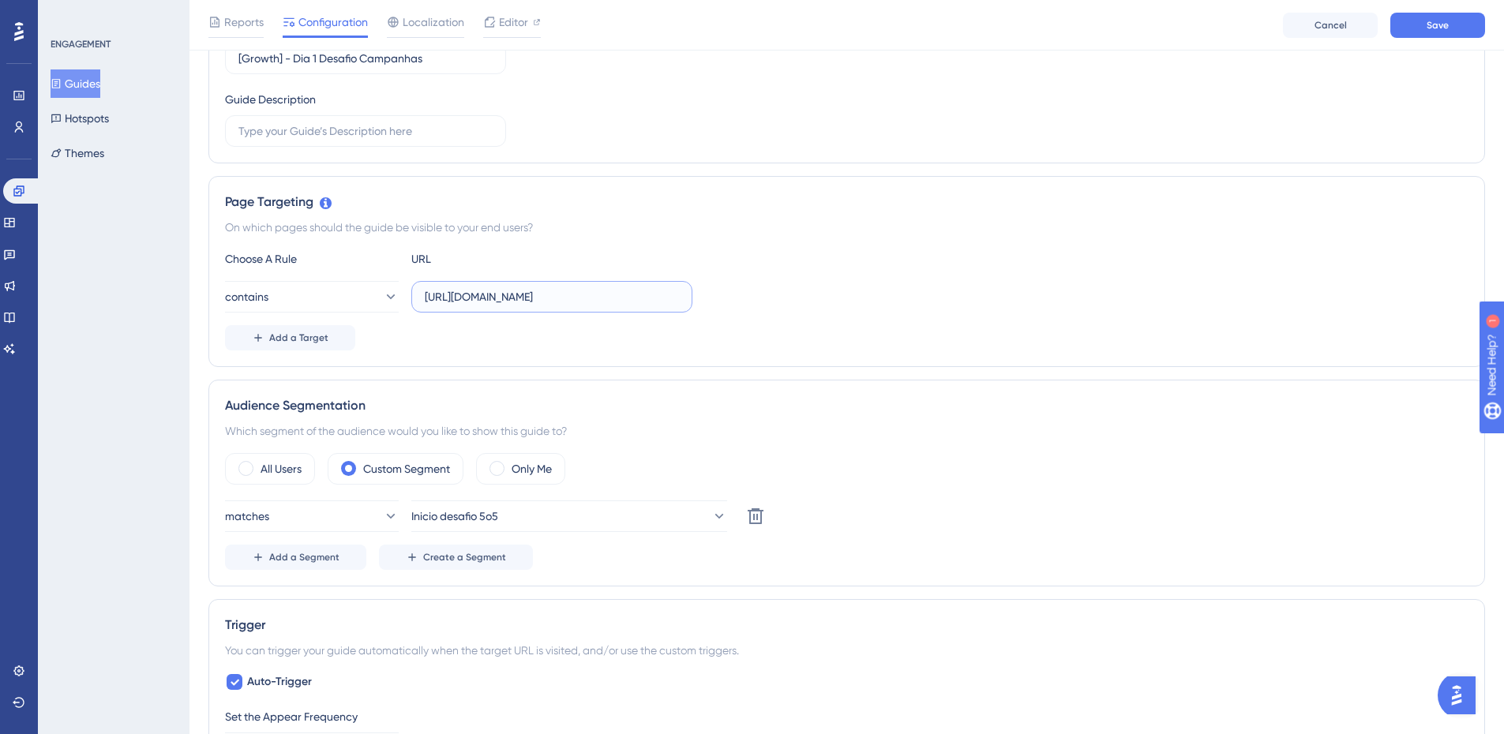
click at [633, 295] on input "https://app.zoppy.com.br/dashboard" at bounding box center [552, 296] width 254 height 17
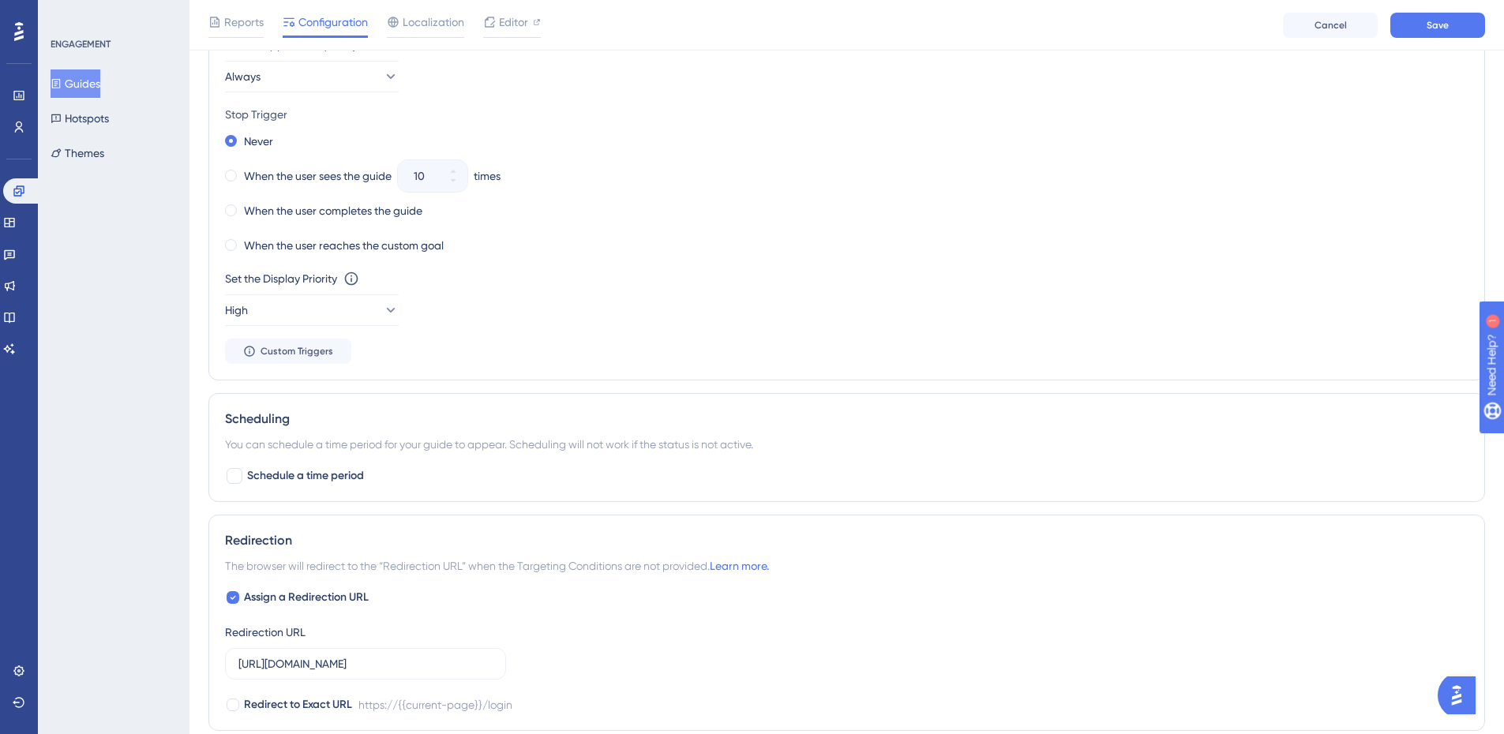
scroll to position [1101, 0]
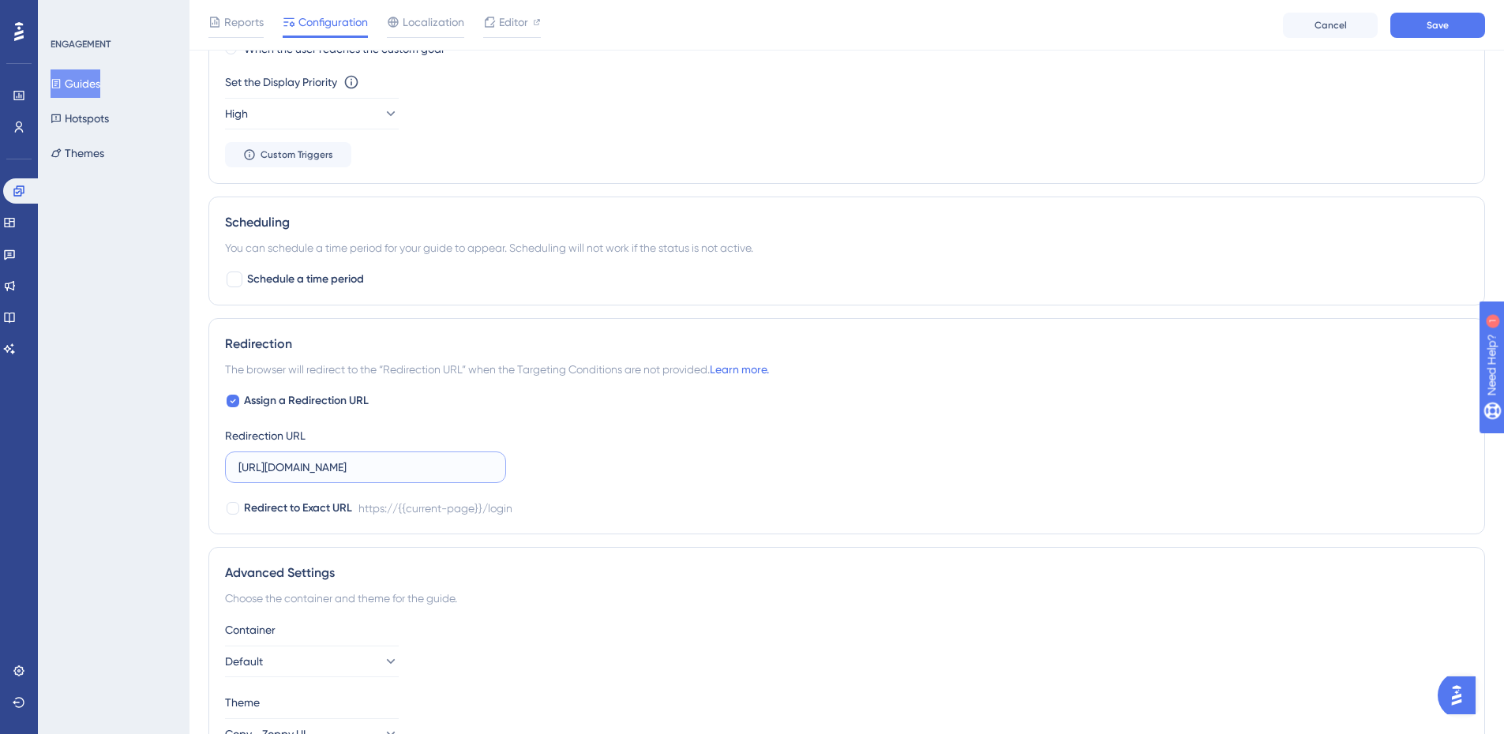
click at [410, 463] on input "https://app.zoppy.com.br/login" at bounding box center [365, 467] width 254 height 17
paste input "dashboard"
type input "https://app.zoppy.com.br/dashboard"
click at [758, 351] on div "Redirection" at bounding box center [846, 344] width 1243 height 19
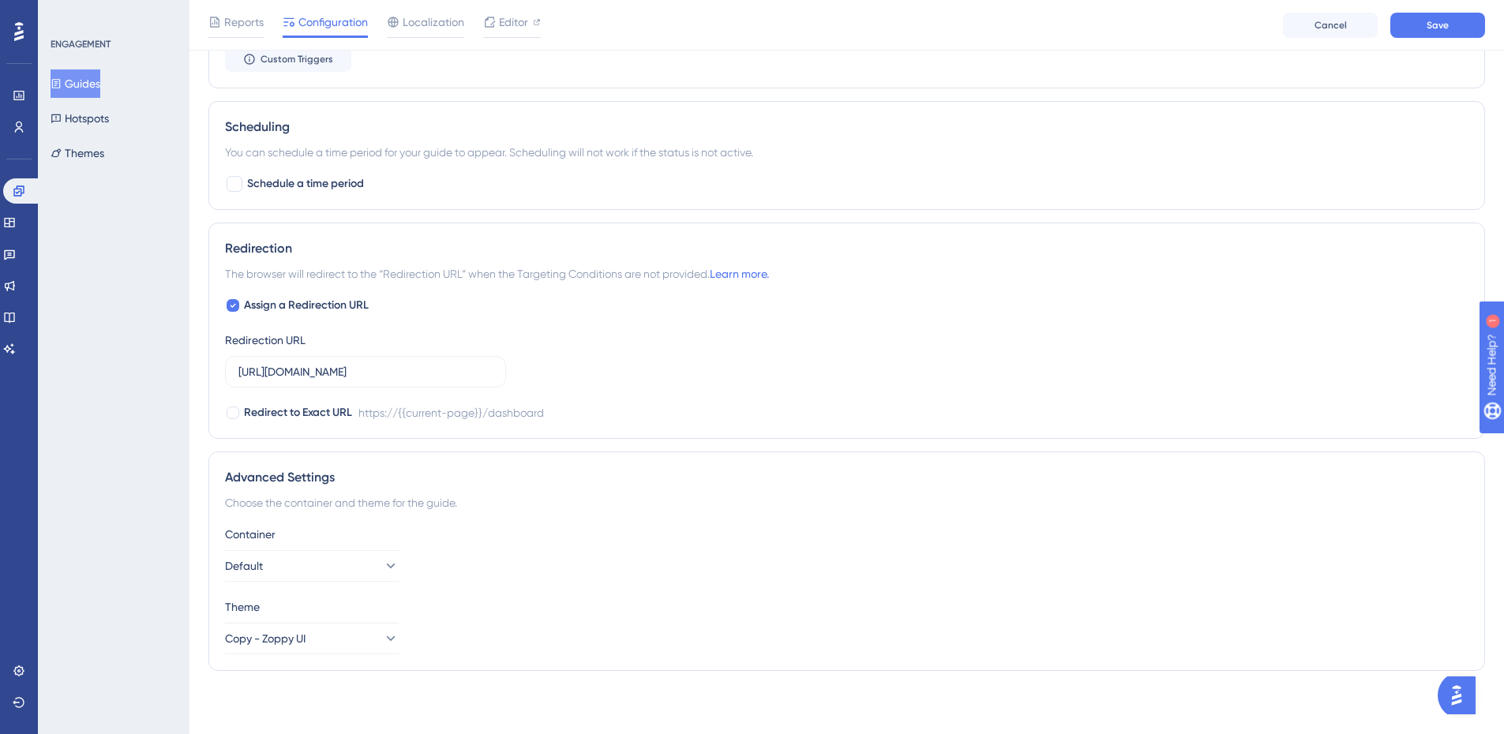
scroll to position [1039, 0]
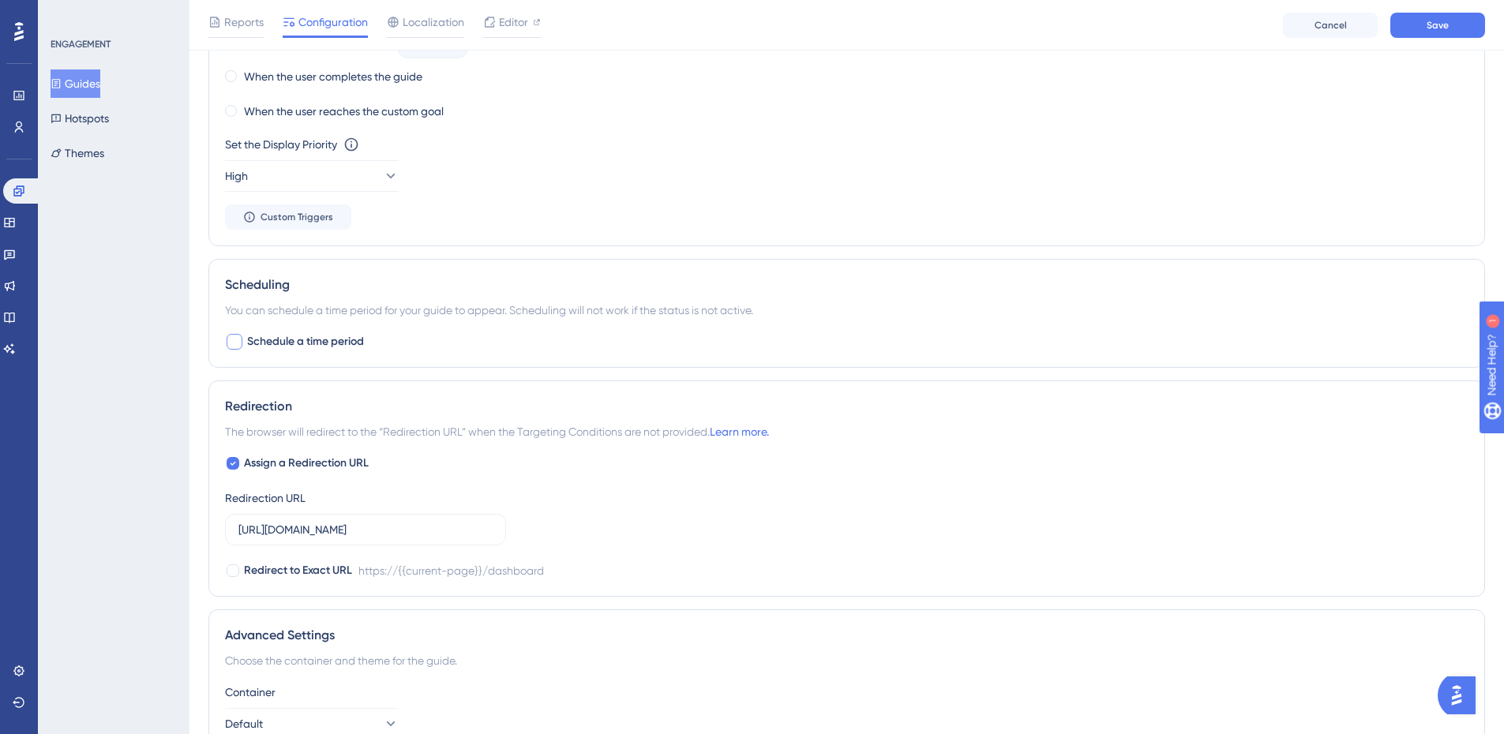
click at [237, 346] on div at bounding box center [235, 342] width 16 height 16
checkbox input "true"
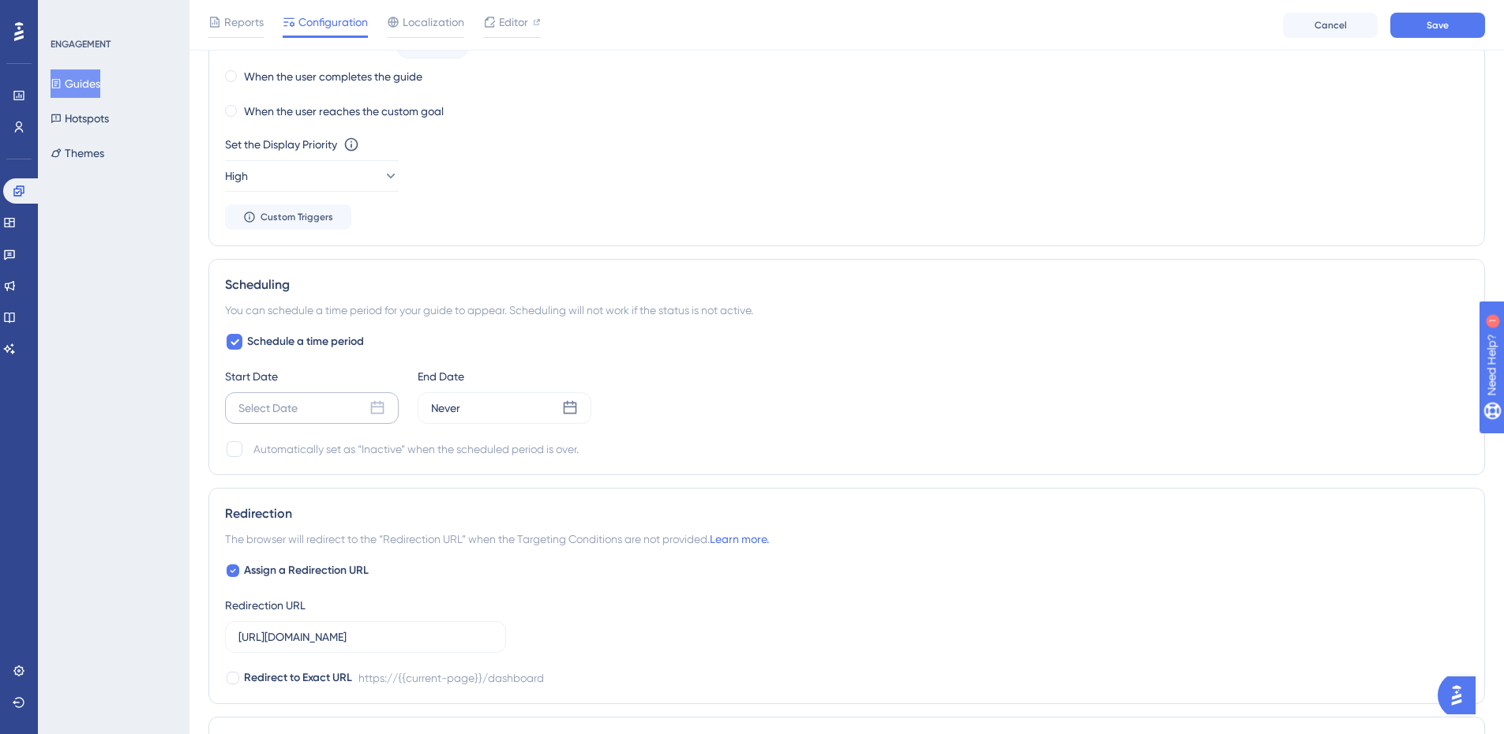
click at [309, 409] on div "Select Date" at bounding box center [312, 408] width 174 height 32
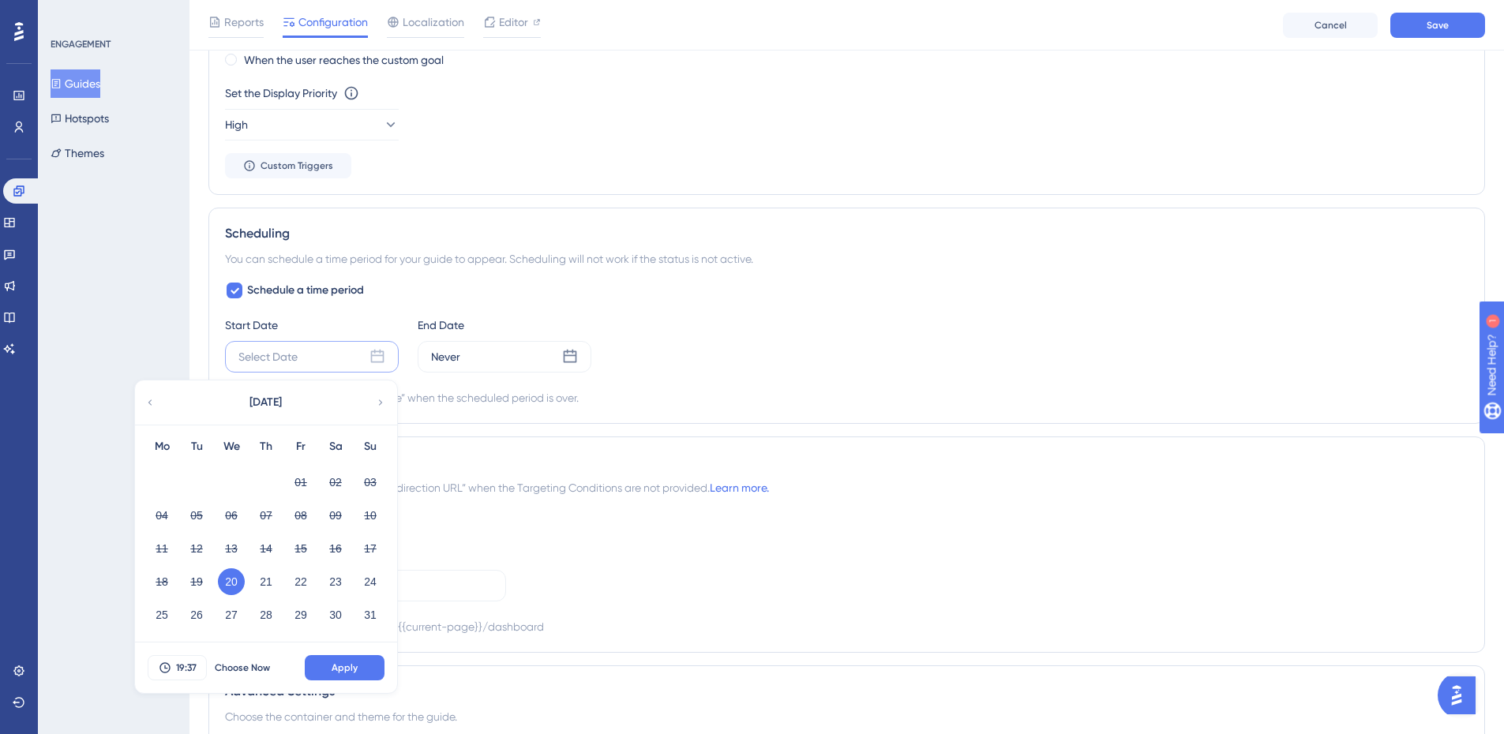
scroll to position [1118, 0]
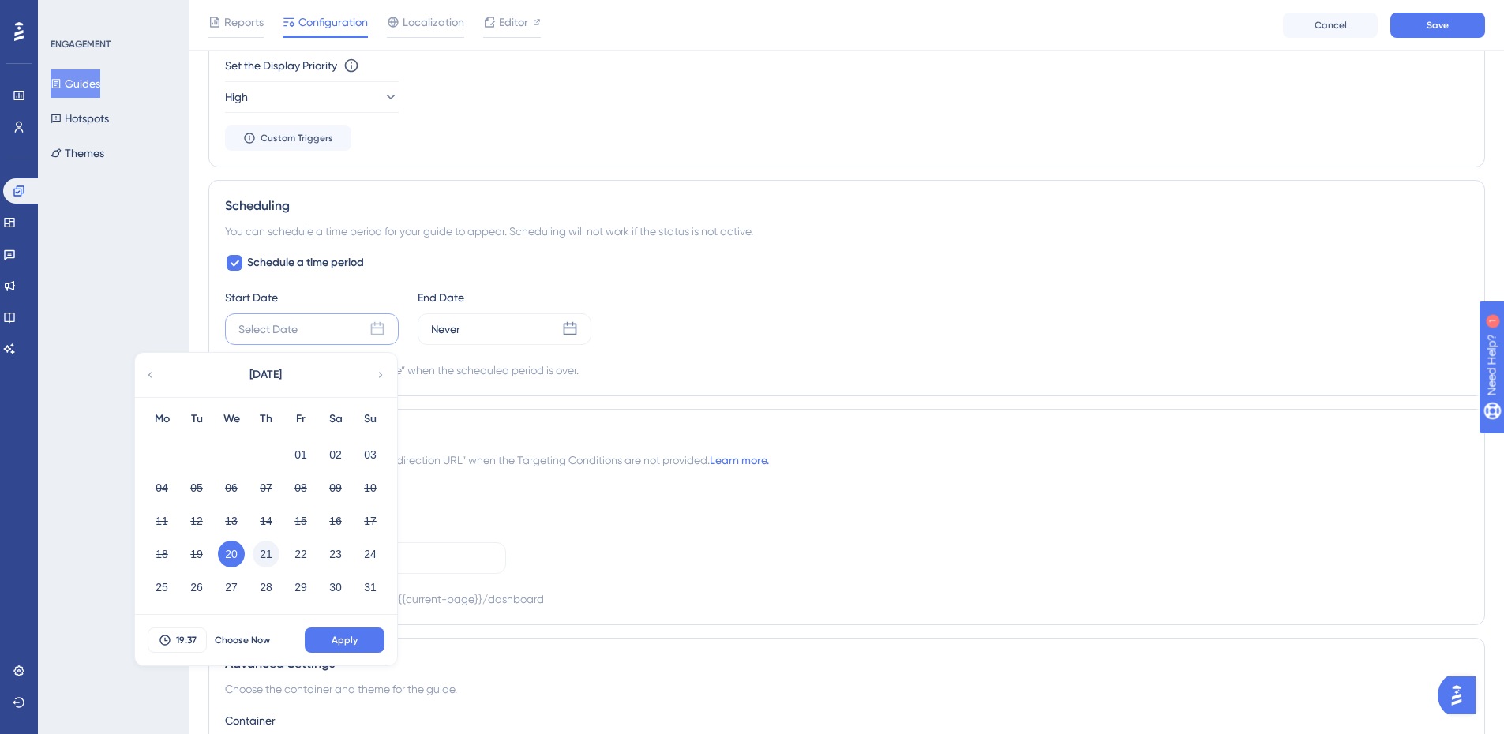
click at [264, 546] on button "21" at bounding box center [266, 554] width 27 height 27
click at [185, 635] on span "19:37" at bounding box center [186, 640] width 21 height 13
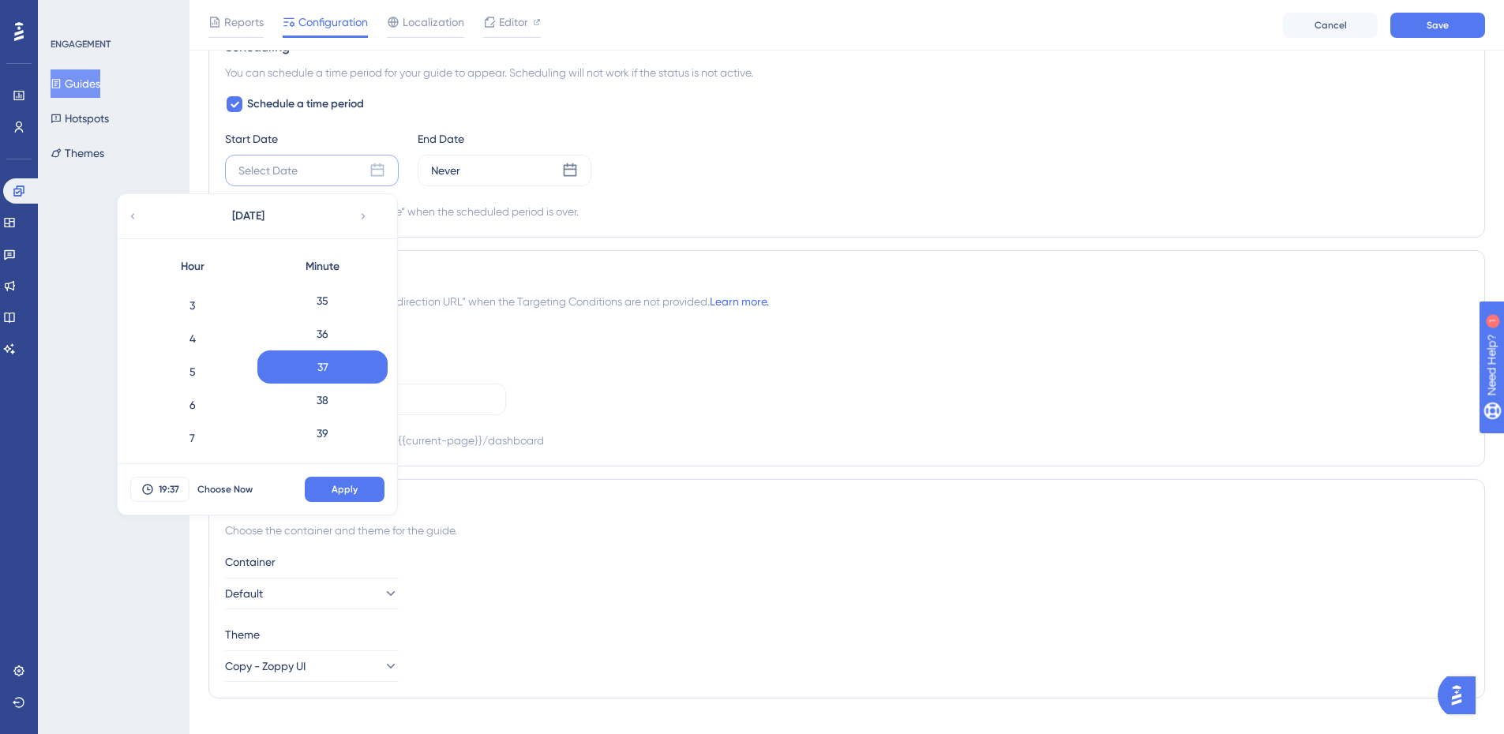
scroll to position [88, 0]
click at [197, 399] on div "6" at bounding box center [192, 409] width 130 height 33
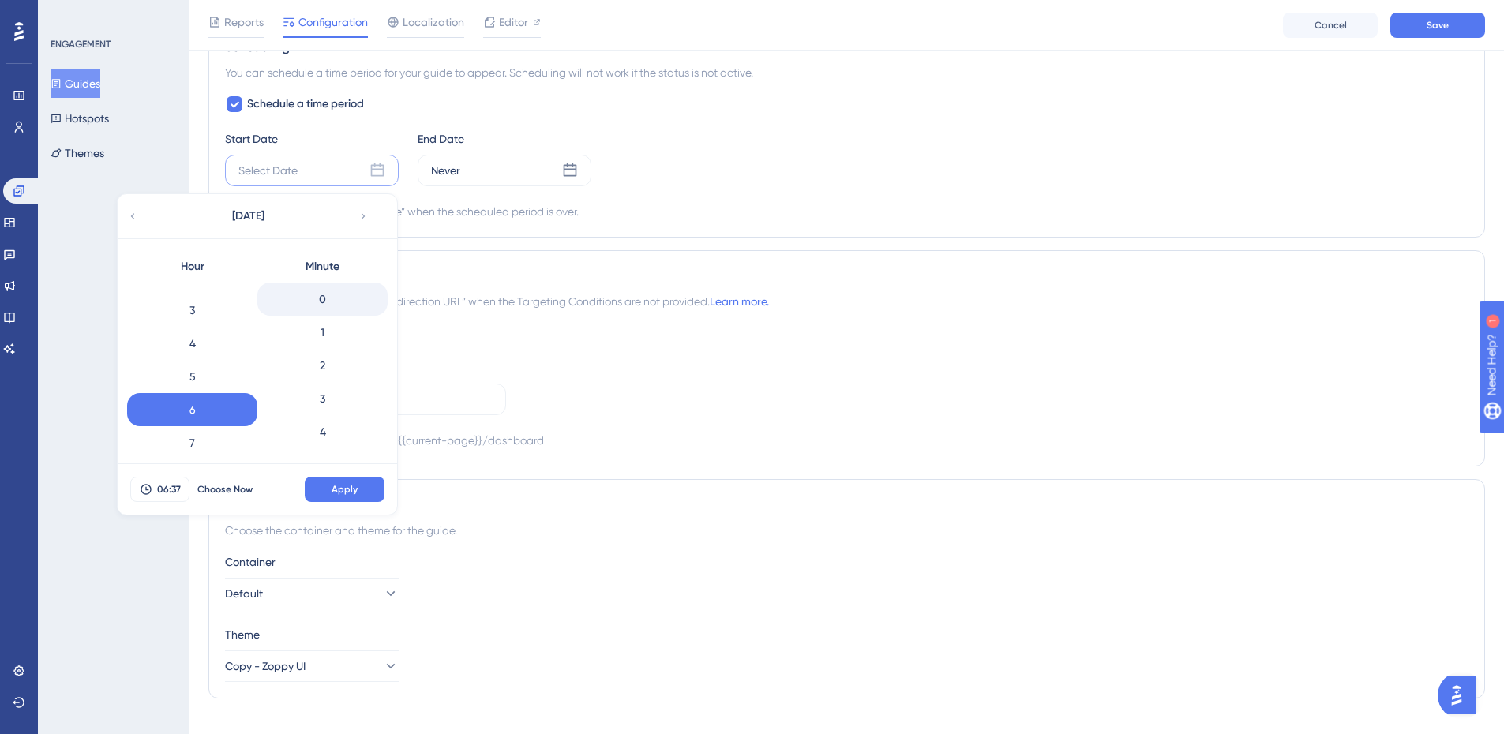
click at [331, 308] on div "0" at bounding box center [322, 299] width 130 height 33
click at [352, 486] on span "Apply" at bounding box center [344, 489] width 26 height 13
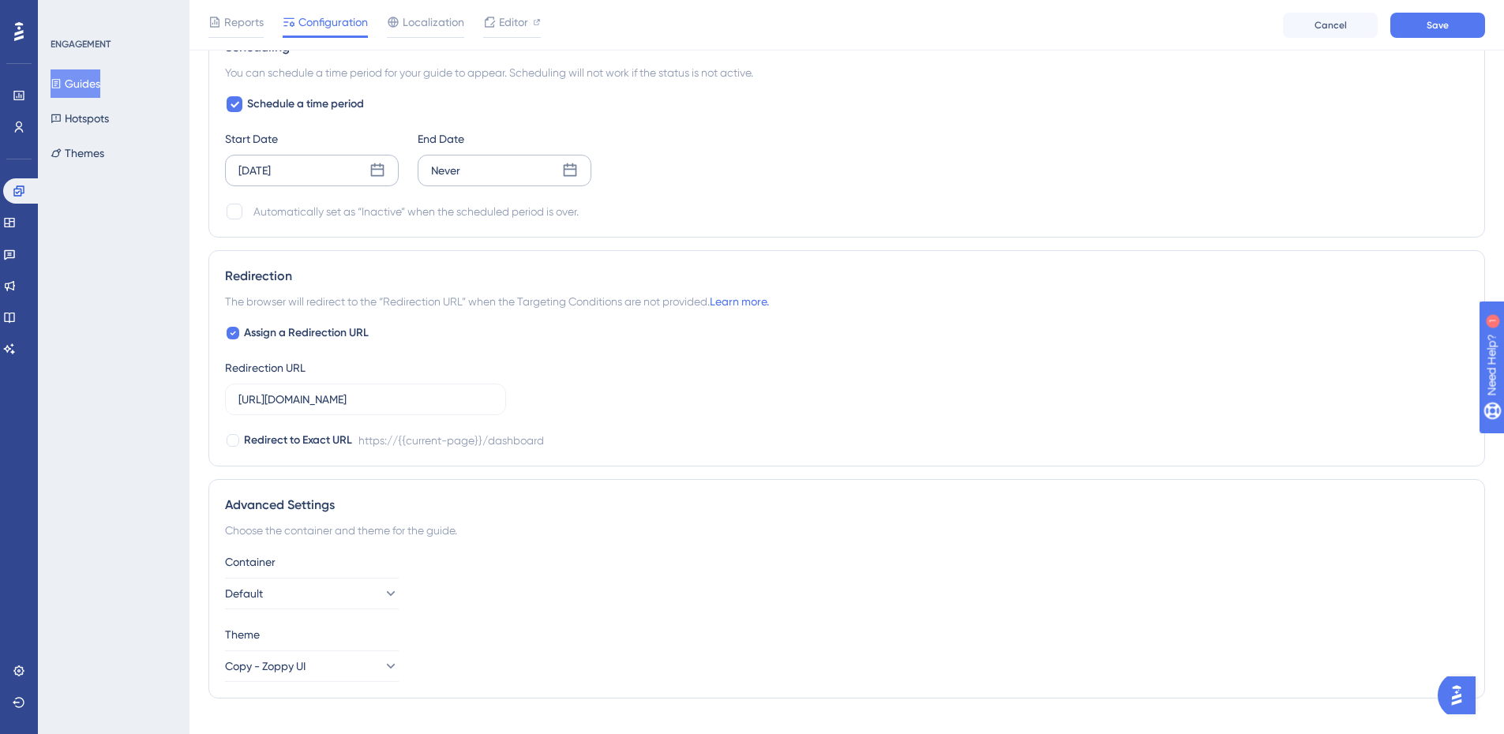
click at [545, 174] on div "Never" at bounding box center [505, 171] width 174 height 32
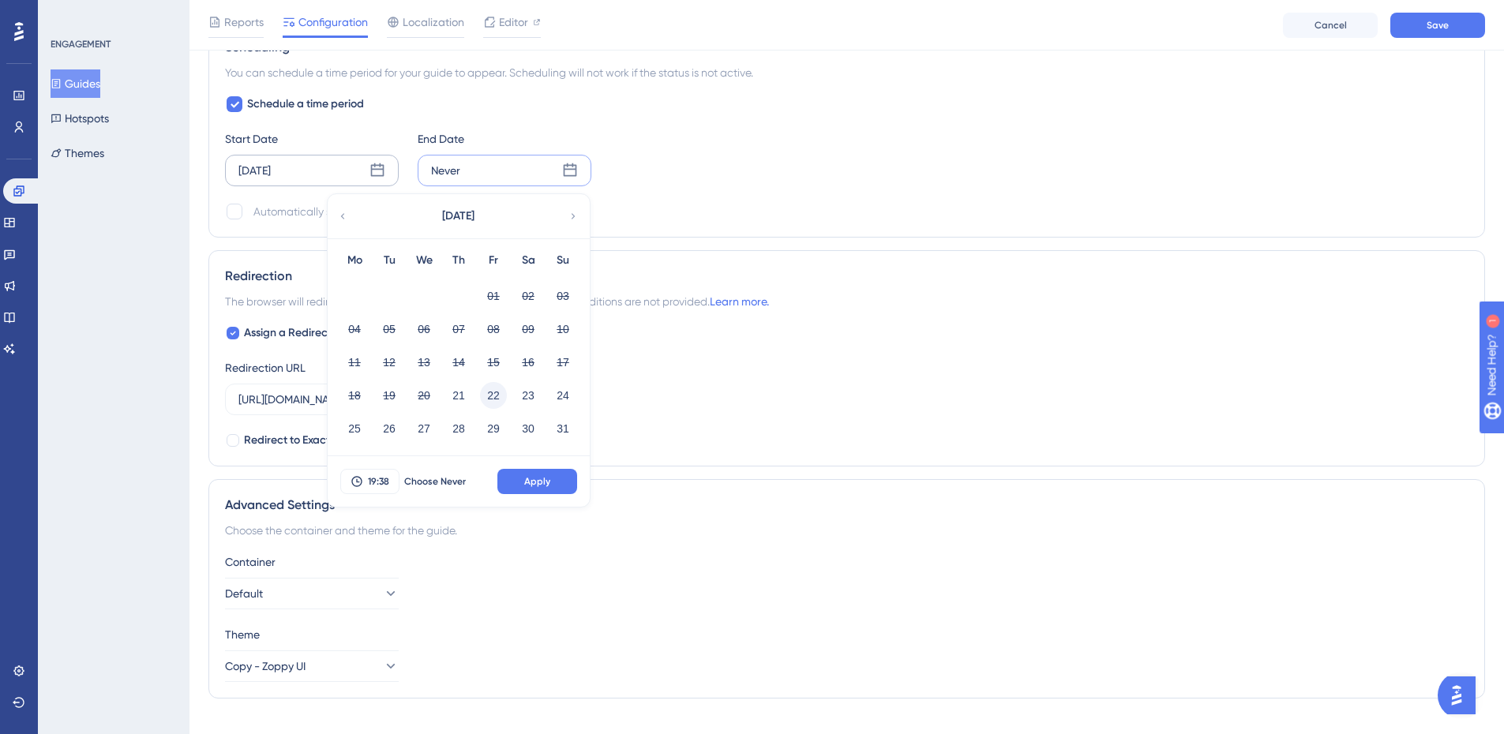
click at [488, 391] on button "22" at bounding box center [493, 395] width 27 height 27
click at [371, 473] on button "19:38" at bounding box center [369, 481] width 59 height 25
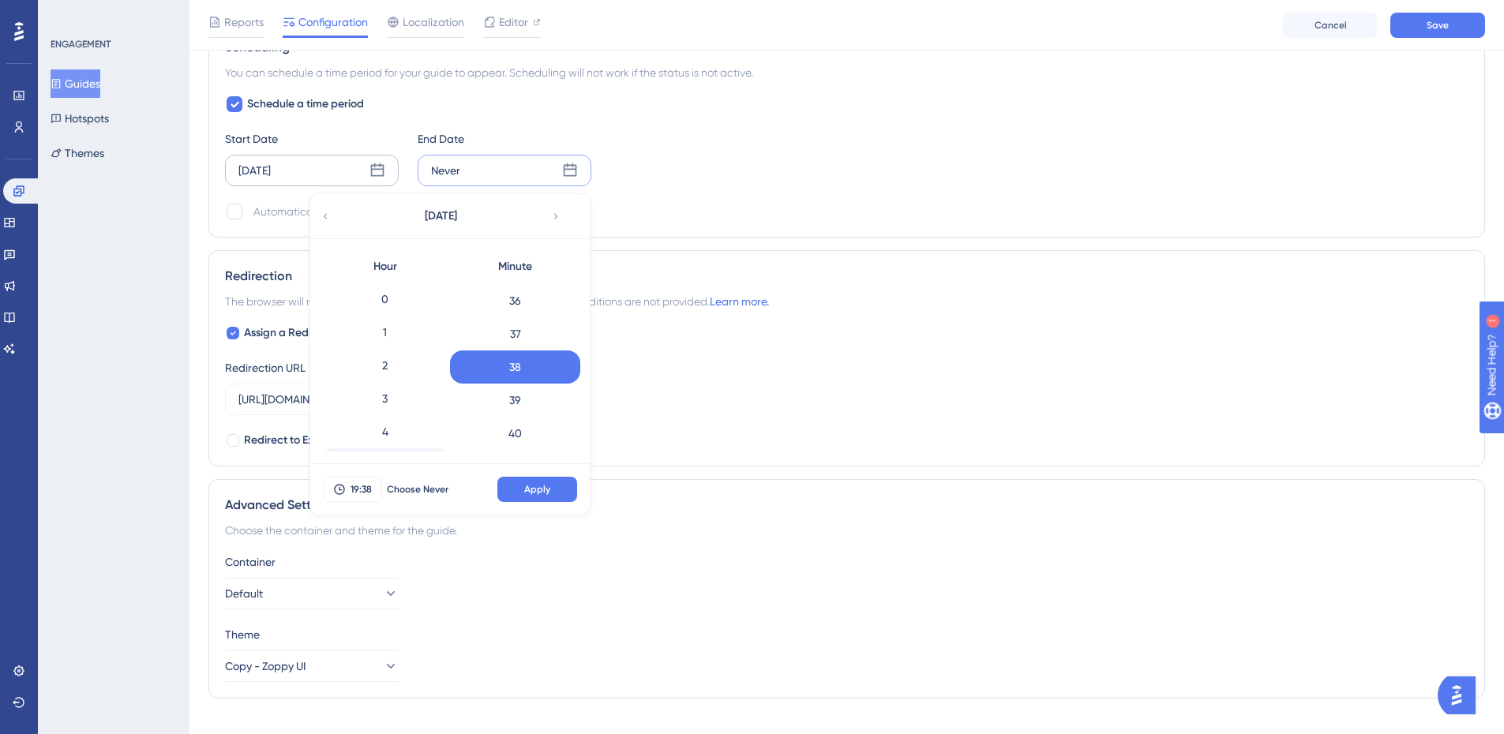
scroll to position [158, 0]
click at [382, 339] on div "6" at bounding box center [385, 340] width 130 height 33
click at [534, 492] on span "Apply" at bounding box center [537, 489] width 26 height 13
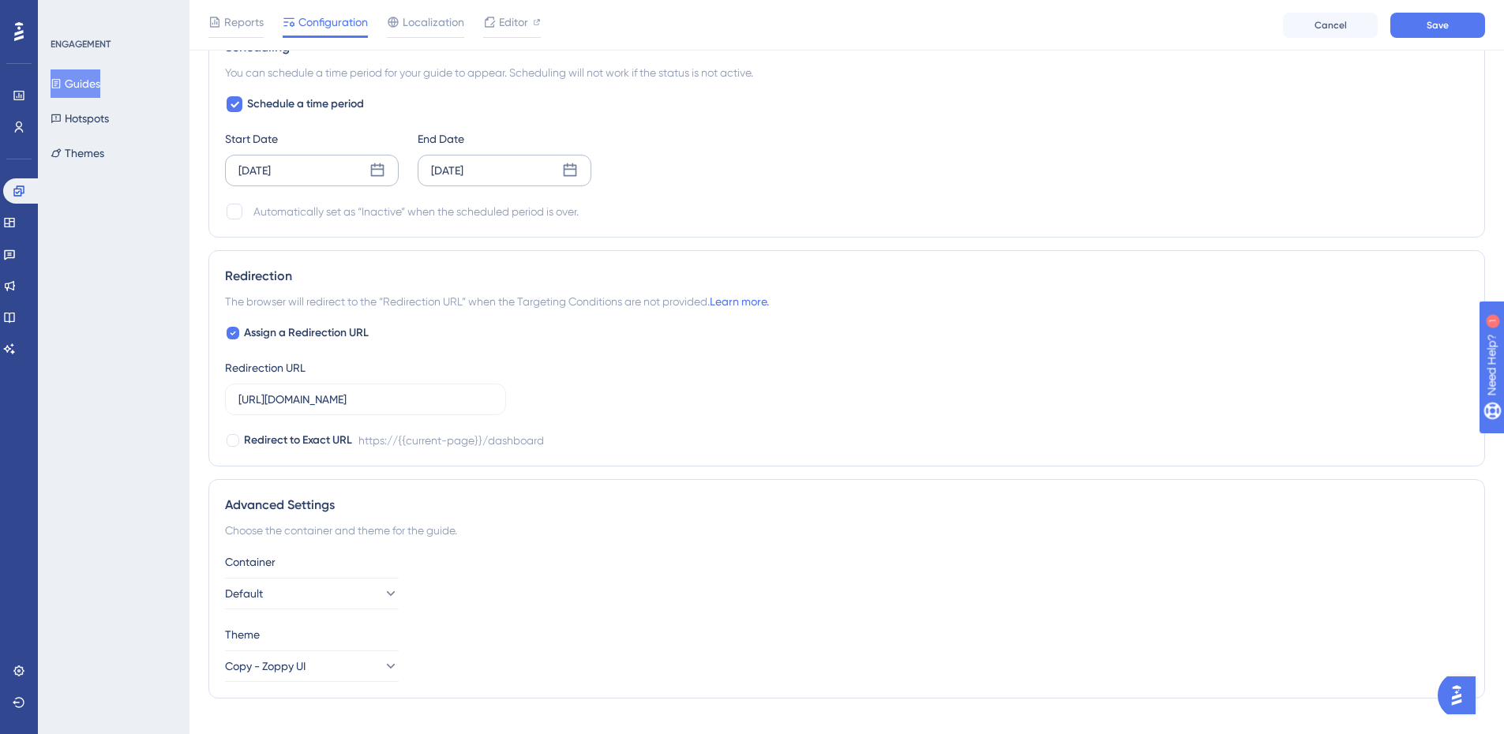
click at [224, 213] on div "Scheduling You can schedule a time period for your guide to appear. Scheduling …" at bounding box center [846, 129] width 1276 height 216
click at [235, 214] on div at bounding box center [235, 212] width 16 height 16
checkbox input "true"
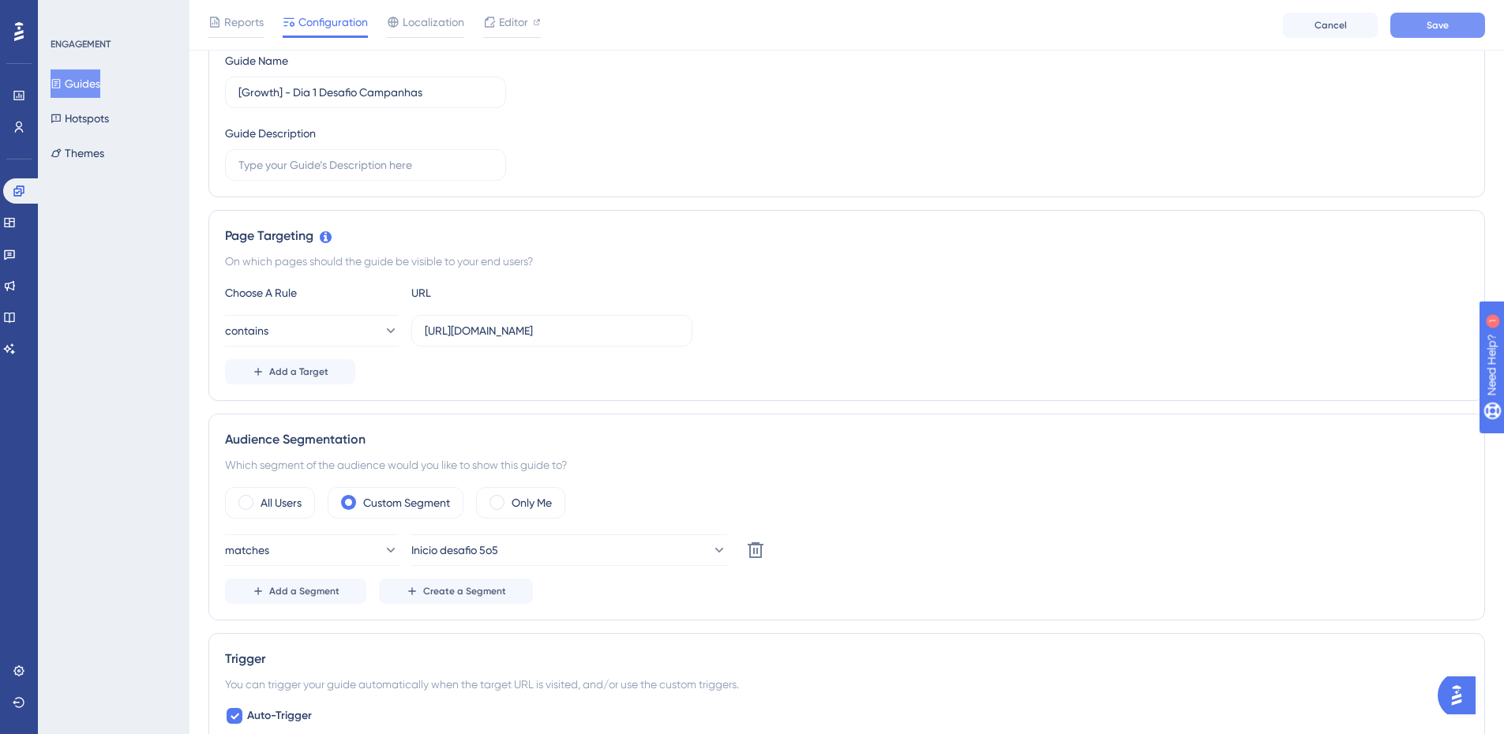
scroll to position [171, 0]
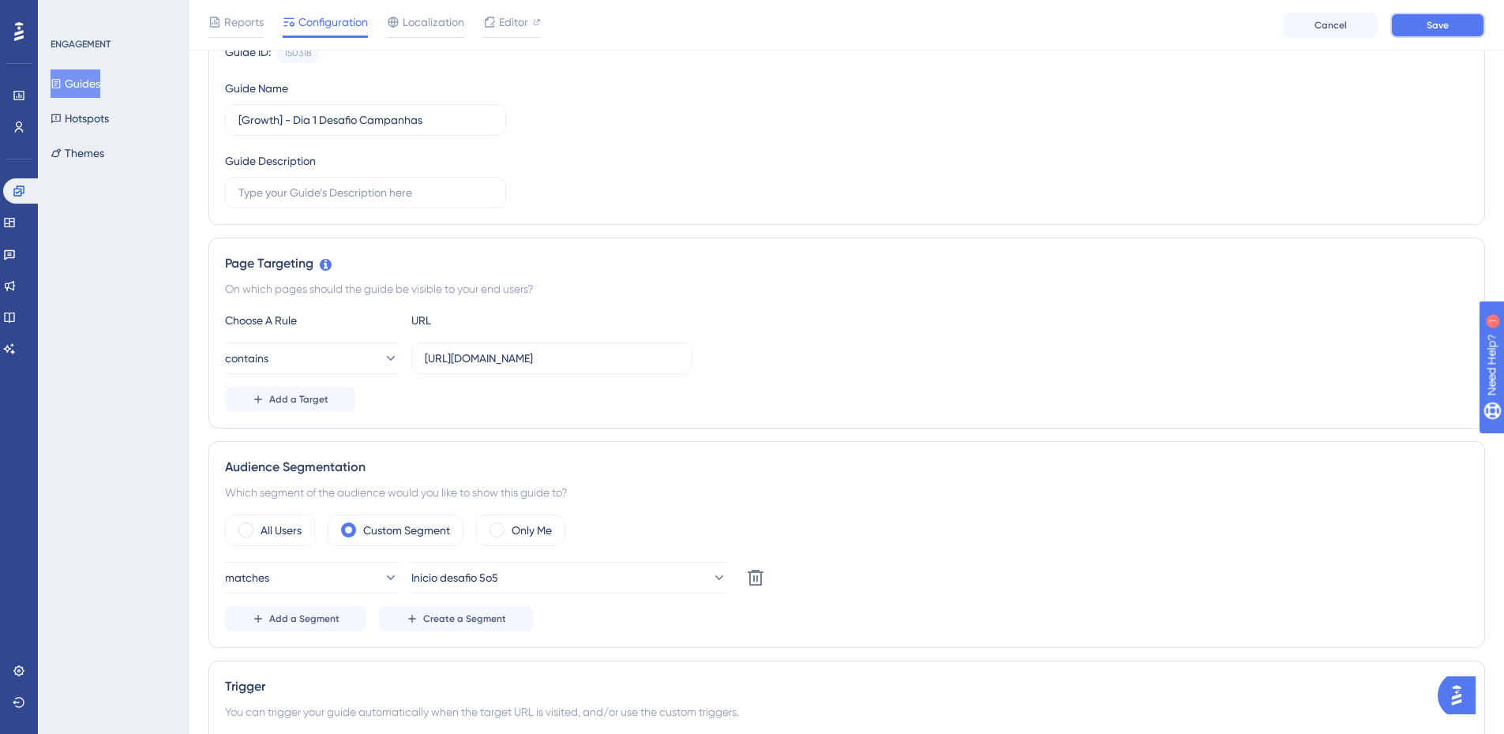
click at [1446, 33] on button "Save" at bounding box center [1437, 25] width 95 height 25
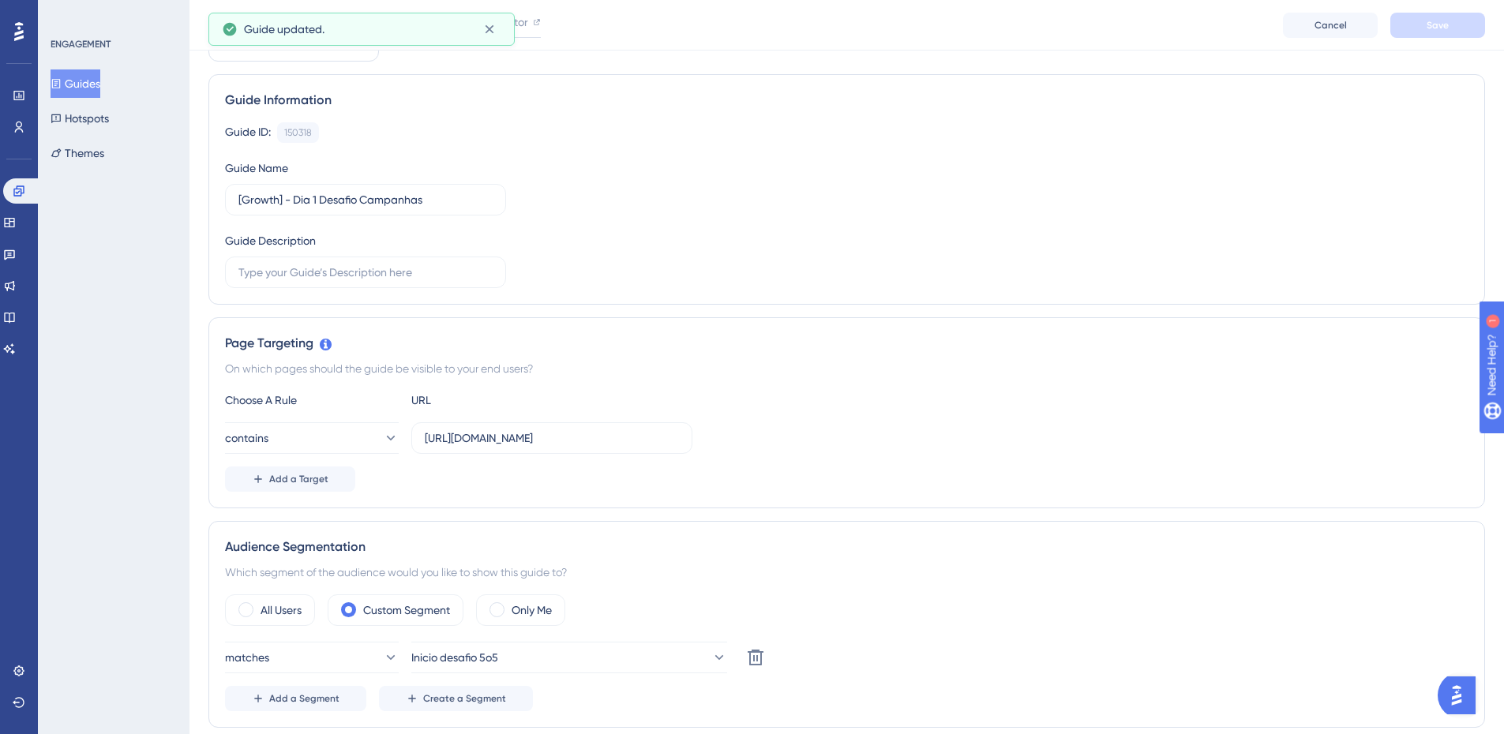
scroll to position [0, 0]
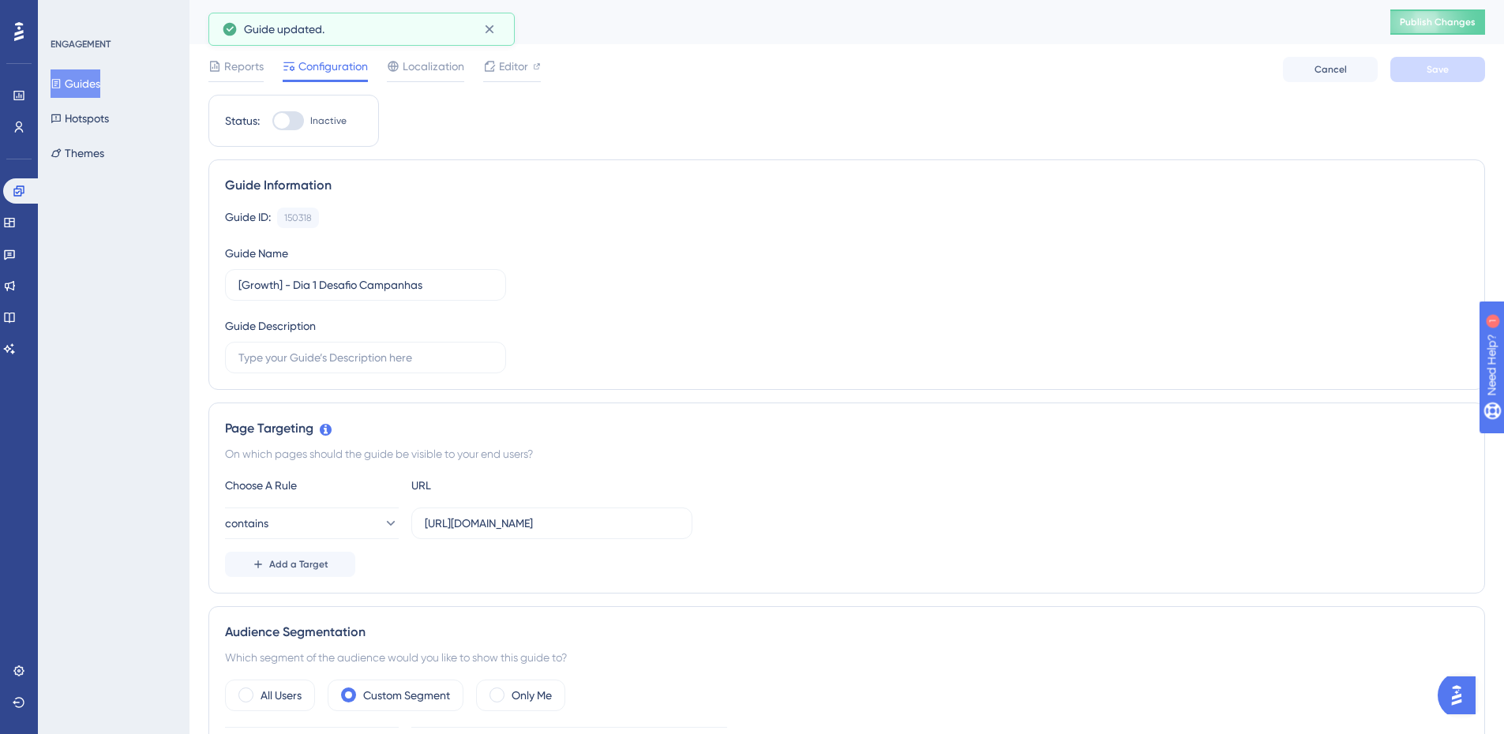
click at [279, 113] on div at bounding box center [282, 121] width 16 height 16
click at [272, 121] on input "Inactive" at bounding box center [272, 121] width 1 height 1
checkbox input "true"
click at [1433, 62] on button "Save" at bounding box center [1437, 69] width 95 height 25
click at [1436, 28] on button "Publish Changes" at bounding box center [1437, 21] width 95 height 25
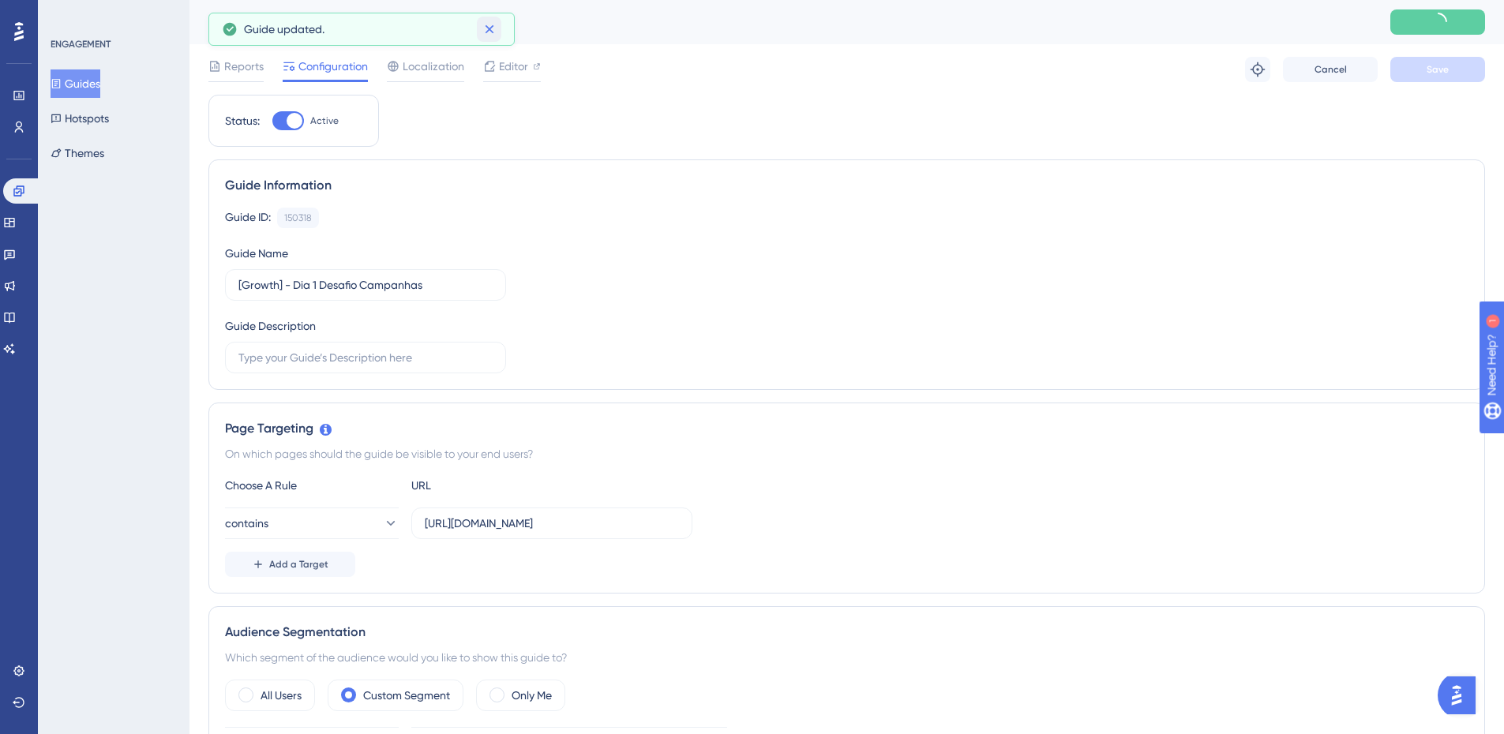
click at [486, 30] on icon at bounding box center [489, 29] width 16 height 16
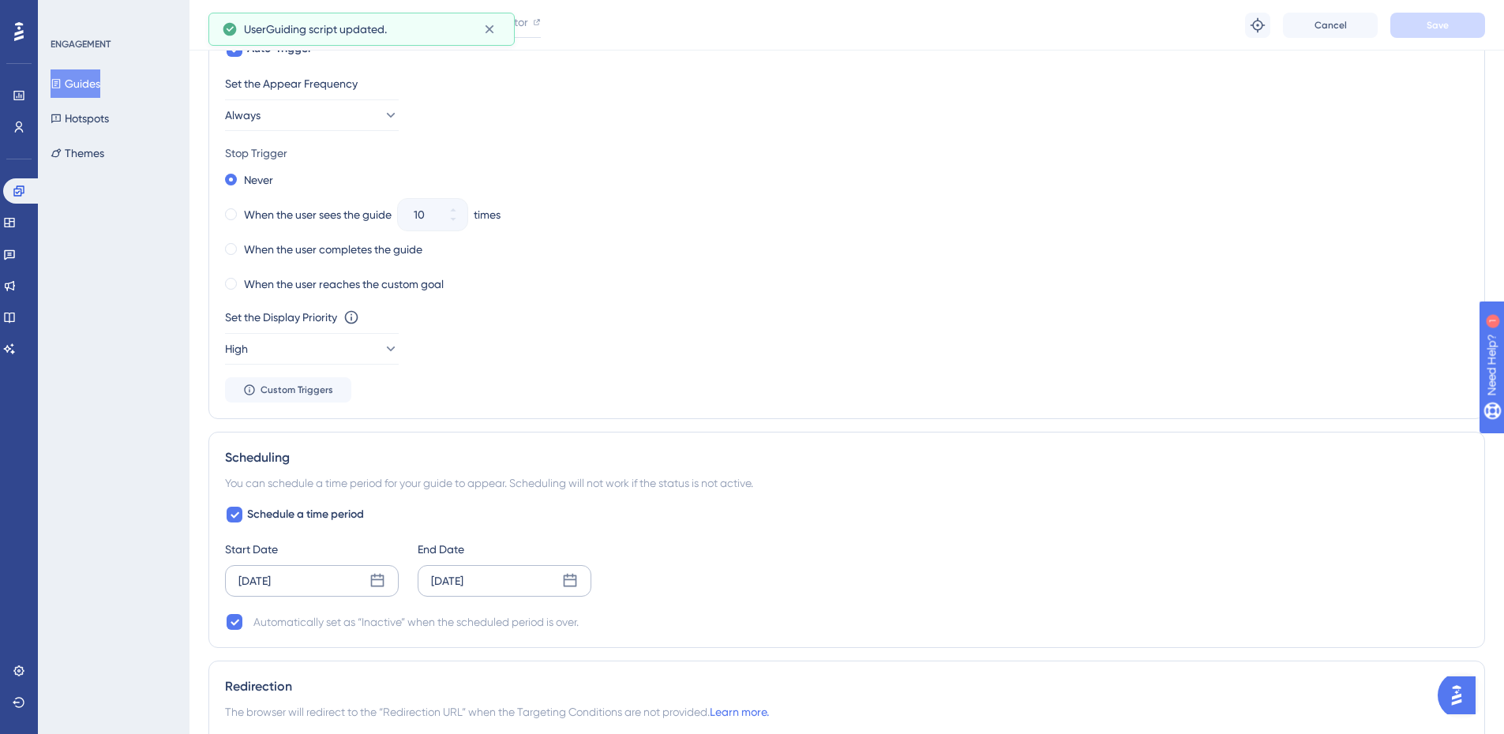
scroll to position [1184, 0]
